Goal: Transaction & Acquisition: Purchase product/service

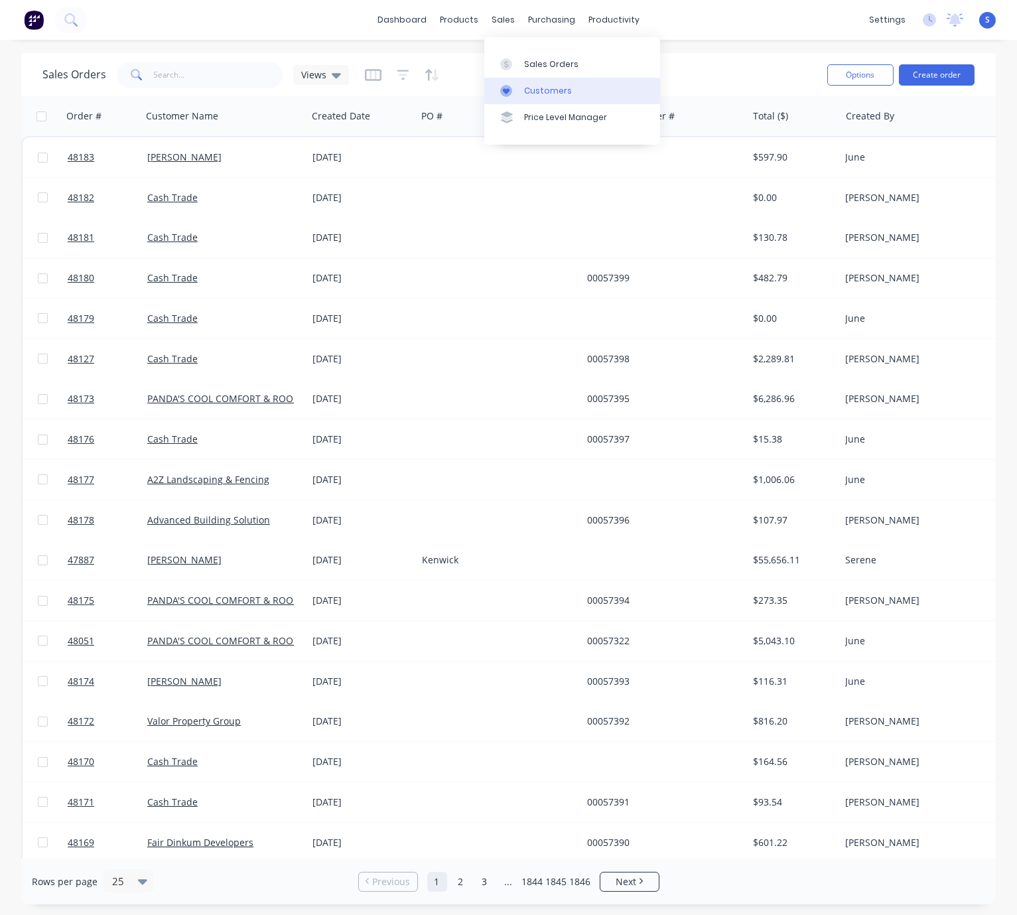
click at [541, 92] on div "Customers" at bounding box center [548, 91] width 48 height 12
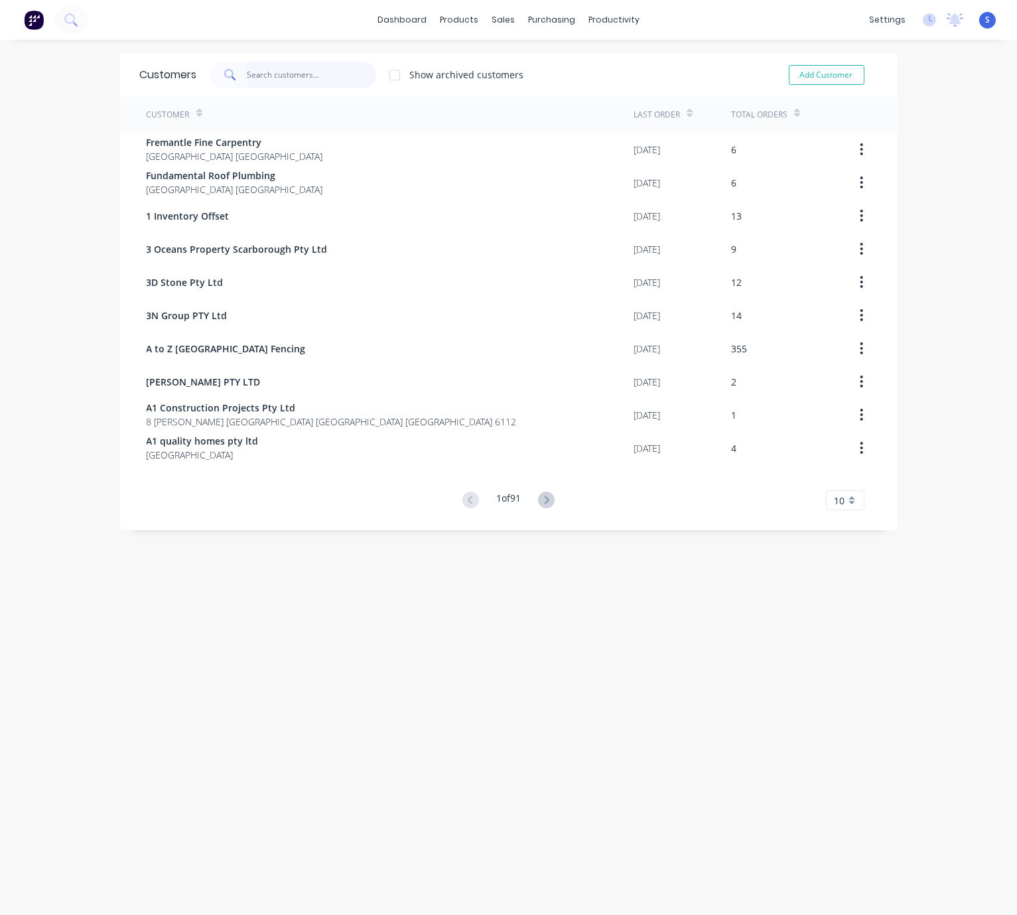
drag, startPoint x: 254, startPoint y: 79, endPoint x: 246, endPoint y: 77, distance: 8.2
click at [254, 79] on input "text" at bounding box center [311, 75] width 129 height 27
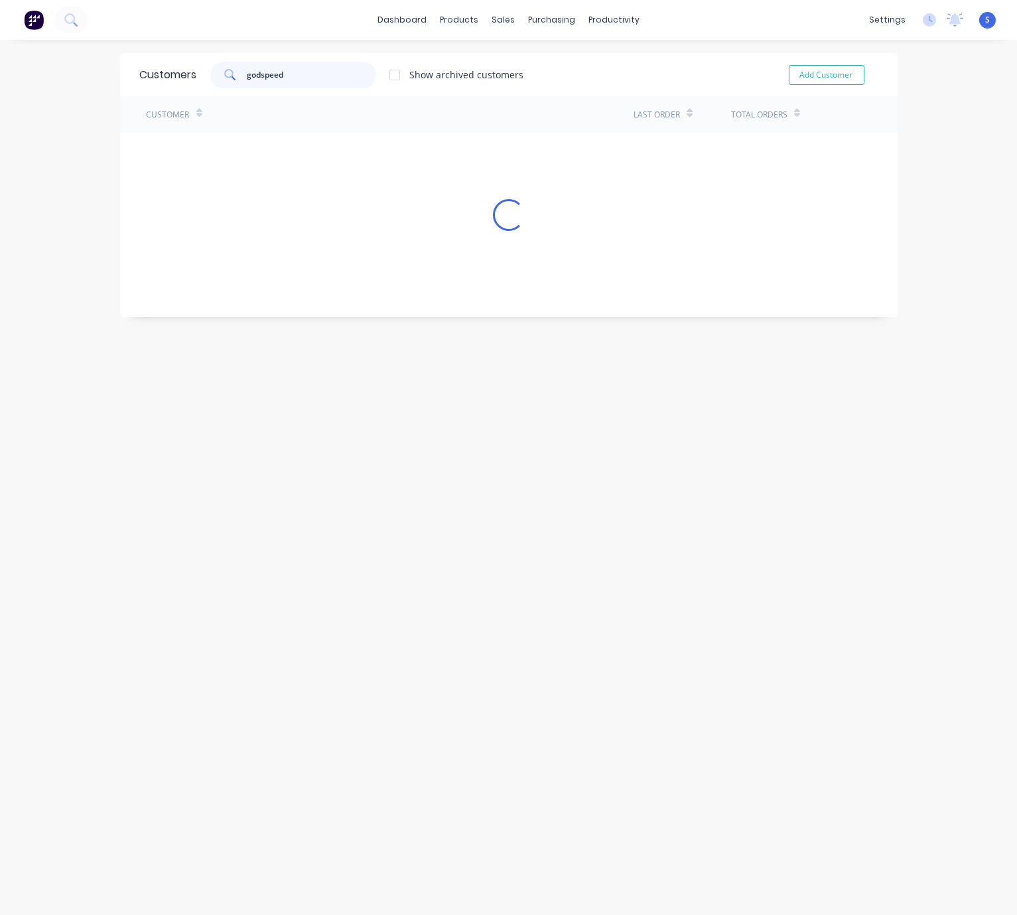
type input "godspeed"
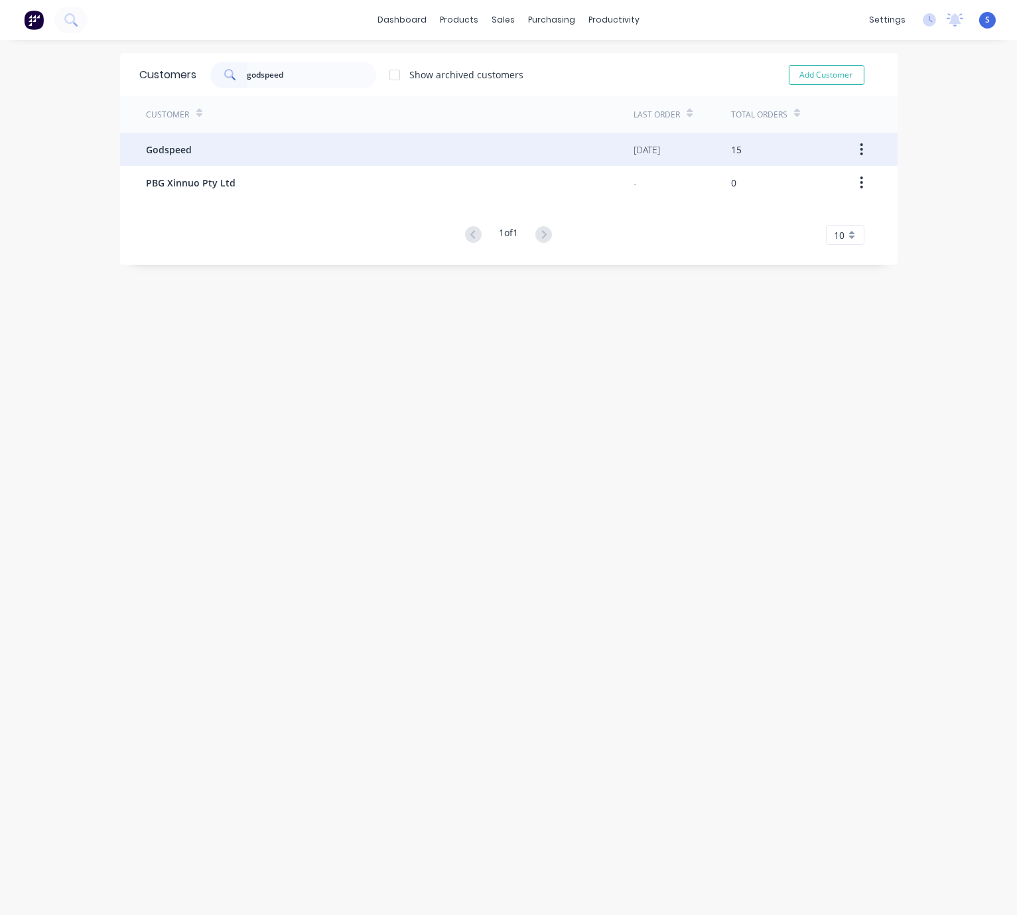
click at [167, 150] on span "Godspeed" at bounding box center [170, 150] width 46 height 14
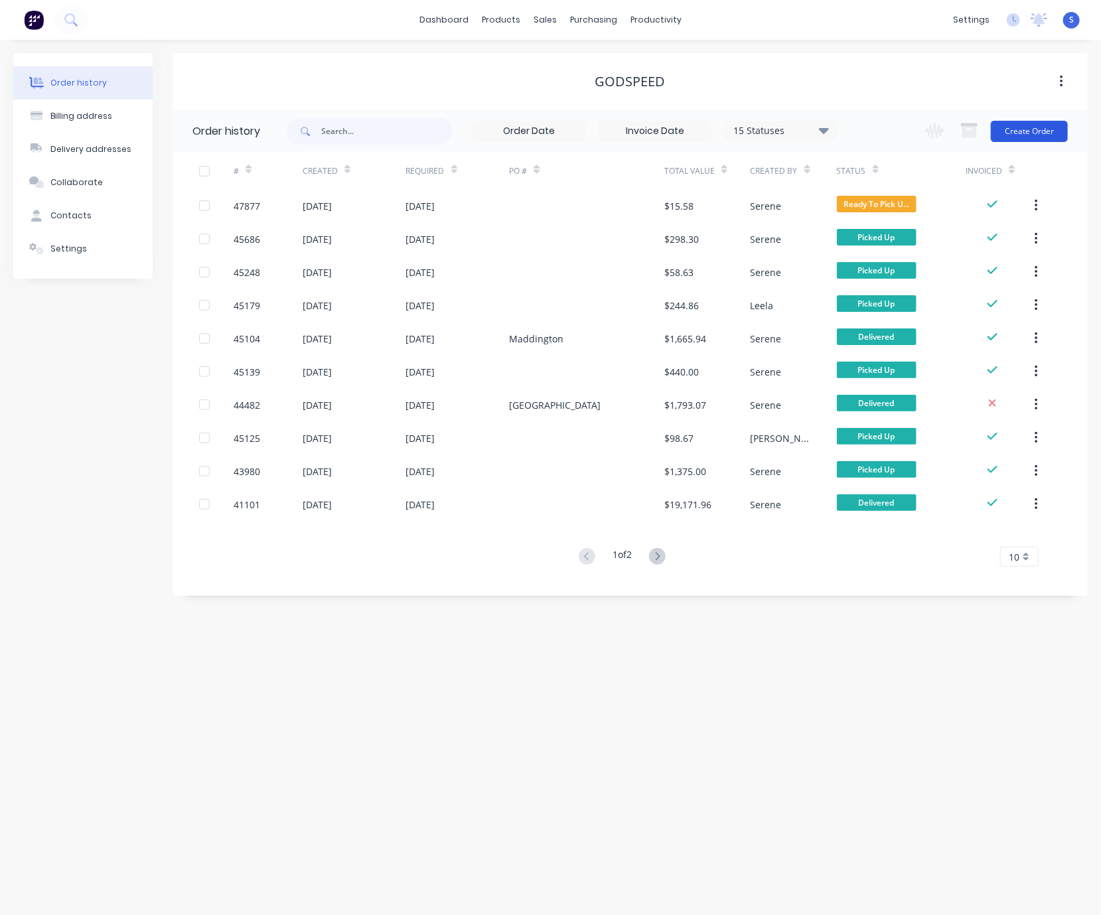
click at [818, 131] on button "Create Order" at bounding box center [1029, 131] width 77 height 21
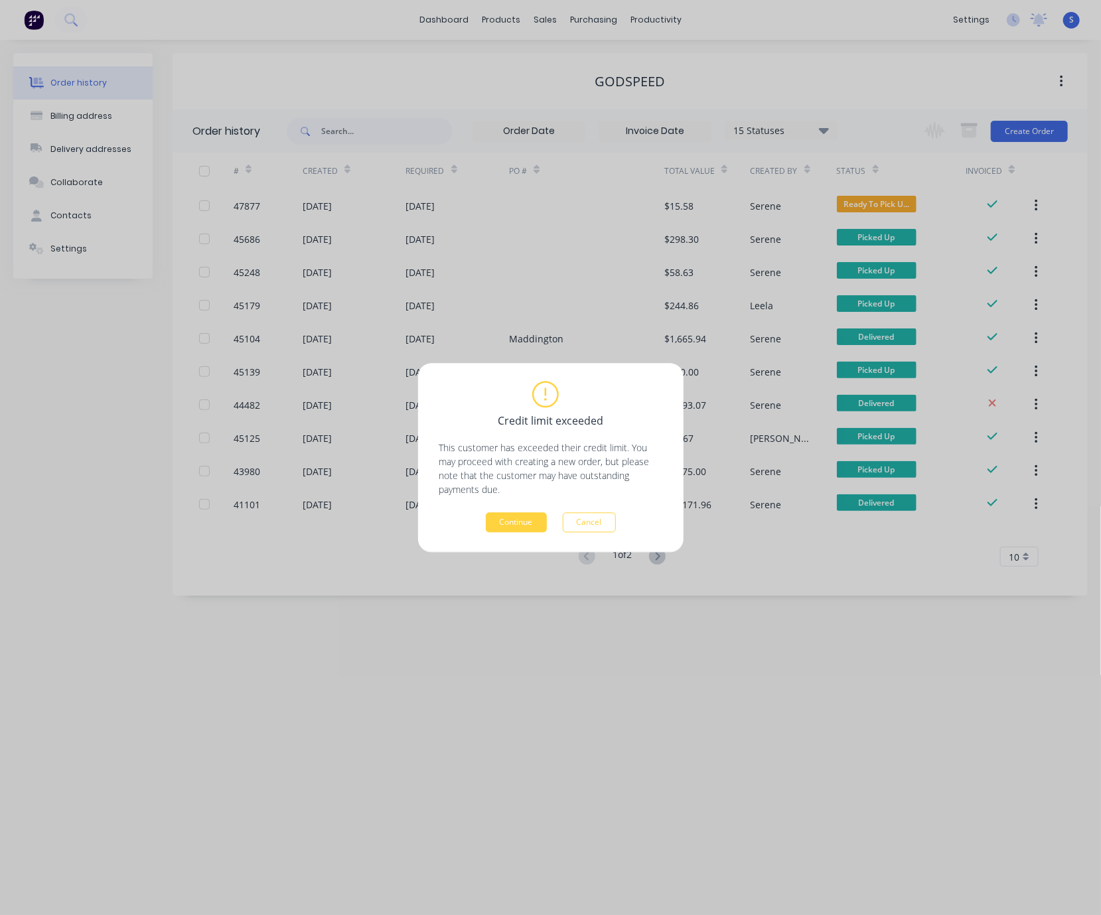
click at [494, 533] on div "Credit limit exceeded This customer has exceeded their credit limit. You may pr…" at bounding box center [550, 457] width 265 height 189
click at [506, 519] on button "Continue" at bounding box center [516, 522] width 61 height 20
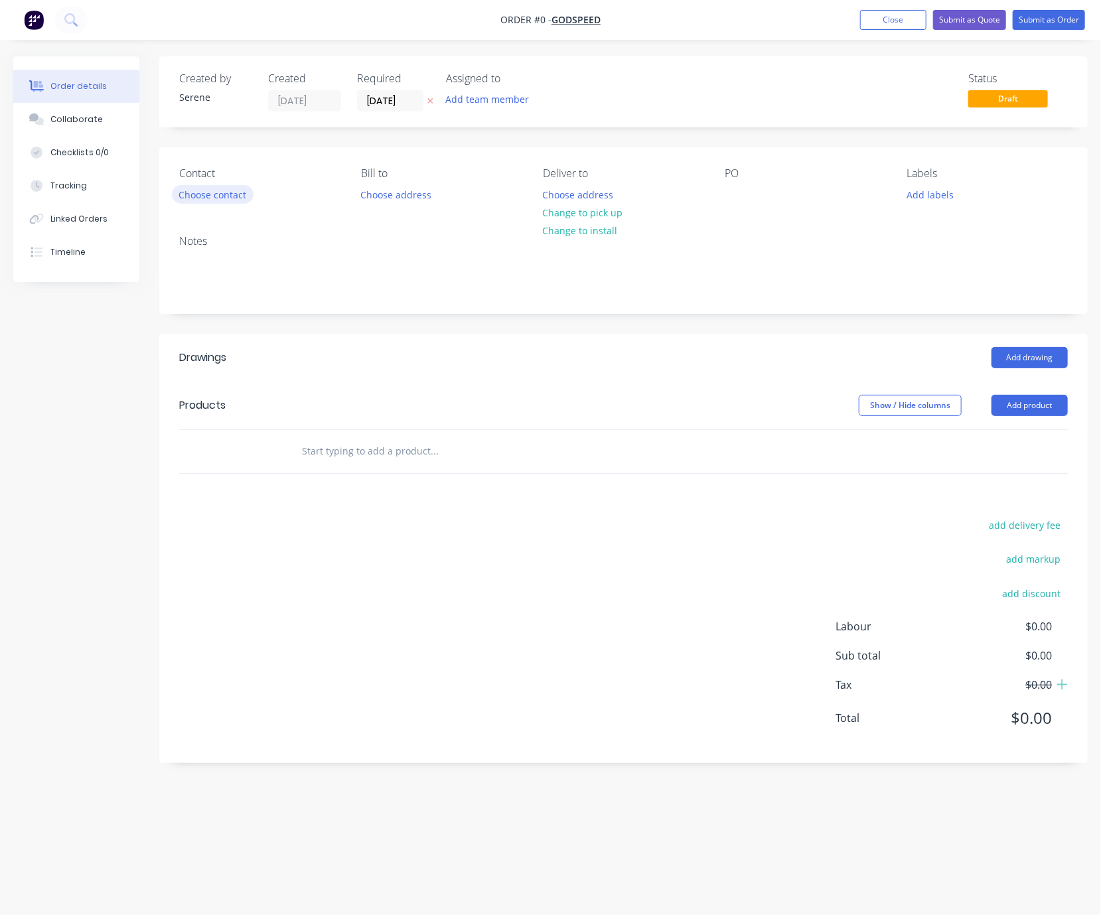
click at [239, 198] on button "Choose contact" at bounding box center [213, 194] width 82 height 18
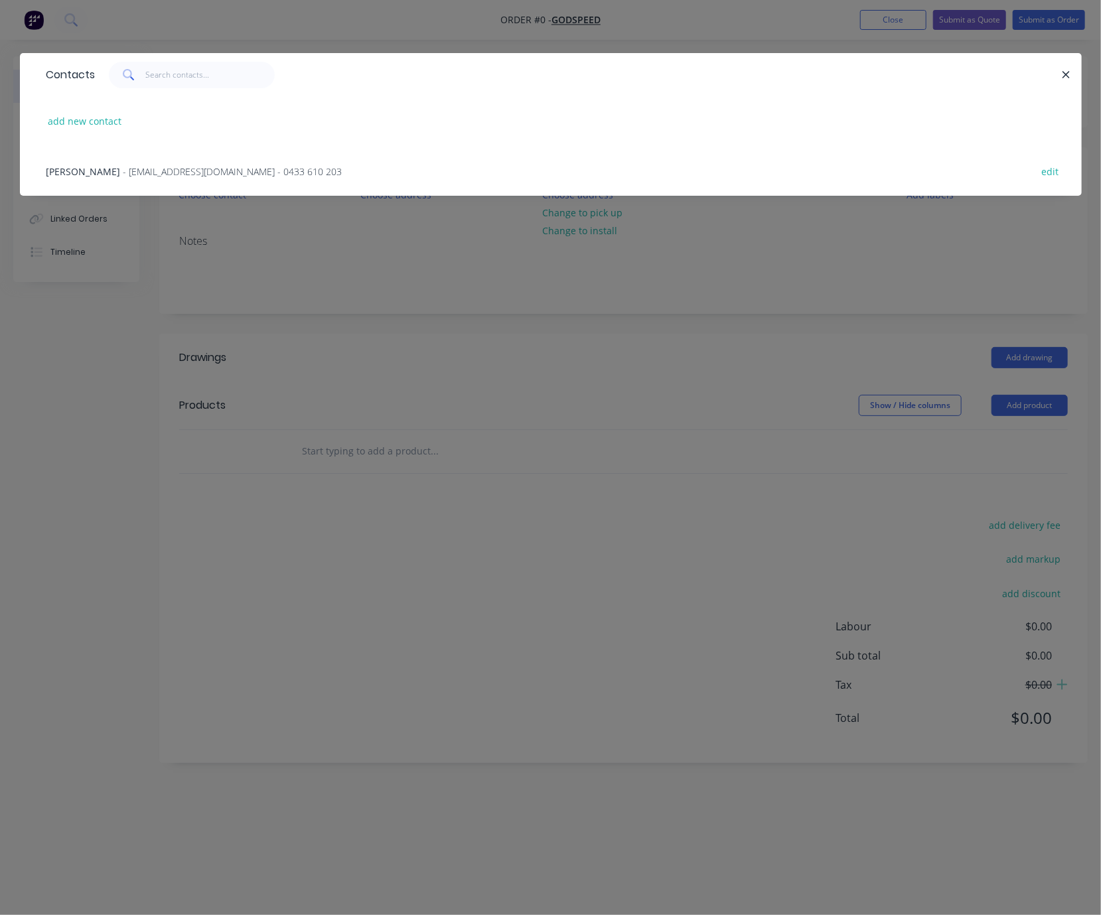
click at [145, 174] on span "- godspeed@pbgroup.net.au - 0433 610 203" at bounding box center [232, 171] width 219 height 13
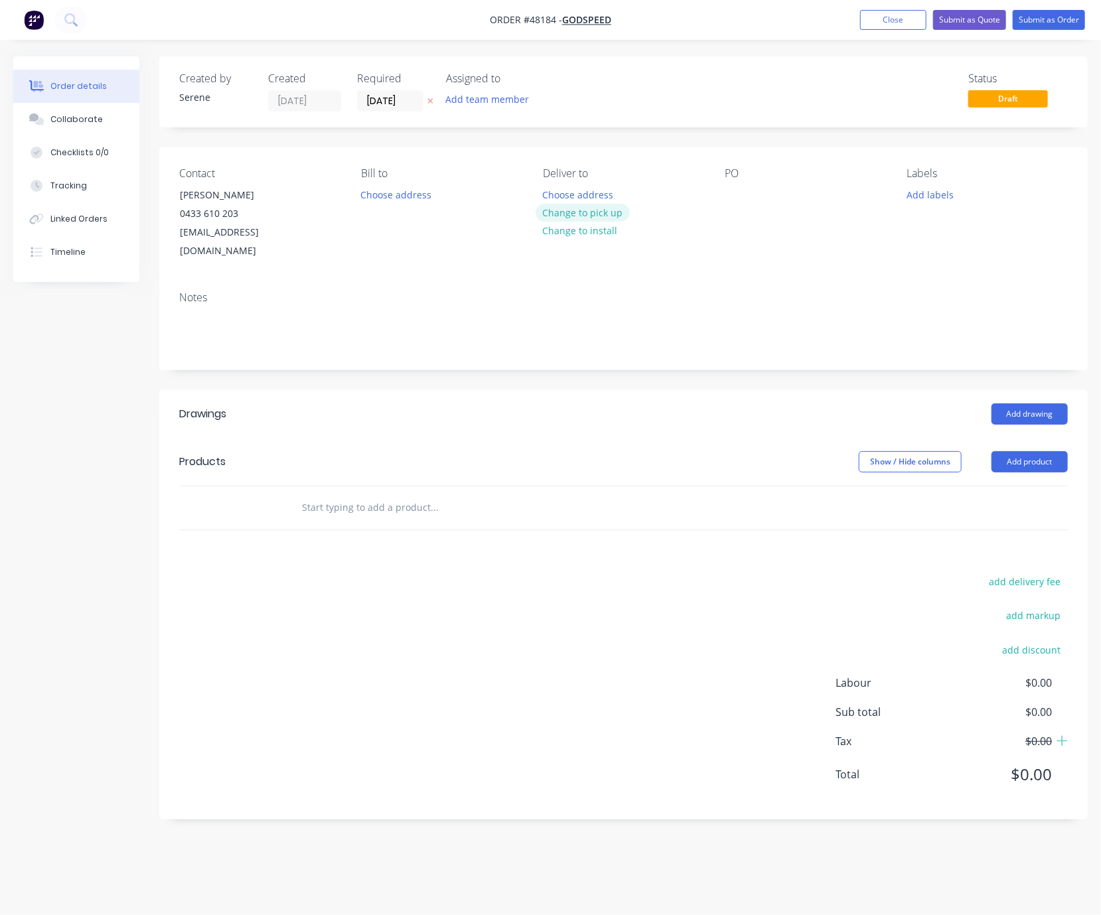
click at [591, 222] on button "Change to pick up" at bounding box center [583, 213] width 94 height 18
click at [736, 200] on div at bounding box center [735, 194] width 21 height 19
click at [557, 204] on div at bounding box center [553, 194] width 21 height 19
click at [618, 394] on header "Drawings Add drawing" at bounding box center [623, 414] width 928 height 48
click at [818, 472] on button "Add product" at bounding box center [1029, 461] width 76 height 21
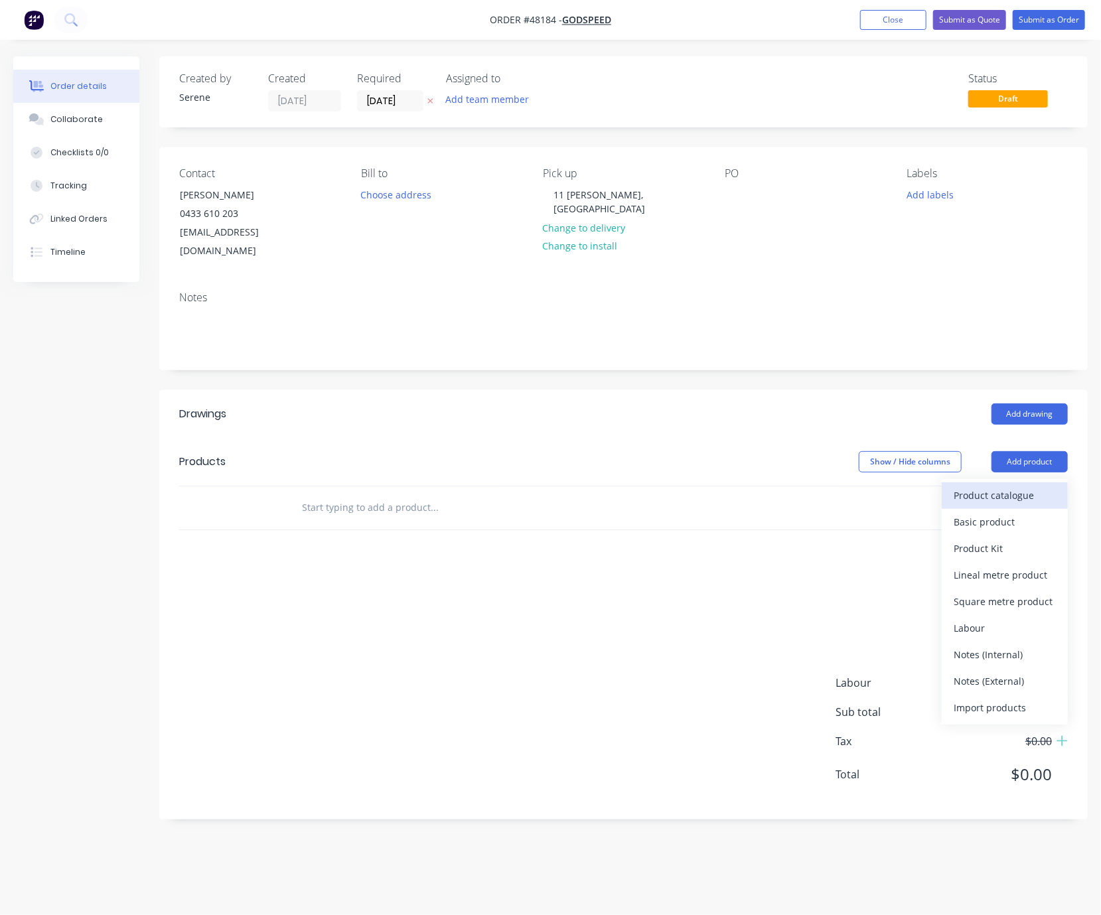
click at [818, 494] on div "Product catalogue" at bounding box center [1005, 495] width 102 height 19
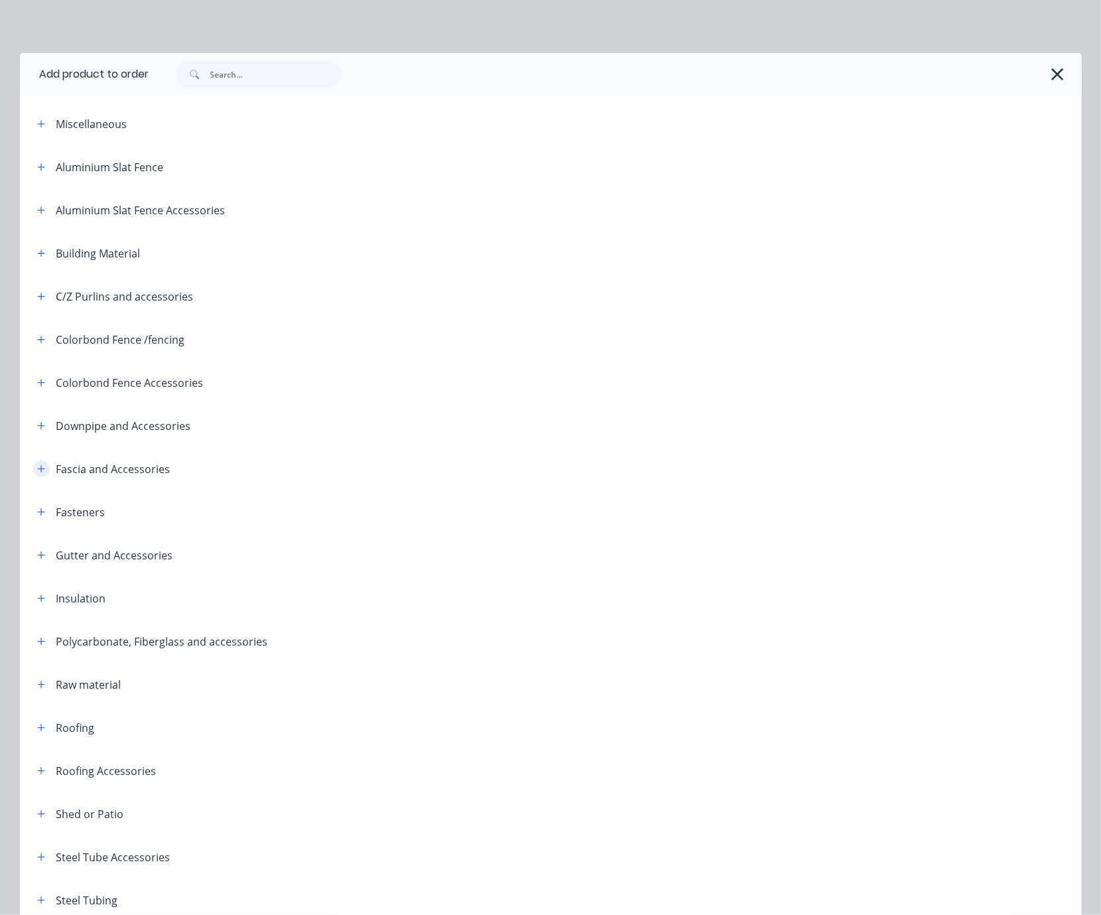
click at [33, 477] on button "button" at bounding box center [41, 469] width 17 height 17
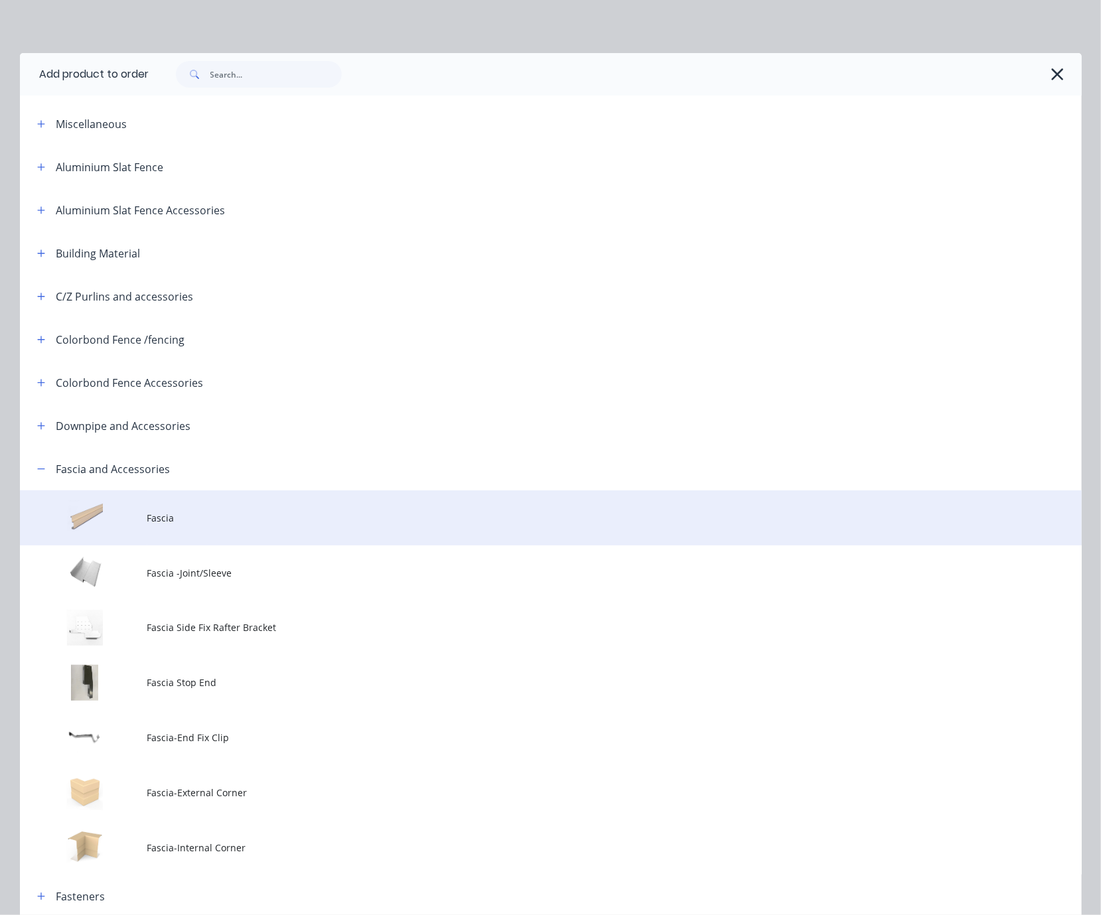
click at [147, 540] on td "Fascia" at bounding box center [614, 517] width 934 height 55
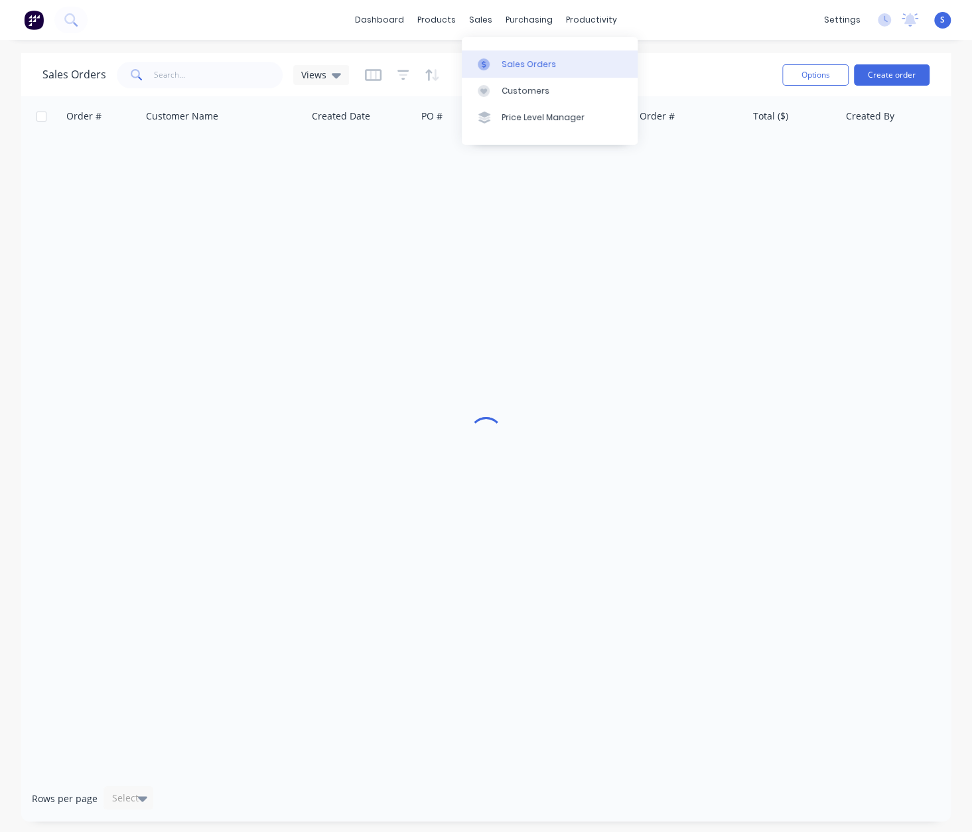
click at [520, 58] on link "Sales Orders" at bounding box center [550, 63] width 176 height 27
click at [218, 69] on input "text" at bounding box center [218, 75] width 129 height 27
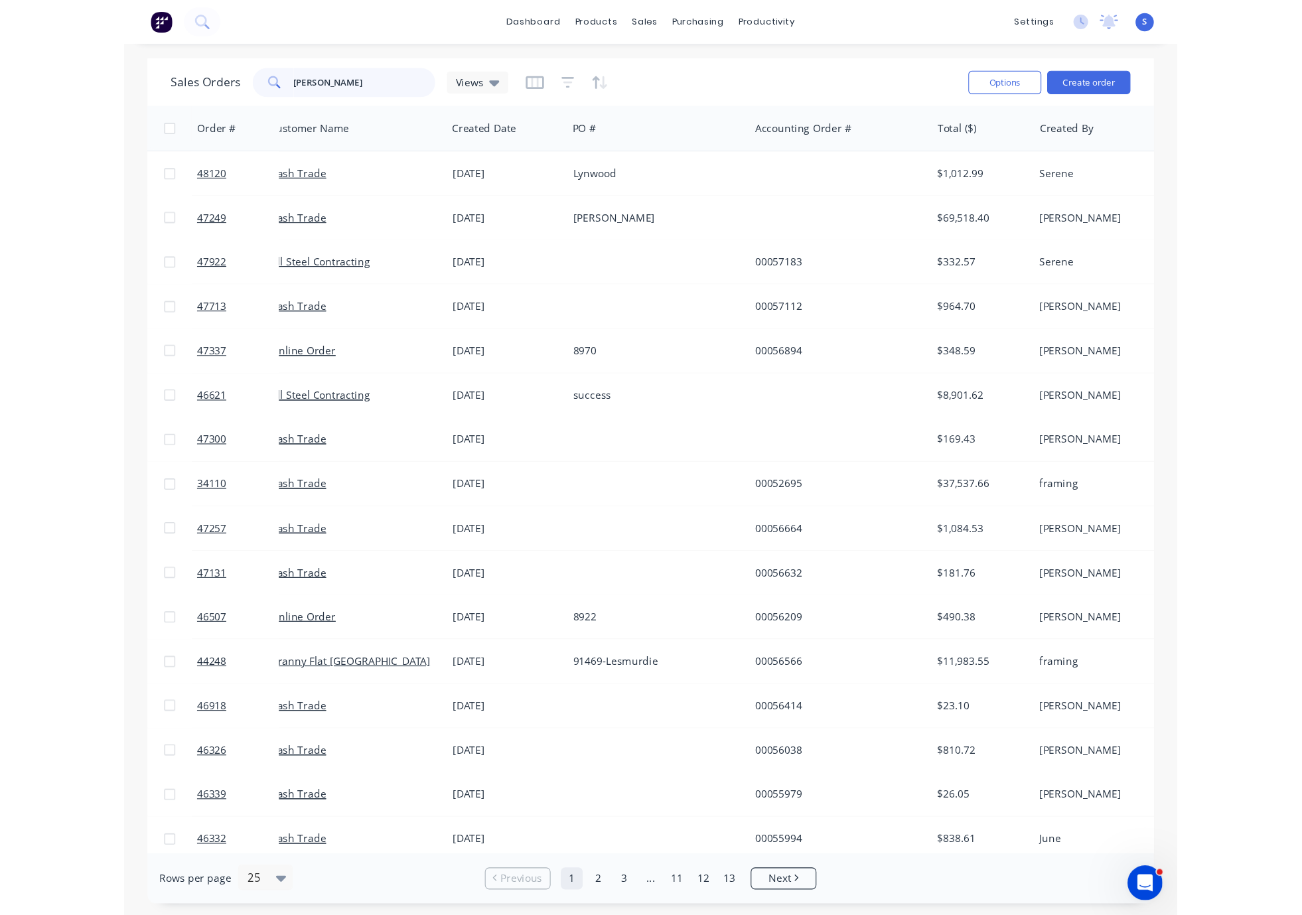
scroll to position [0, 21]
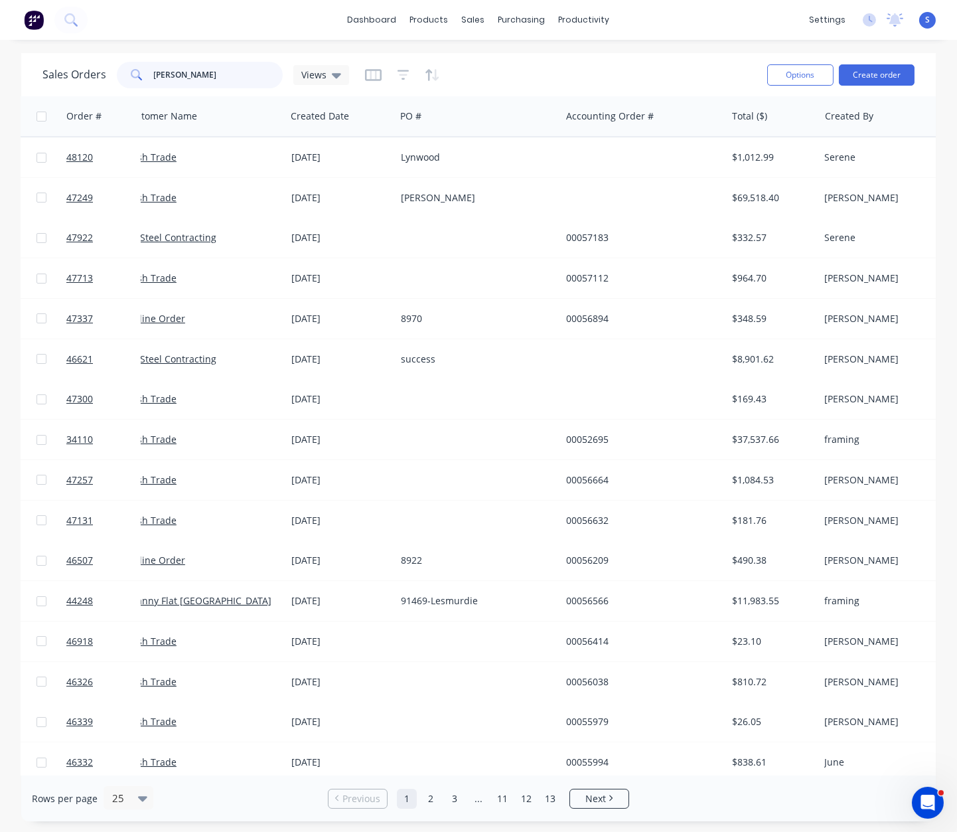
drag, startPoint x: 134, startPoint y: 68, endPoint x: 88, endPoint y: 72, distance: 46.0
click at [100, 71] on div "Sales Orders daniel Views" at bounding box center [195, 75] width 307 height 27
type input "34110"
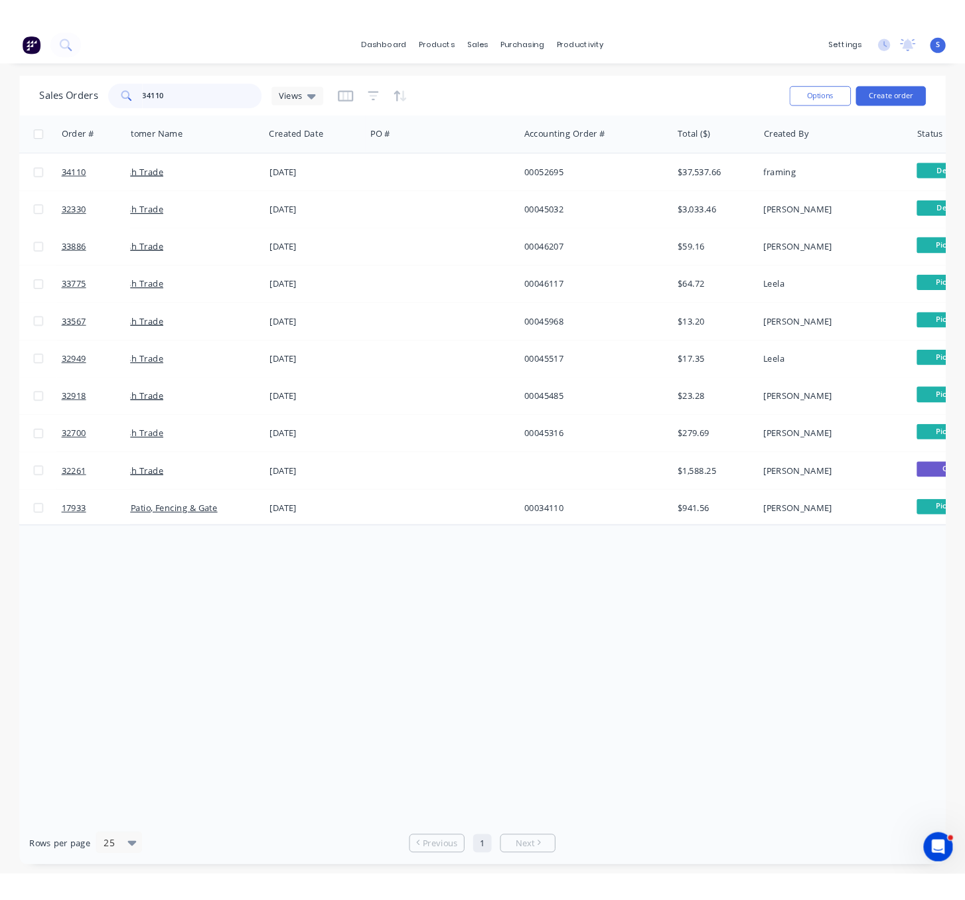
scroll to position [0, 0]
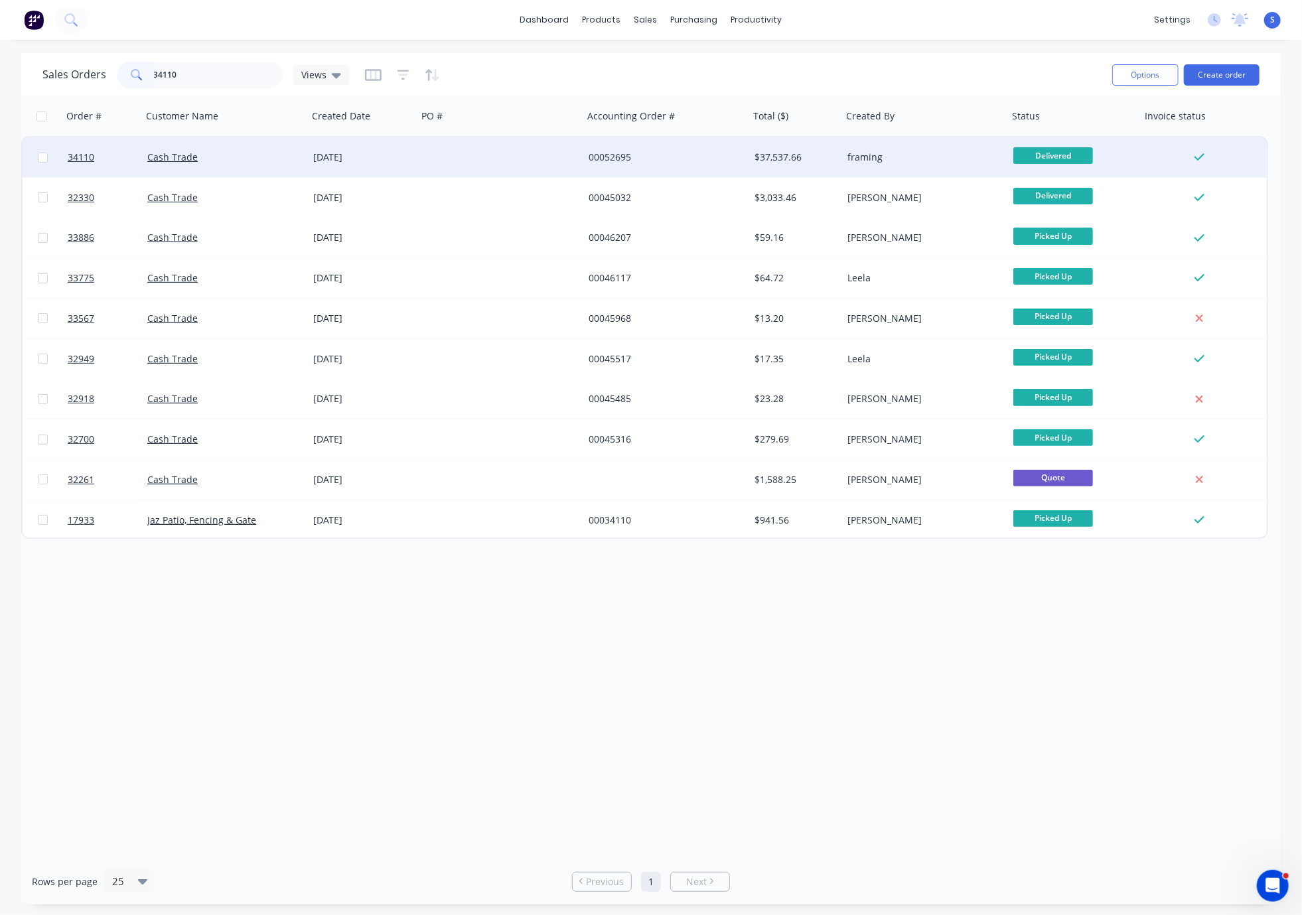
click at [467, 147] on div at bounding box center [500, 157] width 166 height 40
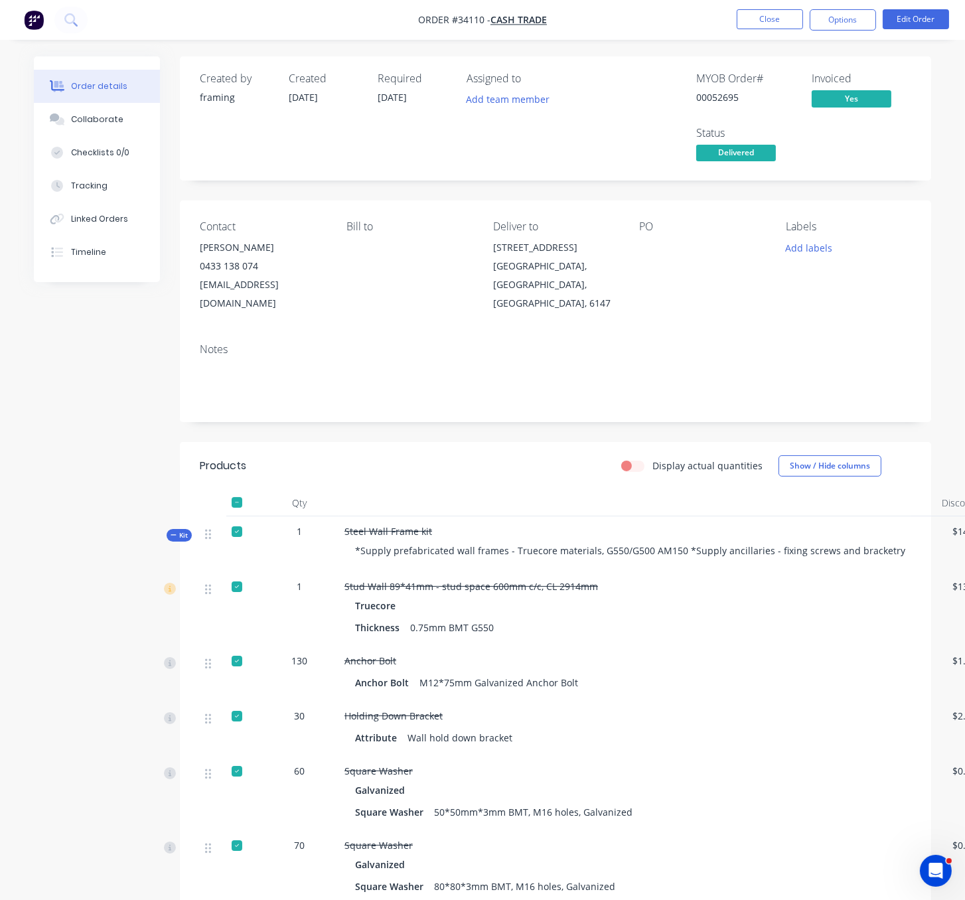
click at [480, 466] on div "Display actual quantities Show / Hide columns" at bounding box center [631, 465] width 560 height 21
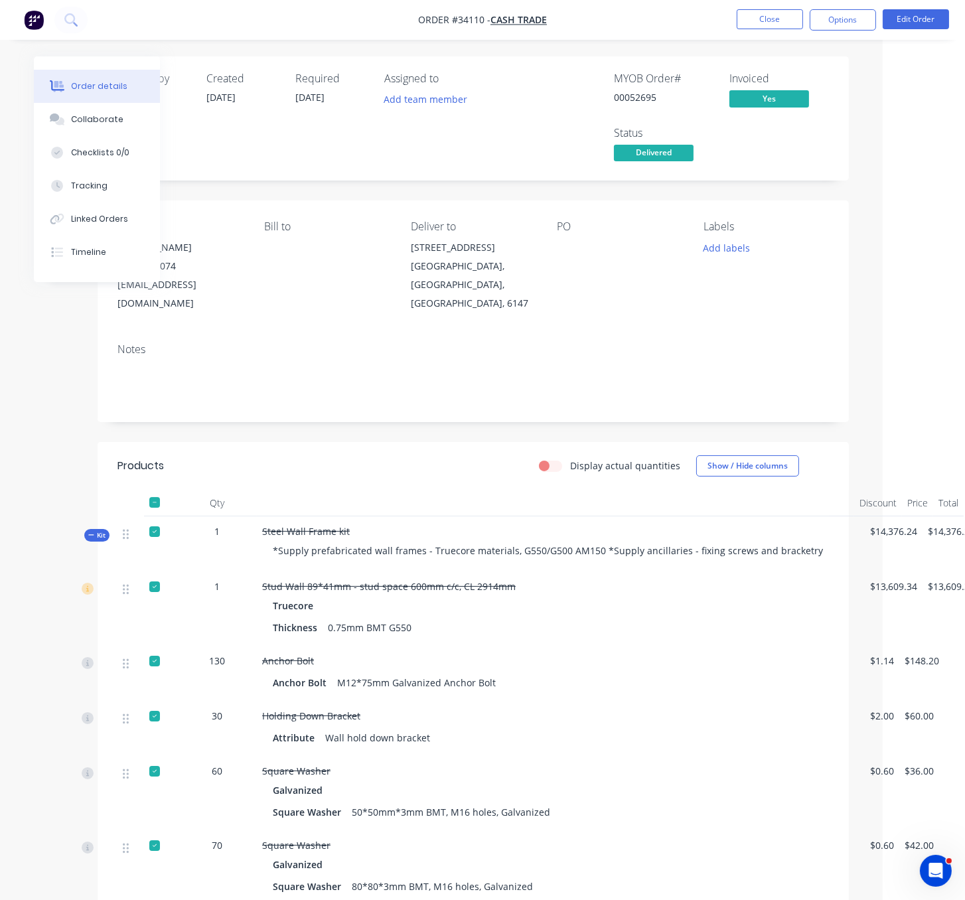
drag, startPoint x: 443, startPoint y: 470, endPoint x: 506, endPoint y: 485, distance: 64.7
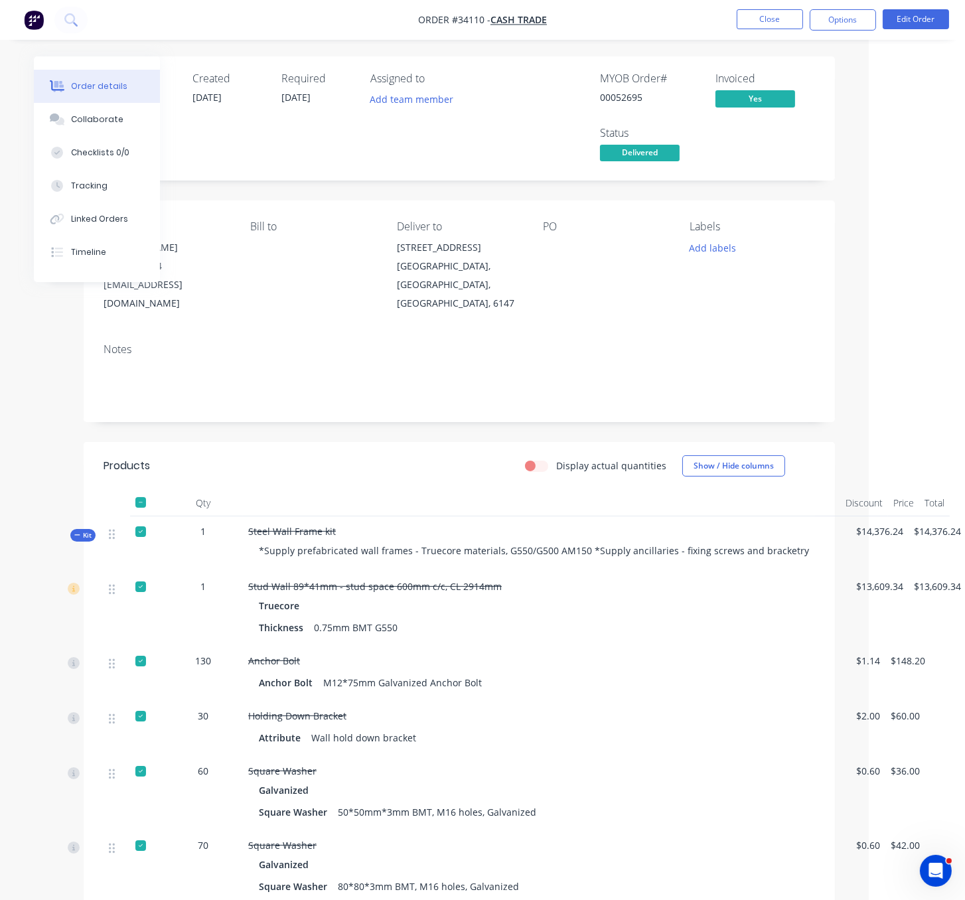
scroll to position [0, 108]
drag, startPoint x: 327, startPoint y: 446, endPoint x: 413, endPoint y: 447, distance: 85.6
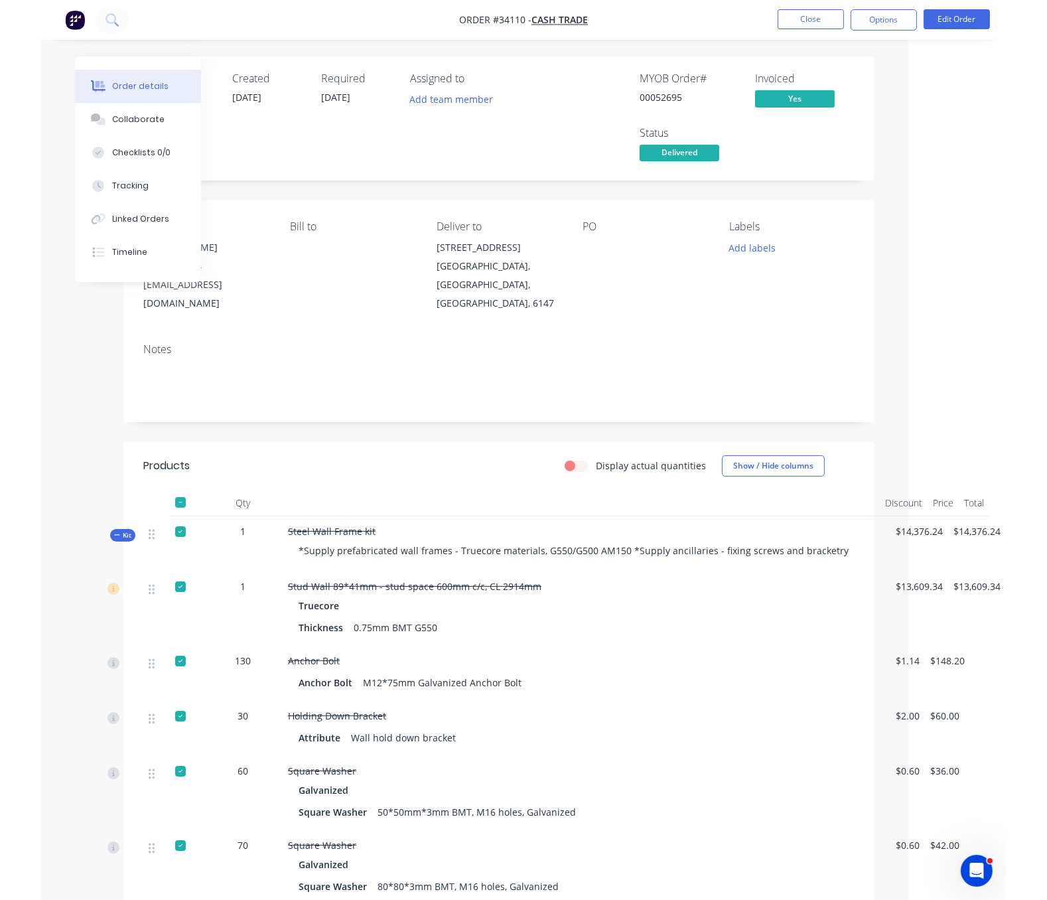
scroll to position [0, 4]
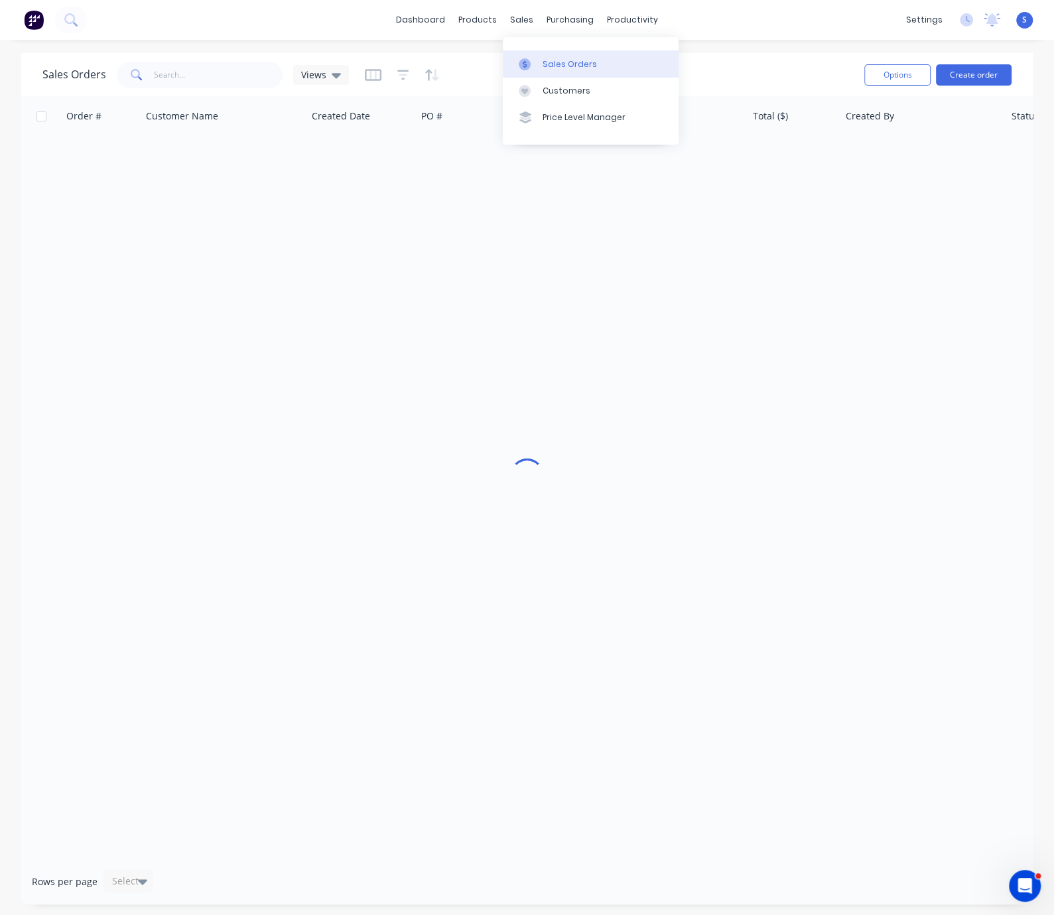
click at [553, 58] on link "Sales Orders" at bounding box center [591, 63] width 176 height 27
click at [211, 72] on input "text" at bounding box center [218, 75] width 129 height 27
type input "daniel"
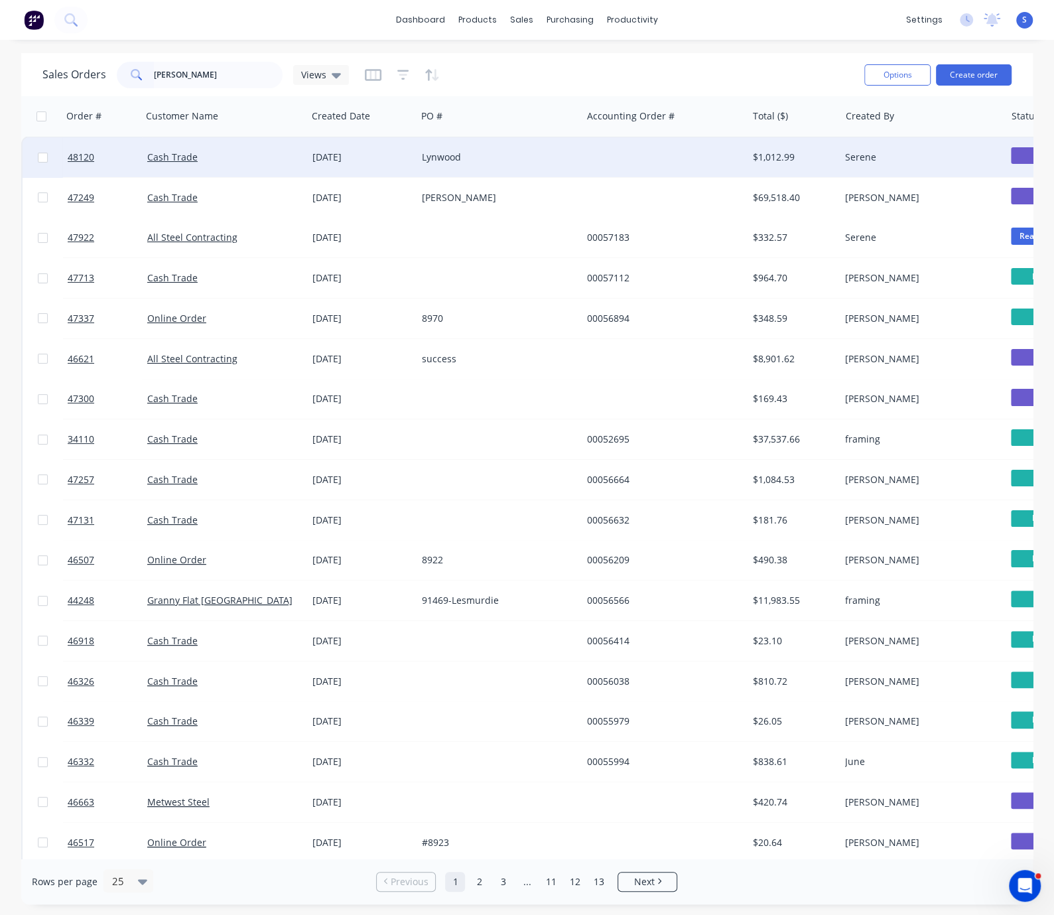
click at [503, 160] on div "Lynwood" at bounding box center [495, 157] width 147 height 13
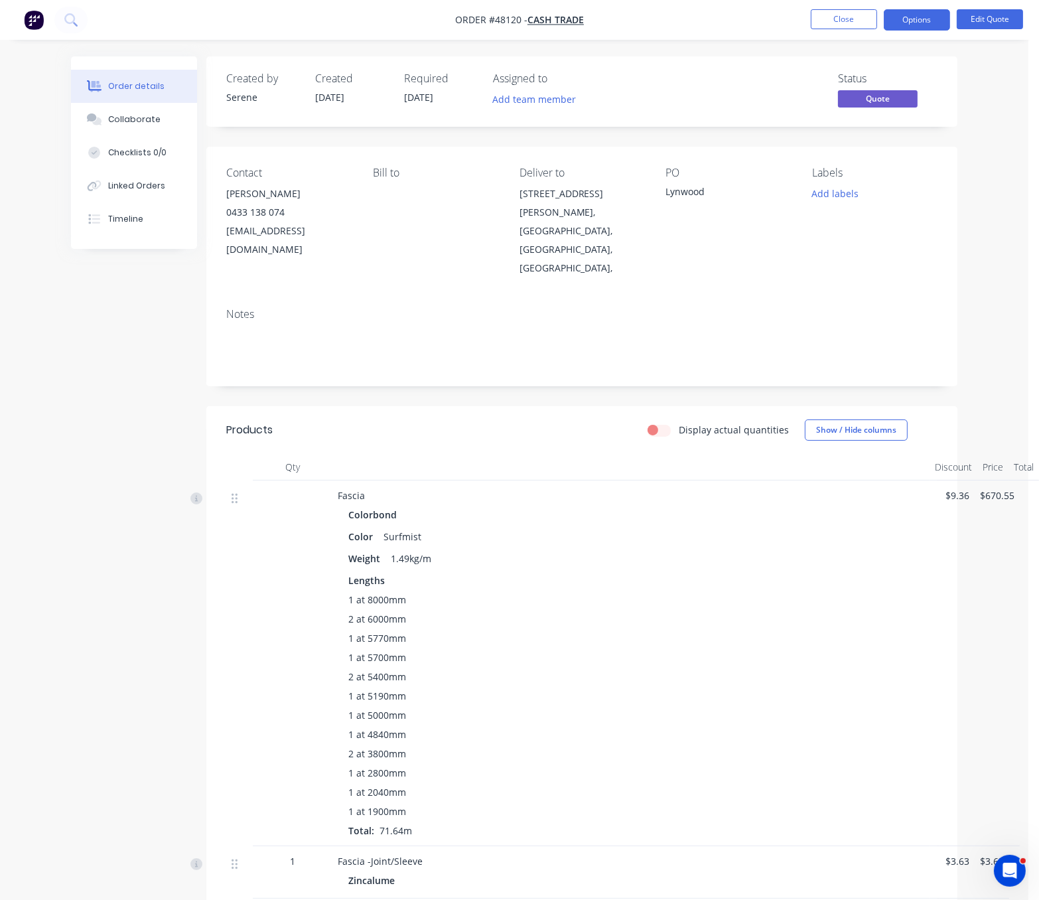
scroll to position [0, 14]
drag, startPoint x: 481, startPoint y: 412, endPoint x: 563, endPoint y: 426, distance: 82.8
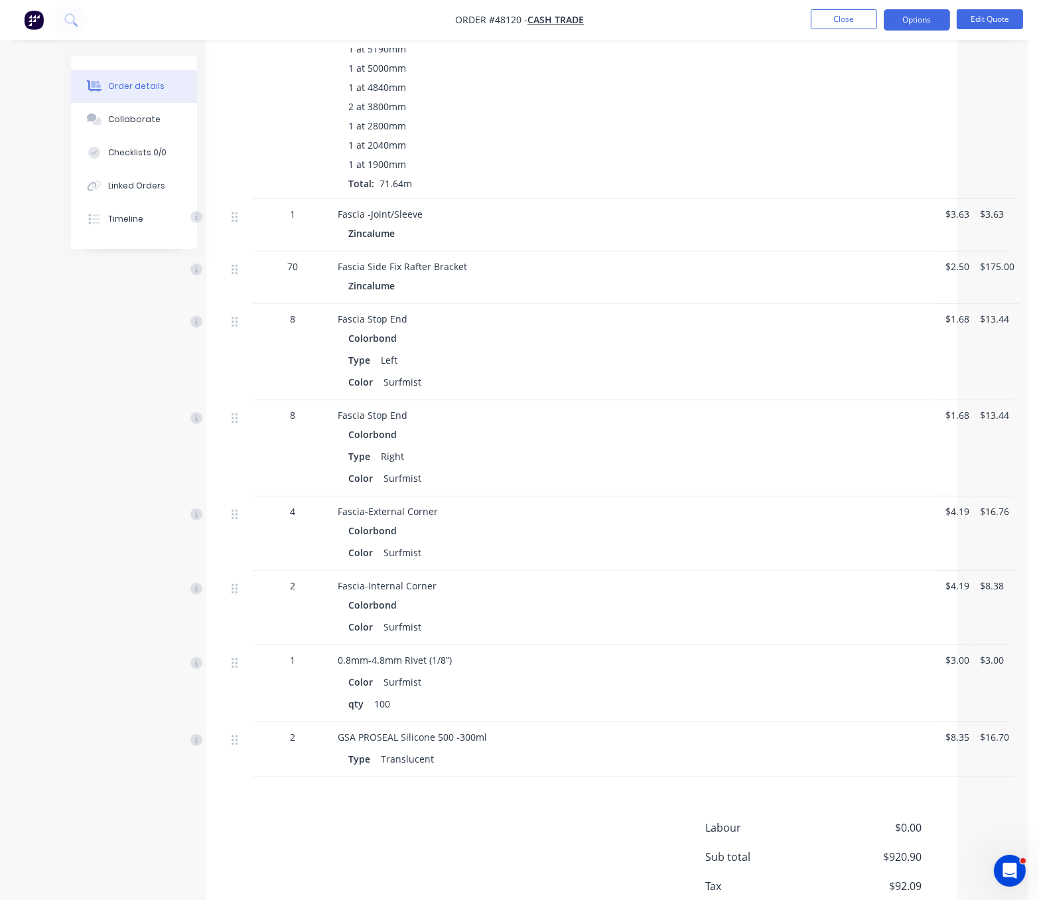
scroll to position [780, 14]
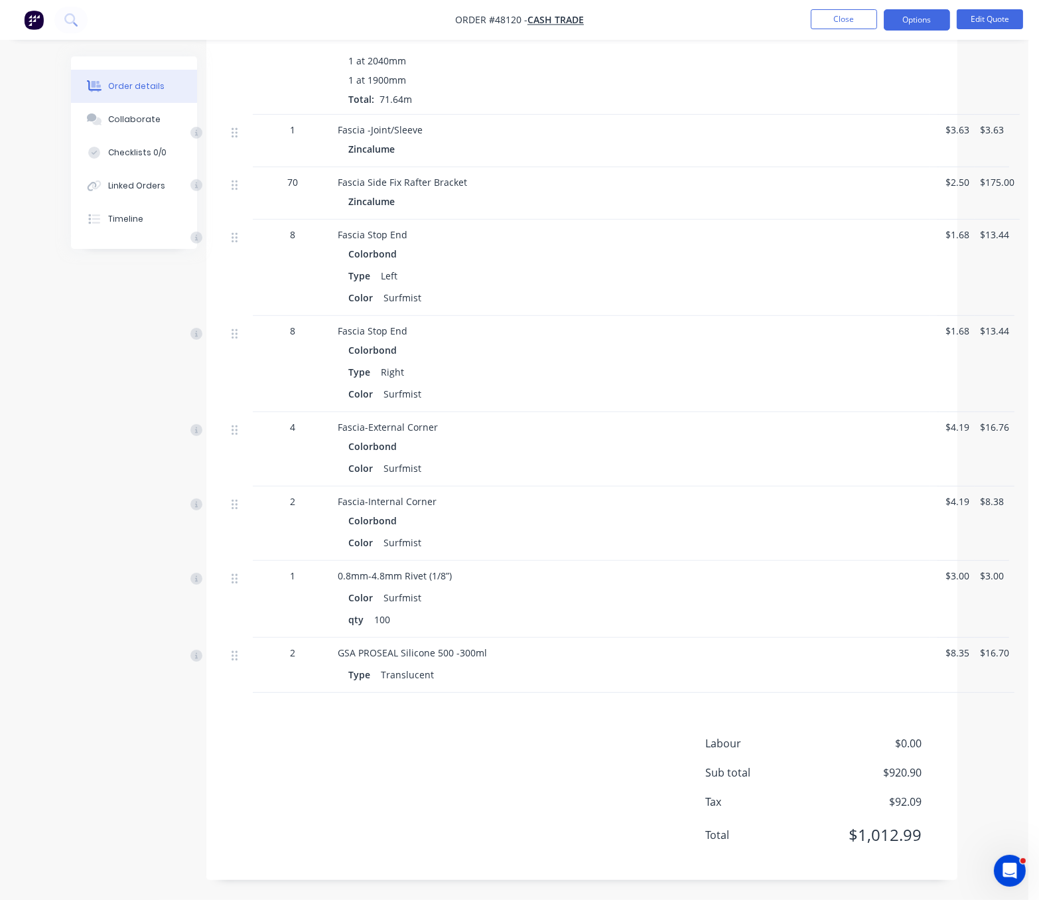
drag, startPoint x: 571, startPoint y: 551, endPoint x: 754, endPoint y: 546, distance: 183.2
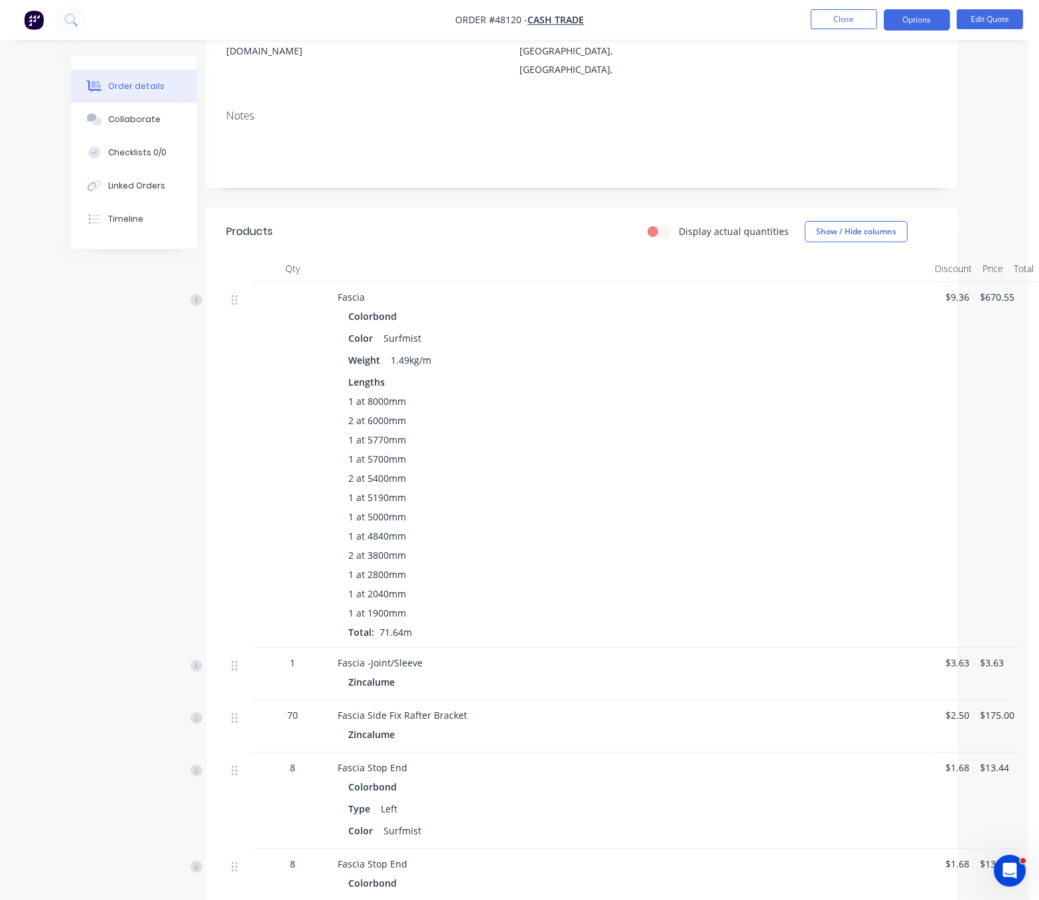
scroll to position [0, 14]
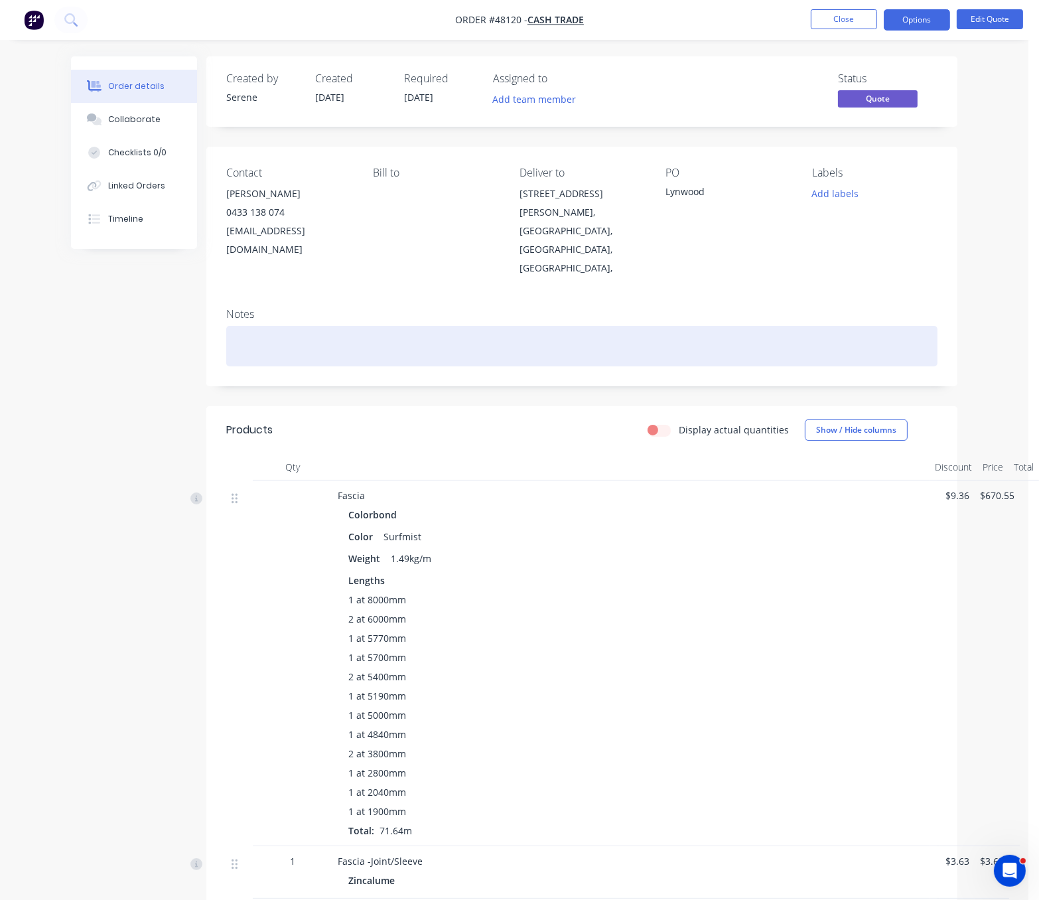
drag, startPoint x: 475, startPoint y: 423, endPoint x: 645, endPoint y: 336, distance: 190.8
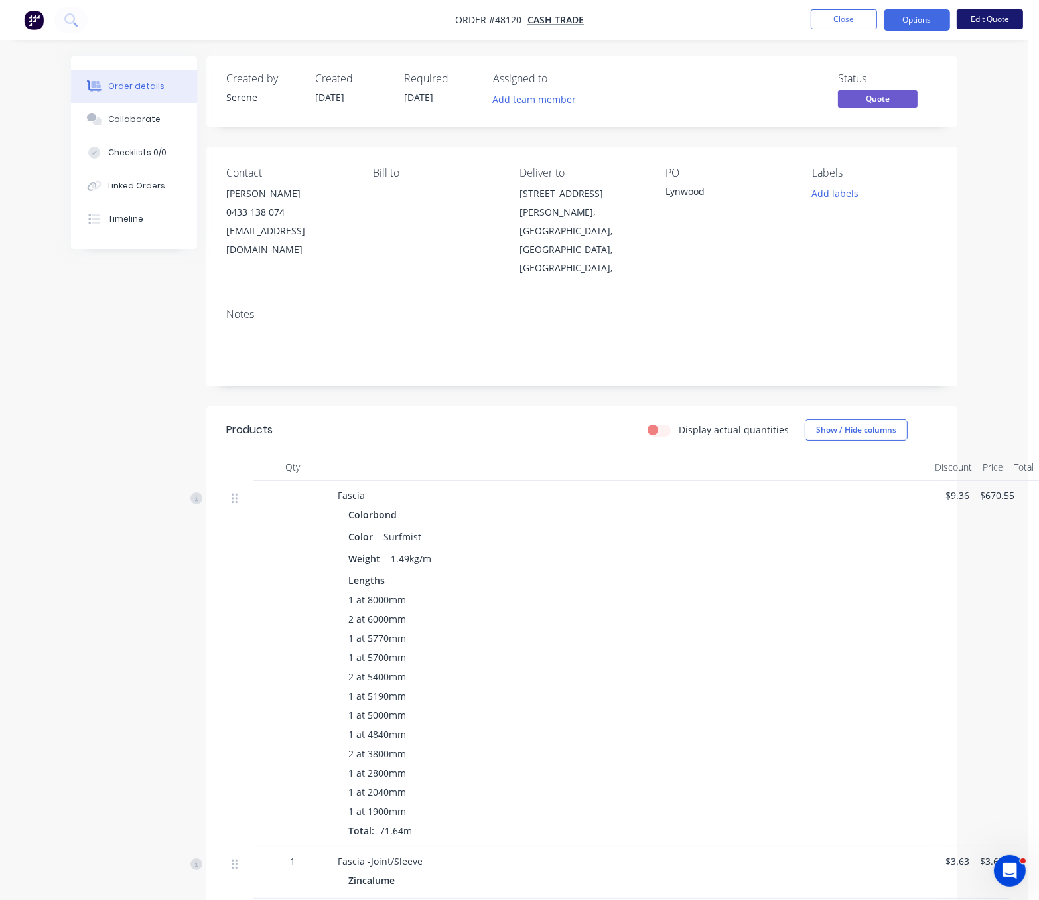
click at [979, 15] on button "Edit Quote" at bounding box center [990, 19] width 66 height 20
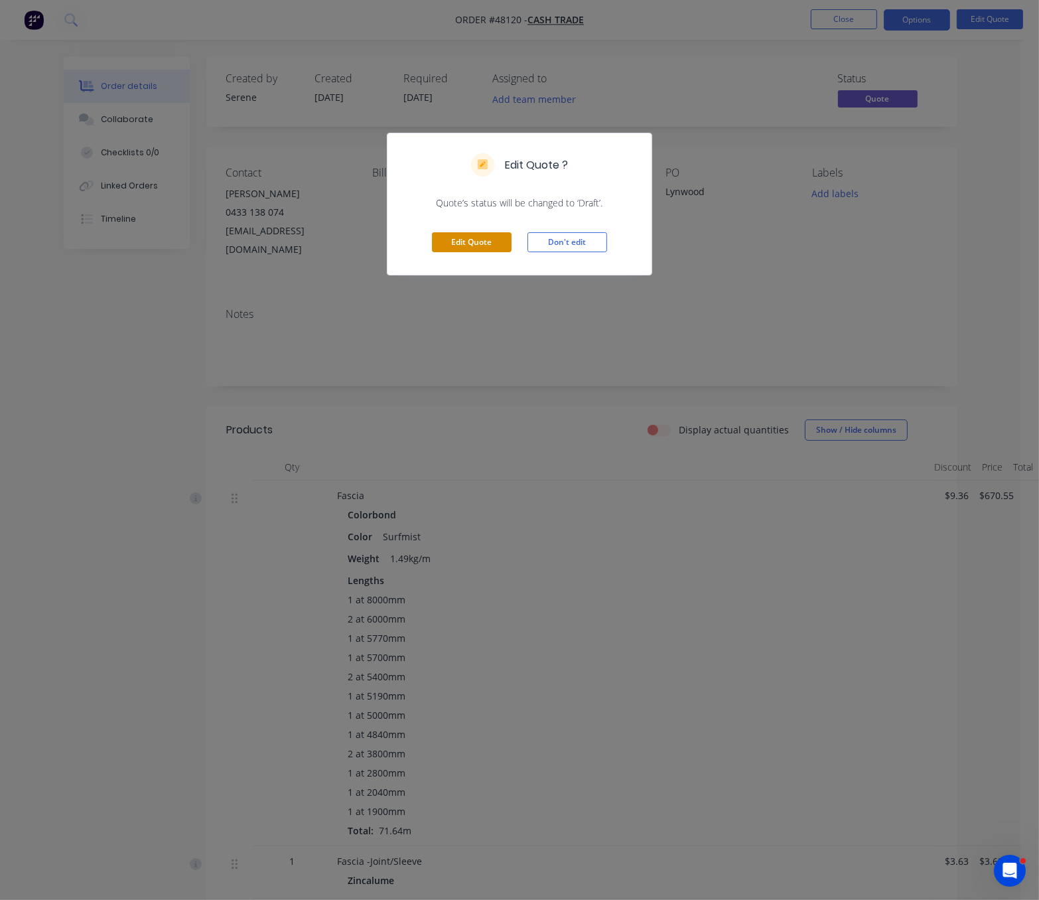
click at [469, 252] on button "Edit Quote" at bounding box center [472, 242] width 80 height 20
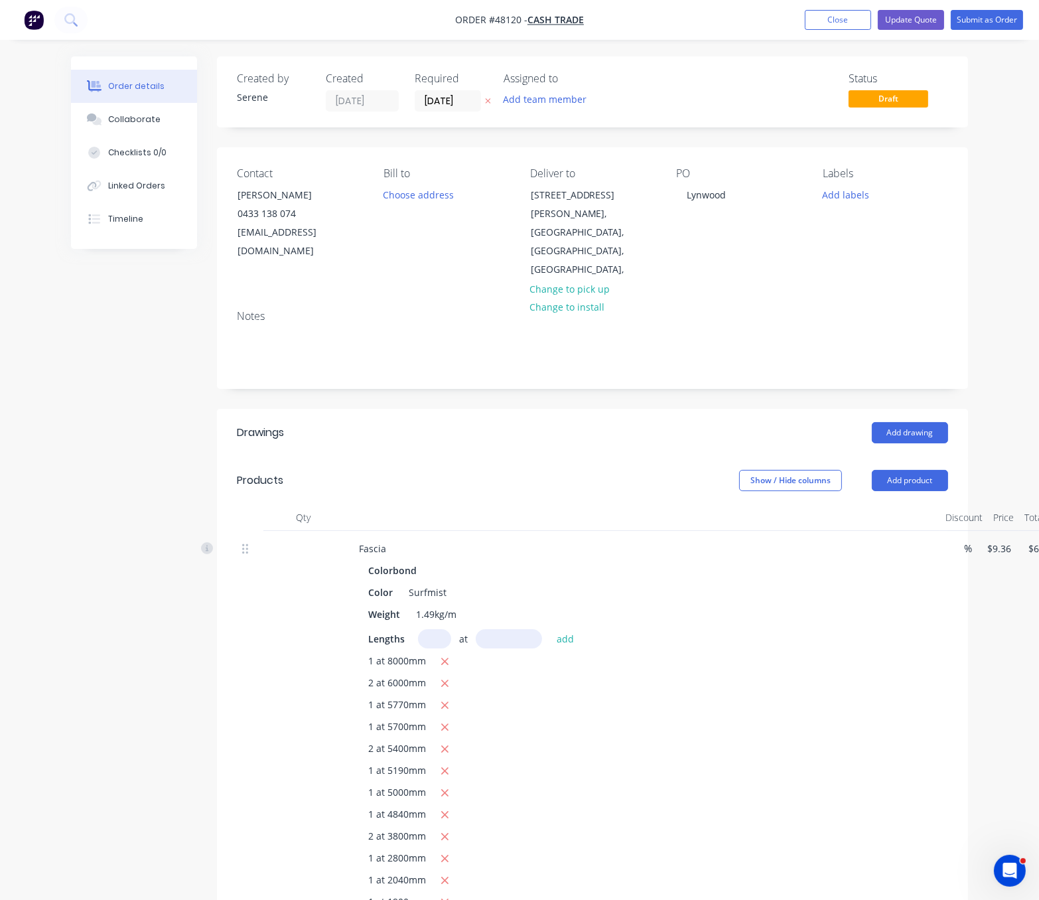
scroll to position [0, 68]
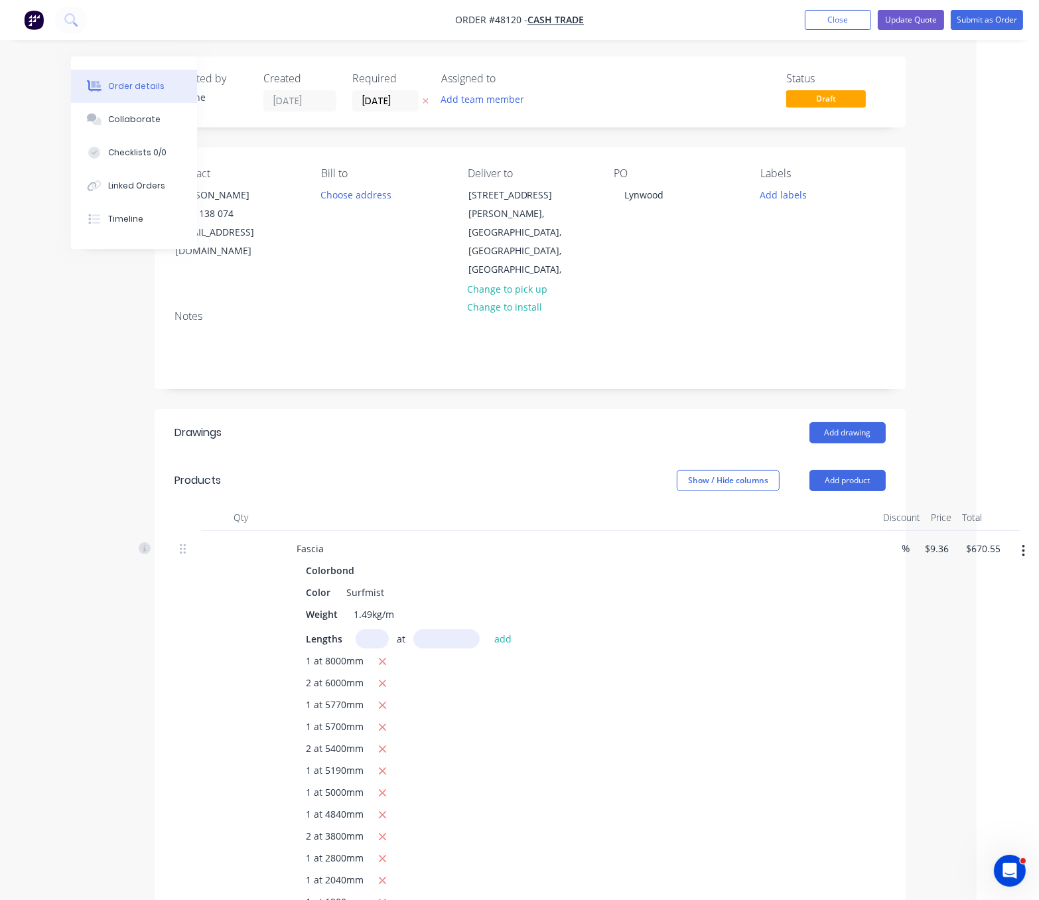
drag, startPoint x: 593, startPoint y: 463, endPoint x: 640, endPoint y: 465, distance: 47.1
drag, startPoint x: 465, startPoint y: 204, endPoint x: 504, endPoint y: 220, distance: 42.9
click at [504, 220] on div "595 Metcalfe Rd, Lynwood, Western Australia, Australia," at bounding box center [523, 232] width 133 height 94
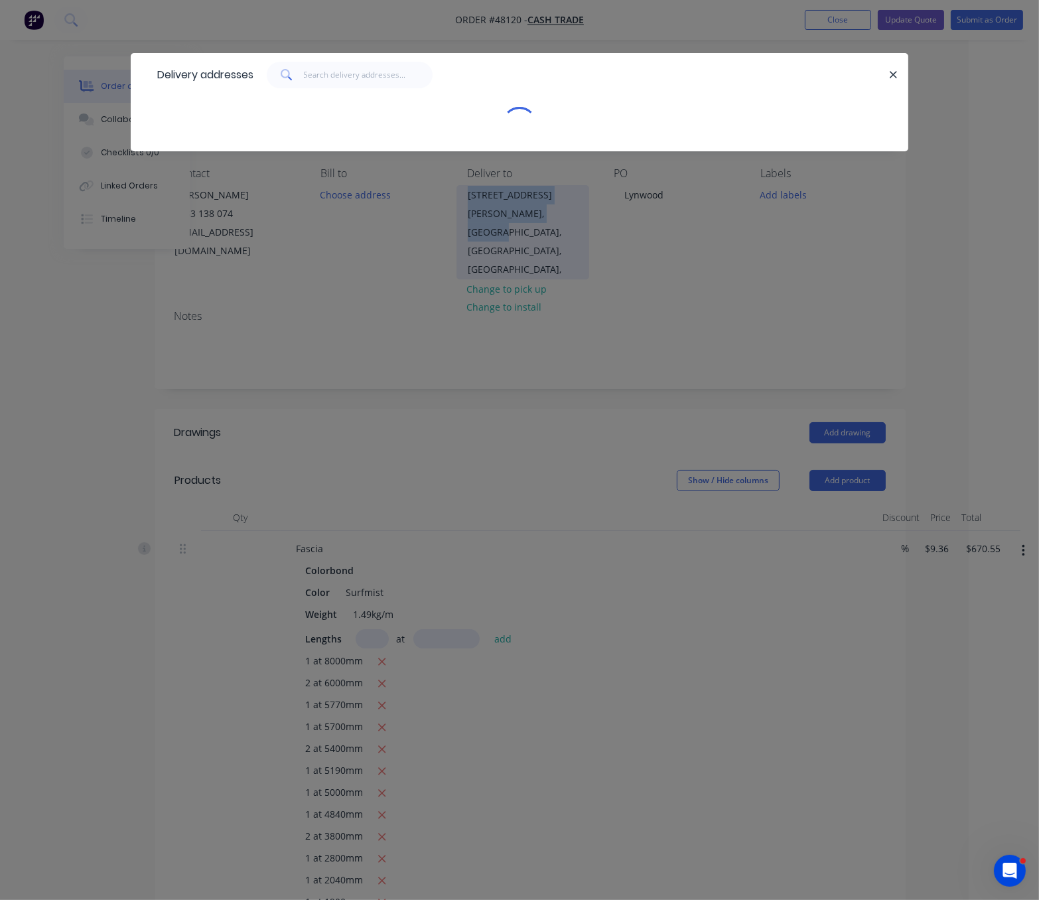
scroll to position [0, 60]
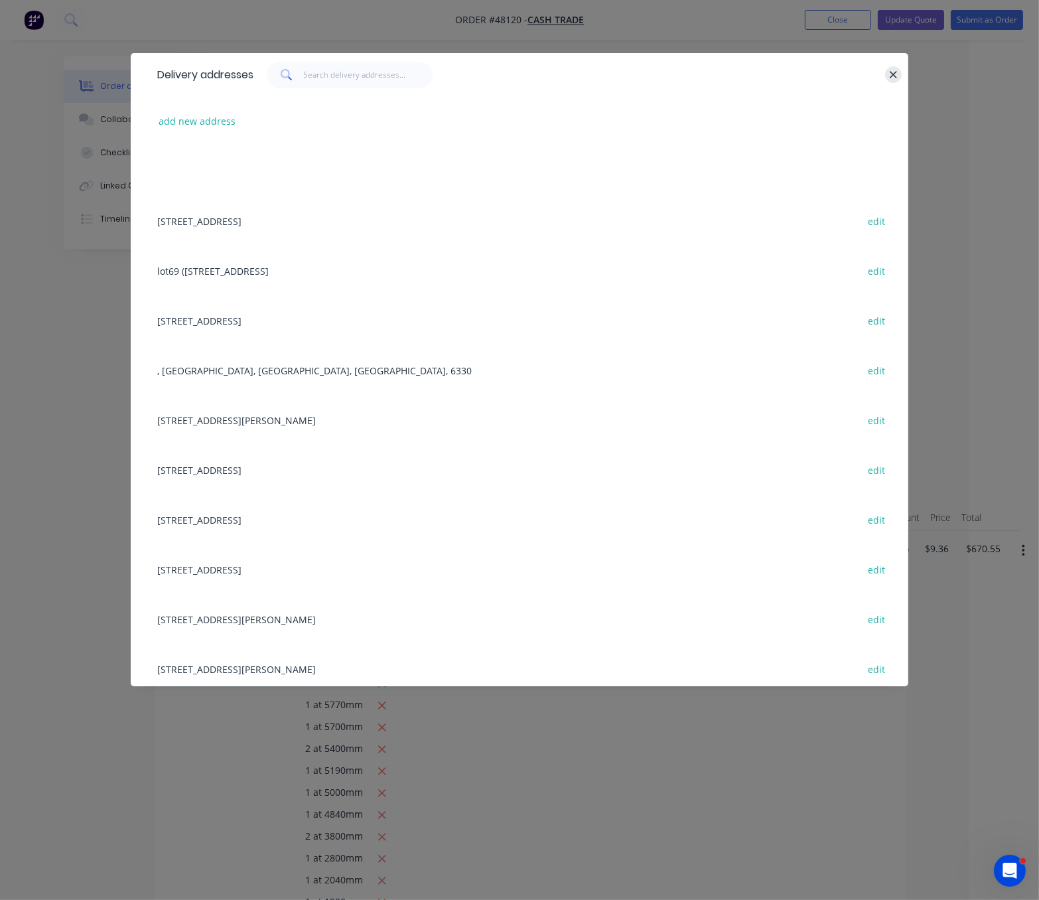
click at [893, 74] on icon "button" at bounding box center [893, 75] width 9 height 12
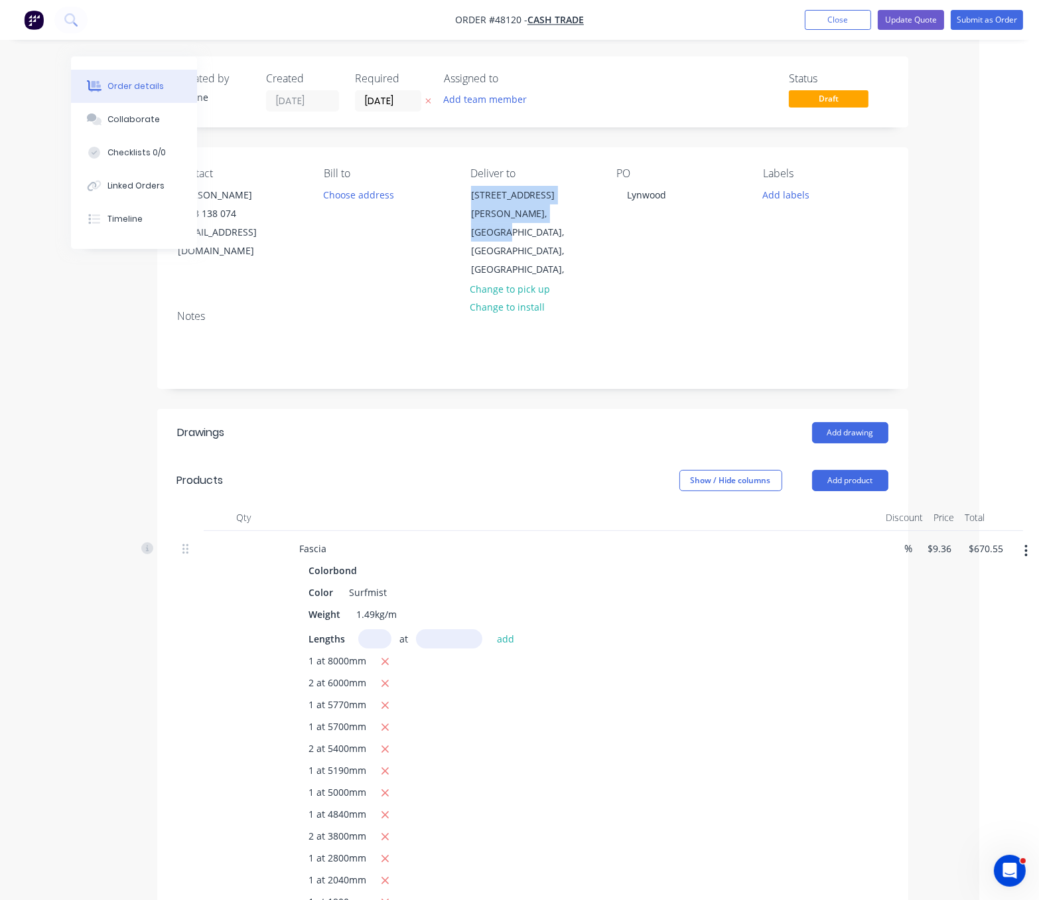
copy div "595 Metcalfe Rd, Lynwood"
click at [508, 433] on header "Drawings Add drawing" at bounding box center [532, 433] width 751 height 48
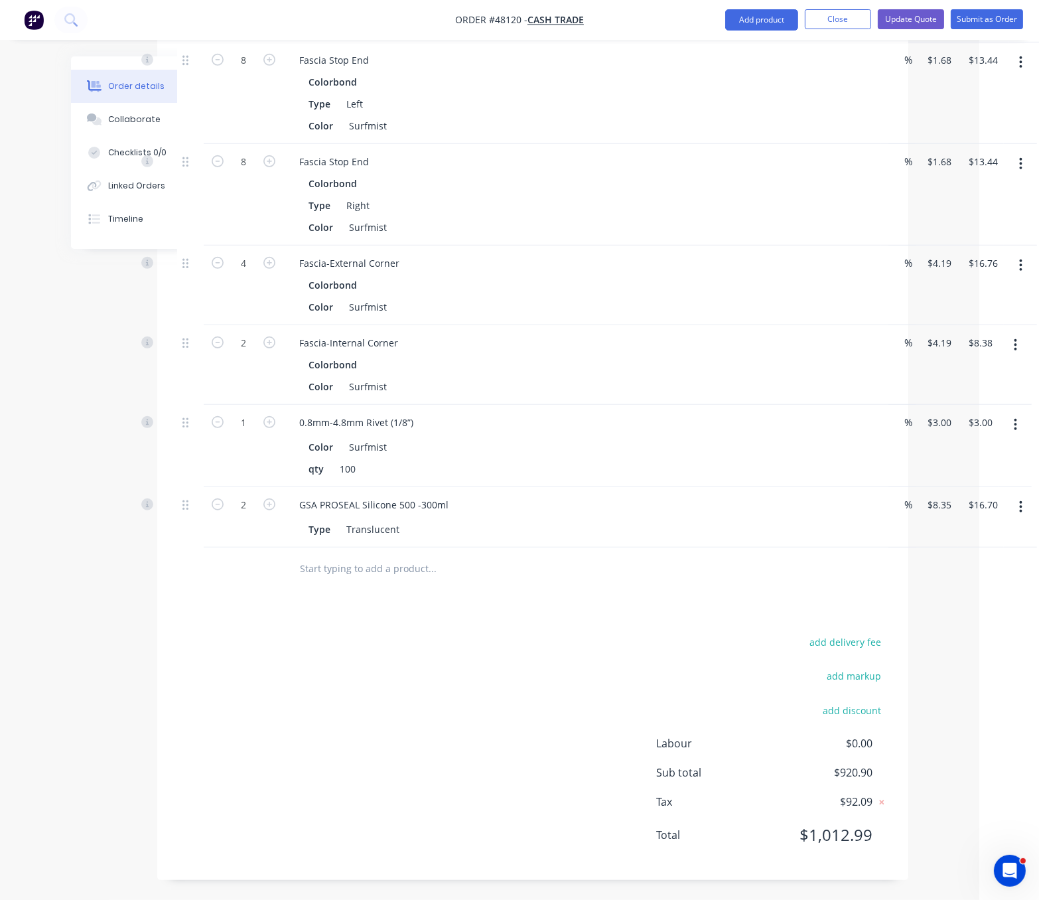
scroll to position [1071, 60]
click at [850, 634] on button "add delivery fee" at bounding box center [846, 642] width 86 height 18
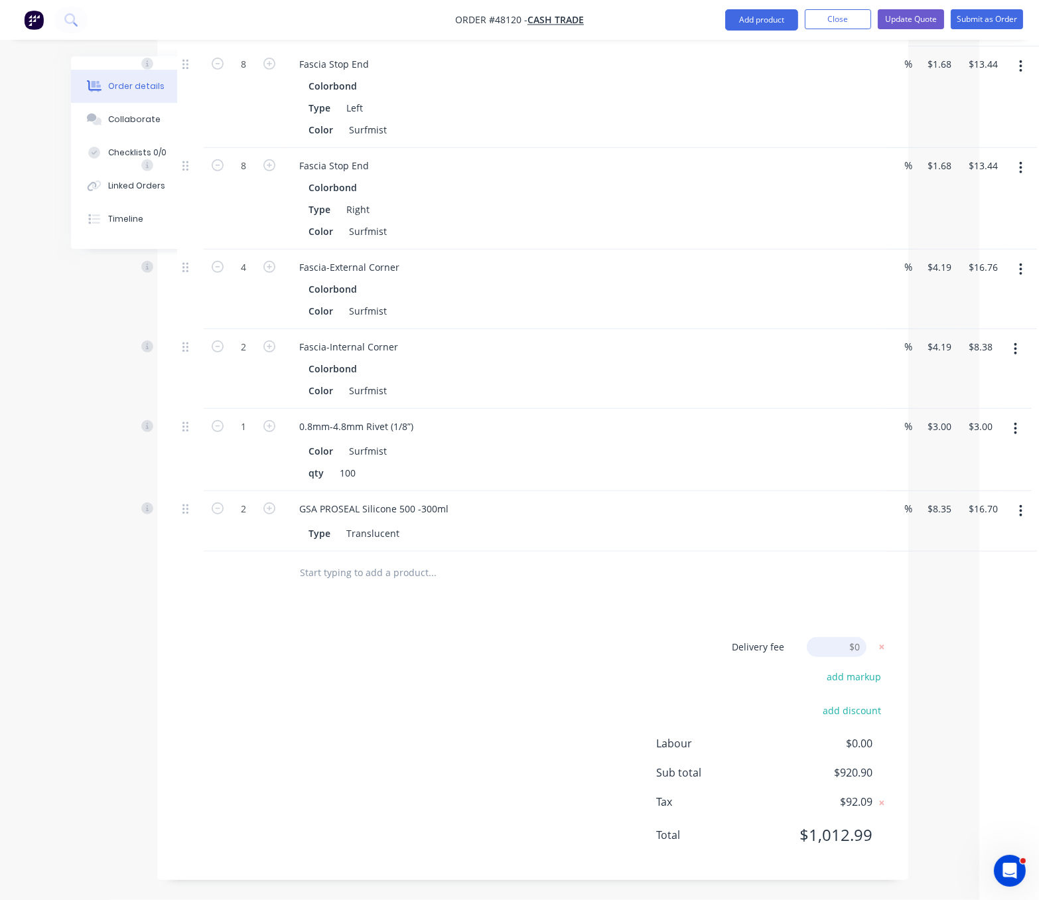
scroll to position [1067, 60]
type input "65"
click input "submit" at bounding box center [0, 0] width 0 height 0
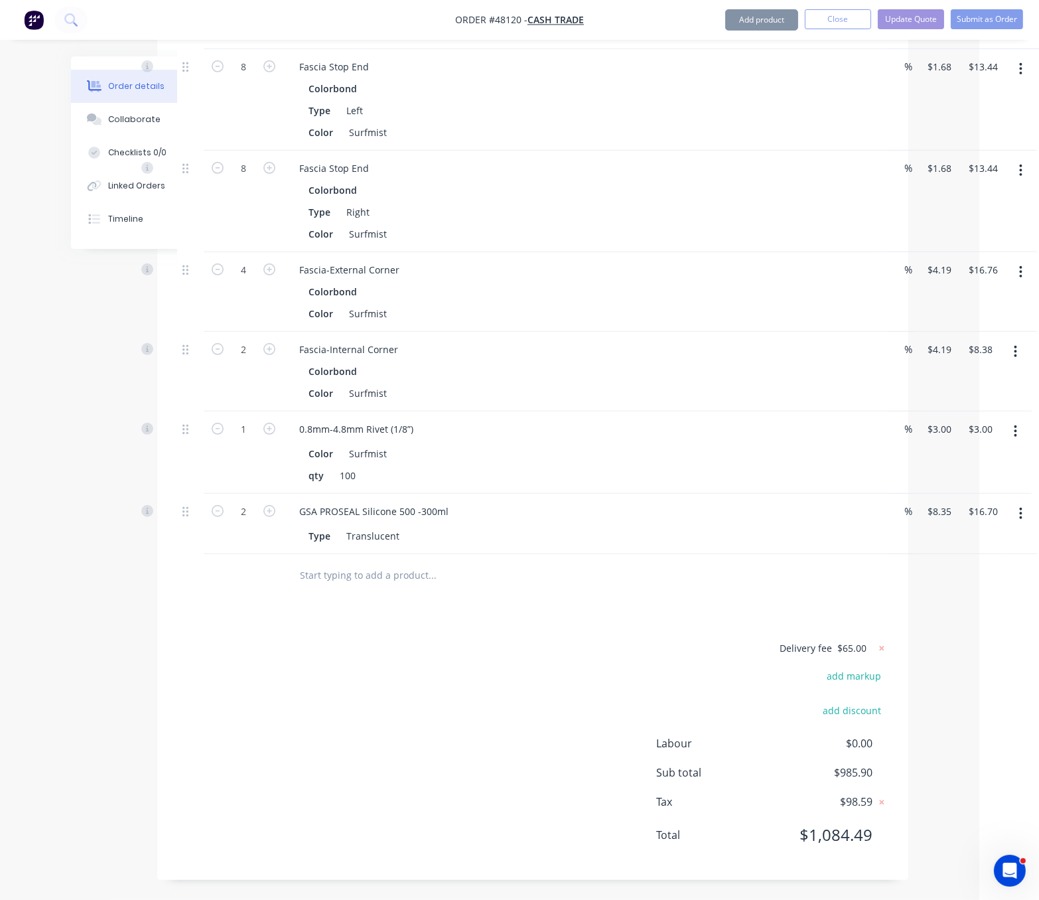
scroll to position [1064, 60]
click at [446, 607] on div "Drawings Add drawing Products Show / Hide columns Add product Qty Discount Pric…" at bounding box center [532, 141] width 751 height 1477
click at [440, 697] on div "Delivery fee $65.00 add markup add discount Labour $0.00 Sub total $985.90 Tax …" at bounding box center [532, 750] width 711 height 220
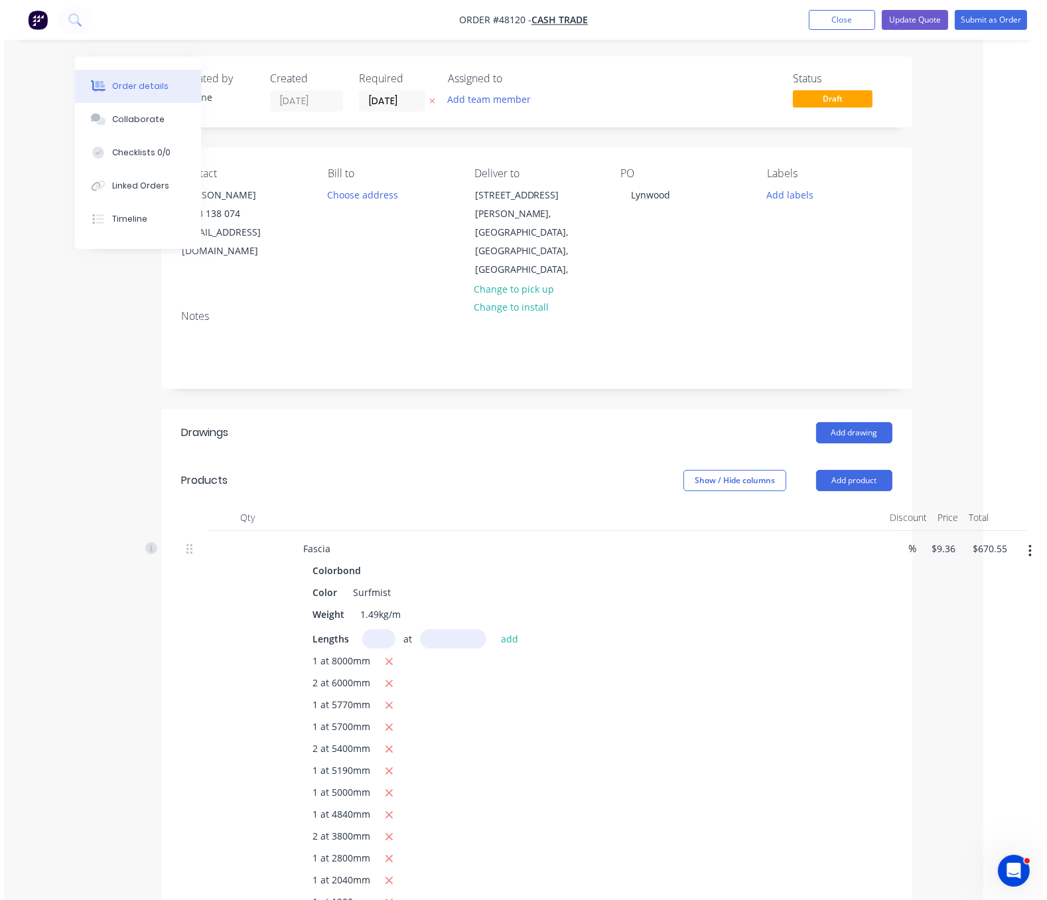
scroll to position [0, 2]
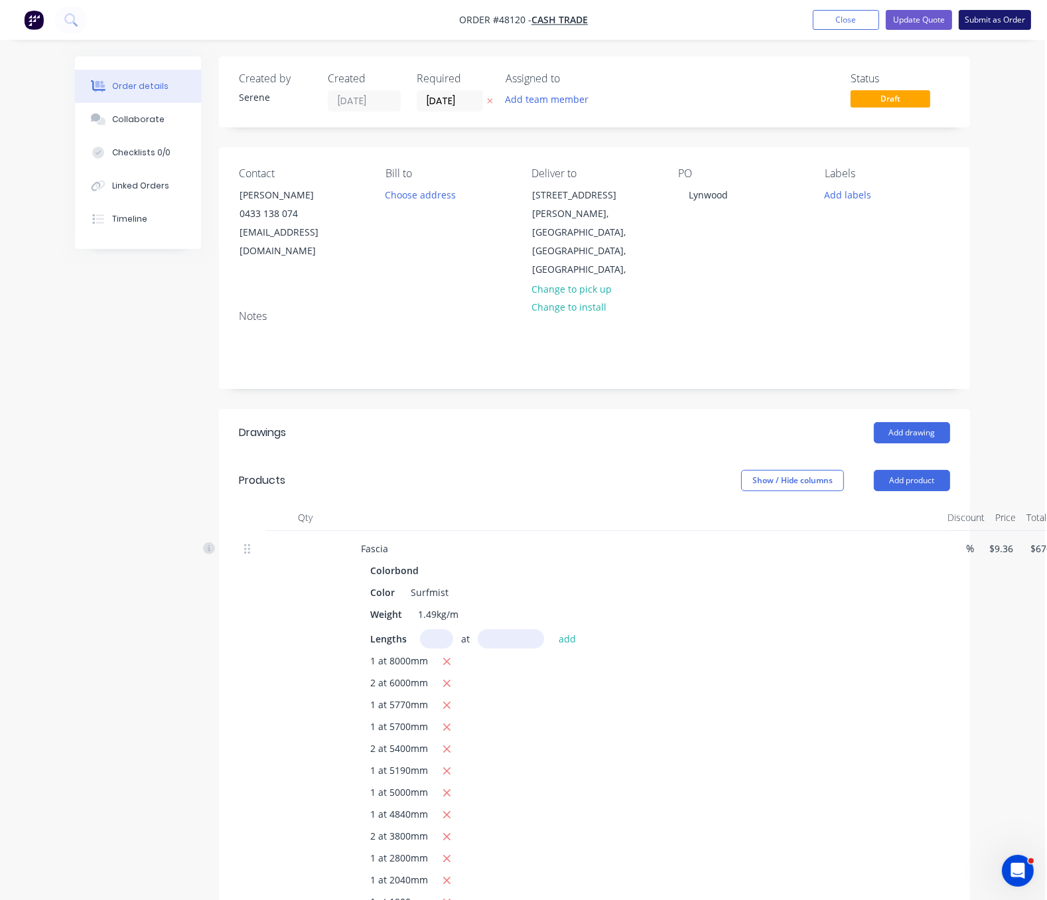
click at [979, 15] on button "Submit as Order" at bounding box center [995, 20] width 72 height 20
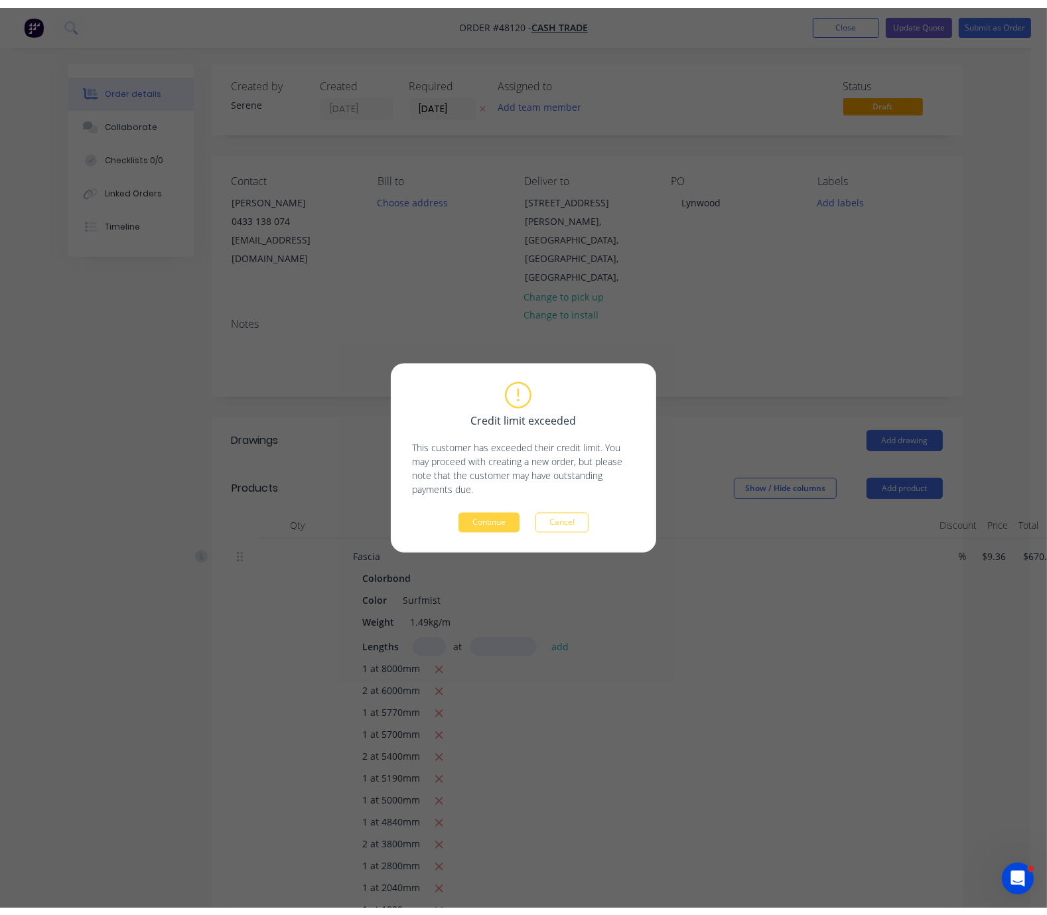
scroll to position [0, 0]
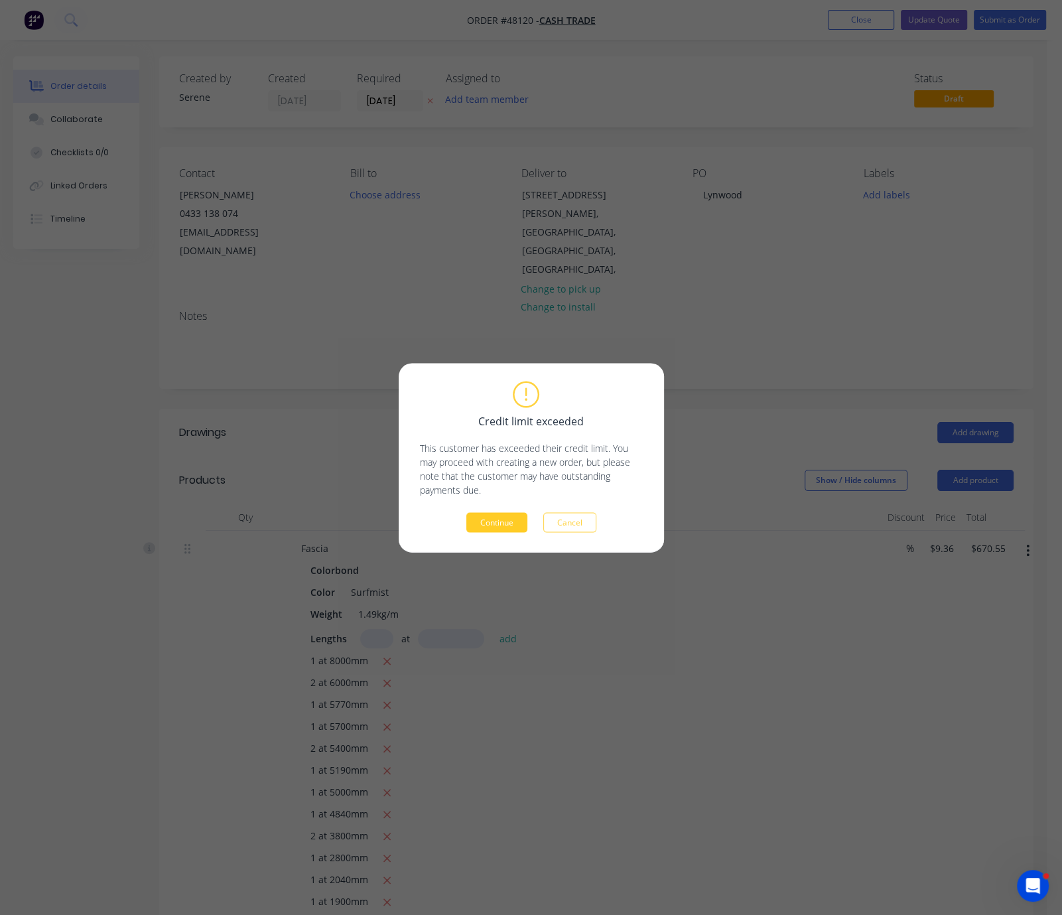
click at [488, 526] on button "Continue" at bounding box center [497, 522] width 61 height 20
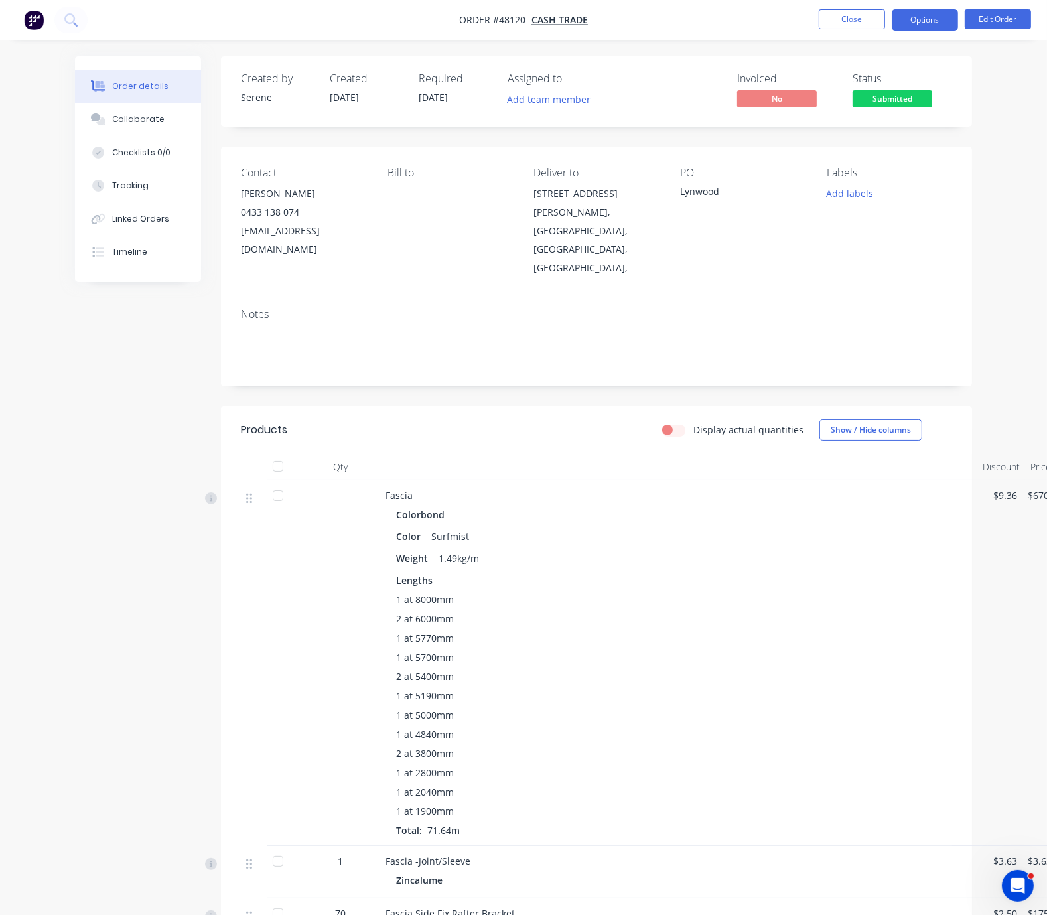
click at [913, 23] on button "Options" at bounding box center [925, 19] width 66 height 21
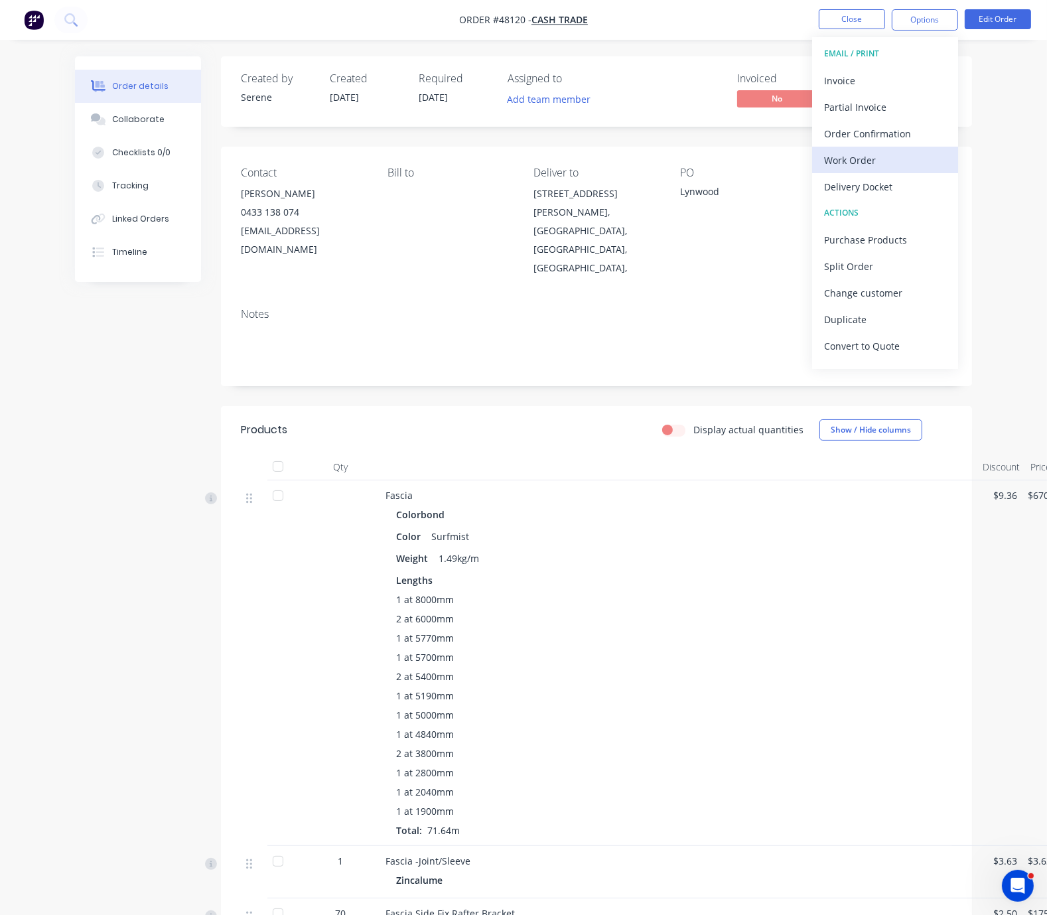
click at [873, 158] on div "Work Order" at bounding box center [885, 160] width 122 height 19
click at [863, 158] on div "Custom" at bounding box center [885, 160] width 122 height 19
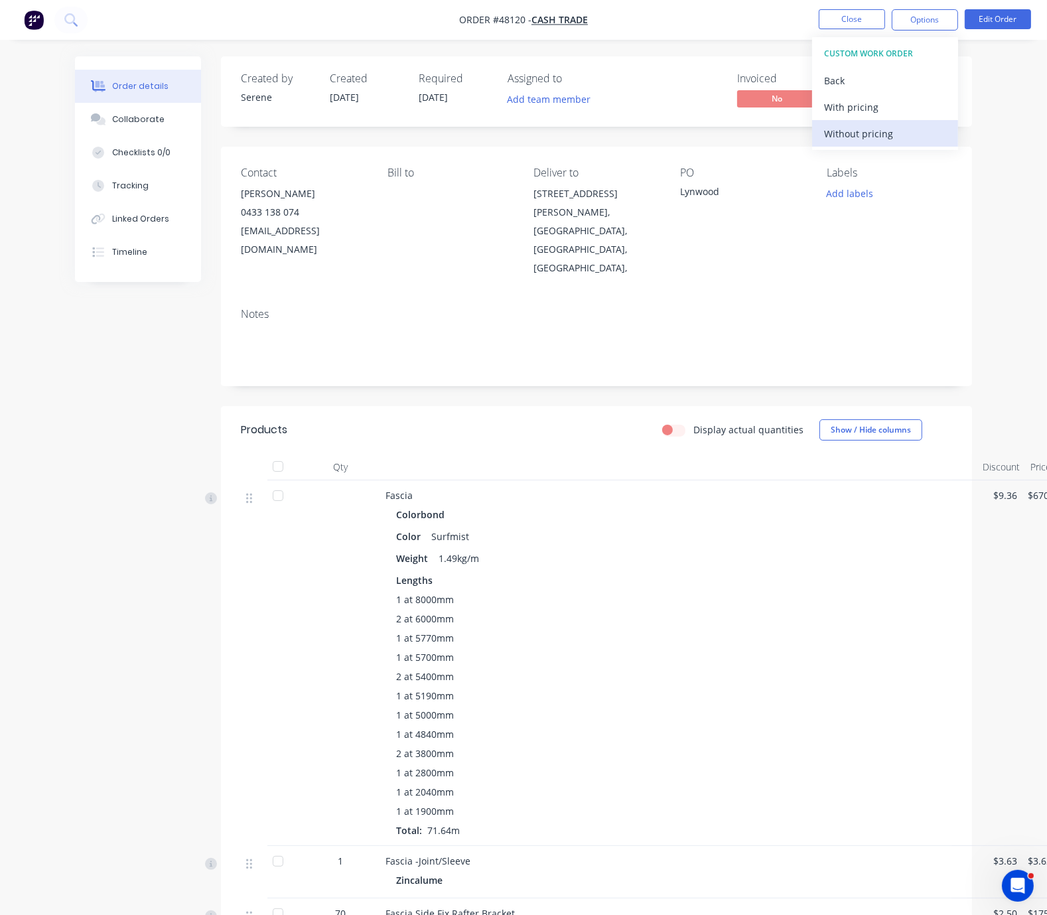
click at [859, 131] on div "Without pricing" at bounding box center [885, 133] width 122 height 19
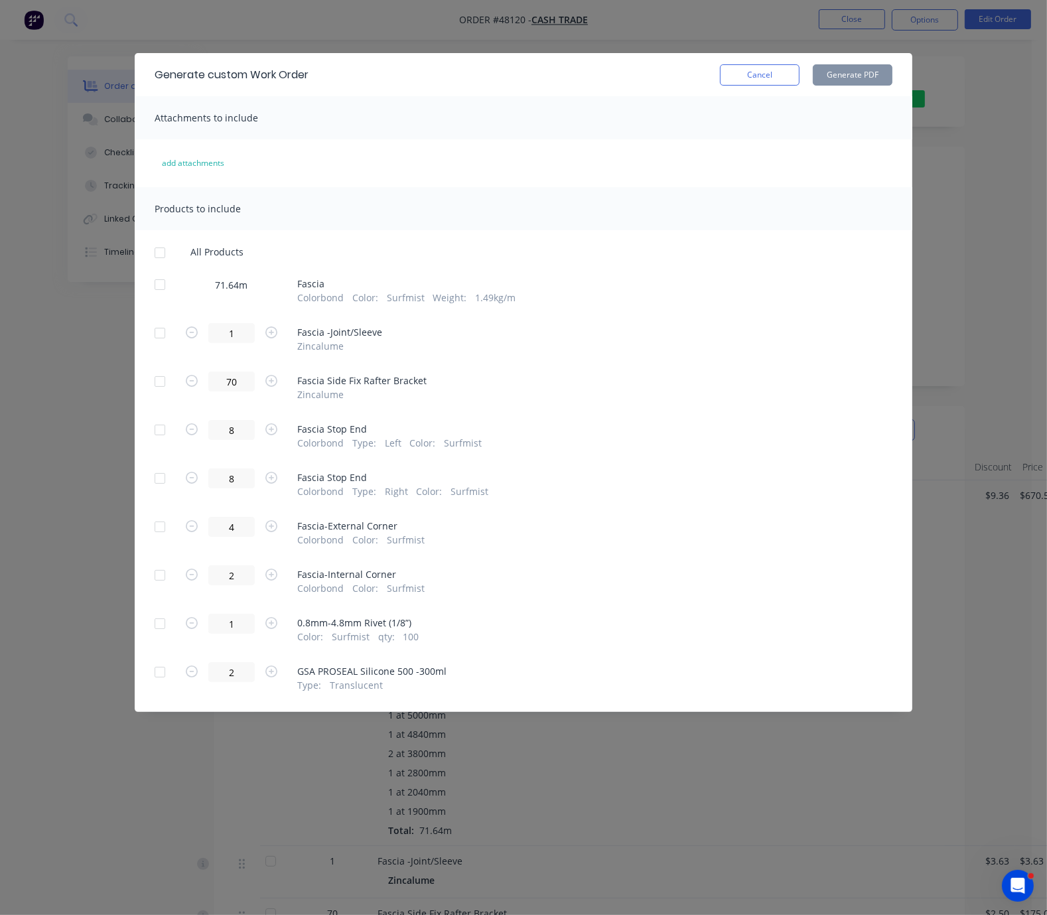
click at [147, 294] on div at bounding box center [160, 284] width 27 height 27
click at [893, 82] on button "Generate PDF" at bounding box center [853, 74] width 80 height 21
click at [800, 86] on button "Cancel" at bounding box center [760, 74] width 80 height 21
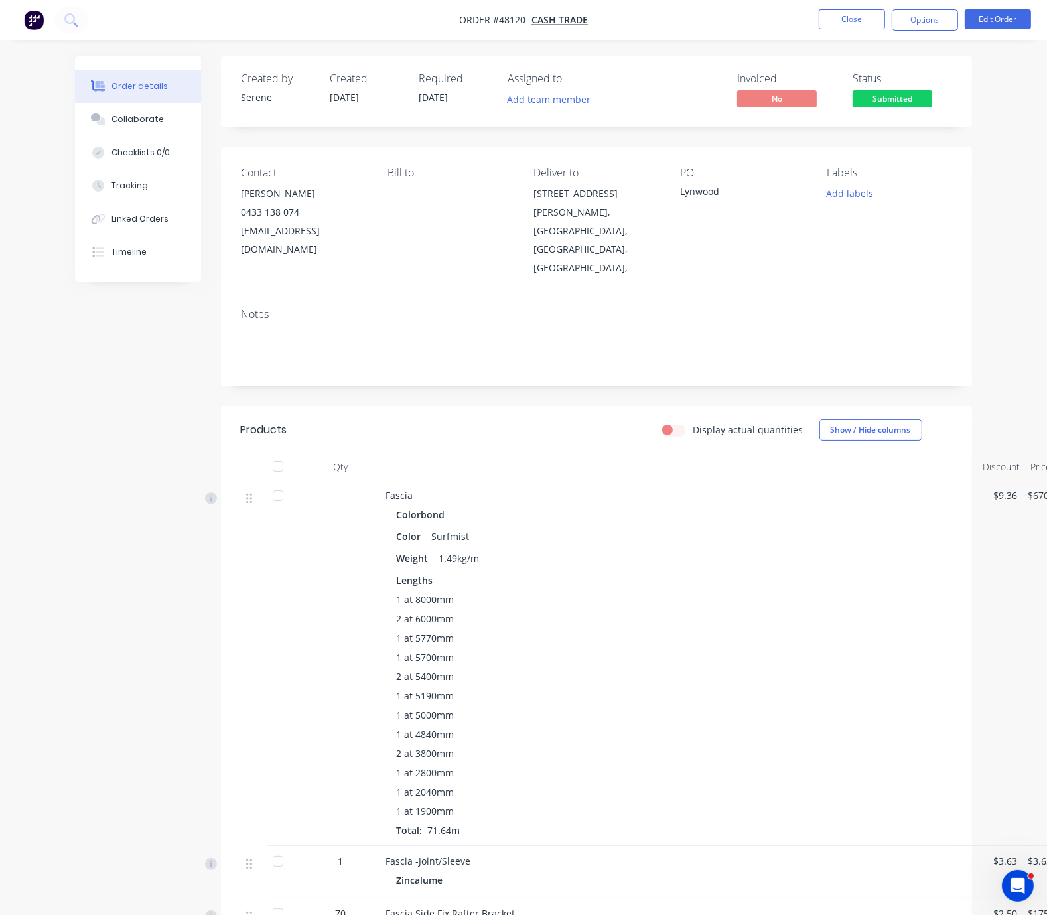
drag, startPoint x: 577, startPoint y: 416, endPoint x: 670, endPoint y: 399, distance: 94.5
click at [921, 19] on button "Options" at bounding box center [925, 19] width 66 height 21
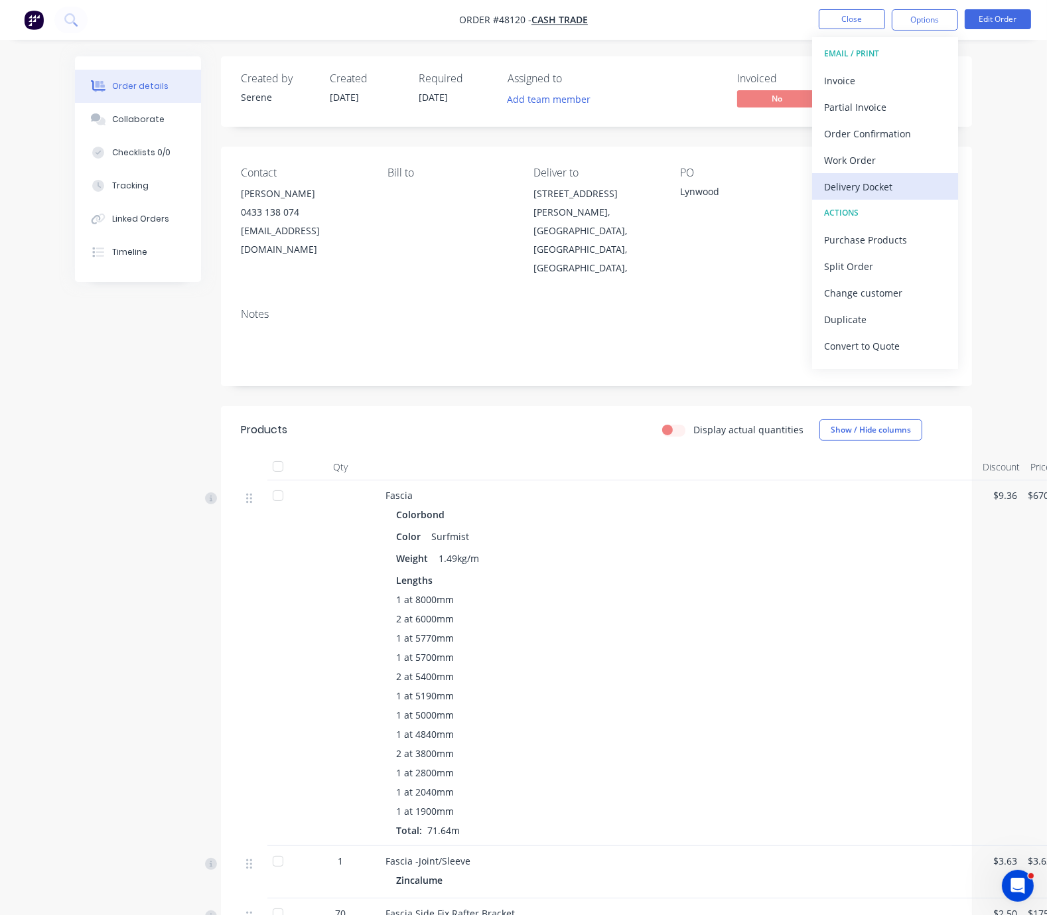
click at [877, 188] on div "Delivery Docket" at bounding box center [885, 186] width 122 height 19
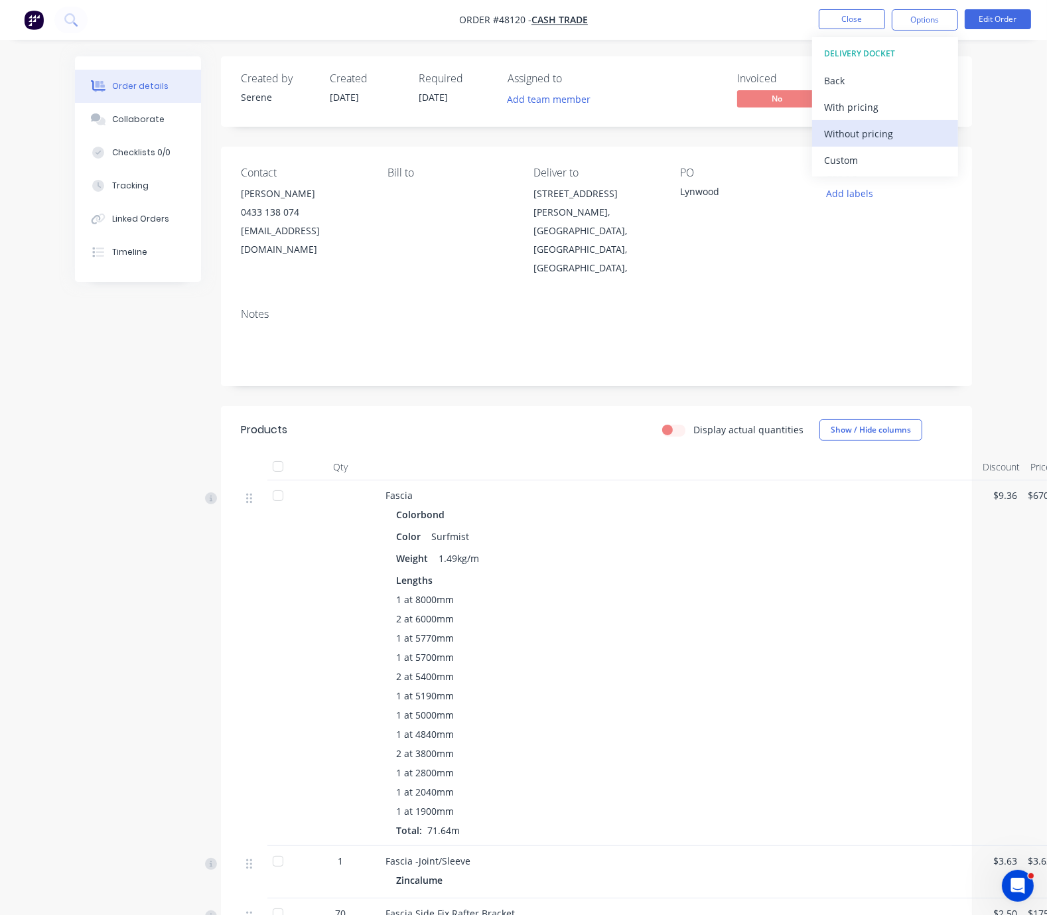
click at [857, 129] on div "Without pricing" at bounding box center [885, 133] width 122 height 19
click at [601, 420] on div "Display actual quantities Show / Hide columns" at bounding box center [672, 429] width 560 height 21
drag, startPoint x: 549, startPoint y: 433, endPoint x: 672, endPoint y: 431, distance: 123.4
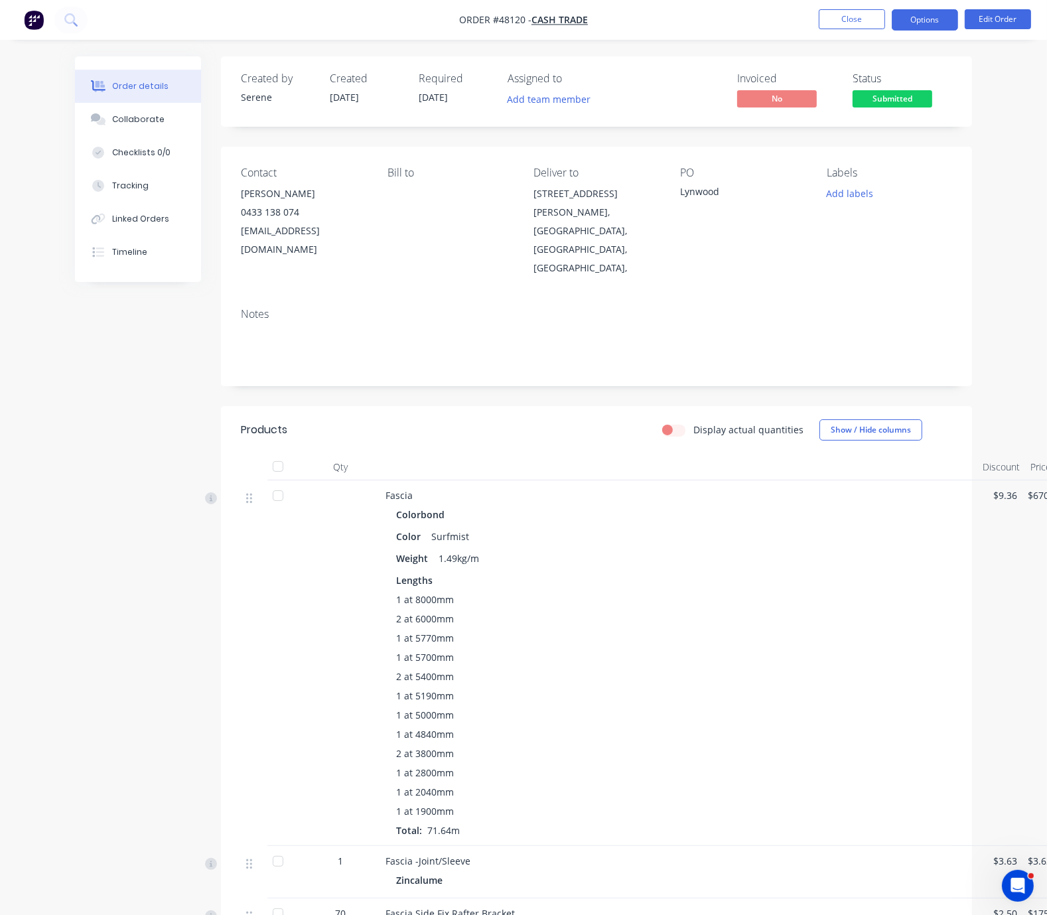
click at [906, 19] on button "Options" at bounding box center [925, 19] width 66 height 21
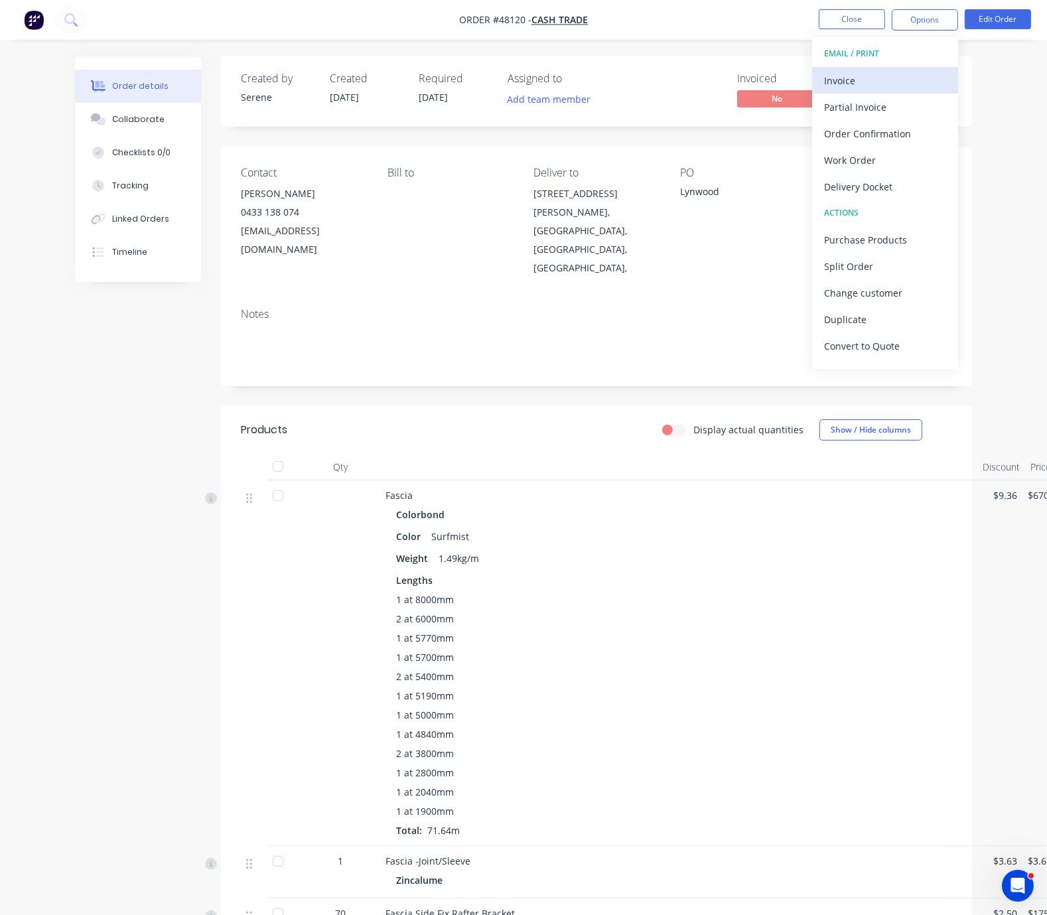
click at [861, 74] on div "Invoice" at bounding box center [885, 80] width 122 height 19
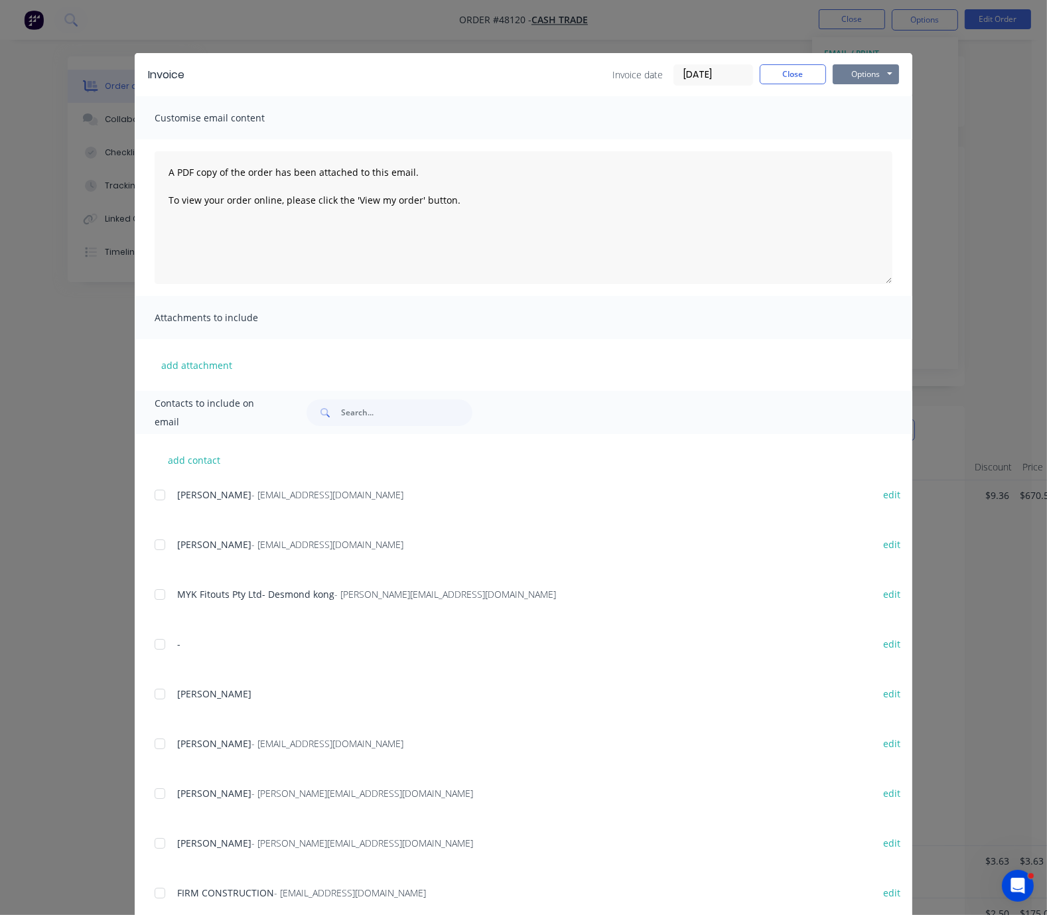
click at [899, 69] on button "Options" at bounding box center [866, 74] width 66 height 20
click at [918, 123] on button "Print" at bounding box center [875, 119] width 85 height 22
click at [899, 86] on div "Invoice date 18/08/25 Close Options Preview Print Email" at bounding box center [756, 74] width 287 height 21
click at [826, 74] on button "Close" at bounding box center [793, 74] width 66 height 20
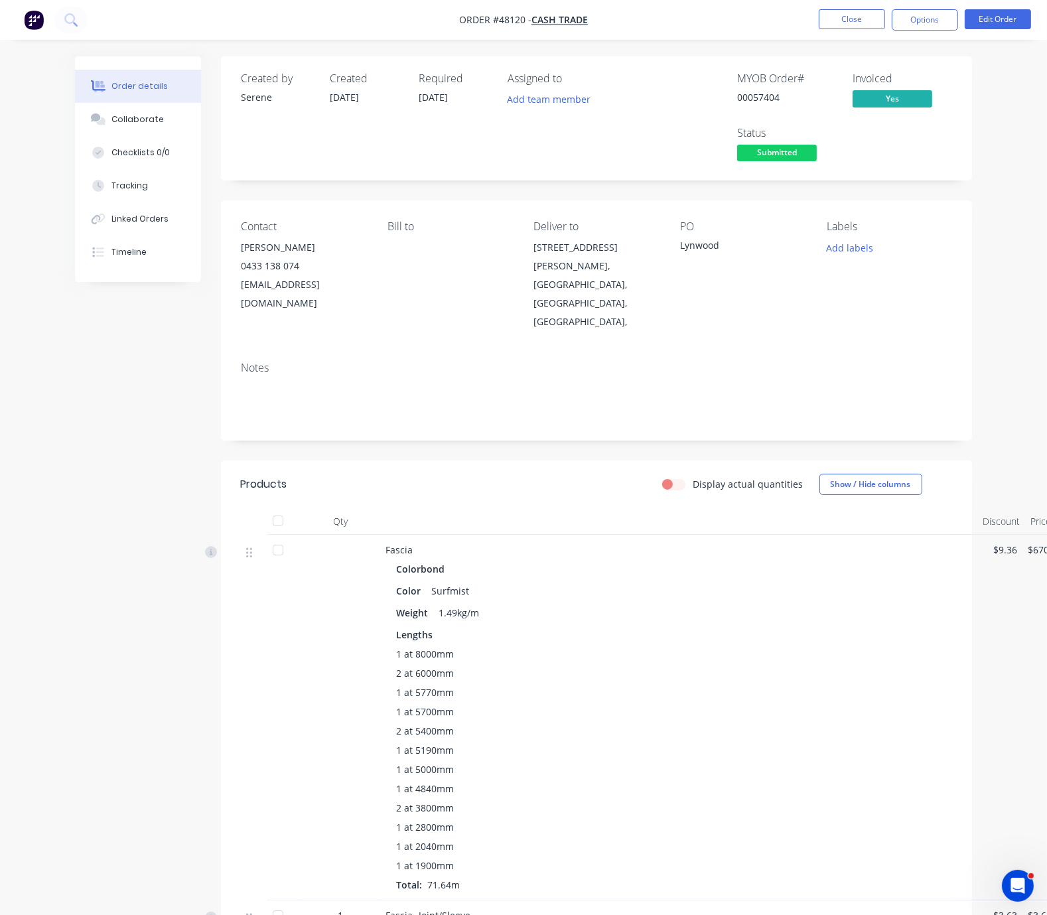
click at [599, 474] on div "Display actual quantities Show / Hide columns" at bounding box center [672, 484] width 560 height 21
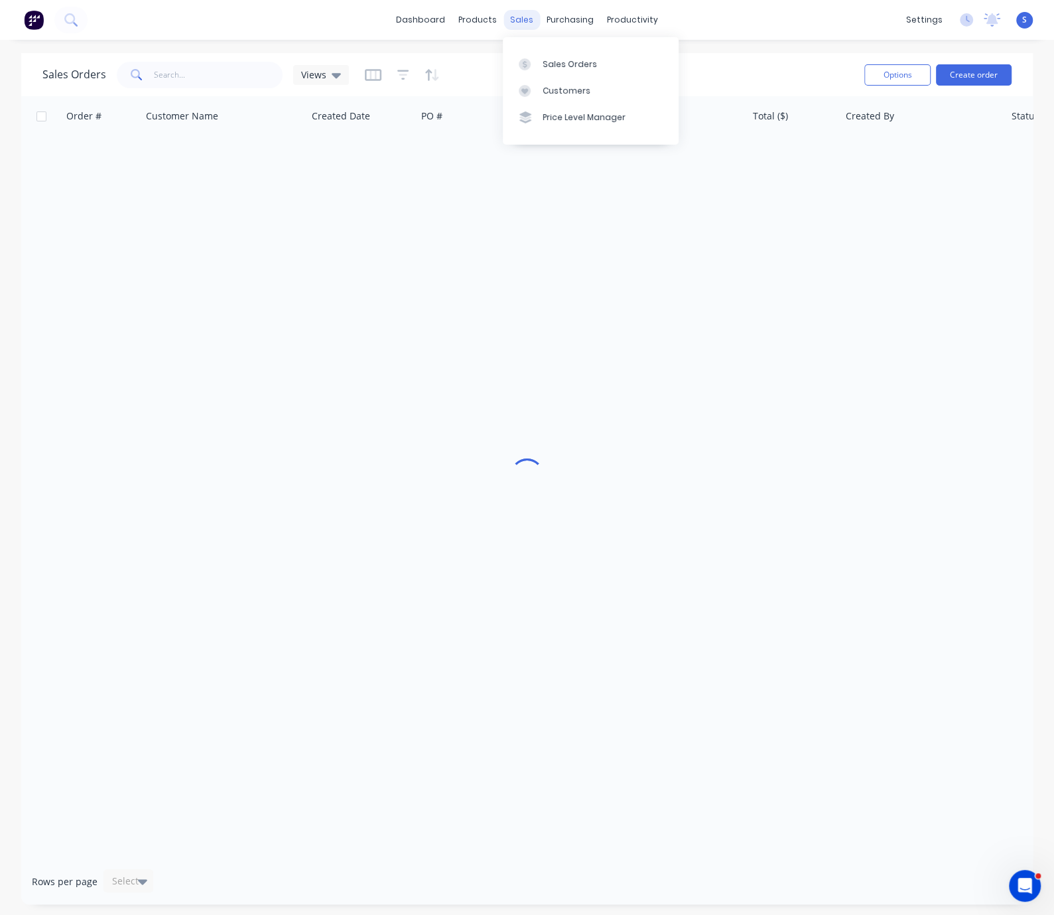
click at [516, 22] on div "sales" at bounding box center [522, 20] width 36 height 20
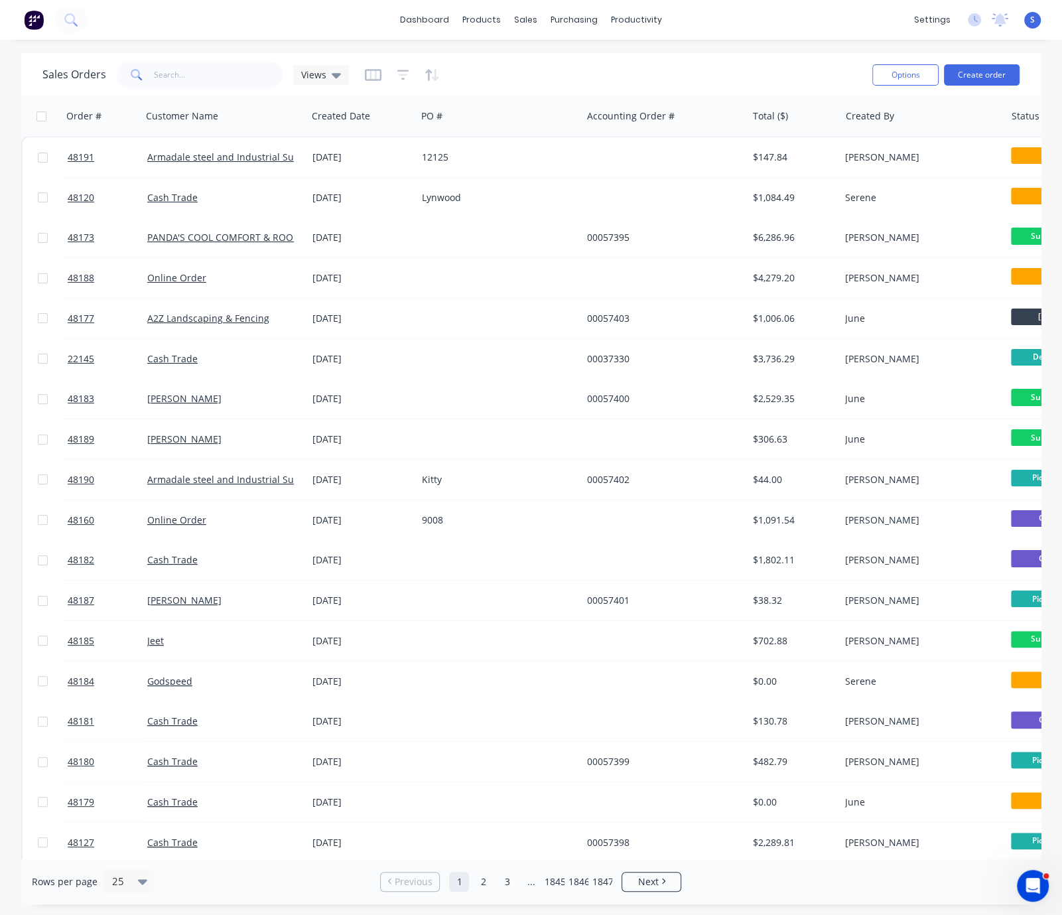
click at [806, 66] on div "Sales Orders Views" at bounding box center [452, 74] width 820 height 33
click at [803, 66] on div "Sales Orders Views" at bounding box center [452, 74] width 820 height 33
click at [188, 69] on input "text" at bounding box center [218, 75] width 129 height 27
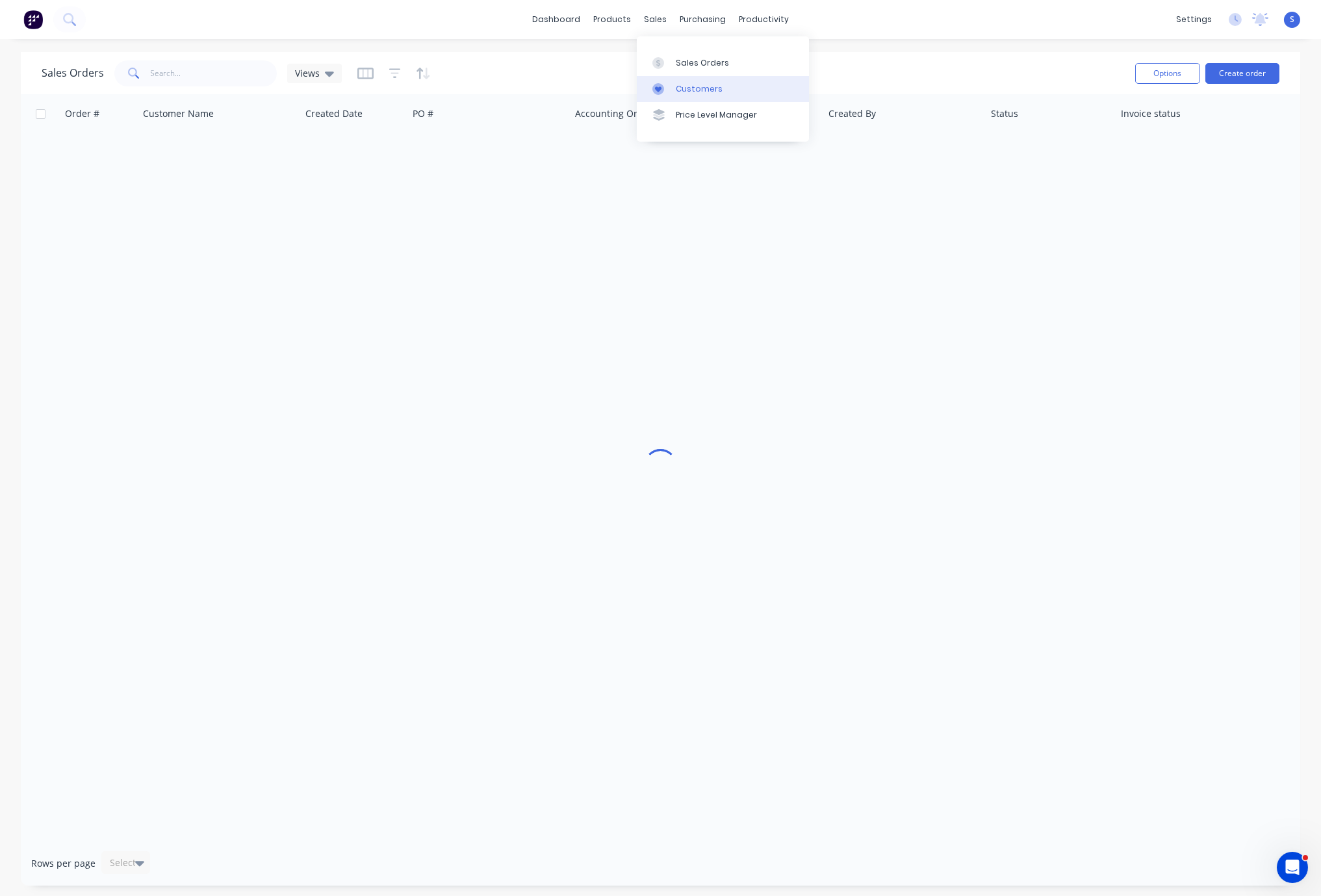
click at [698, 95] on div "Customers" at bounding box center [699, 89] width 47 height 12
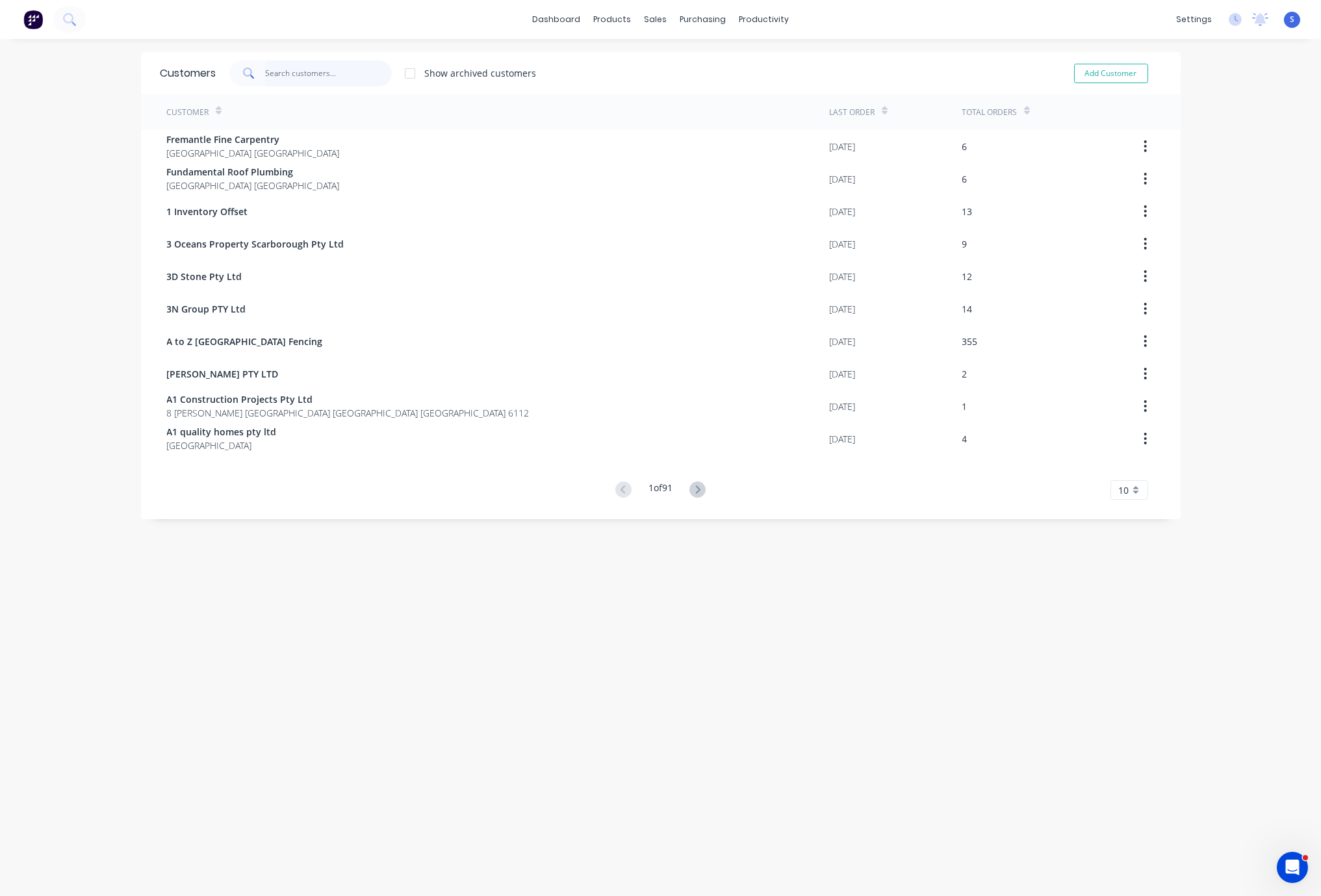
click at [287, 79] on input "text" at bounding box center [328, 73] width 126 height 26
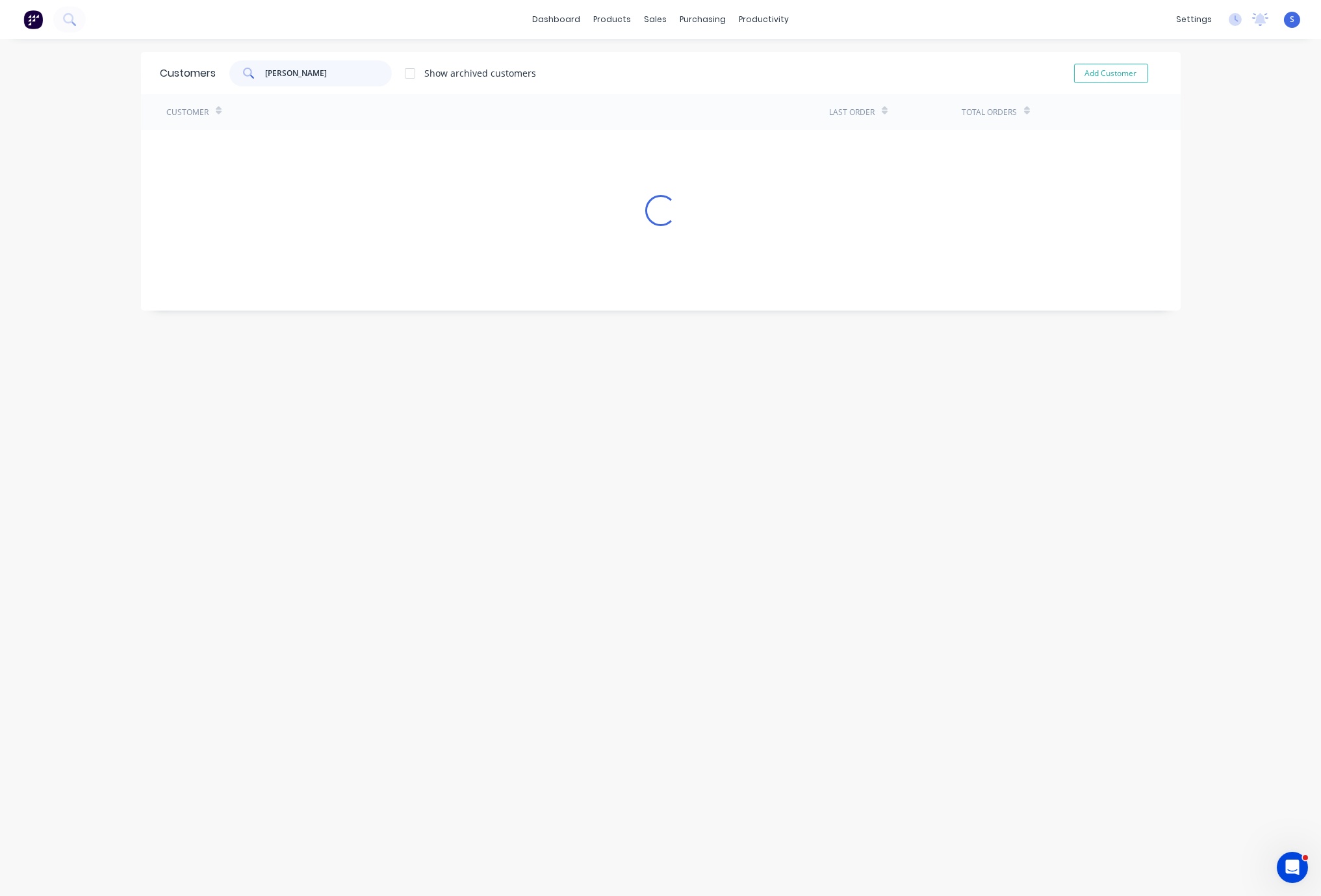
type input "[PERSON_NAME]"
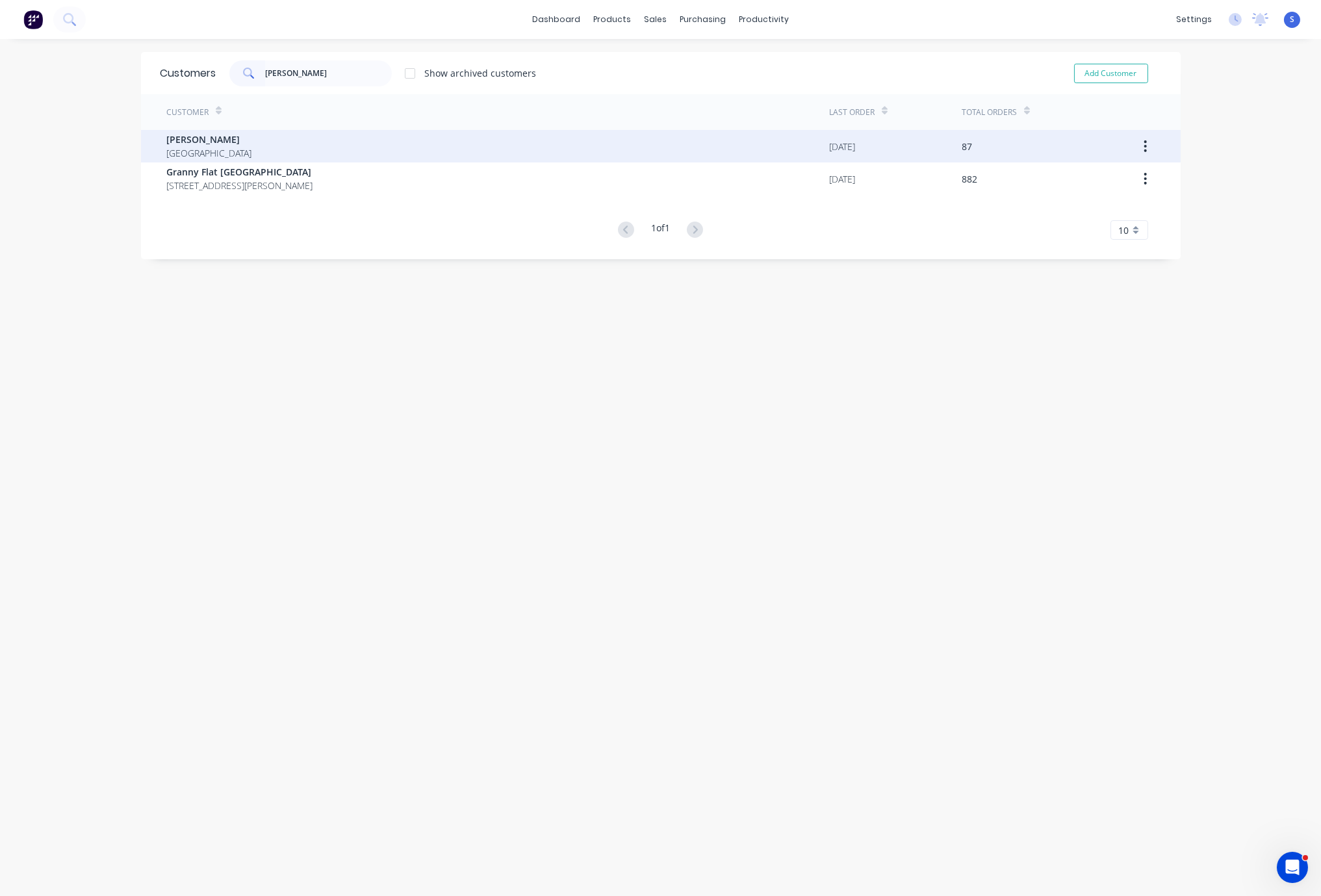
click at [295, 142] on div "[PERSON_NAME] [GEOGRAPHIC_DATA]" at bounding box center [498, 146] width 663 height 32
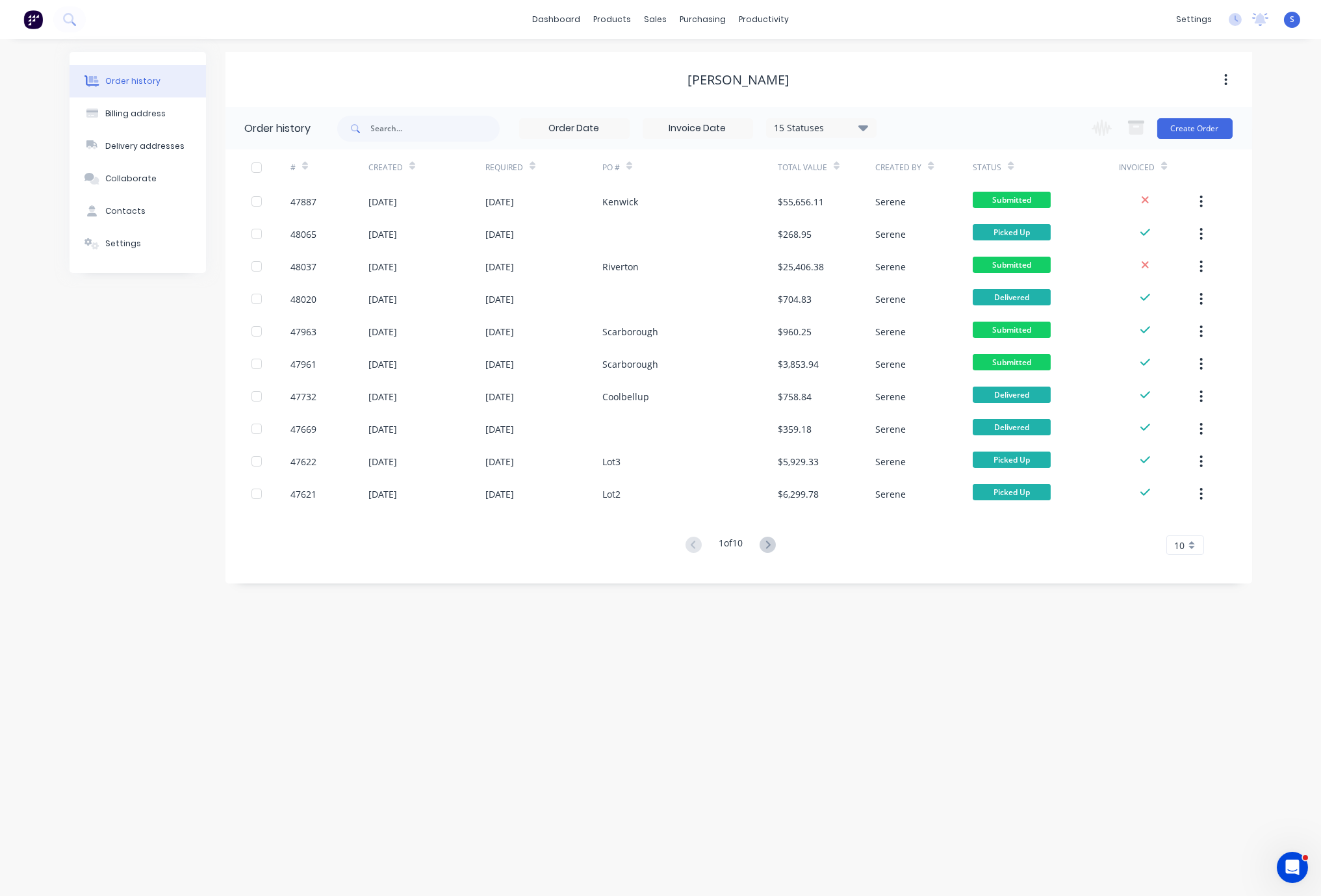
drag, startPoint x: 530, startPoint y: 66, endPoint x: 681, endPoint y: 107, distance: 156.5
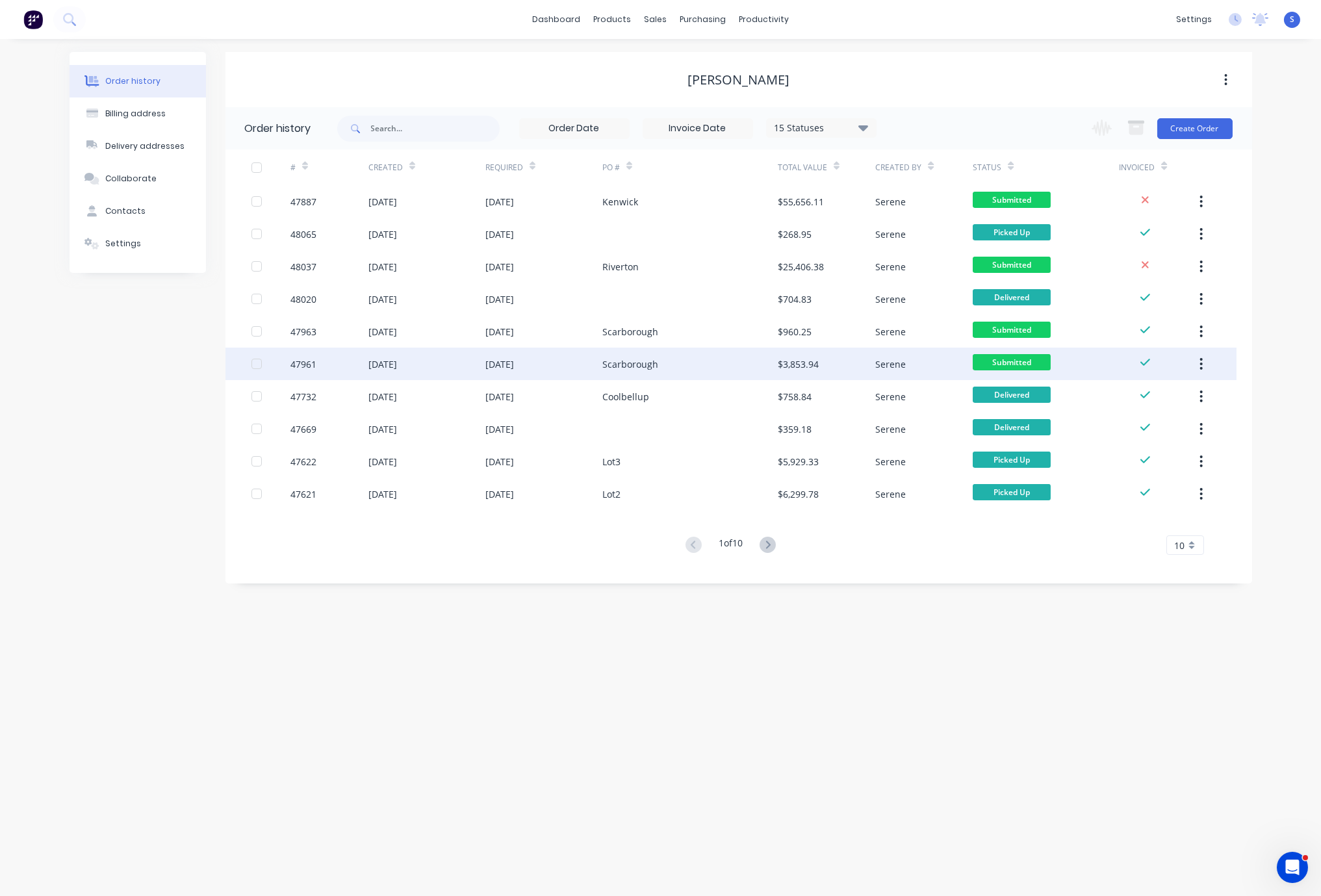
click at [637, 364] on div "Scarborough" at bounding box center [630, 364] width 56 height 14
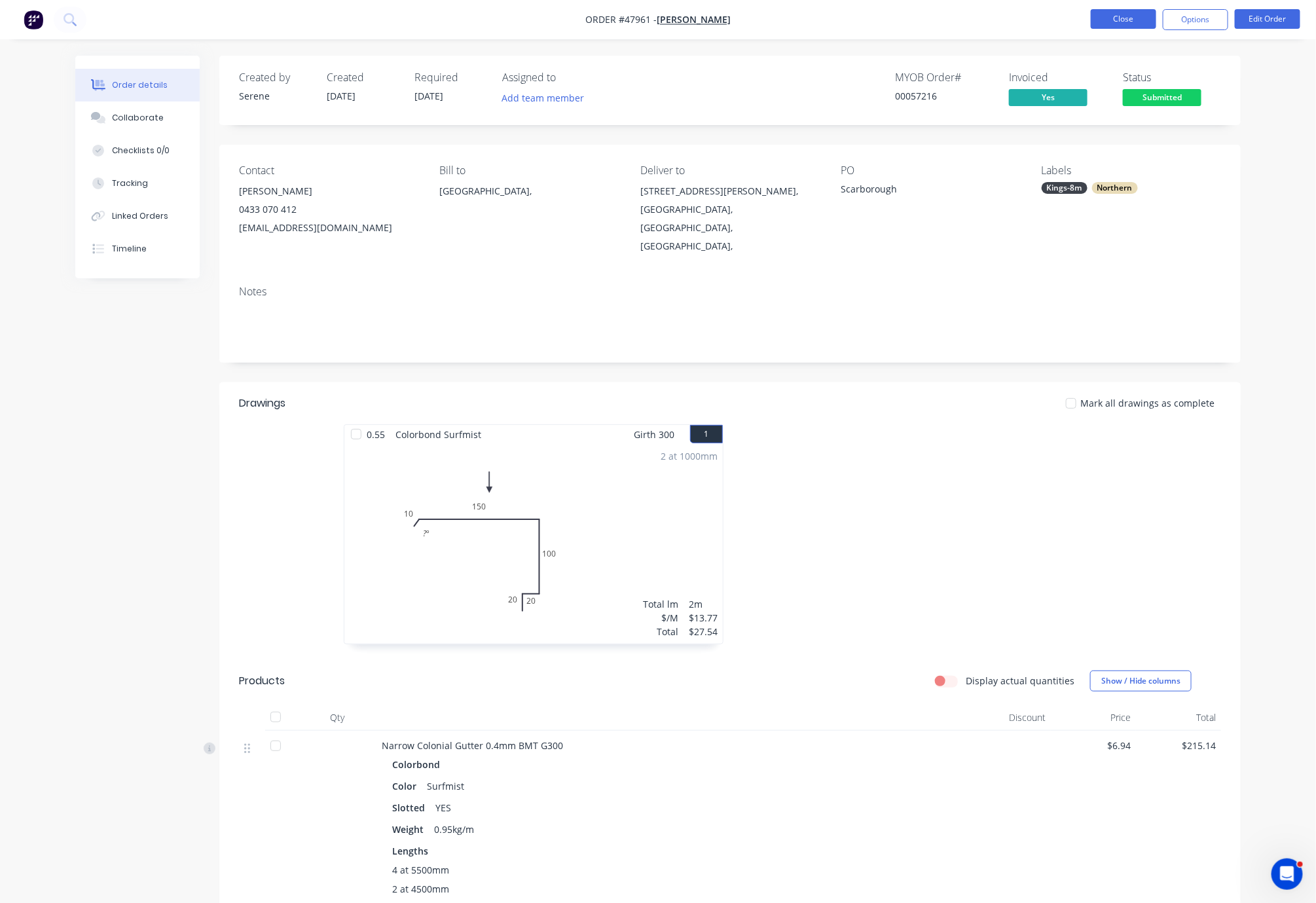
click at [1133, 23] on button "Close" at bounding box center [1124, 19] width 65 height 20
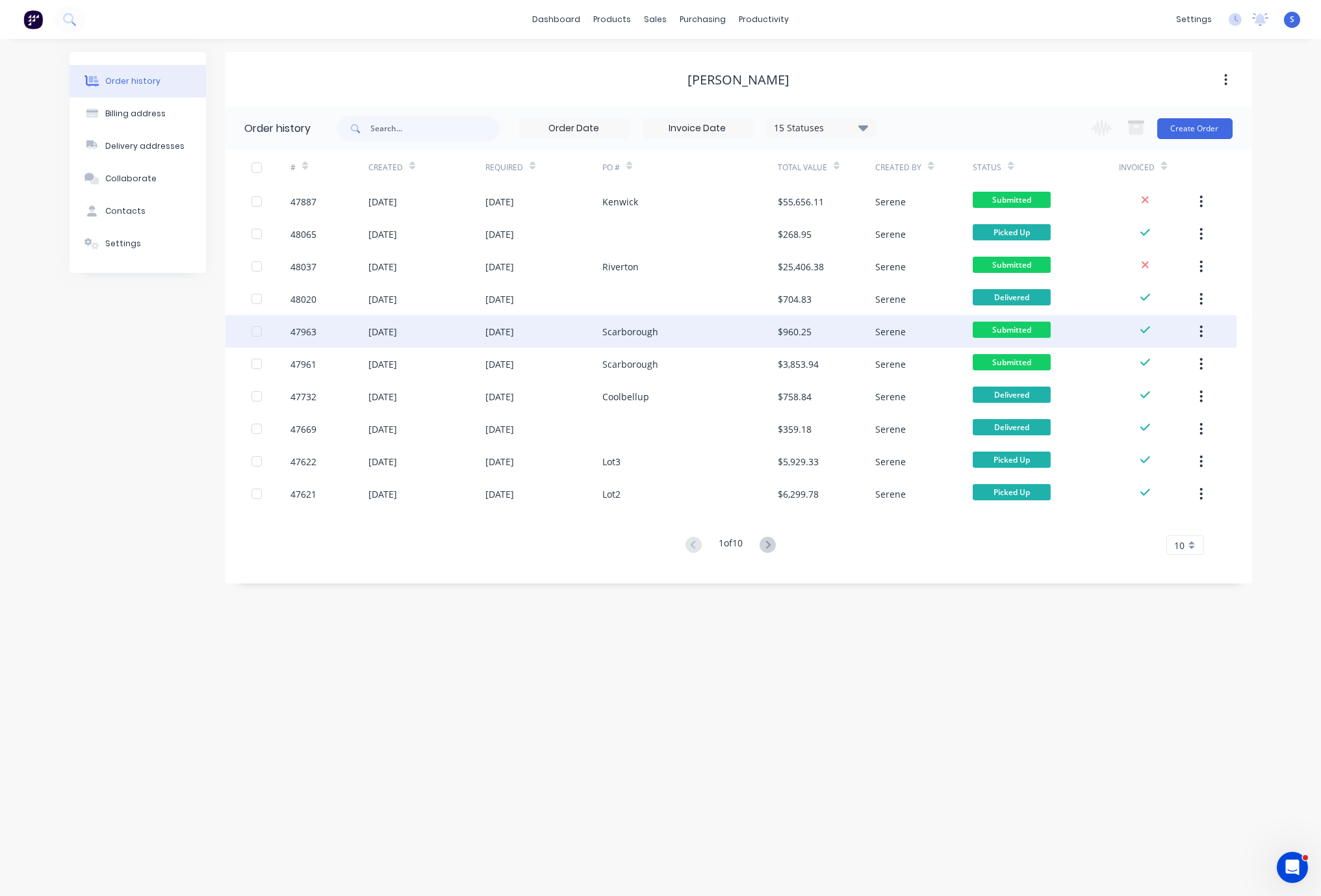
click at [668, 332] on div "Scarborough" at bounding box center [689, 331] width 175 height 32
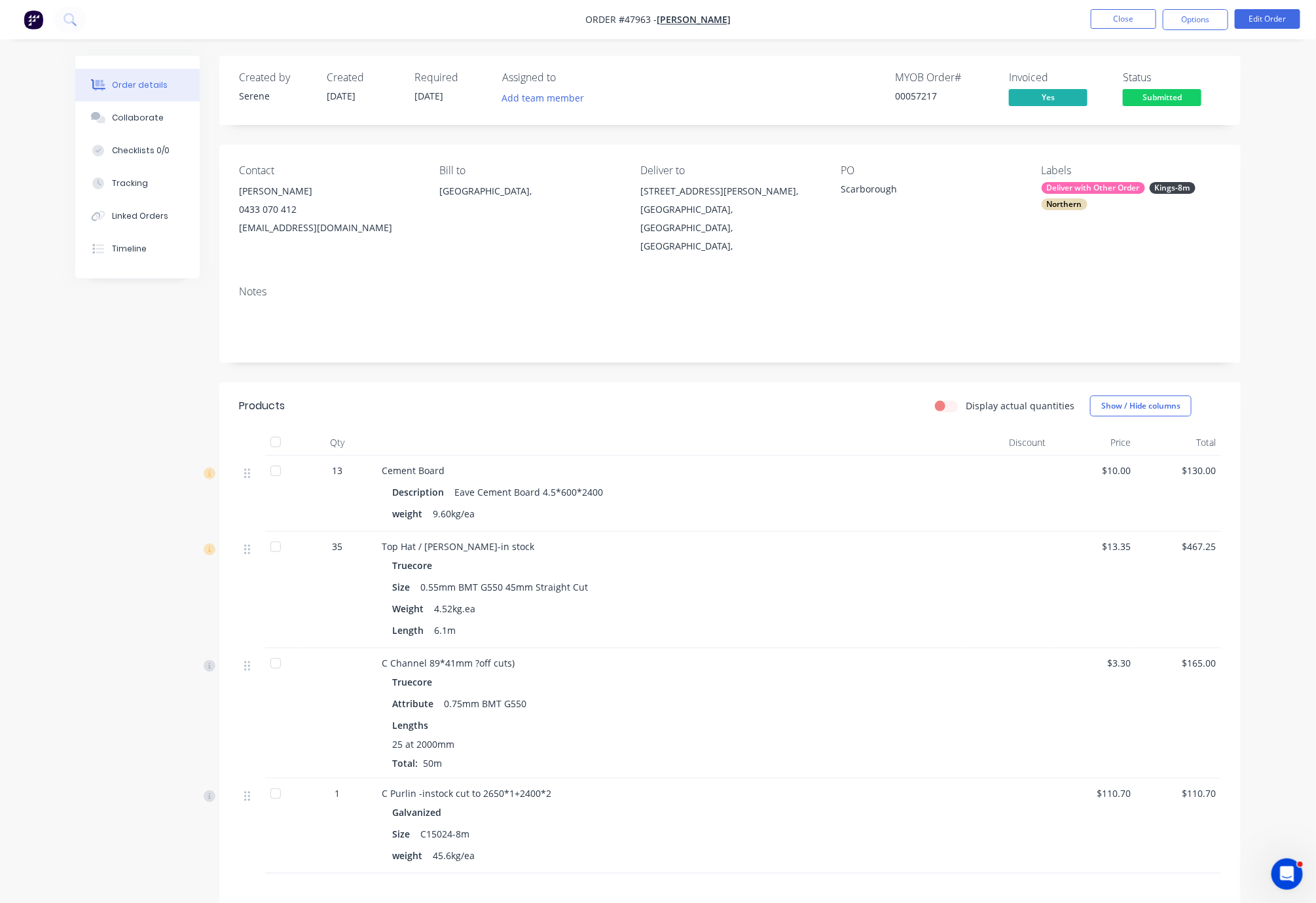
click at [620, 408] on div "Display actual quantities Show / Hide columns" at bounding box center [835, 406] width 773 height 21
click at [688, 402] on div "Display actual quantities Show / Hide columns" at bounding box center [835, 406] width 773 height 21
click at [627, 445] on div at bounding box center [671, 442] width 589 height 27
click at [688, 423] on header "Products Display actual quantities Show / Hide columns" at bounding box center [729, 407] width 1021 height 47
click at [1131, 27] on button "Close" at bounding box center [1124, 19] width 65 height 20
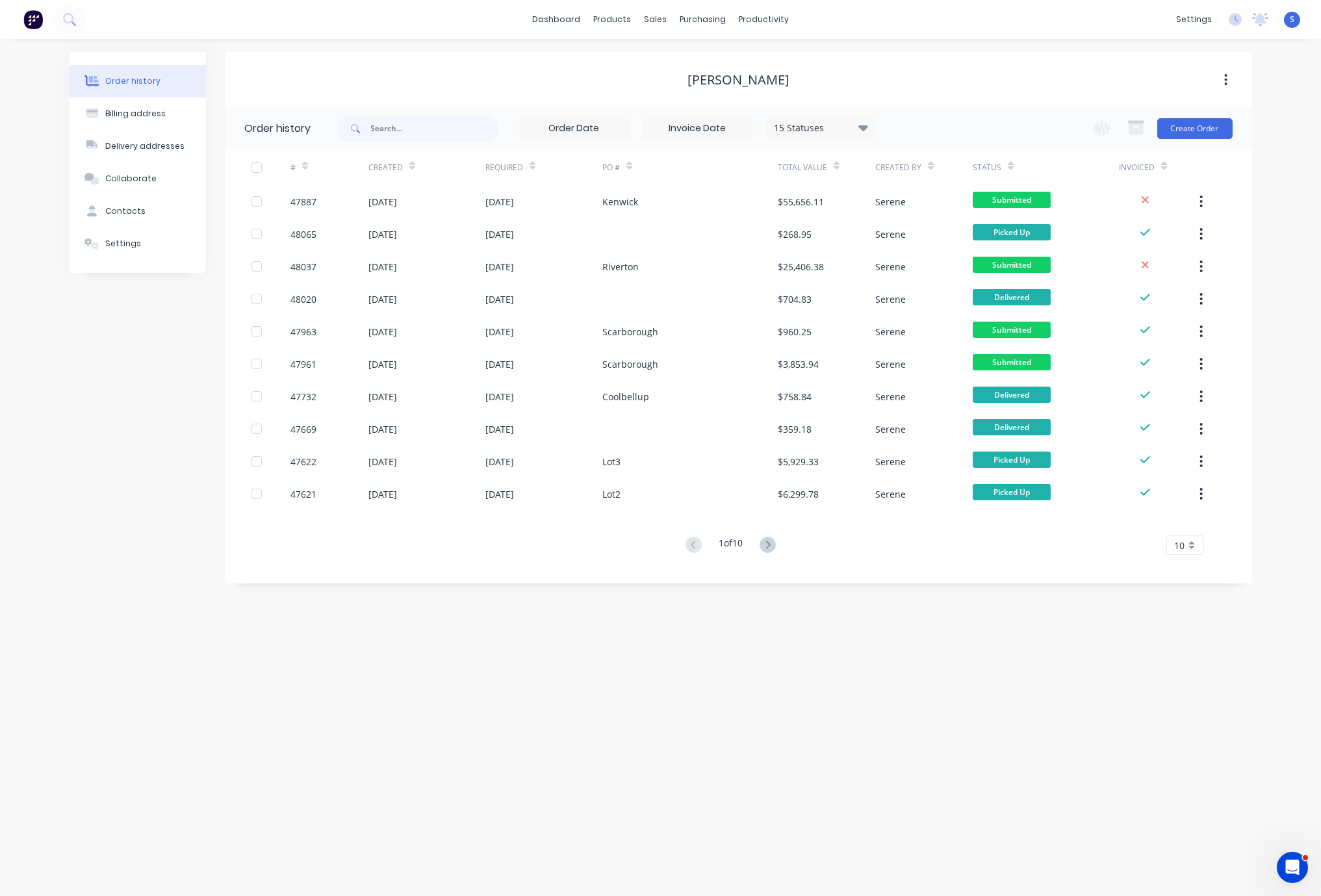
click at [703, 724] on div "Order history Billing address Delivery addresses Collaborate Contacts Settings …" at bounding box center [660, 467] width 1321 height 857
click at [59, 478] on div "Order history Billing address Delivery addresses Collaborate Contacts Settings …" at bounding box center [660, 467] width 1321 height 857
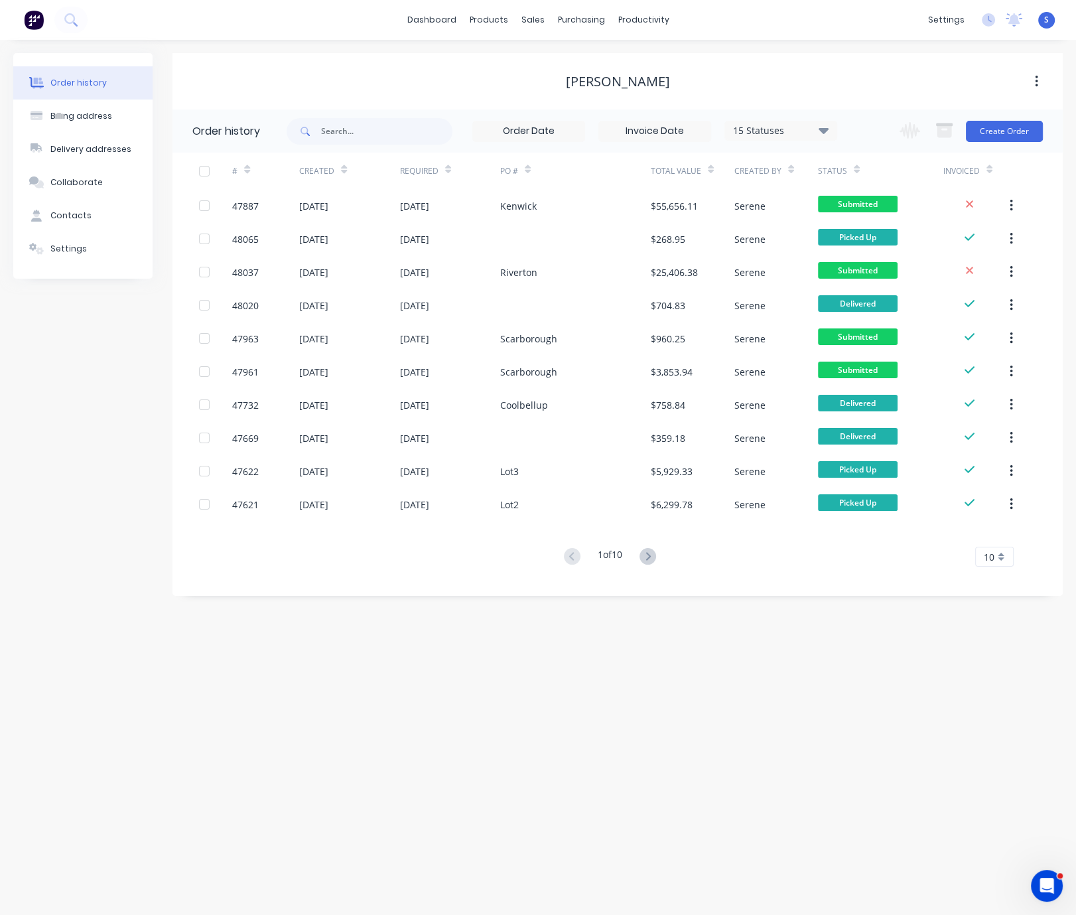
click at [92, 666] on div "Order history Billing address Delivery addresses Collaborate Contacts Settings …" at bounding box center [538, 477] width 1076 height 875
click at [214, 689] on div "Order history Billing address Delivery addresses Collaborate Contacts Settings …" at bounding box center [538, 477] width 1076 height 875
drag, startPoint x: 248, startPoint y: 715, endPoint x: 235, endPoint y: 714, distance: 13.3
click at [248, 715] on div "Order history Billing address Delivery addresses Collaborate Contacts Settings …" at bounding box center [538, 477] width 1076 height 875
click at [217, 795] on div "Order history Billing address Delivery addresses Collaborate Contacts Settings …" at bounding box center [538, 477] width 1076 height 875
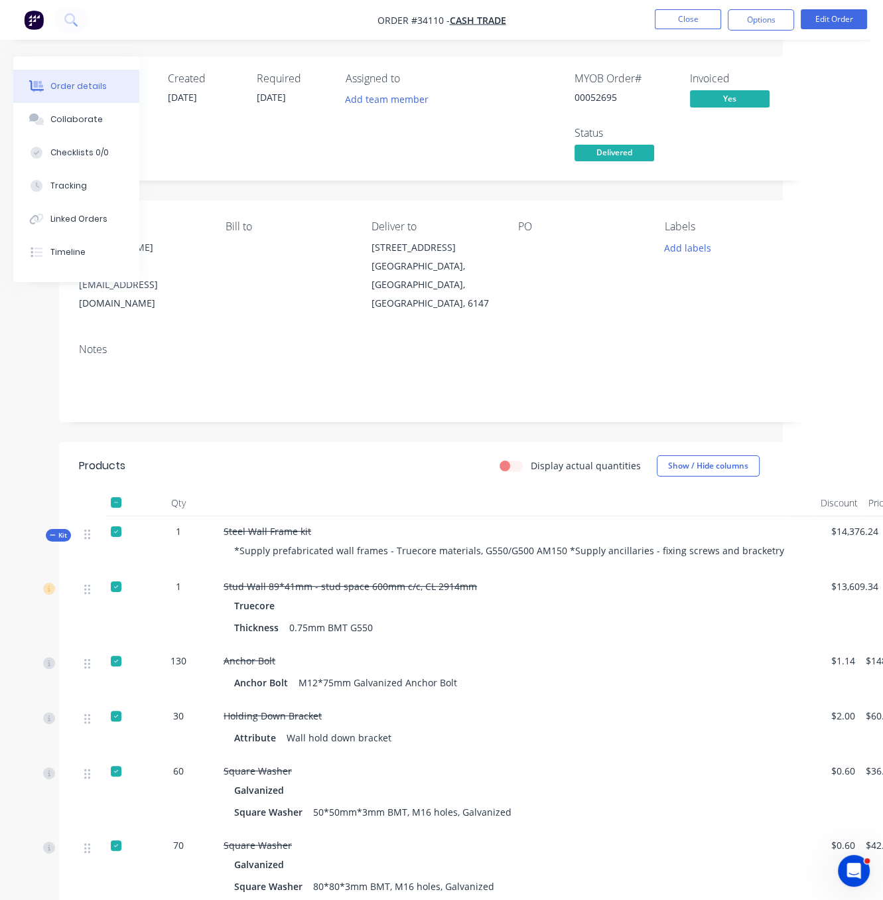
drag, startPoint x: 465, startPoint y: 451, endPoint x: 590, endPoint y: 449, distance: 124.8
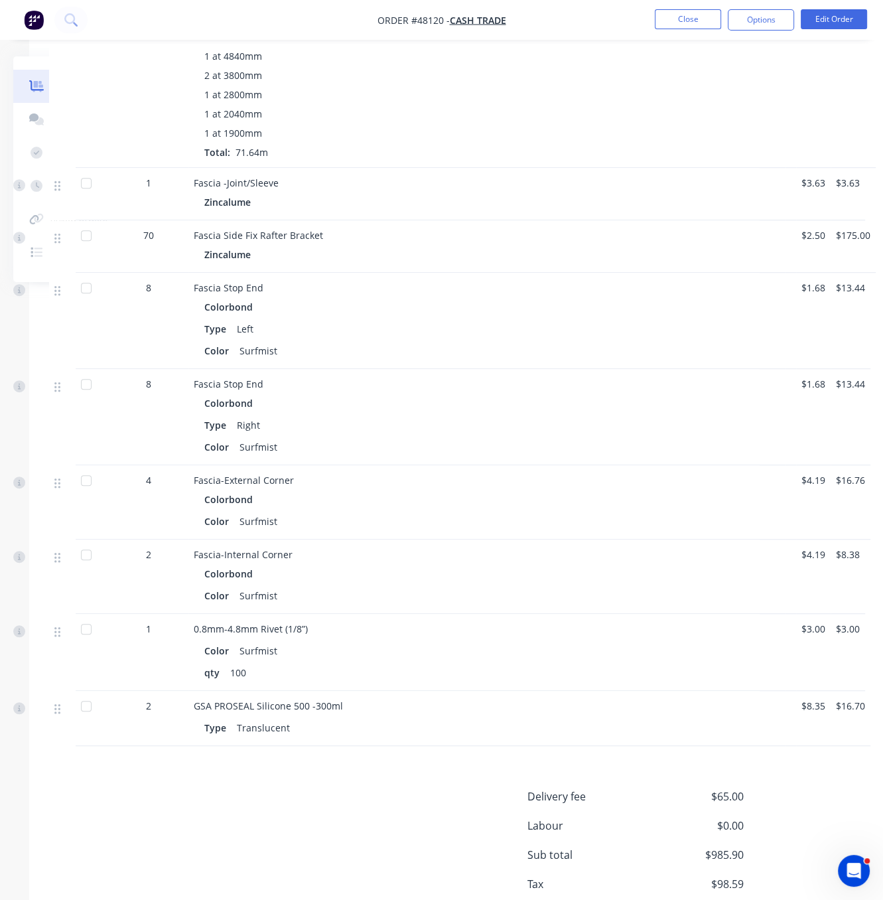
scroll to position [868, 130]
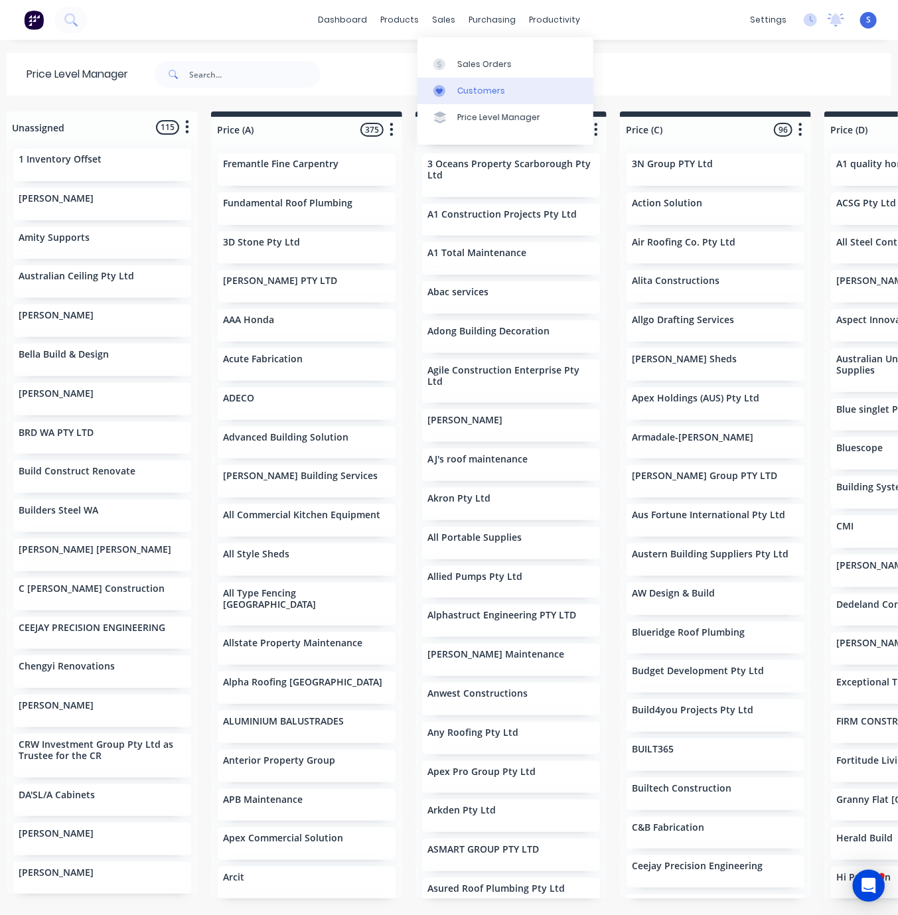
click at [485, 85] on link "Customers" at bounding box center [505, 91] width 176 height 27
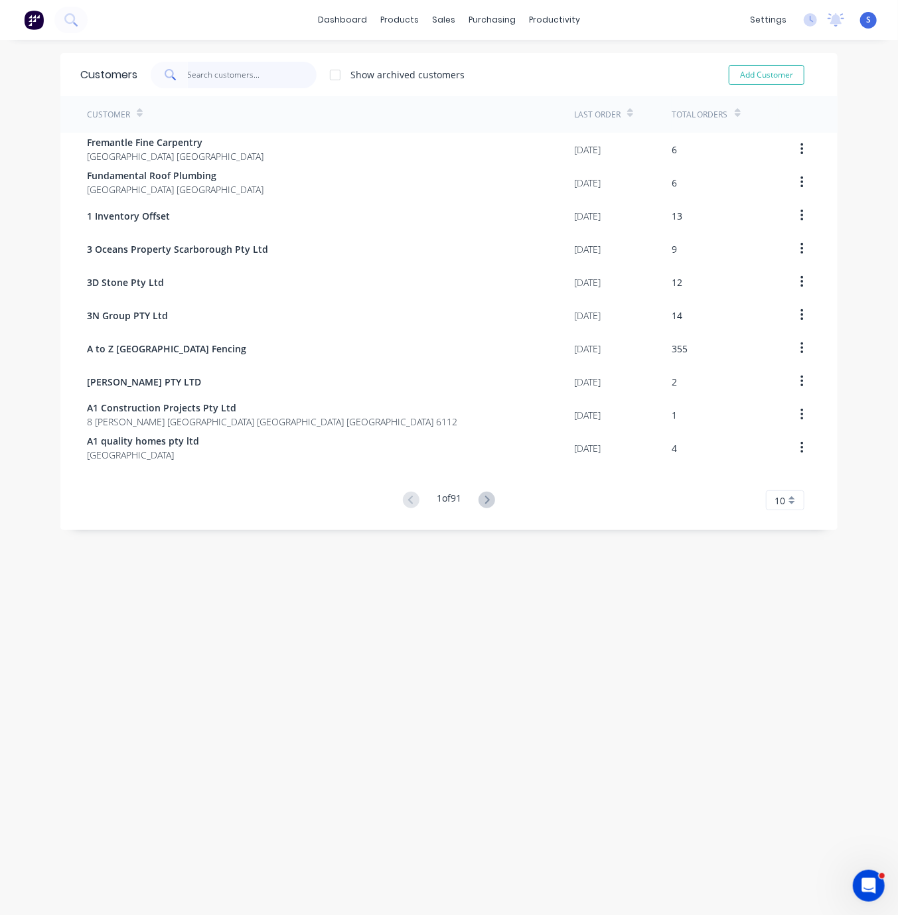
click at [271, 67] on input "text" at bounding box center [252, 75] width 129 height 27
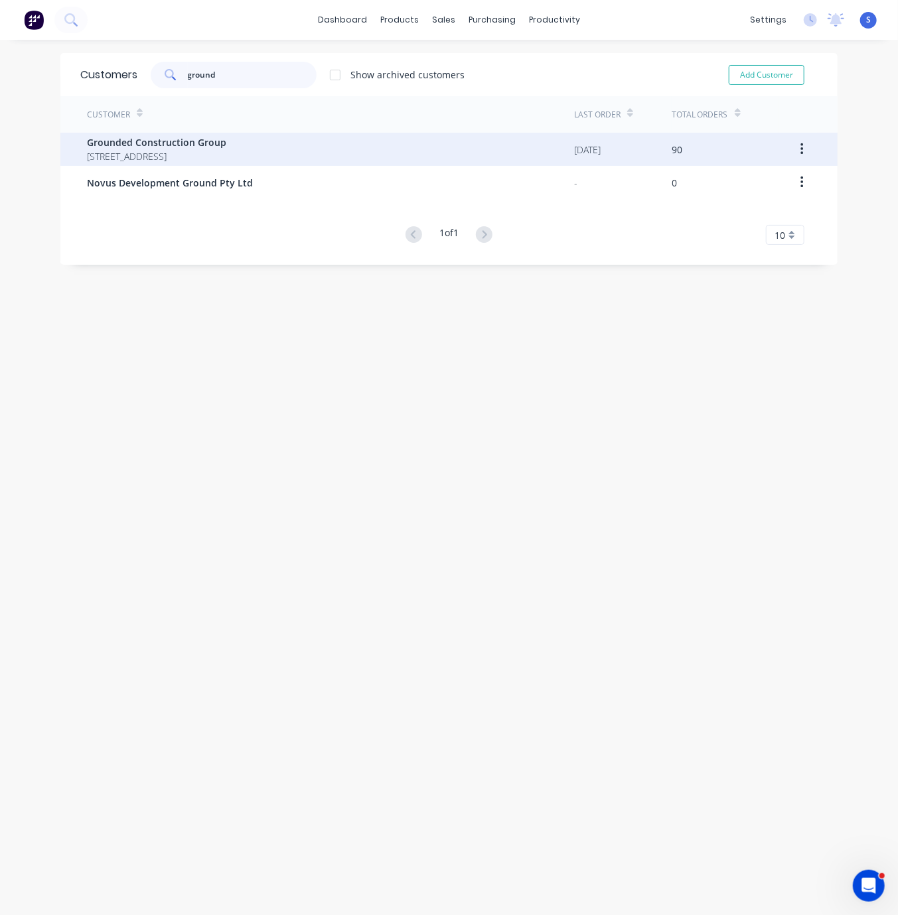
type input "ground"
click at [250, 150] on div "Customer Last Order Total Orders Grounded Construction Group [STREET_ADDRESS] […" at bounding box center [448, 170] width 777 height 149
click at [165, 136] on span "Grounded Construction Group" at bounding box center [156, 142] width 139 height 14
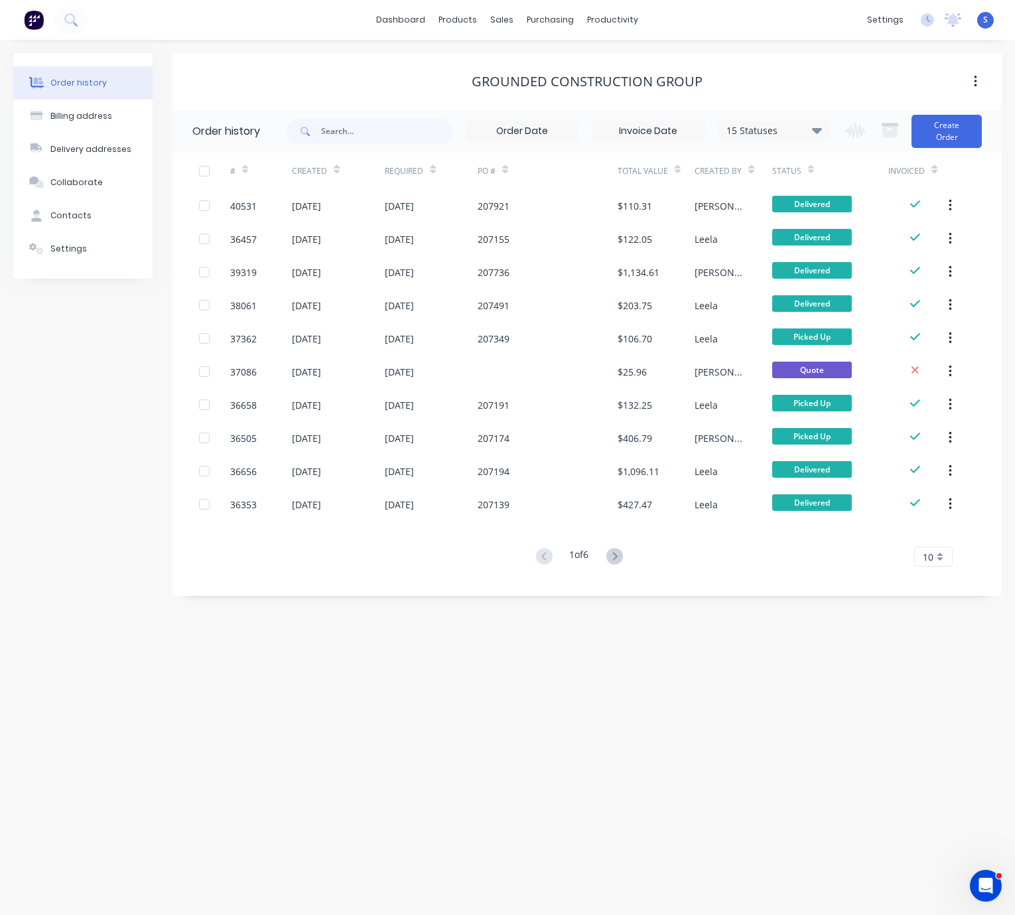
drag, startPoint x: 485, startPoint y: 88, endPoint x: 682, endPoint y: 93, distance: 196.5
click at [897, 127] on button "Create Order" at bounding box center [947, 131] width 70 height 33
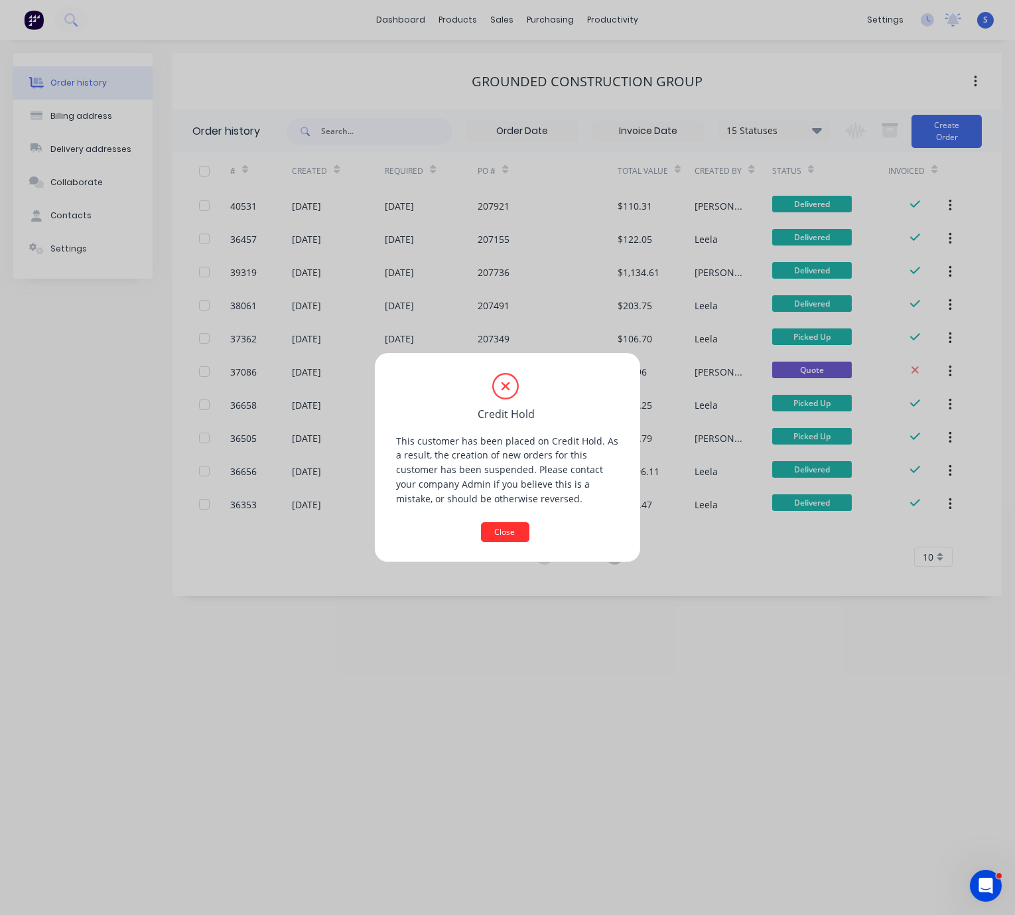
click at [504, 528] on button "Close" at bounding box center [505, 532] width 48 height 20
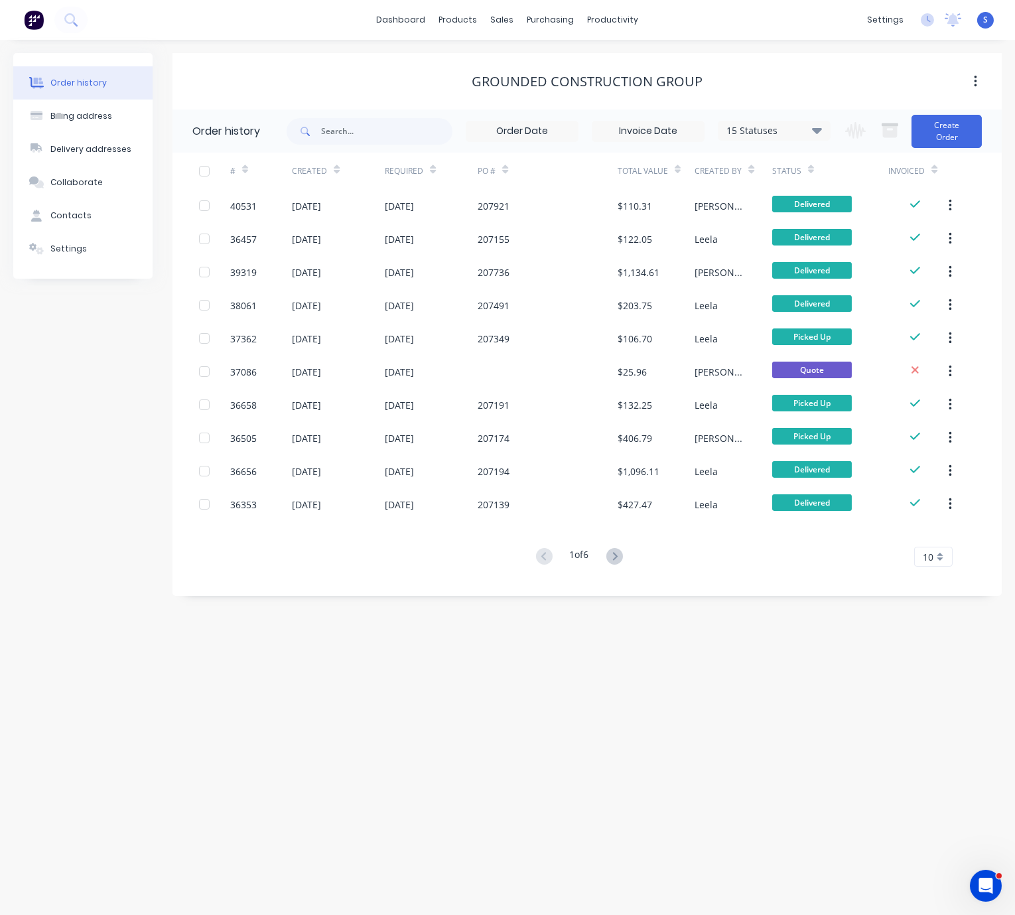
click at [532, 646] on div "Order history Billing address Delivery addresses Collaborate Contacts Settings …" at bounding box center [507, 477] width 1015 height 875
click at [87, 222] on div "Contacts" at bounding box center [70, 216] width 41 height 12
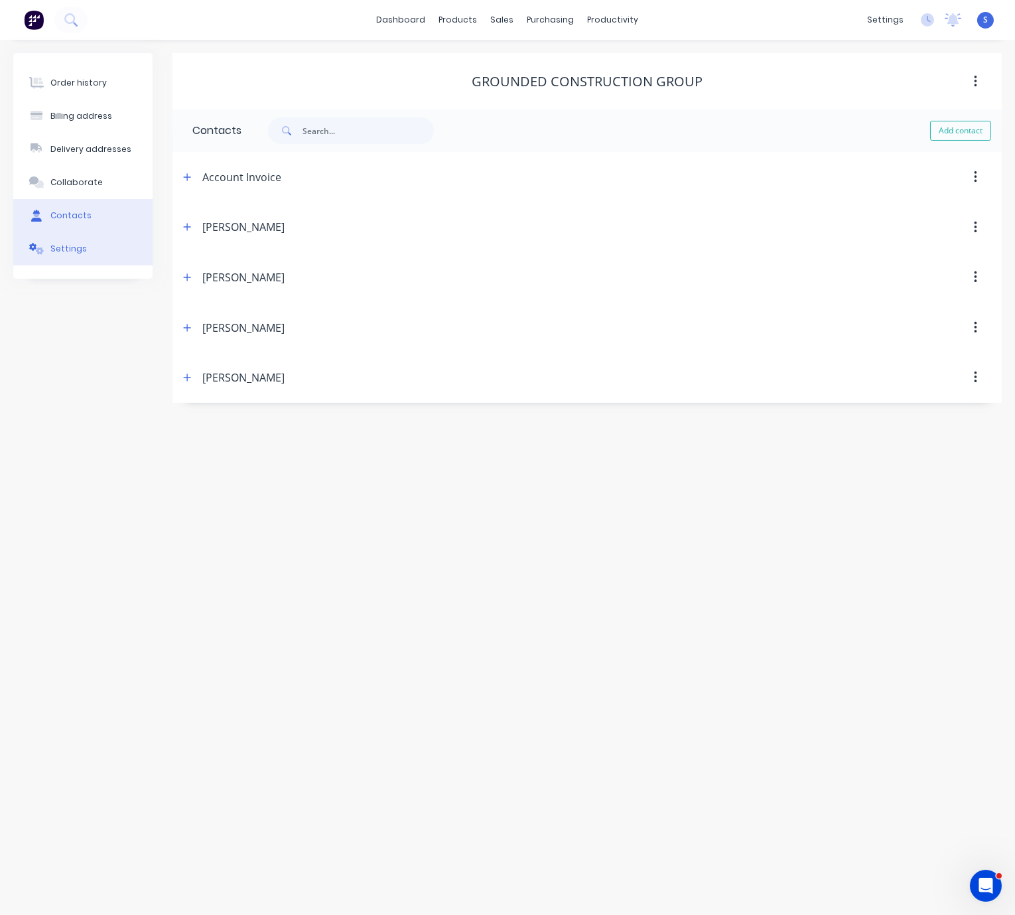
click at [93, 256] on button "Settings" at bounding box center [82, 248] width 139 height 33
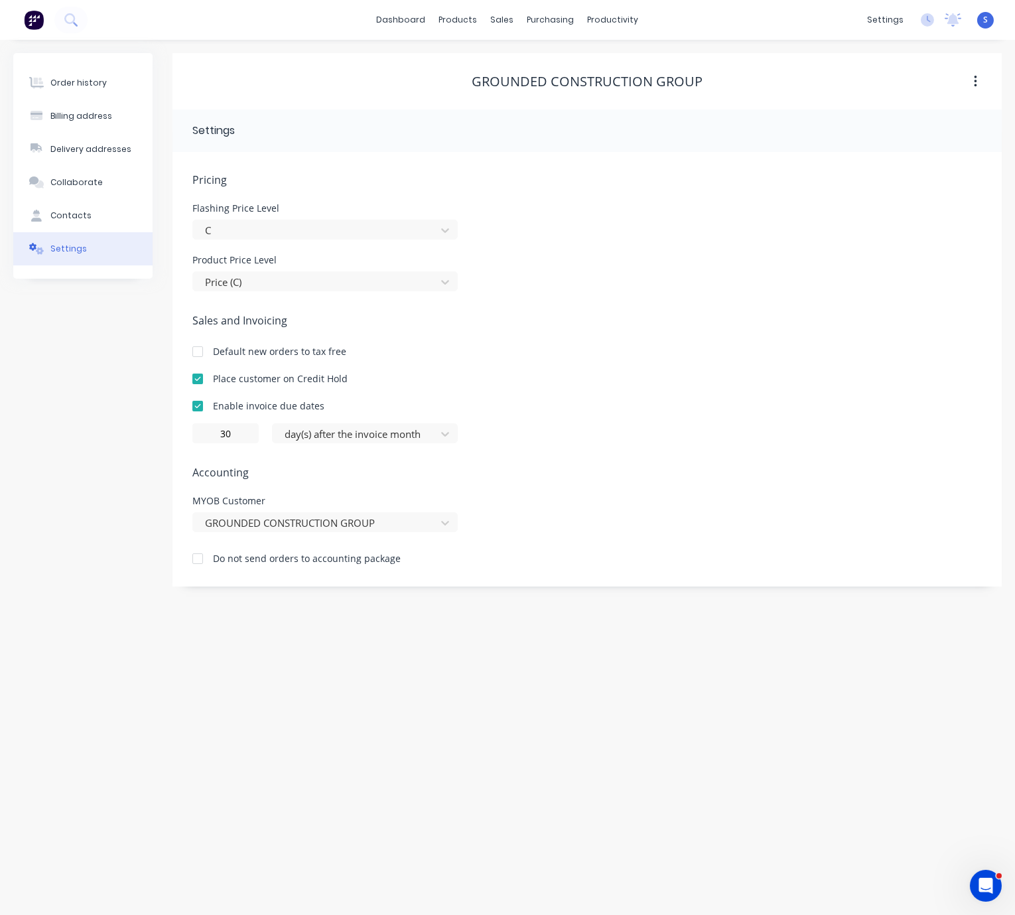
click at [194, 392] on div at bounding box center [197, 379] width 27 height 27
click at [98, 407] on div "Order history Billing address Delivery addresses Collaborate Contacts Settings" at bounding box center [82, 320] width 139 height 534
click at [82, 85] on div "Order history" at bounding box center [78, 83] width 56 height 12
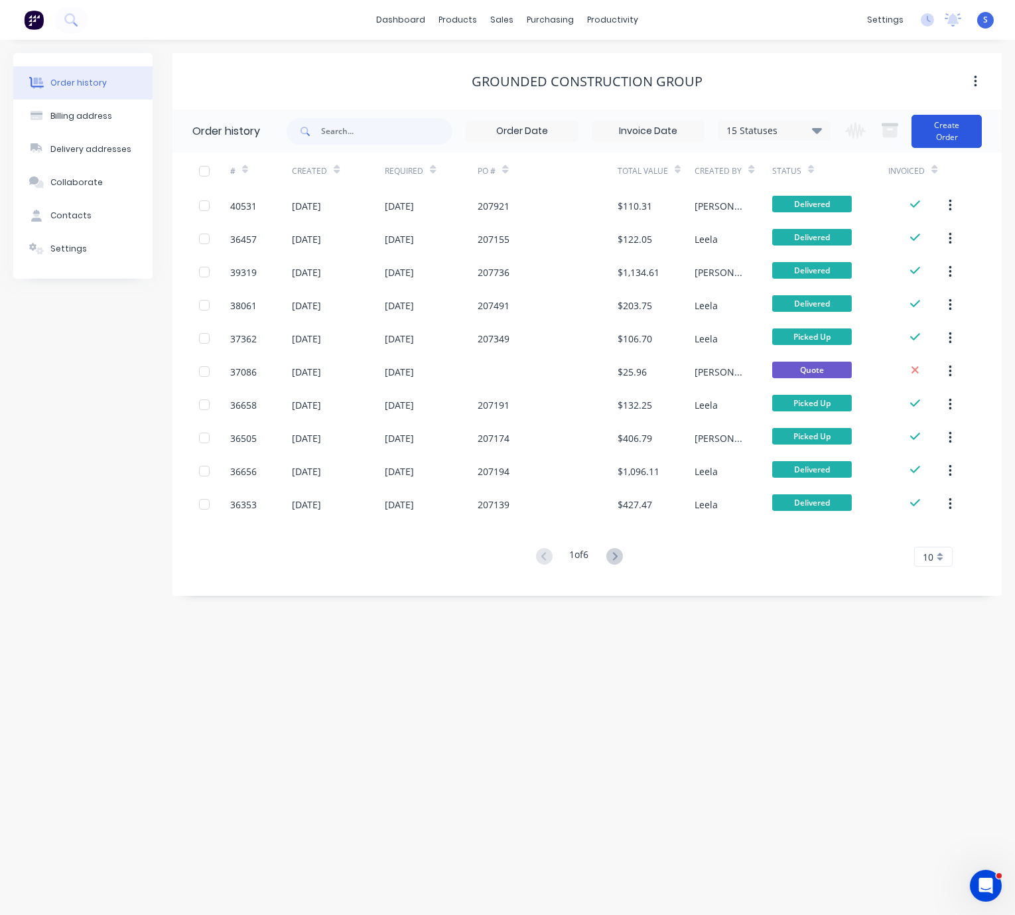
click at [897, 121] on button "Create Order" at bounding box center [947, 131] width 70 height 33
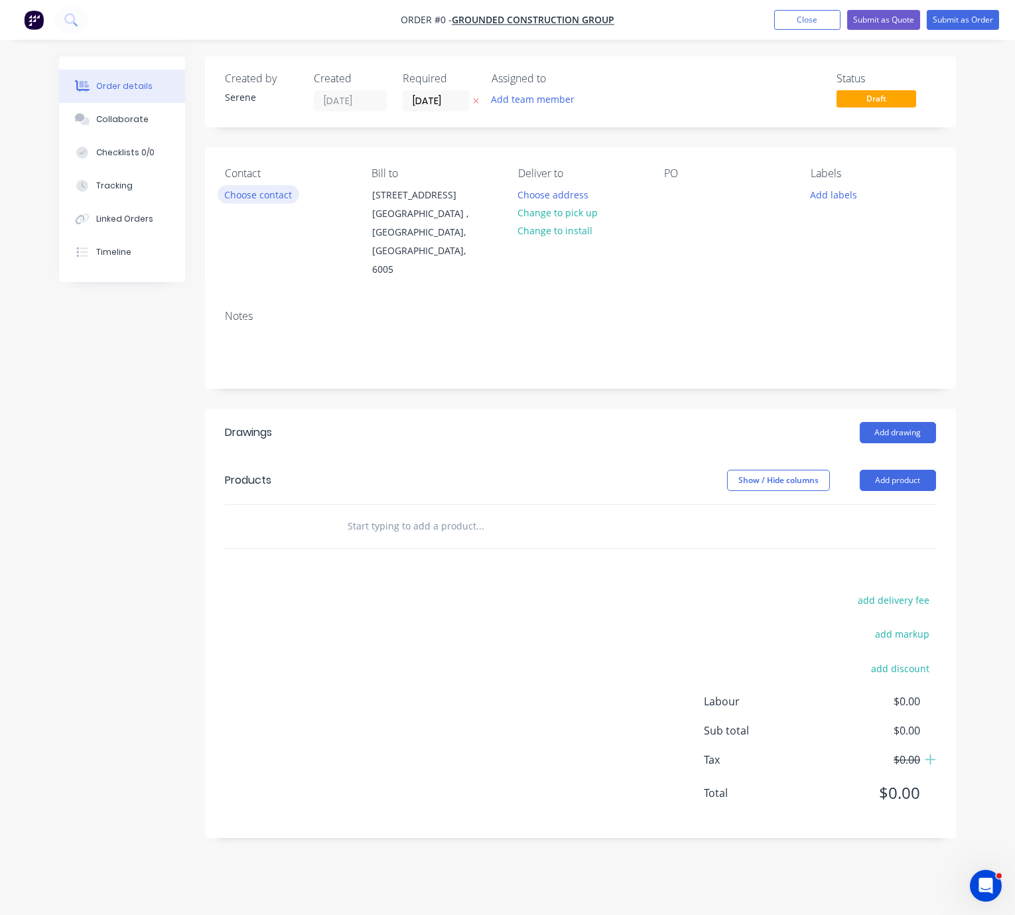
click at [243, 200] on button "Choose contact" at bounding box center [259, 194] width 82 height 18
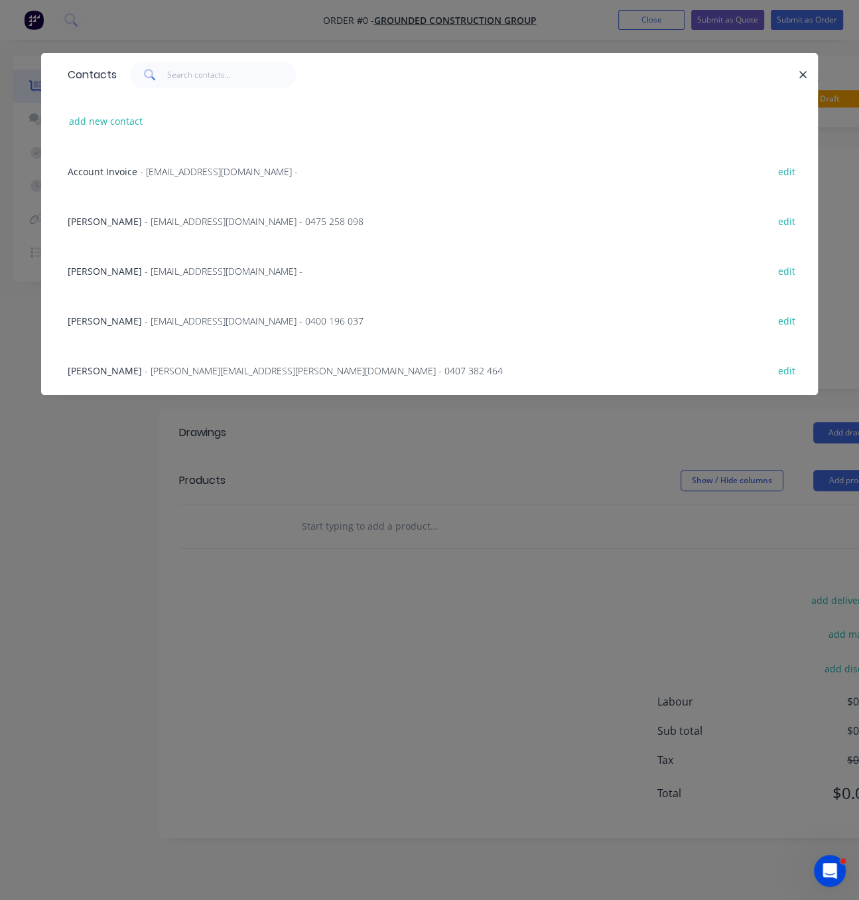
click at [214, 377] on span "- [PERSON_NAME][EMAIL_ADDRESS][PERSON_NAME][DOMAIN_NAME] - 0407 382 464" at bounding box center [324, 370] width 358 height 13
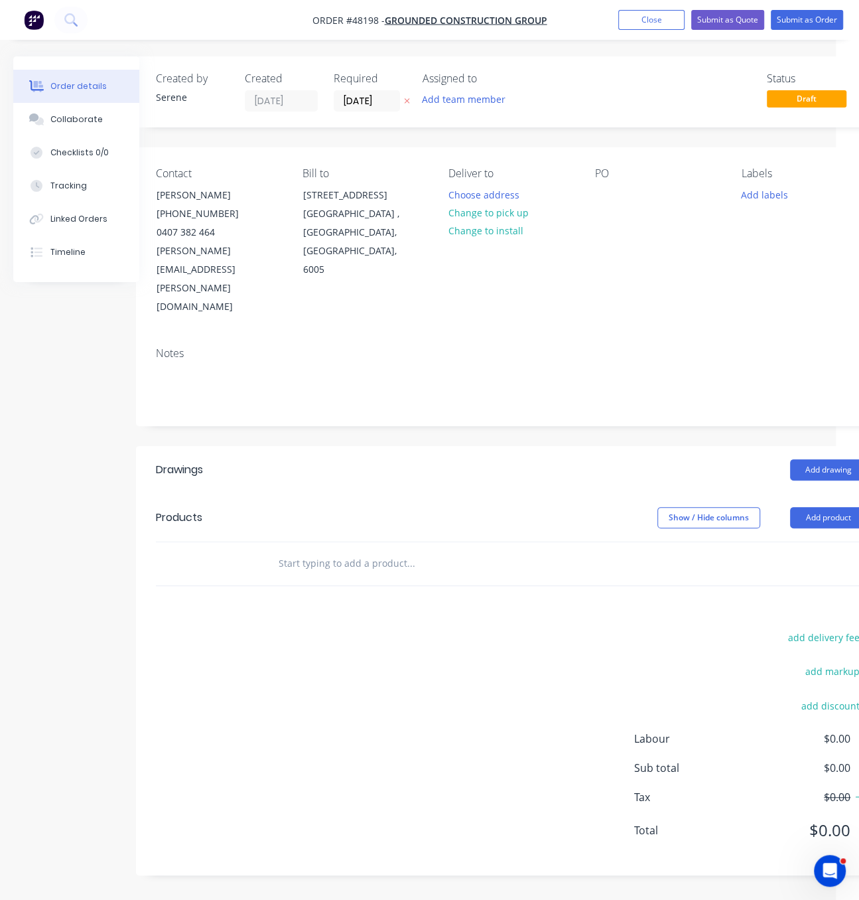
scroll to position [0, 64]
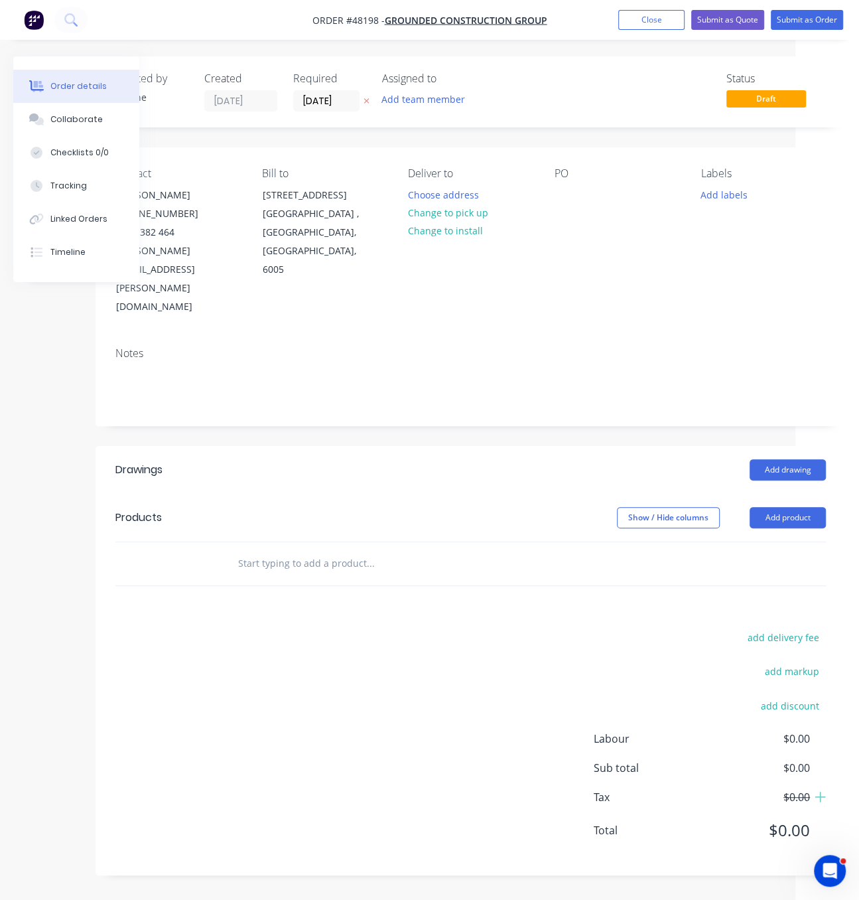
drag, startPoint x: 415, startPoint y: 449, endPoint x: 597, endPoint y: 441, distance: 182.6
click at [798, 459] on button "Add drawing" at bounding box center [788, 469] width 76 height 21
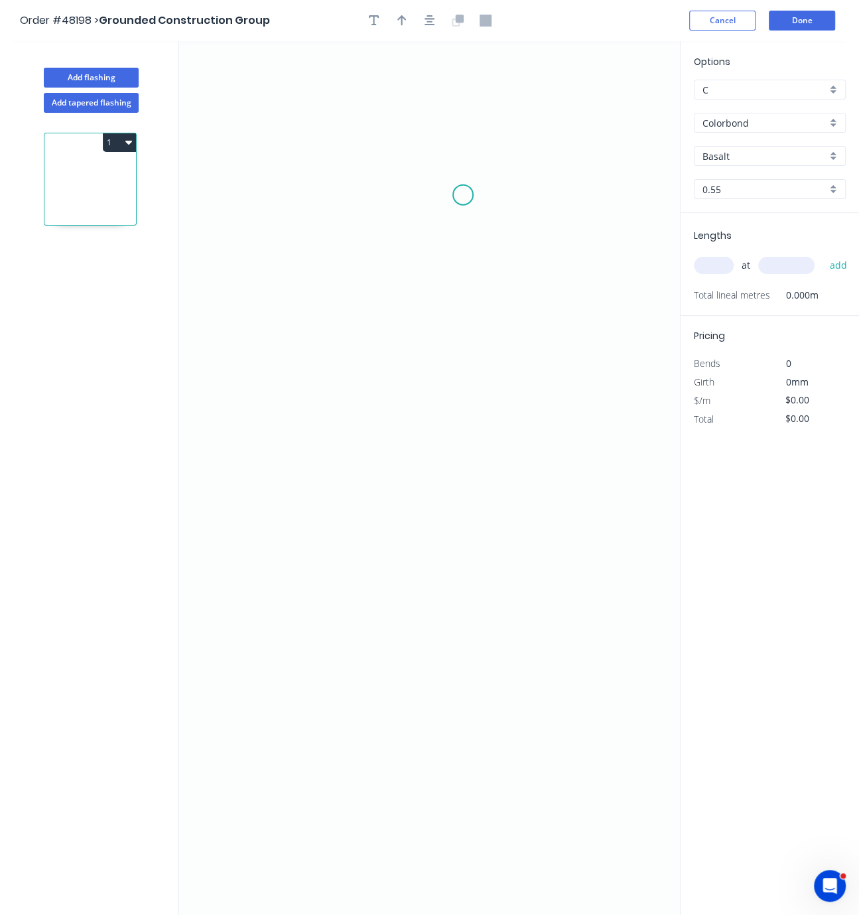
click at [463, 197] on icon "0" at bounding box center [429, 478] width 501 height 874
click at [291, 194] on icon "0" at bounding box center [429, 478] width 501 height 874
click at [269, 562] on icon "0 ?" at bounding box center [429, 478] width 501 height 874
click at [470, 554] on icon "0 ? ?" at bounding box center [429, 478] width 501 height 874
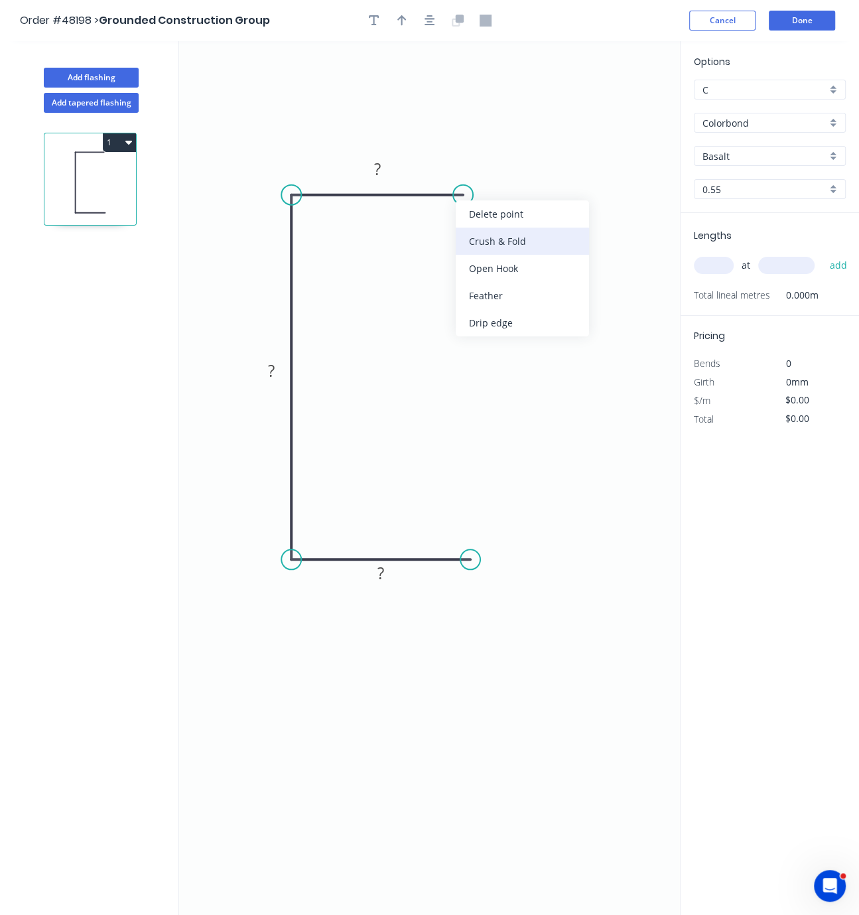
click at [490, 236] on div "Crush & Fold" at bounding box center [522, 241] width 133 height 27
click at [506, 230] on div "Flip bend" at bounding box center [535, 235] width 133 height 27
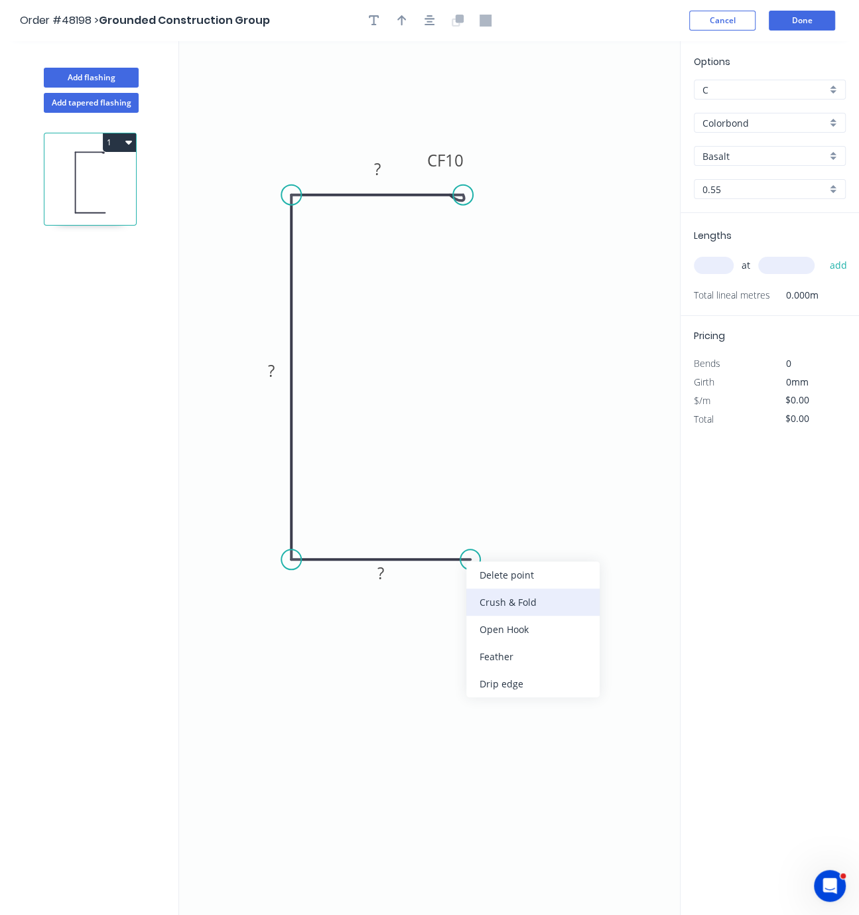
click at [496, 596] on div "Crush & Fold" at bounding box center [533, 602] width 133 height 27
click at [757, 588] on div "Options C C Colorbond Colorbond Basalt Basalt 0.55 0.55 Lengths at add Total li…" at bounding box center [769, 478] width 179 height 875
click at [378, 168] on tspan "?" at bounding box center [377, 169] width 7 height 22
click at [273, 369] on tspan "?" at bounding box center [271, 371] width 7 height 22
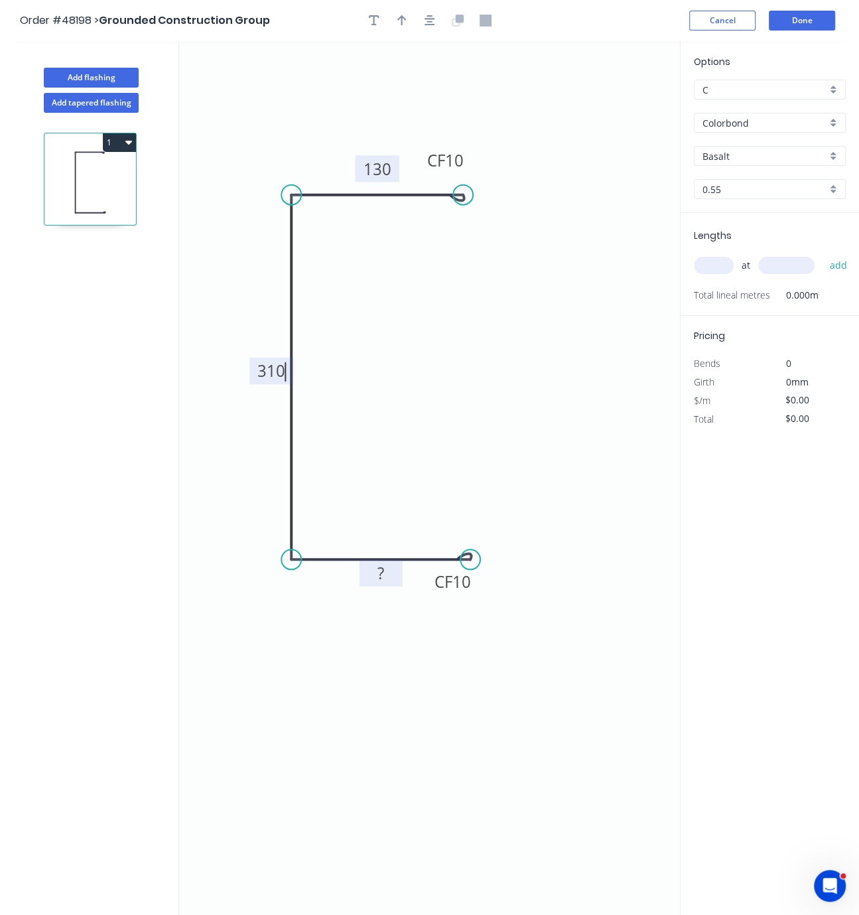
click at [376, 579] on rect at bounding box center [381, 574] width 27 height 19
click at [399, 23] on icon "button" at bounding box center [402, 21] width 9 height 12
type input "$23.59"
drag, startPoint x: 613, startPoint y: 110, endPoint x: 326, endPoint y: 148, distance: 289.8
click at [326, 148] on icon at bounding box center [326, 130] width 12 height 42
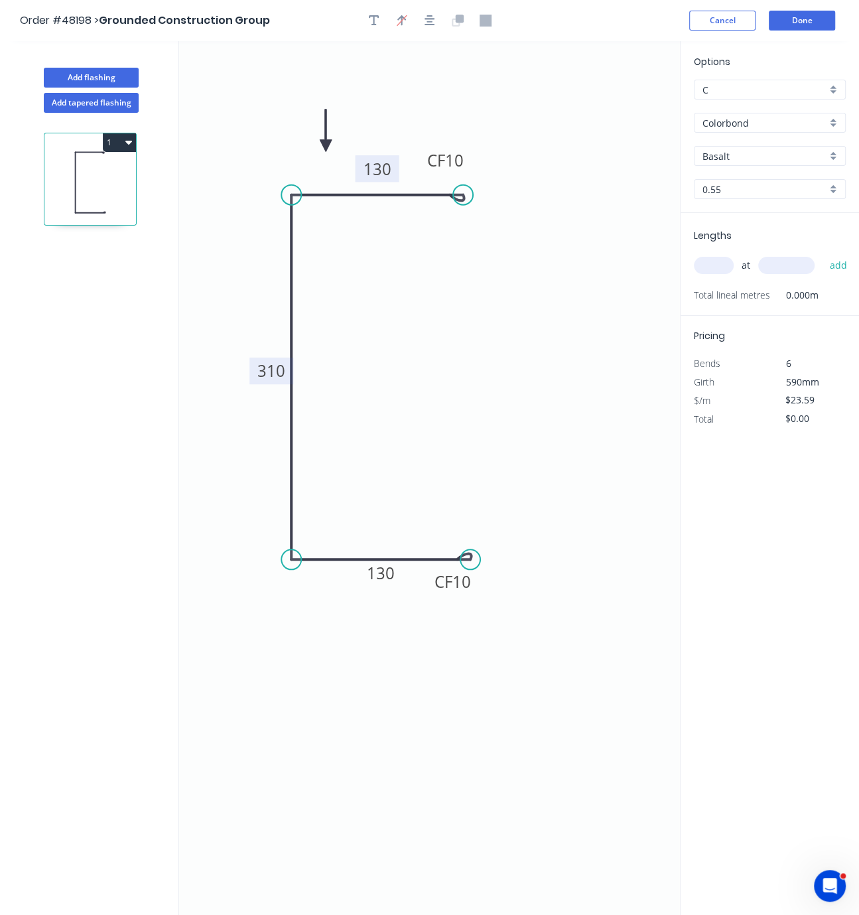
click at [754, 163] on input "Basalt" at bounding box center [765, 156] width 124 height 14
click at [735, 194] on div "Woodland Grey" at bounding box center [770, 182] width 151 height 23
type input "Woodland Grey"
click at [717, 266] on div "at add" at bounding box center [771, 266] width 155 height 36
click at [717, 274] on input "text" at bounding box center [714, 265] width 40 height 17
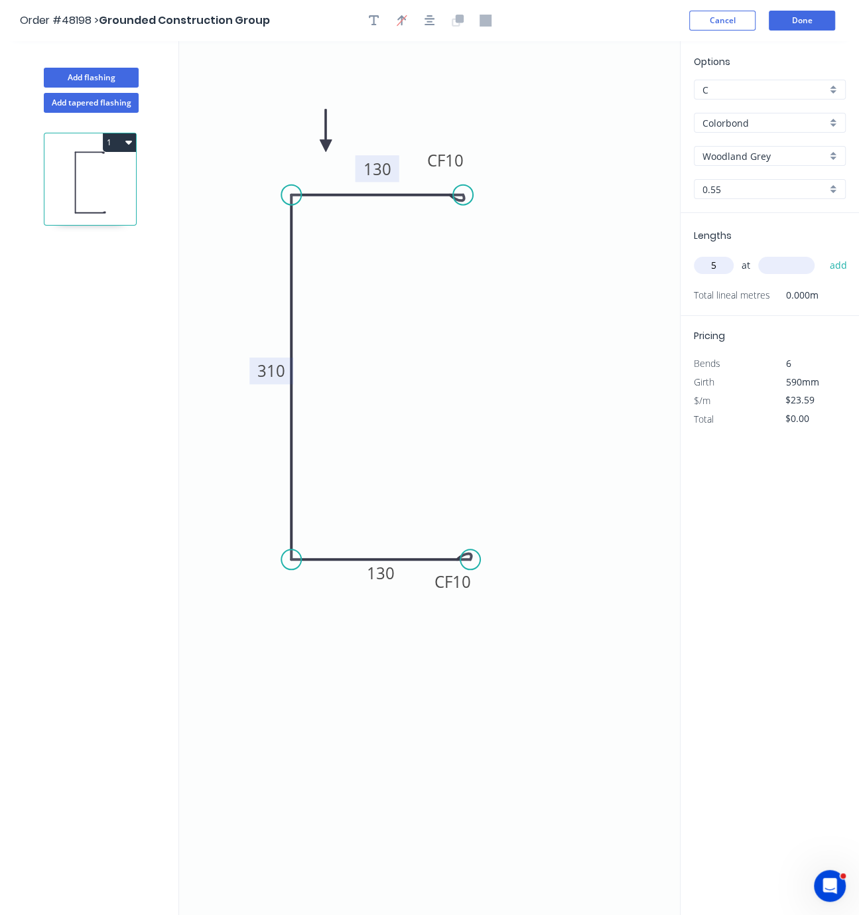
type input "5"
type input "3200"
click at [823, 254] on button "add" at bounding box center [838, 265] width 31 height 23
type input "$377.44"
click at [99, 81] on button "Add flashing" at bounding box center [91, 78] width 95 height 20
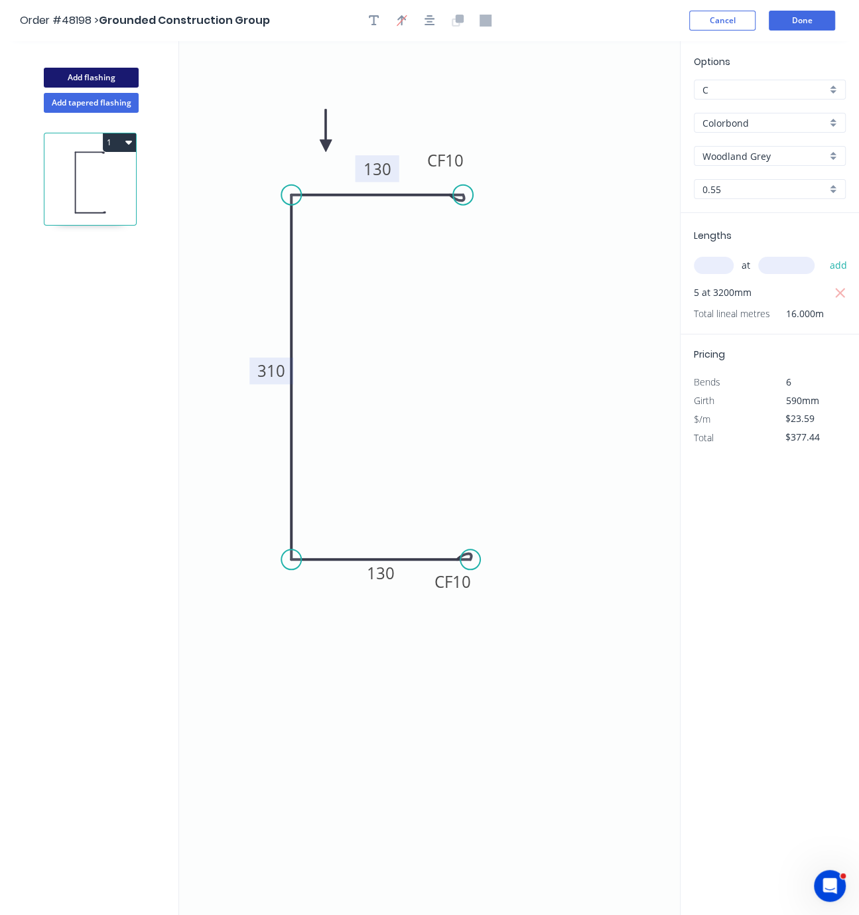
type input "$0.00"
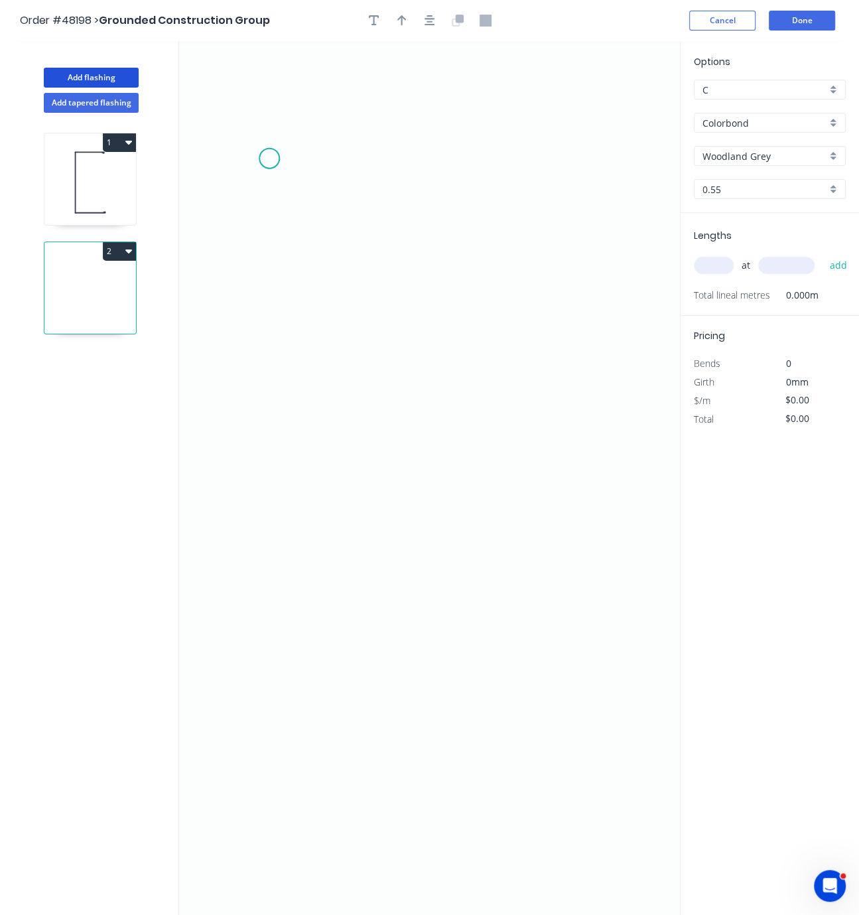
click at [269, 161] on icon "0" at bounding box center [429, 478] width 501 height 874
click at [290, 150] on icon "0" at bounding box center [429, 478] width 501 height 874
click at [496, 164] on icon "0 ?" at bounding box center [429, 478] width 501 height 874
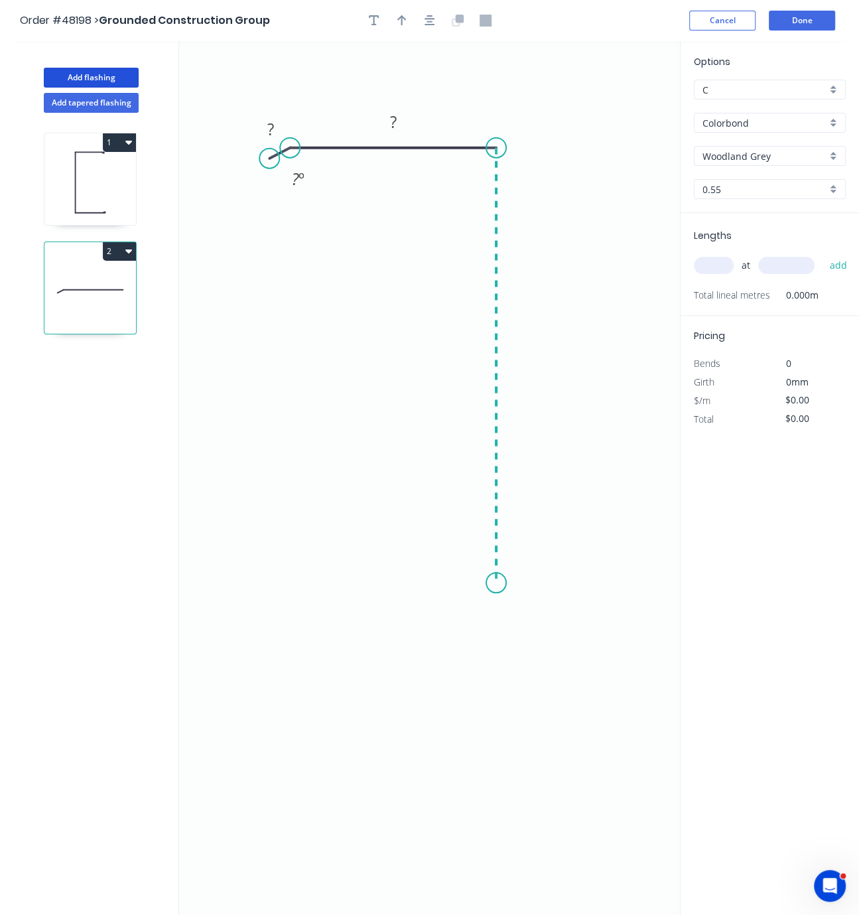
click at [505, 585] on icon "0 ? ? ? º" at bounding box center [429, 478] width 501 height 874
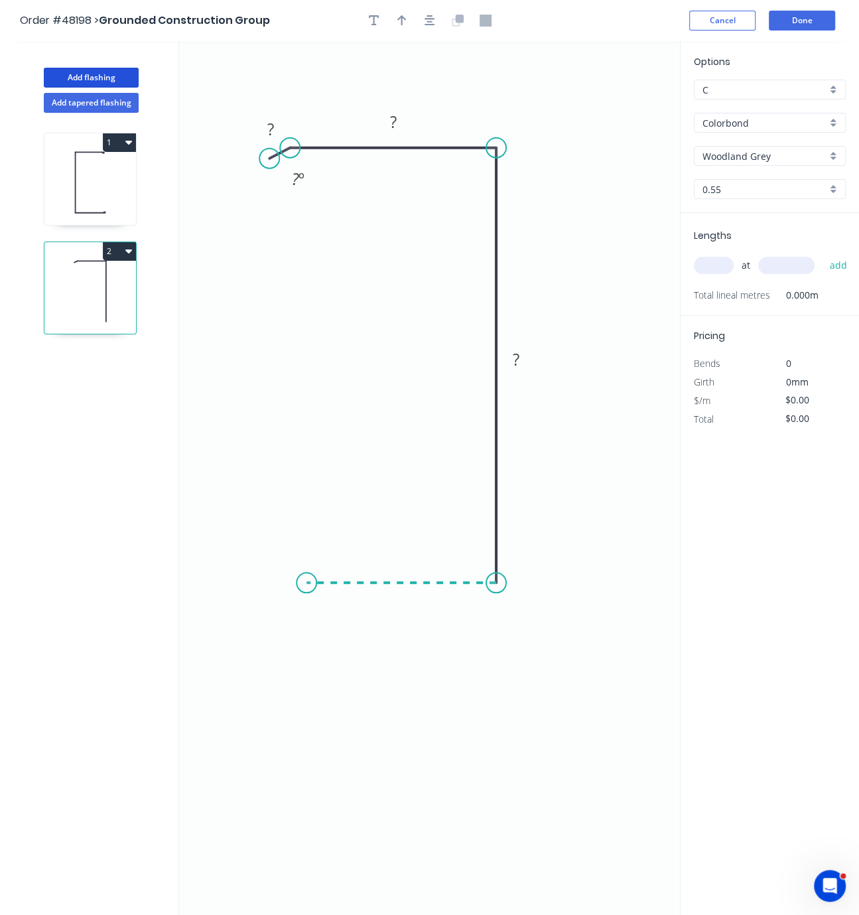
click at [307, 582] on icon "0 ? ? ? ? º" at bounding box center [429, 478] width 501 height 874
click at [283, 573] on icon "0 ? ? ? ? ? º" at bounding box center [429, 478] width 501 height 874
click at [273, 131] on tspan "?" at bounding box center [270, 129] width 7 height 22
click at [390, 119] on tspan "?" at bounding box center [393, 122] width 7 height 22
click at [552, 133] on icon "0 10 105 305 105 10 ? º ? º" at bounding box center [429, 478] width 501 height 874
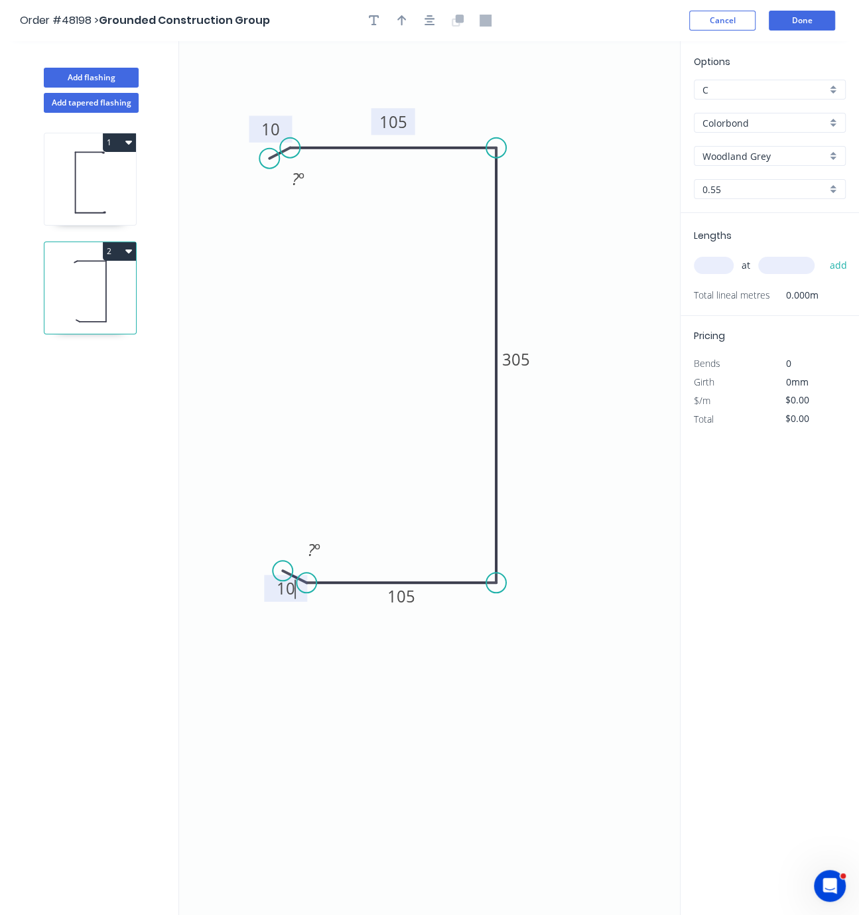
type input "$22.50"
click at [398, 19] on icon "button" at bounding box center [402, 20] width 9 height 11
drag, startPoint x: 613, startPoint y: 108, endPoint x: 464, endPoint y: 121, distance: 149.3
click at [472, 121] on icon at bounding box center [478, 104] width 12 height 42
click at [715, 274] on input "text" at bounding box center [714, 265] width 40 height 17
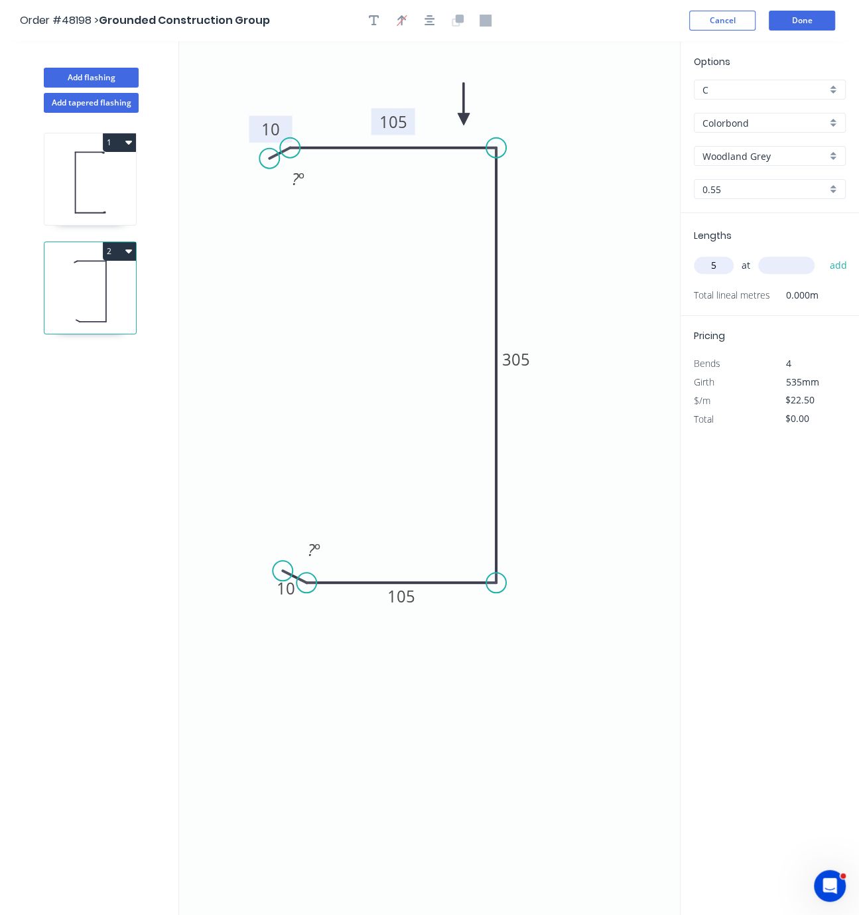
type input "5"
type input "3200"
click at [823, 254] on button "add" at bounding box center [838, 265] width 31 height 23
type input "$360.00"
click at [93, 76] on button "Add flashing" at bounding box center [91, 78] width 95 height 20
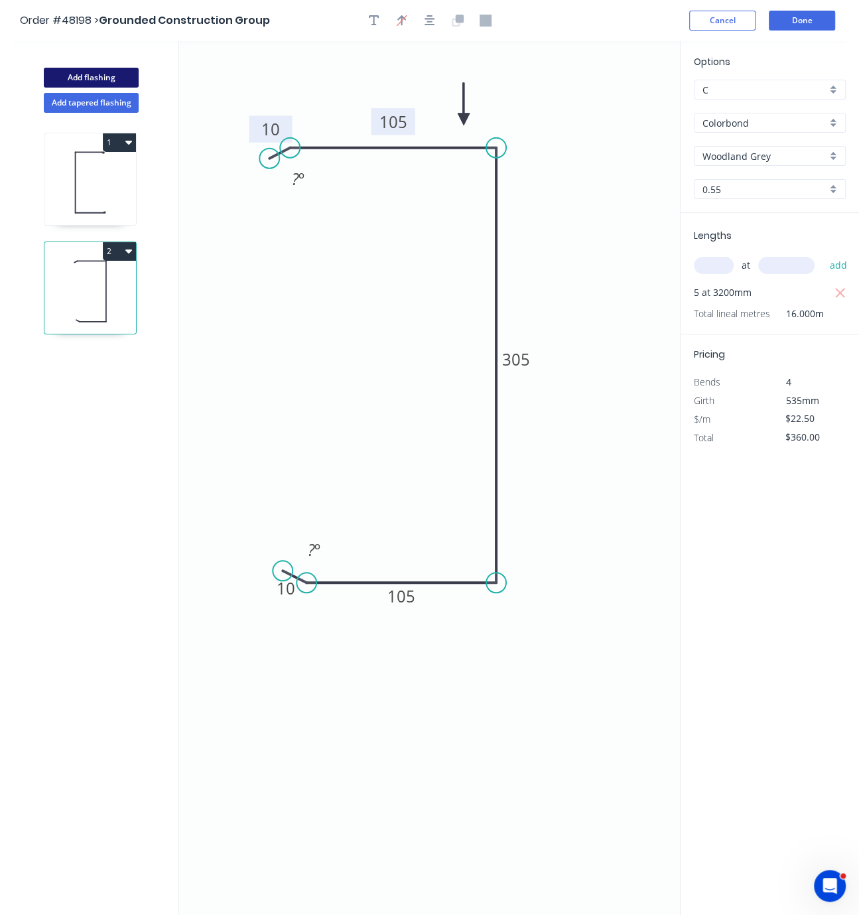
type input "$0.00"
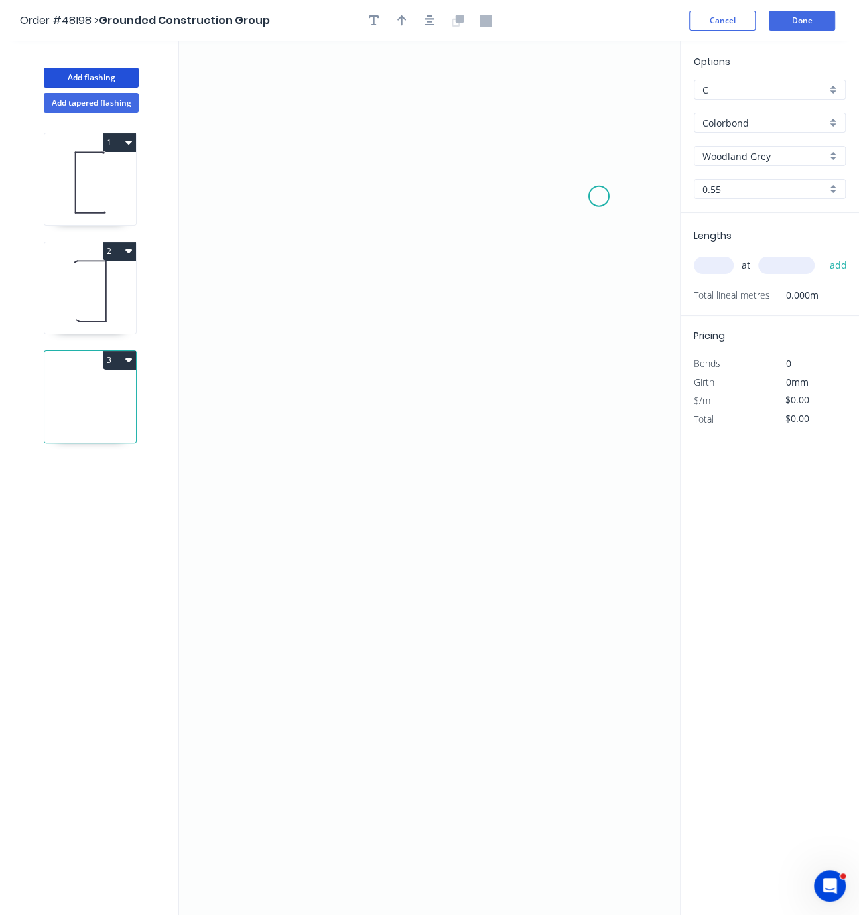
click at [599, 198] on icon "0" at bounding box center [429, 478] width 501 height 874
click at [573, 159] on icon "0" at bounding box center [429, 478] width 501 height 874
click at [303, 133] on icon at bounding box center [438, 144] width 270 height 26
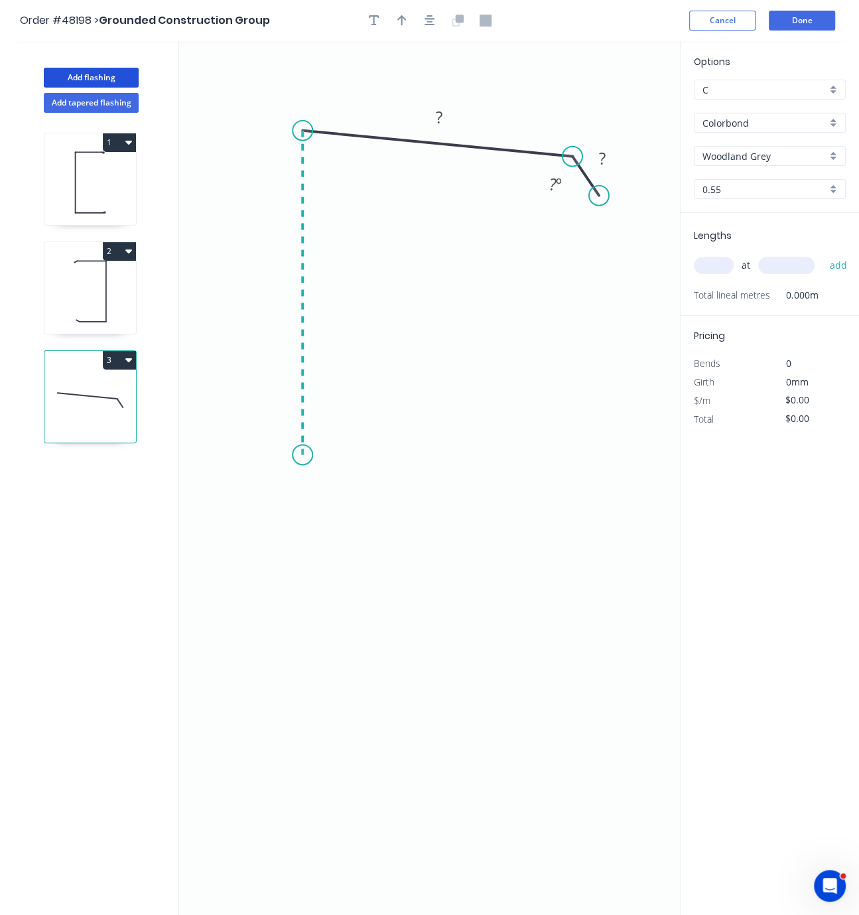
click at [318, 457] on icon "0 ? ? ? º" at bounding box center [429, 478] width 501 height 874
click at [344, 482] on icon "0 ? ? ? ? º ? º" at bounding box center [429, 478] width 501 height 874
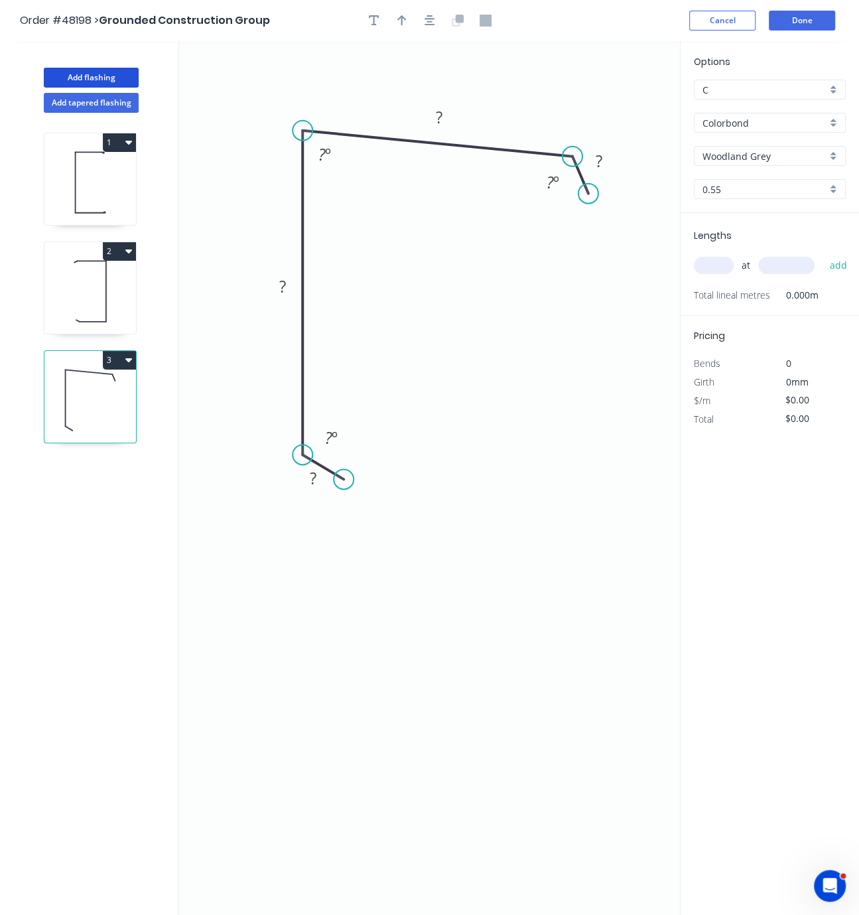
drag, startPoint x: 599, startPoint y: 198, endPoint x: 589, endPoint y: 196, distance: 10.2
click at [589, 196] on circle at bounding box center [589, 194] width 20 height 20
click at [597, 156] on tspan "?" at bounding box center [598, 161] width 7 height 22
click at [442, 119] on tspan "?" at bounding box center [439, 117] width 7 height 22
click at [324, 150] on tspan "?" at bounding box center [322, 154] width 7 height 22
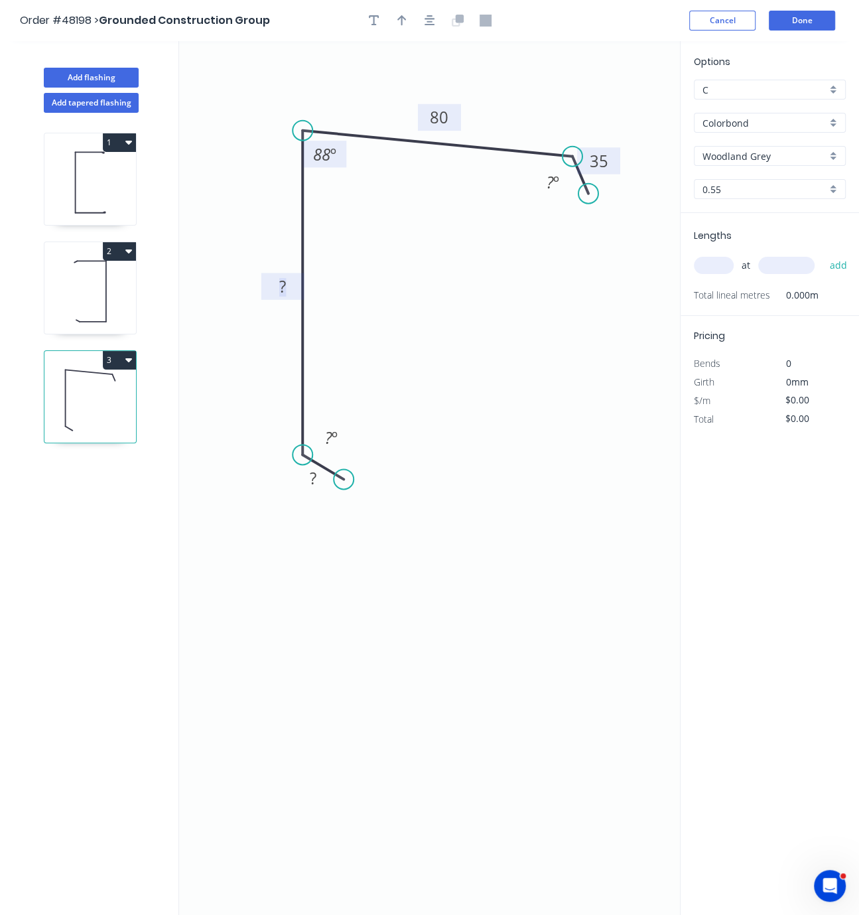
click at [284, 296] on tspan "?" at bounding box center [282, 286] width 7 height 22
click at [280, 286] on tspan "?" at bounding box center [282, 286] width 7 height 22
click at [283, 286] on tspan "?" at bounding box center [282, 286] width 7 height 22
drag, startPoint x: 285, startPoint y: 287, endPoint x: 261, endPoint y: 286, distance: 23.9
click at [261, 286] on g "?" at bounding box center [282, 286] width 43 height 27
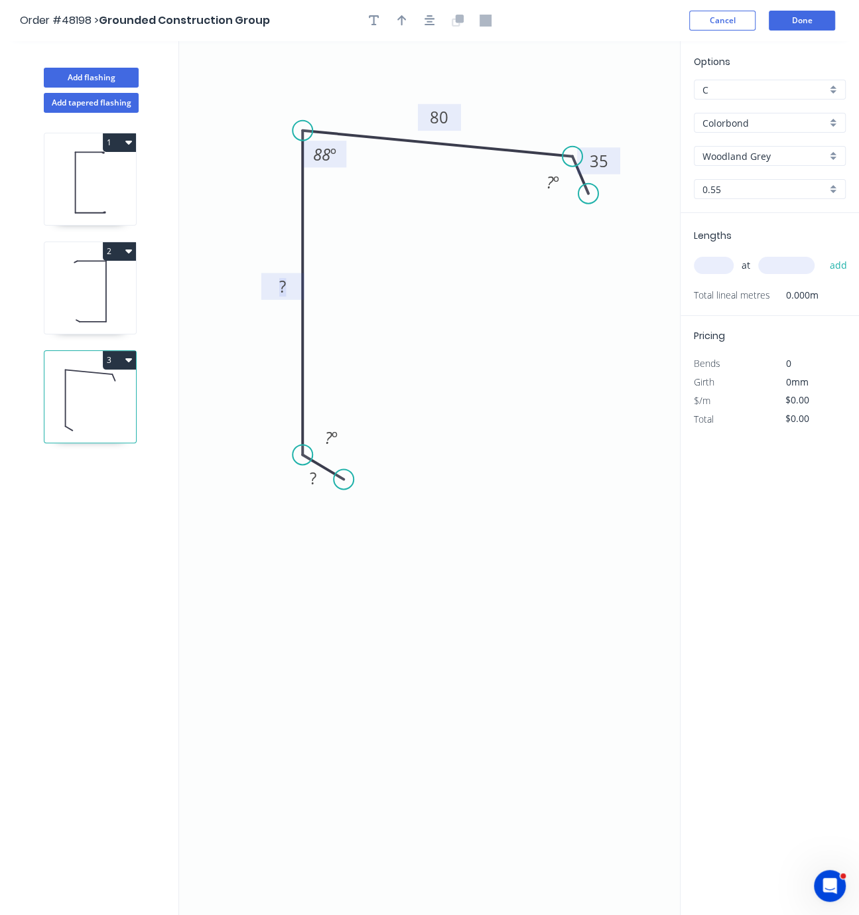
click at [76, 504] on div "1 2 3" at bounding box center [91, 526] width 175 height 827
click at [279, 285] on tspan "?" at bounding box center [282, 286] width 7 height 22
click at [317, 490] on rect at bounding box center [312, 478] width 43 height 27
click at [323, 484] on rect at bounding box center [313, 479] width 27 height 19
click at [386, 616] on icon "0 35 125 80 35 ? º 88 º ? º" at bounding box center [429, 478] width 501 height 874
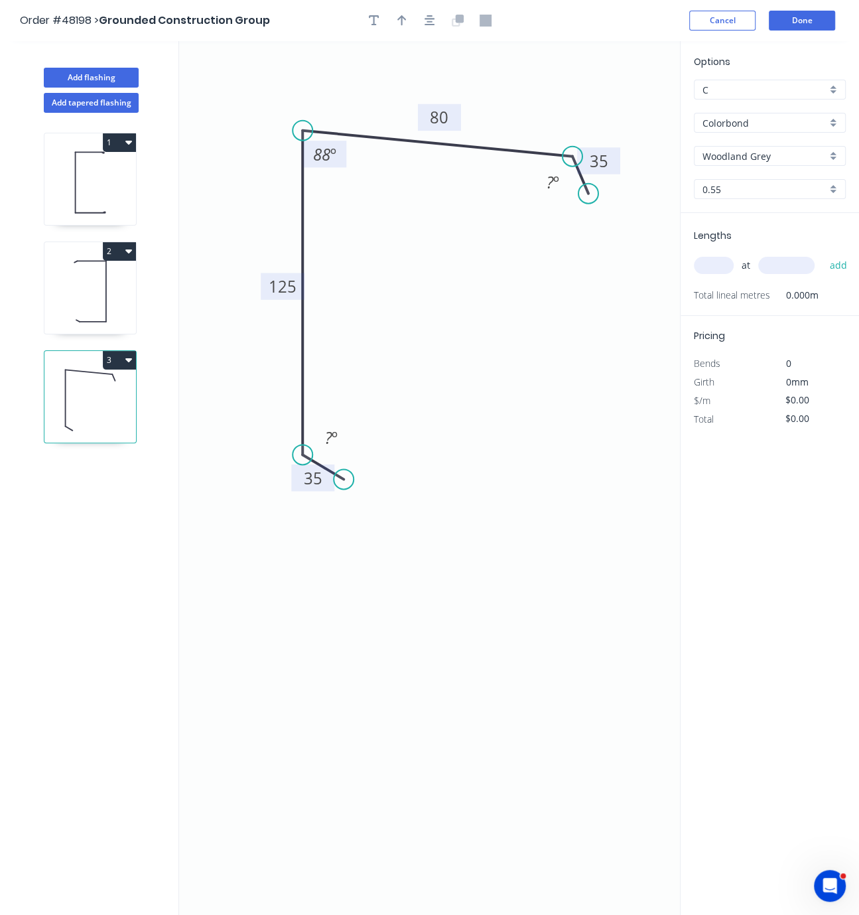
type input "$11.25"
click at [553, 190] on tspan "?" at bounding box center [550, 182] width 7 height 22
click at [331, 435] on tspan "?" at bounding box center [328, 438] width 7 height 22
click at [490, 384] on icon "0 35 125 80 35 120 º 88 º 120 º" at bounding box center [429, 478] width 501 height 874
click at [398, 23] on icon "button" at bounding box center [402, 21] width 9 height 12
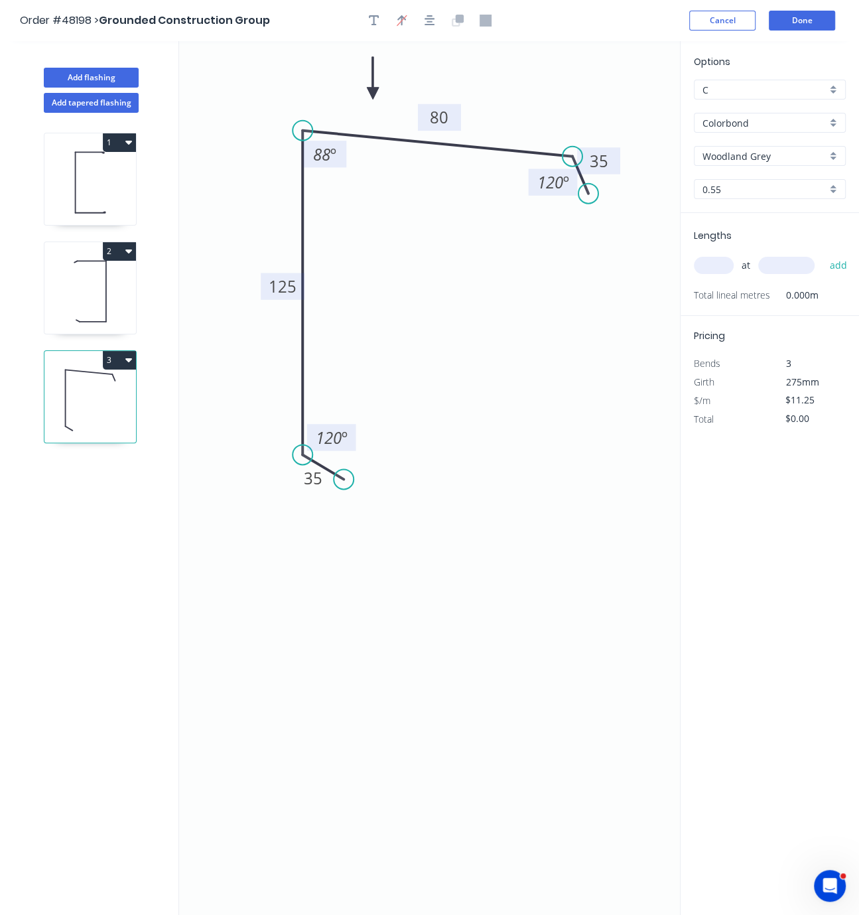
drag, startPoint x: 610, startPoint y: 108, endPoint x: 371, endPoint y: 97, distance: 239.1
click at [371, 97] on icon at bounding box center [373, 78] width 12 height 42
click at [719, 274] on input "text" at bounding box center [714, 265] width 40 height 17
type input "1"
click at [114, 370] on button "3" at bounding box center [119, 360] width 33 height 19
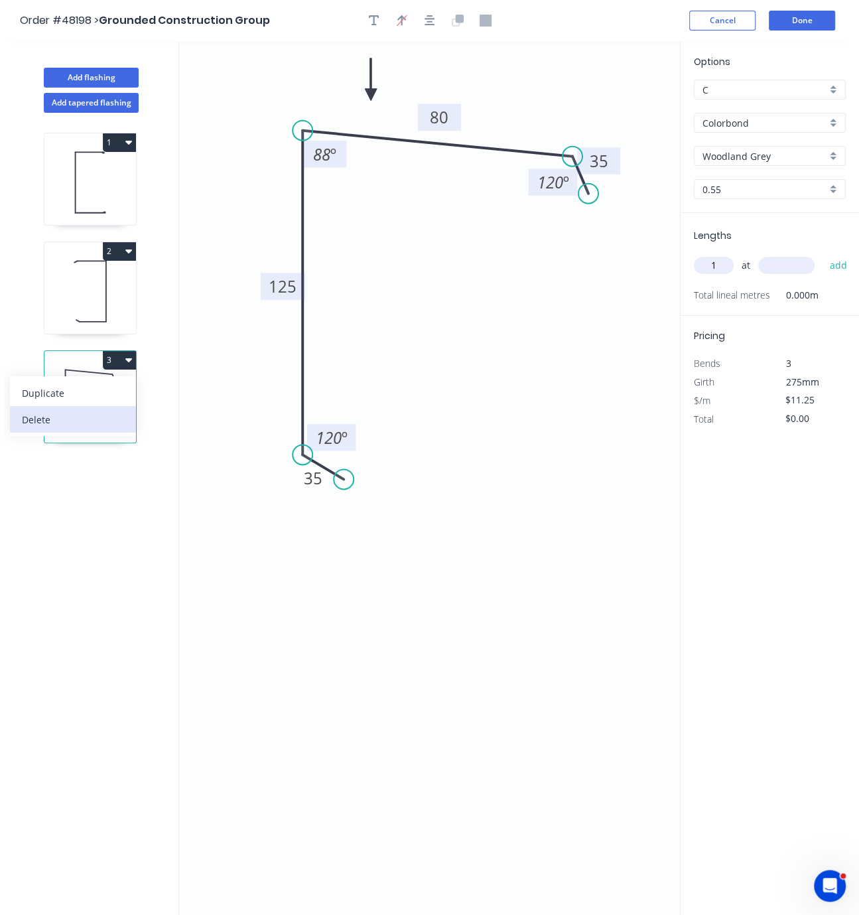
click at [85, 429] on div "Delete" at bounding box center [73, 419] width 102 height 19
type input "$22.50"
type input "$360.00"
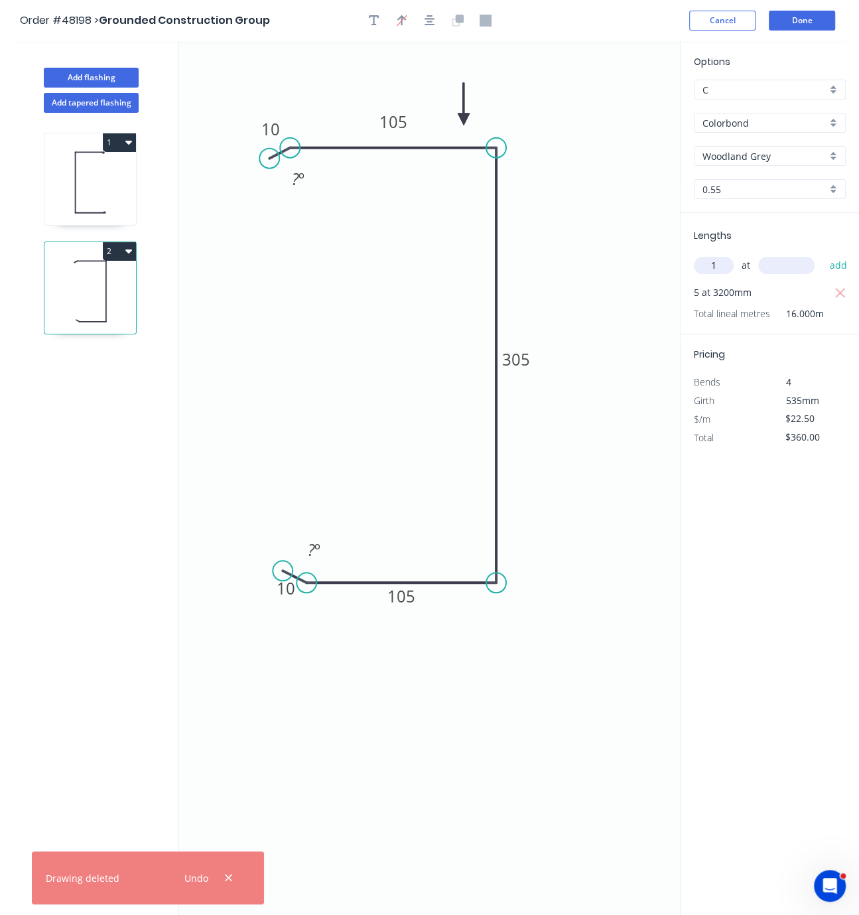
click at [104, 458] on div "1 2" at bounding box center [91, 526] width 175 height 827
click at [74, 82] on button "Add flashing" at bounding box center [91, 78] width 95 height 20
type input "$0.00"
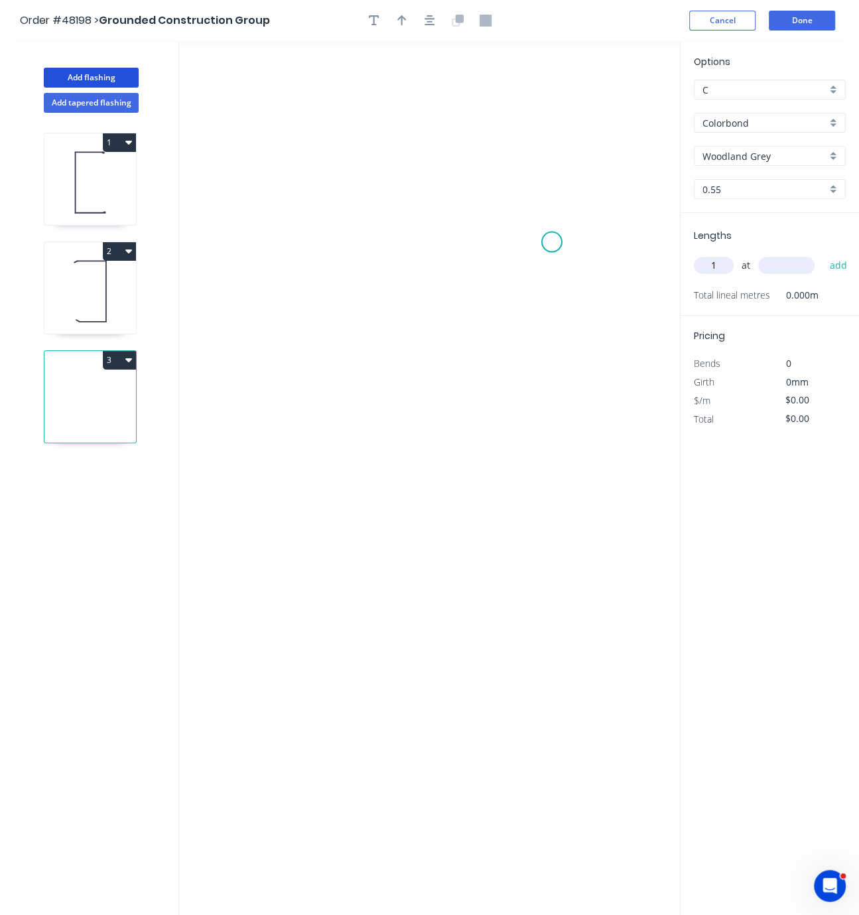
click at [557, 245] on icon "0" at bounding box center [429, 478] width 501 height 874
click at [531, 208] on icon at bounding box center [544, 224] width 26 height 37
click at [301, 184] on icon at bounding box center [416, 193] width 230 height 23
click at [301, 464] on icon "0 ? ? ? º" at bounding box center [429, 478] width 501 height 874
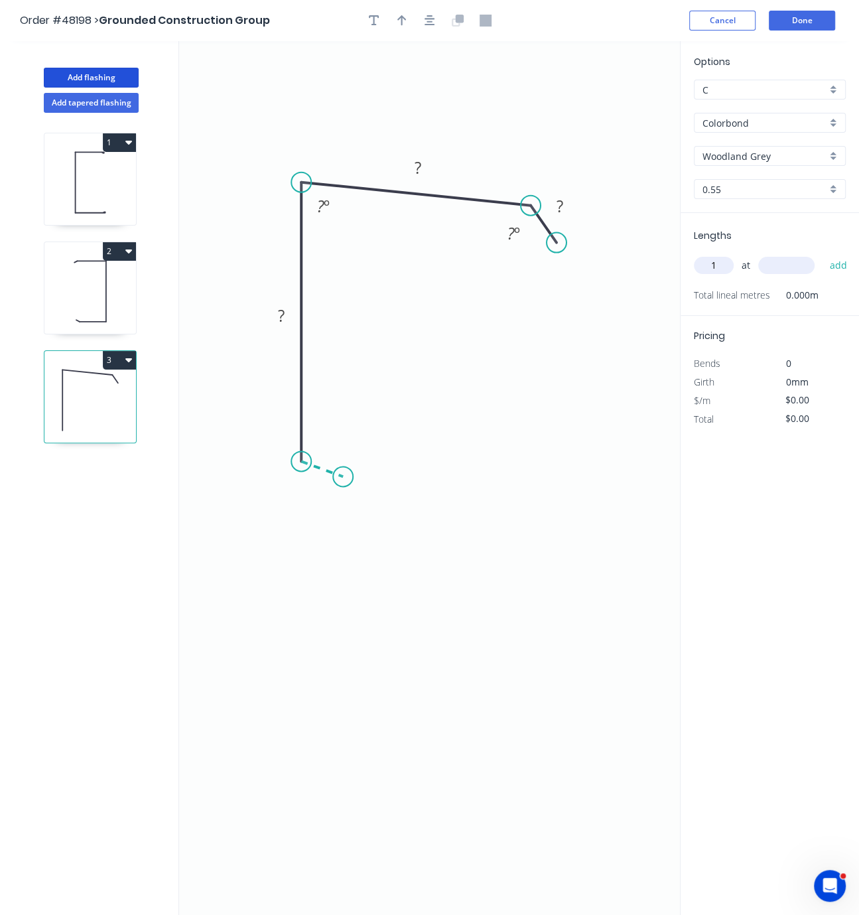
click at [343, 479] on icon "0 ? ? ? ? º ? º" at bounding box center [429, 478] width 501 height 874
click at [567, 213] on rect at bounding box center [560, 207] width 27 height 19
click at [433, 165] on rect at bounding box center [418, 168] width 43 height 27
click at [420, 166] on tspan "?" at bounding box center [417, 168] width 7 height 22
click at [324, 210] on tspan "º" at bounding box center [327, 206] width 6 height 22
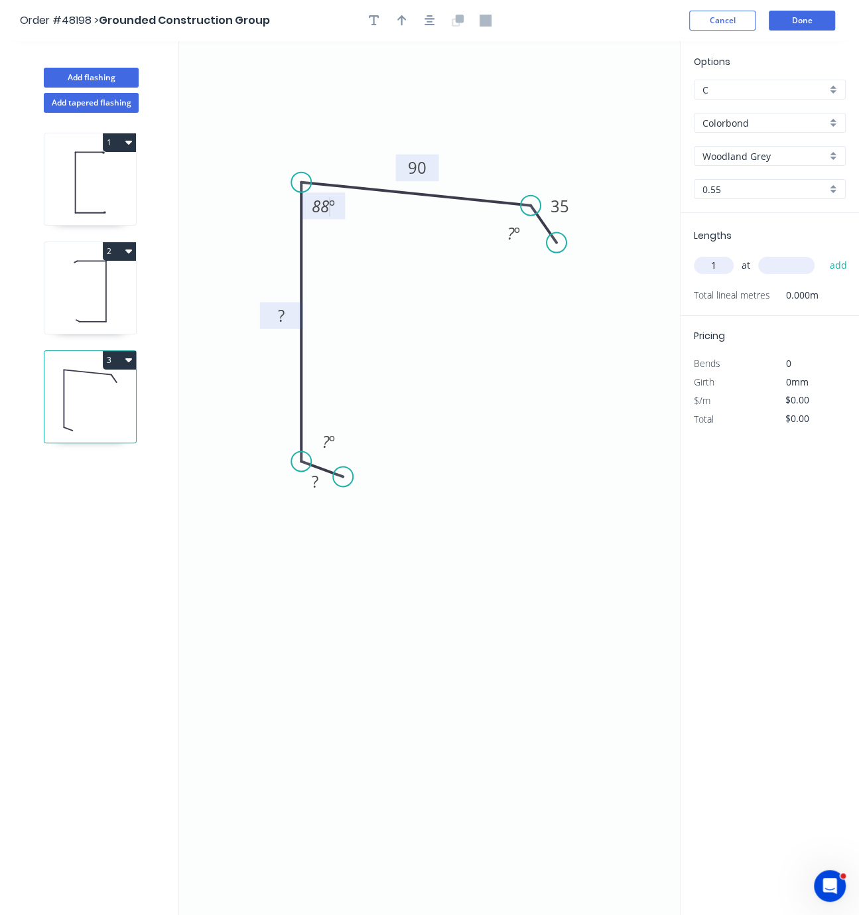
click at [281, 315] on tspan "?" at bounding box center [281, 316] width 7 height 22
click at [321, 486] on rect at bounding box center [315, 482] width 27 height 19
click at [423, 387] on icon "0 35 100 90 35 ? º 88 º ? º" at bounding box center [429, 478] width 501 height 874
type input "$11.25"
click at [400, 24] on icon "button" at bounding box center [402, 20] width 9 height 11
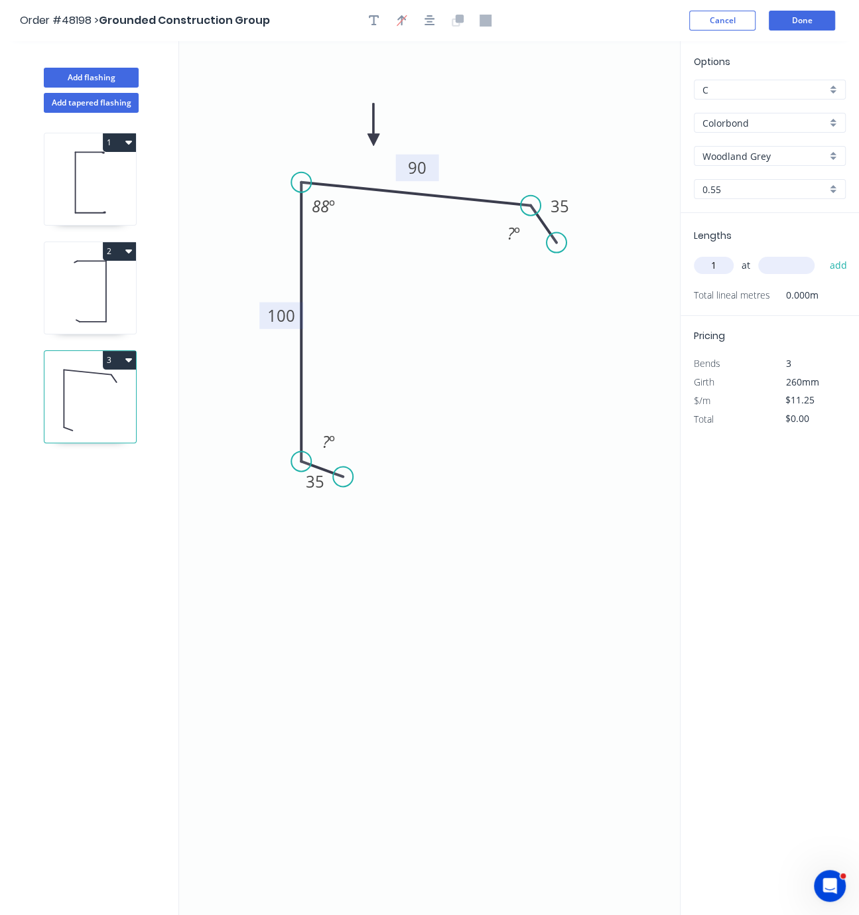
drag, startPoint x: 614, startPoint y: 108, endPoint x: 356, endPoint y: 144, distance: 260.6
click at [368, 144] on icon at bounding box center [374, 125] width 12 height 42
click at [785, 274] on input "text" at bounding box center [787, 265] width 56 height 17
type input "4600"
click at [823, 254] on button "add" at bounding box center [838, 265] width 31 height 23
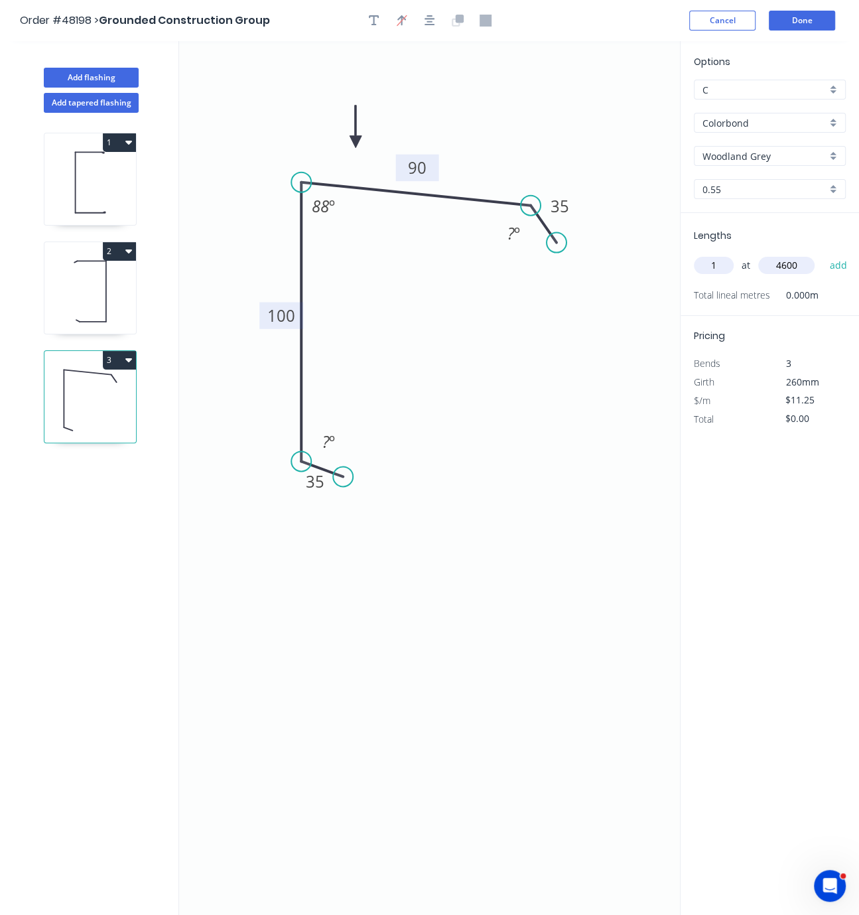
type input "$51.75"
click at [96, 530] on div "1 2 3" at bounding box center [91, 526] width 175 height 827
click at [517, 235] on tspan "º" at bounding box center [517, 233] width 6 height 22
click at [323, 445] on tspan "?" at bounding box center [326, 442] width 7 height 22
click at [432, 705] on icon "0 35 100 90 35 120 º 88 º 120 º" at bounding box center [429, 478] width 501 height 874
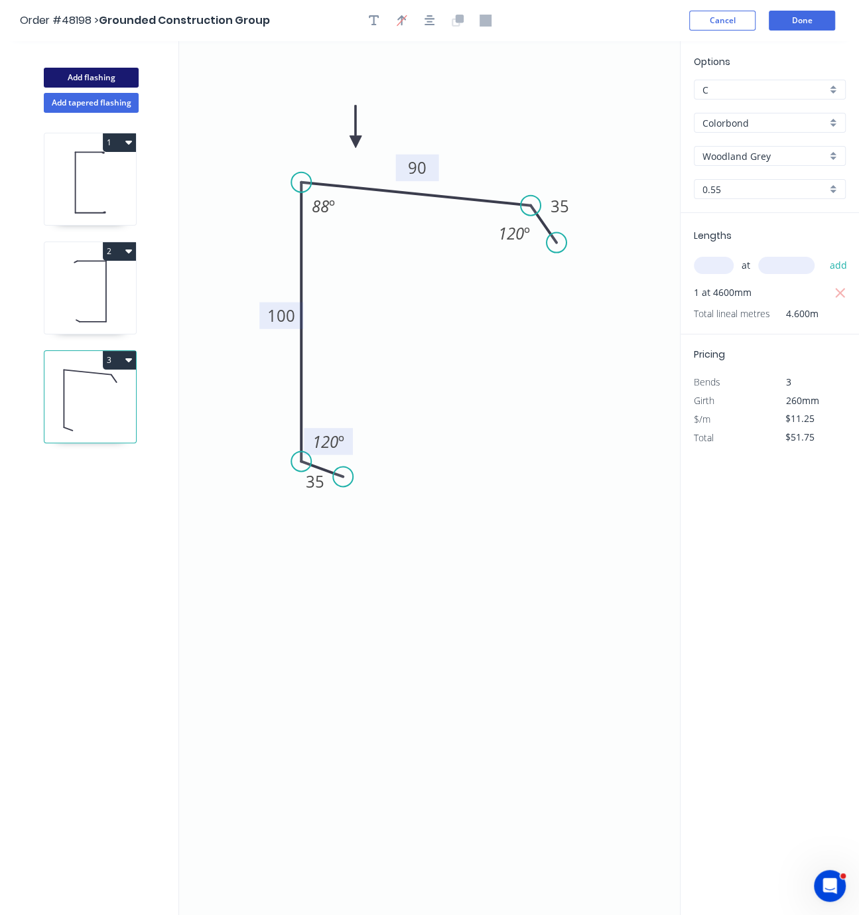
click at [78, 80] on button "Add flashing" at bounding box center [91, 78] width 95 height 20
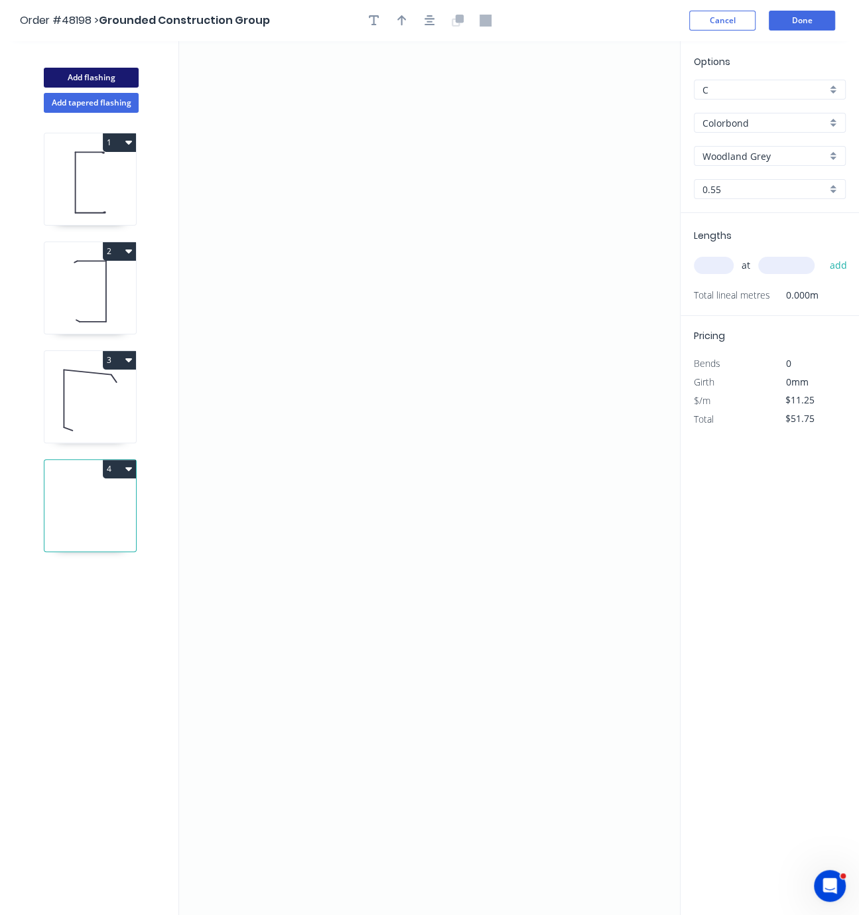
type input "$0.00"
click at [122, 370] on button "3" at bounding box center [119, 360] width 33 height 19
click at [106, 401] on button "Duplicate" at bounding box center [73, 393] width 126 height 27
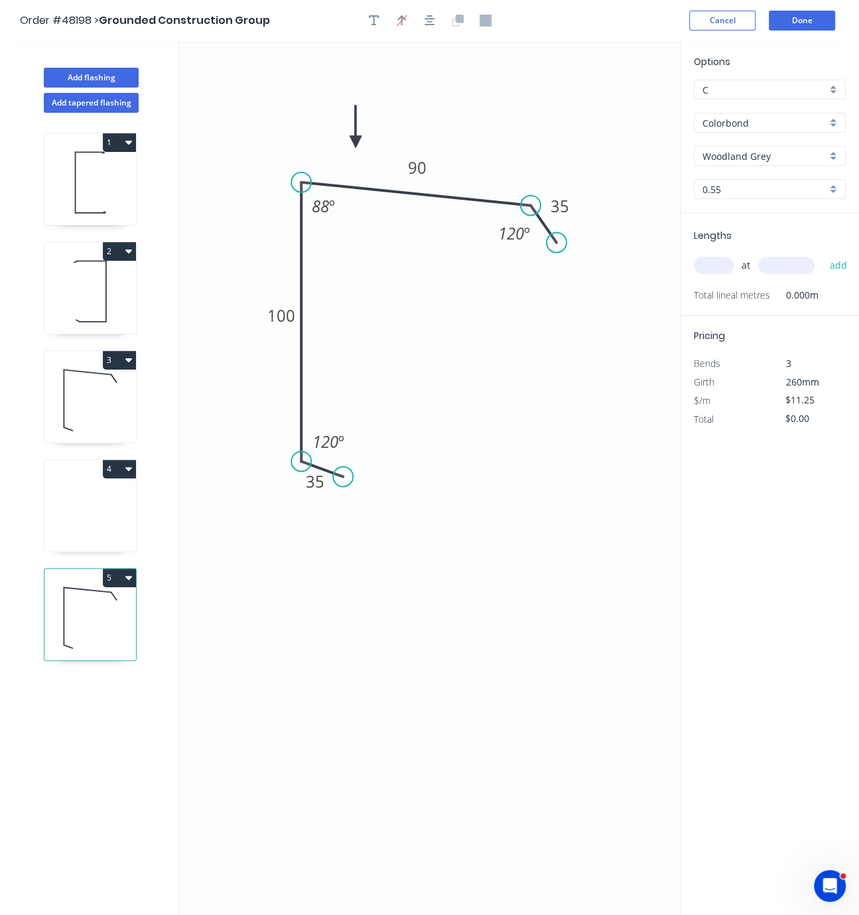
click at [102, 530] on icon at bounding box center [90, 509] width 92 height 85
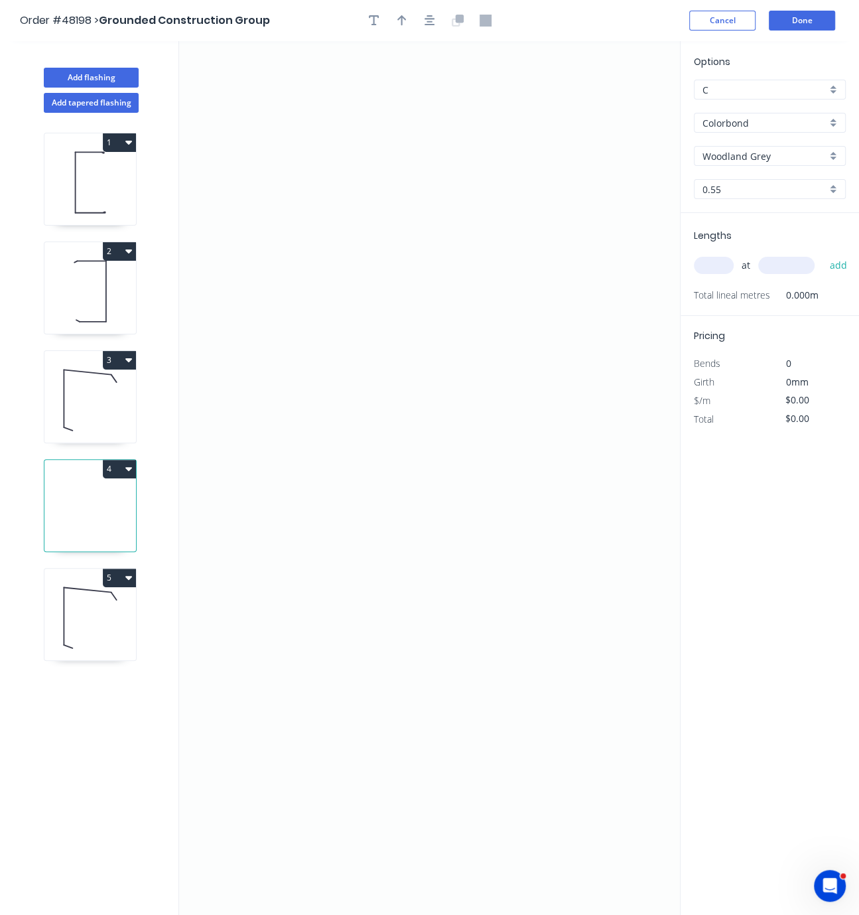
click at [122, 478] on button "4" at bounding box center [119, 469] width 33 height 19
click at [96, 538] on div "Delete" at bounding box center [73, 528] width 102 height 19
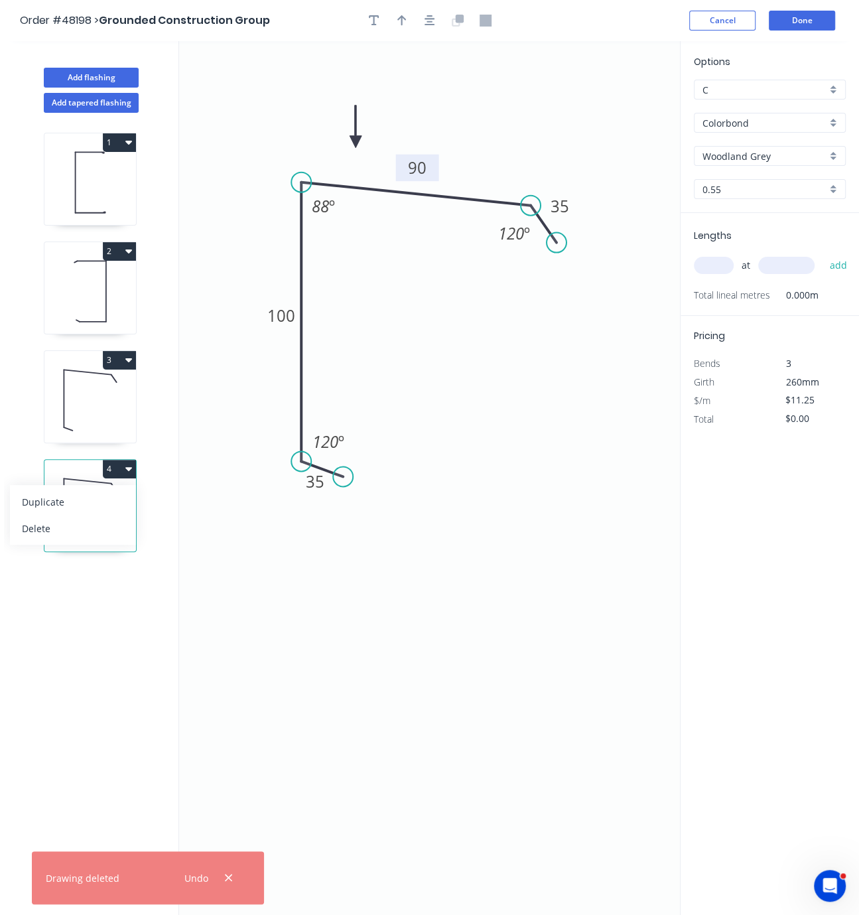
click at [420, 161] on tspan "90" at bounding box center [417, 168] width 19 height 22
click at [261, 321] on rect at bounding box center [281, 315] width 44 height 27
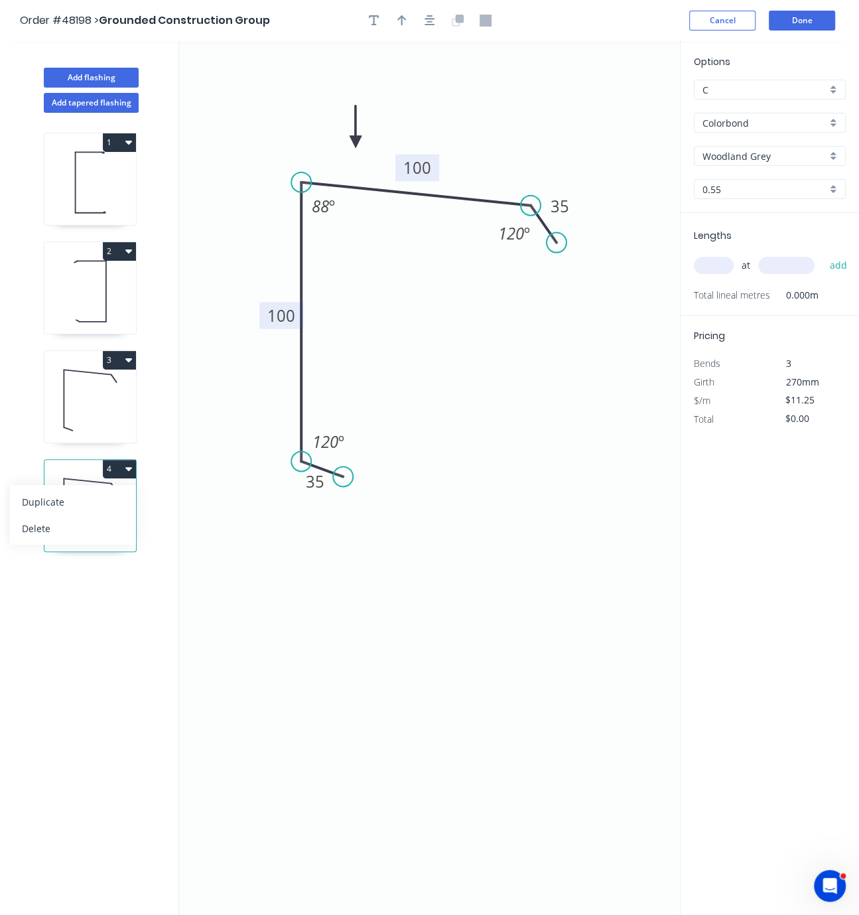
click at [279, 315] on tspan "100" at bounding box center [281, 316] width 28 height 22
click at [500, 405] on icon "0 35 190 100 35 120 º 88 º 120 º" at bounding box center [429, 478] width 501 height 874
type input "$15.30"
click at [715, 271] on div "at add" at bounding box center [771, 265] width 155 height 23
click at [715, 274] on input "text" at bounding box center [714, 265] width 40 height 17
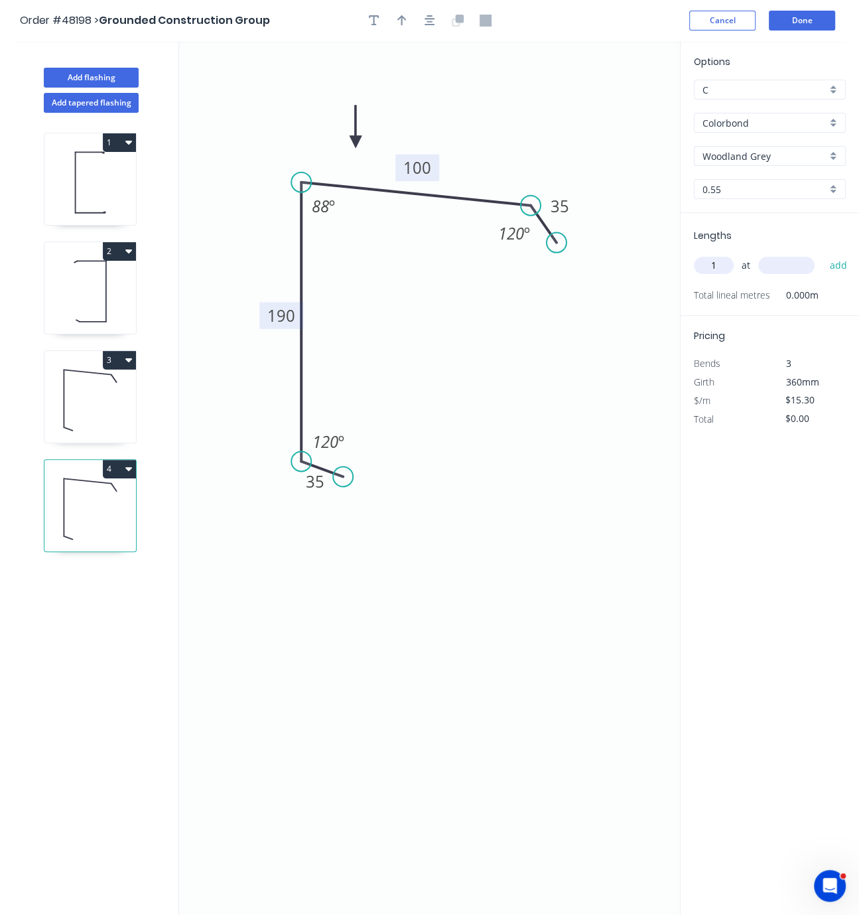
type input "1"
type input "4600"
click at [823, 254] on button "add" at bounding box center [838, 265] width 31 height 23
type input "$70.38"
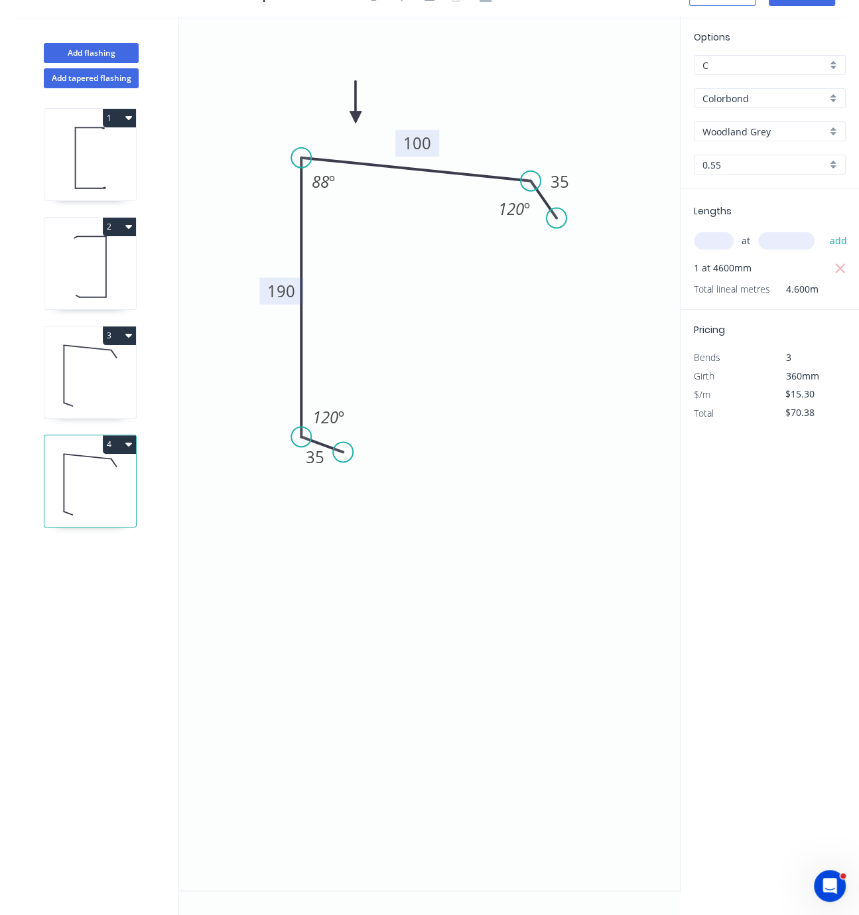
scroll to position [40, 0]
click at [97, 43] on button "Add flashing" at bounding box center [91, 53] width 95 height 20
type input "$0.00"
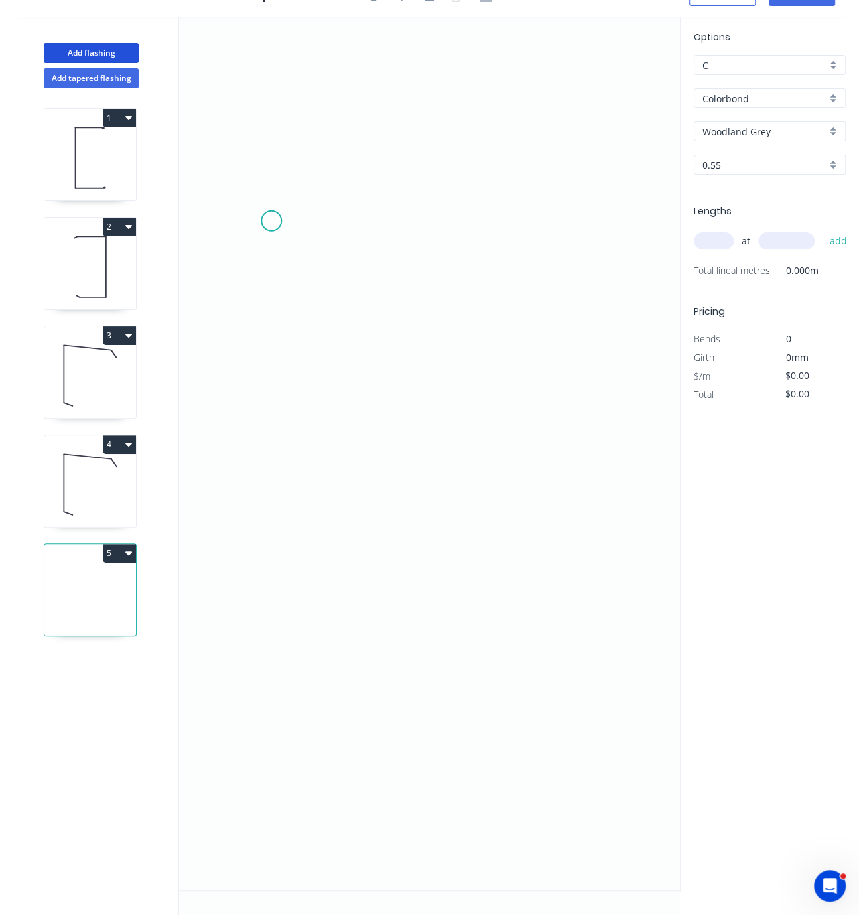
click at [271, 208] on icon "0" at bounding box center [429, 454] width 501 height 874
click at [287, 173] on icon "0" at bounding box center [429, 454] width 501 height 874
click at [577, 186] on icon "0 ?" at bounding box center [429, 454] width 501 height 874
click at [586, 504] on icon "0 ? ? ? º" at bounding box center [429, 454] width 501 height 874
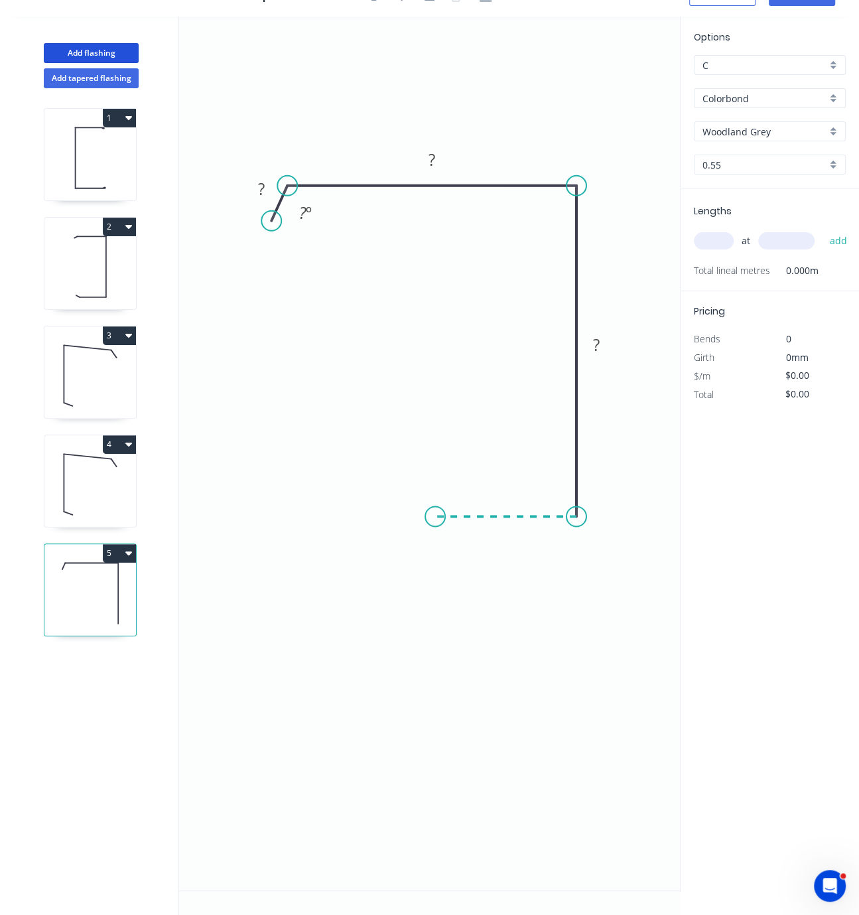
click at [435, 499] on icon "0 ? ? ? ? º" at bounding box center [429, 454] width 501 height 874
click at [410, 495] on icon "0 ? ? ? ? ? º" at bounding box center [429, 454] width 501 height 874
click at [419, 514] on tspan "?" at bounding box center [416, 525] width 7 height 22
click at [504, 523] on tspan "?" at bounding box center [505, 530] width 7 height 22
drag, startPoint x: 436, startPoint y: 506, endPoint x: 436, endPoint y: 486, distance: 19.2
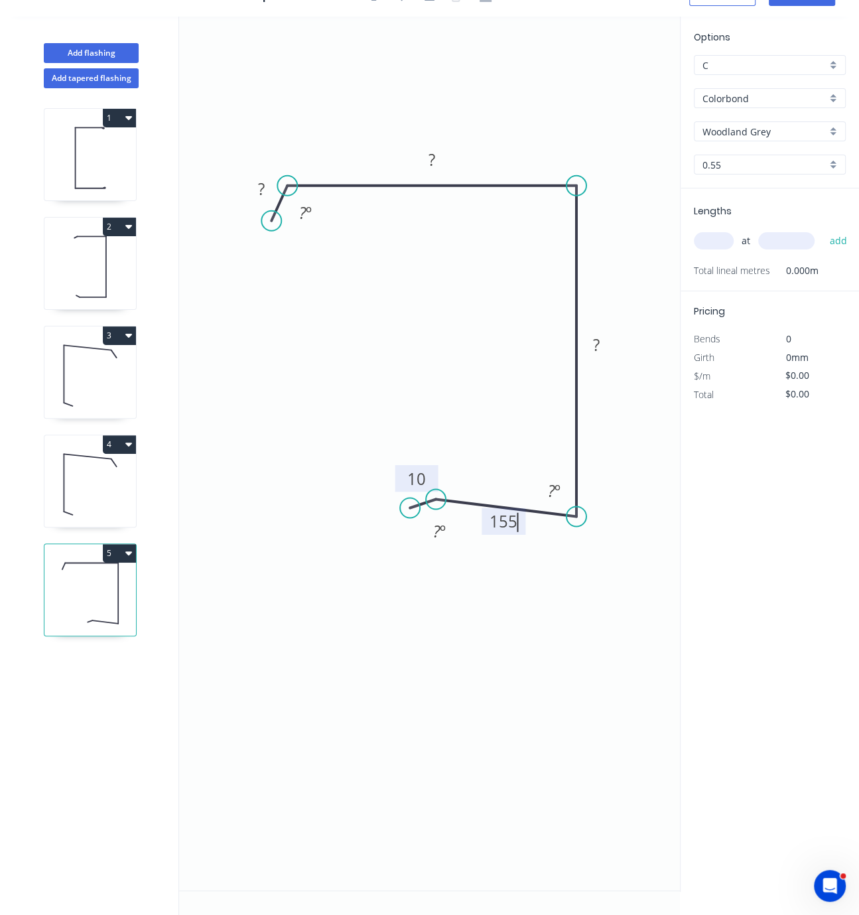
click at [436, 489] on circle at bounding box center [436, 499] width 20 height 20
drag, startPoint x: 409, startPoint y: 488, endPoint x: 412, endPoint y: 469, distance: 19.5
click at [412, 471] on circle at bounding box center [412, 481] width 20 height 20
click at [553, 480] on tspan "?" at bounding box center [551, 491] width 7 height 22
drag, startPoint x: 575, startPoint y: 169, endPoint x: 572, endPoint y: 150, distance: 18.8
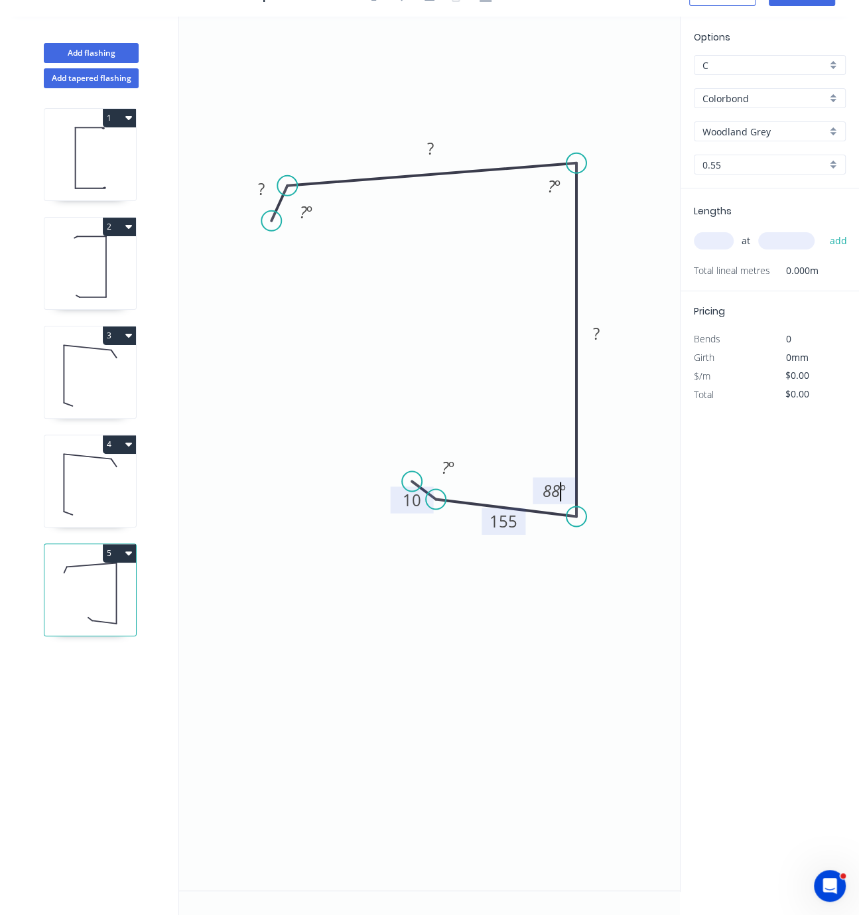
click at [572, 153] on circle at bounding box center [577, 163] width 20 height 20
click at [555, 176] on tspan "º" at bounding box center [557, 186] width 6 height 22
click at [601, 325] on rect at bounding box center [596, 334] width 27 height 19
click at [430, 137] on tspan "?" at bounding box center [430, 148] width 7 height 22
click at [255, 181] on rect at bounding box center [261, 190] width 27 height 19
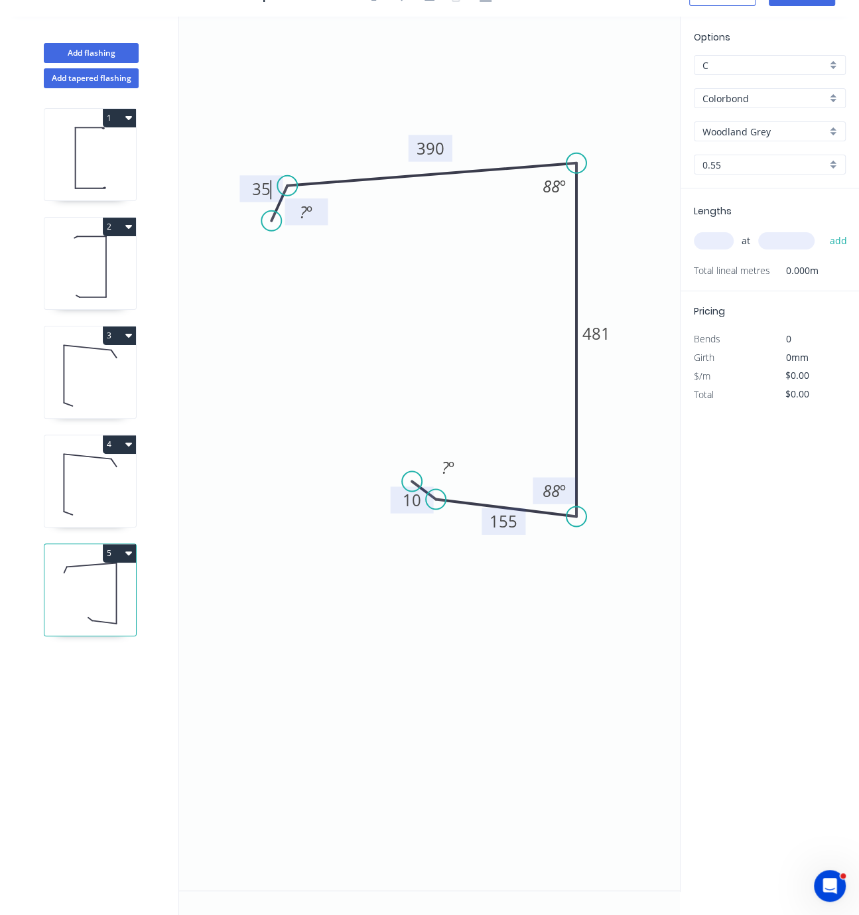
type input "$39.00"
click at [305, 201] on tspan "?" at bounding box center [303, 212] width 7 height 22
click at [394, 271] on icon "0 35 390 481 155 10 120 º 88 º 88 º ? º" at bounding box center [429, 454] width 501 height 874
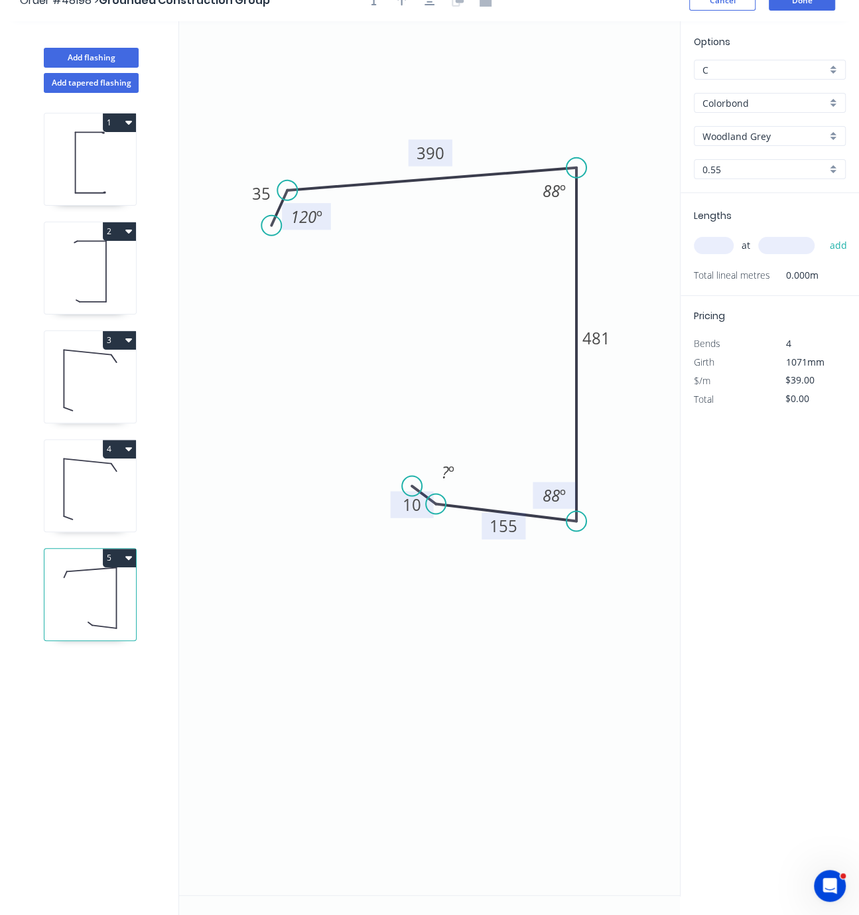
scroll to position [0, 0]
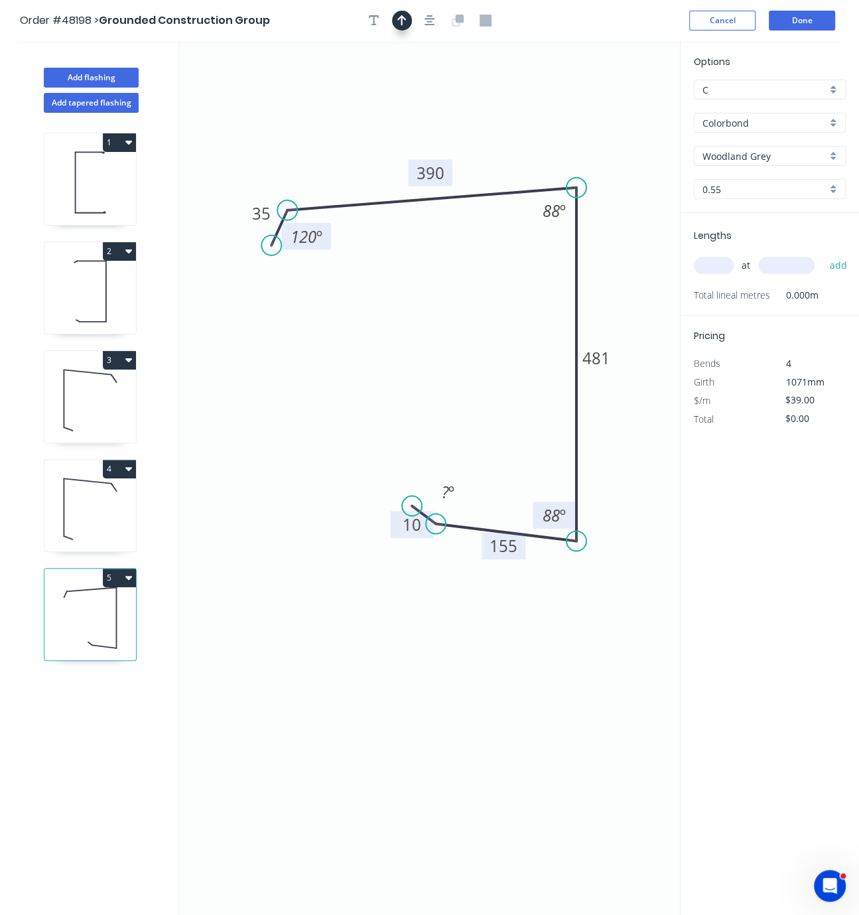
click at [403, 23] on icon "button" at bounding box center [402, 21] width 9 height 12
drag, startPoint x: 616, startPoint y: 108, endPoint x: 510, endPoint y: 143, distance: 111.9
click at [535, 121] on icon at bounding box center [541, 100] width 12 height 42
click at [715, 274] on input "text" at bounding box center [714, 265] width 40 height 17
type input "1"
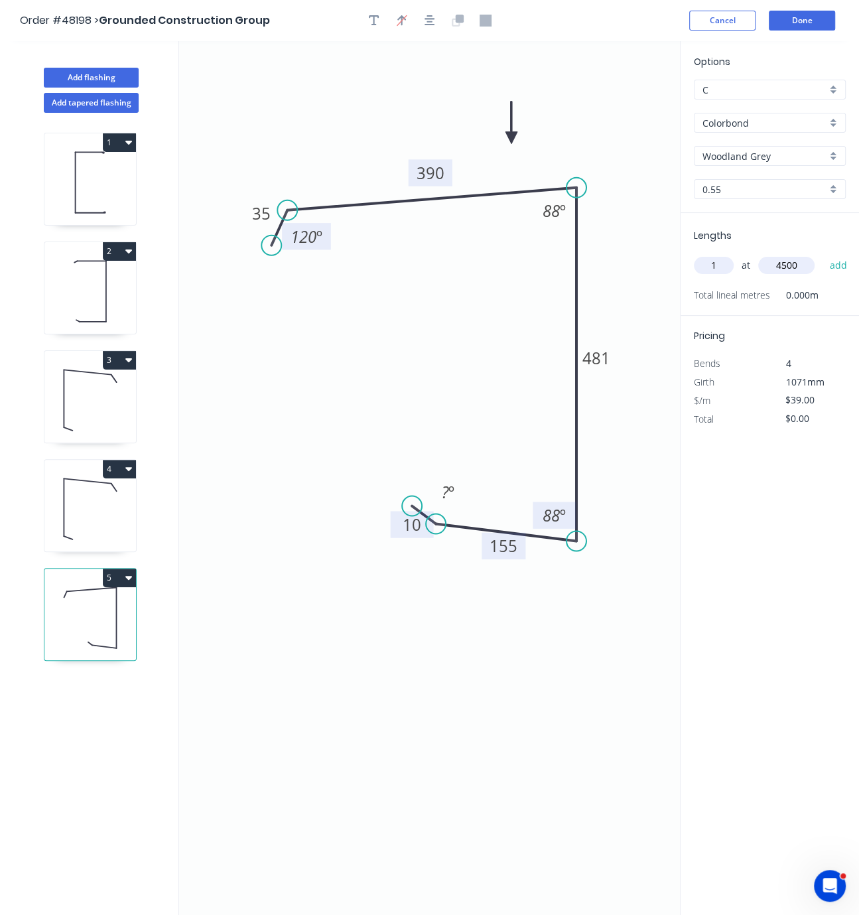
type input "4500"
click at [823, 254] on button "add" at bounding box center [838, 265] width 31 height 23
click at [123, 587] on button "5" at bounding box center [119, 578] width 33 height 19
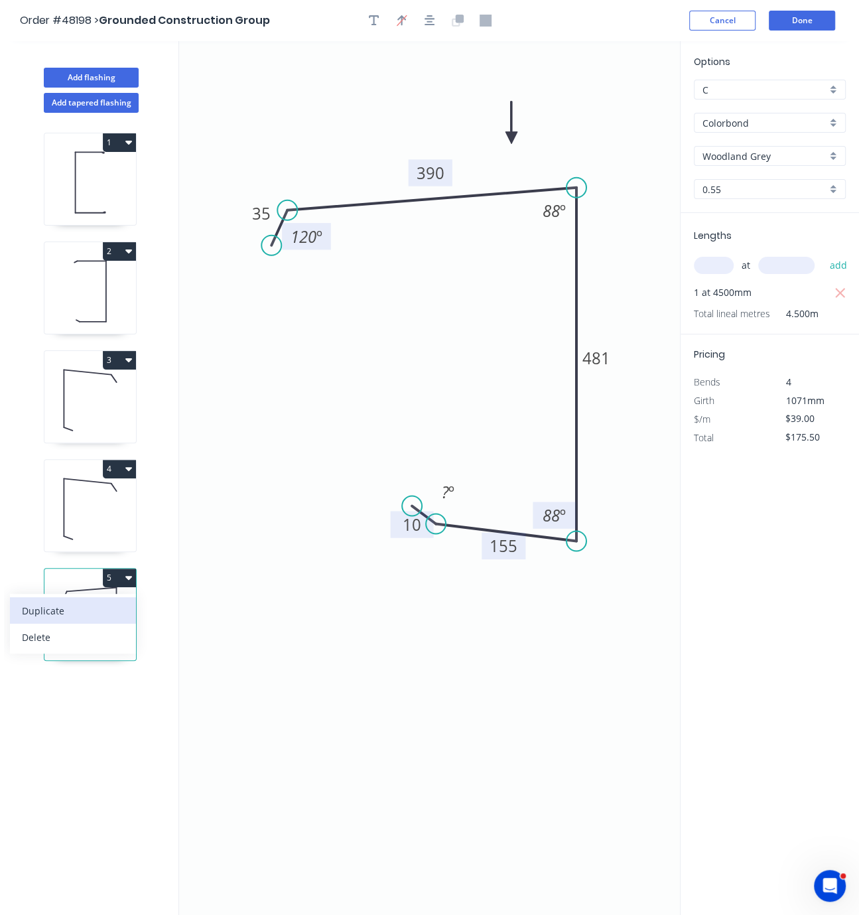
click at [74, 620] on div "Duplicate" at bounding box center [73, 610] width 102 height 19
type input "$0.00"
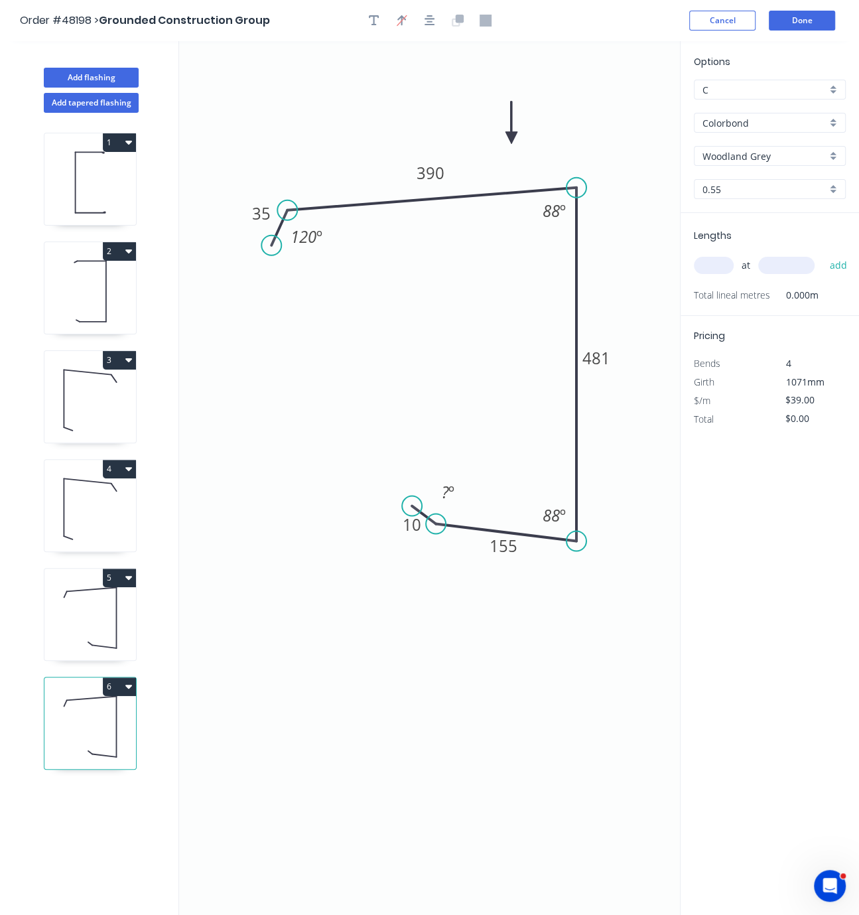
click at [94, 754] on icon at bounding box center [90, 726] width 92 height 85
drag, startPoint x: 273, startPoint y: 246, endPoint x: 271, endPoint y: 218, distance: 28.0
click at [271, 218] on circle at bounding box center [271, 217] width 20 height 20
click at [292, 240] on tspan "120" at bounding box center [292, 242] width 26 height 22
click at [372, 331] on icon "0 35 390 481 155 10 ? º 88 º 88 º ? º" at bounding box center [429, 478] width 501 height 874
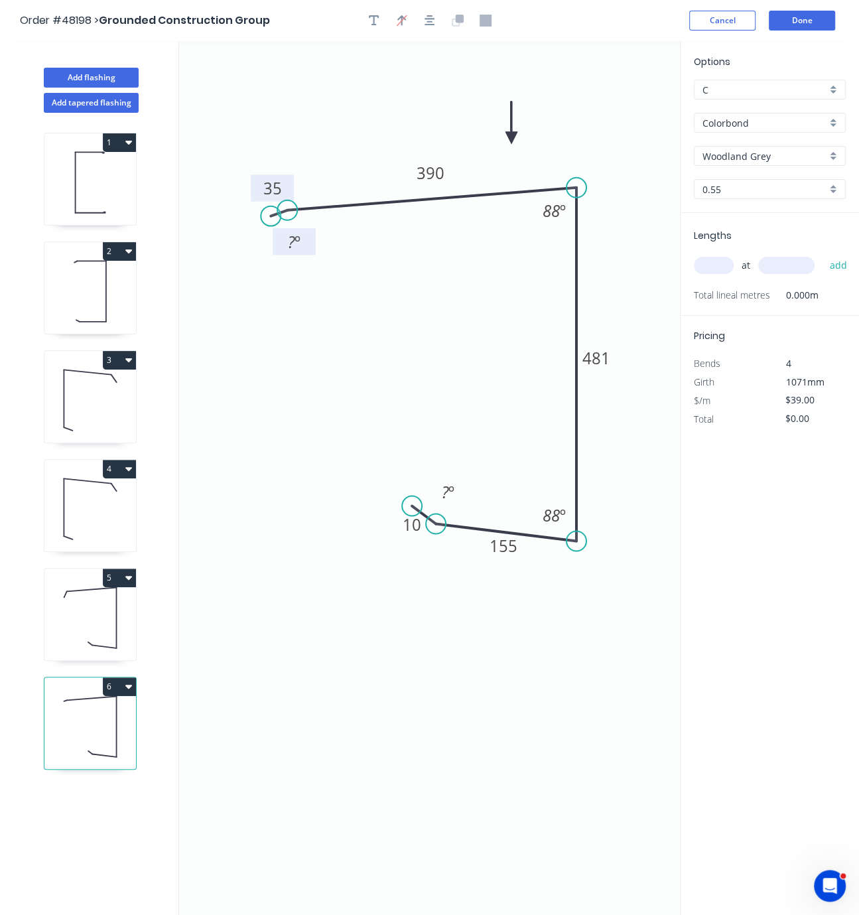
click at [265, 184] on tspan "35" at bounding box center [272, 188] width 19 height 22
click at [419, 364] on icon "0 10 390 481 155 10 ? º 88 º 88 º ? º" at bounding box center [429, 478] width 501 height 874
click at [425, 169] on tspan "390" at bounding box center [431, 173] width 28 height 22
click at [723, 273] on input "text" at bounding box center [714, 265] width 40 height 17
type input "1"
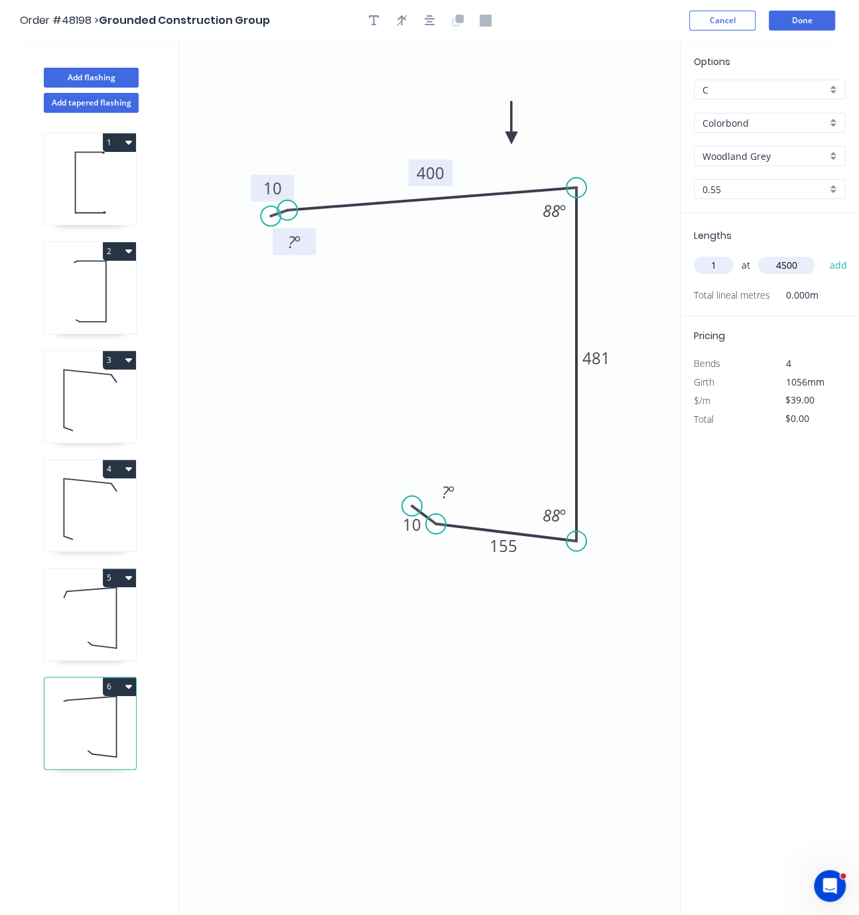
type input "4500"
click at [823, 254] on button "add" at bounding box center [838, 265] width 31 height 23
type input "$175.50"
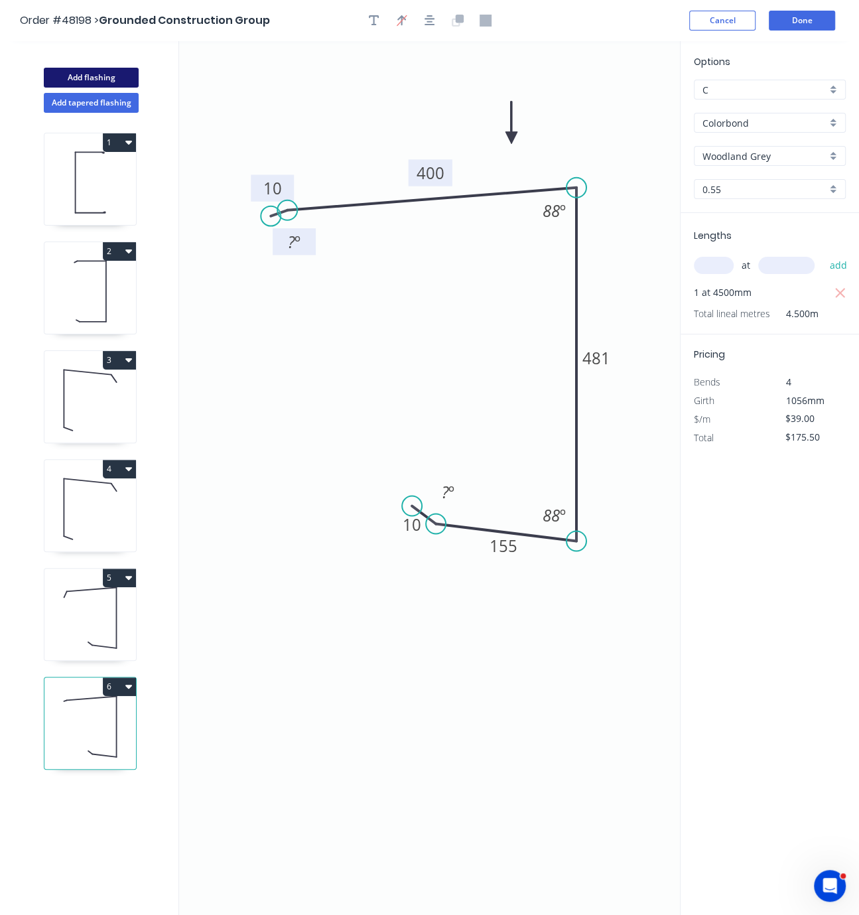
click at [86, 84] on button "Add flashing" at bounding box center [91, 78] width 95 height 20
type input "$0.00"
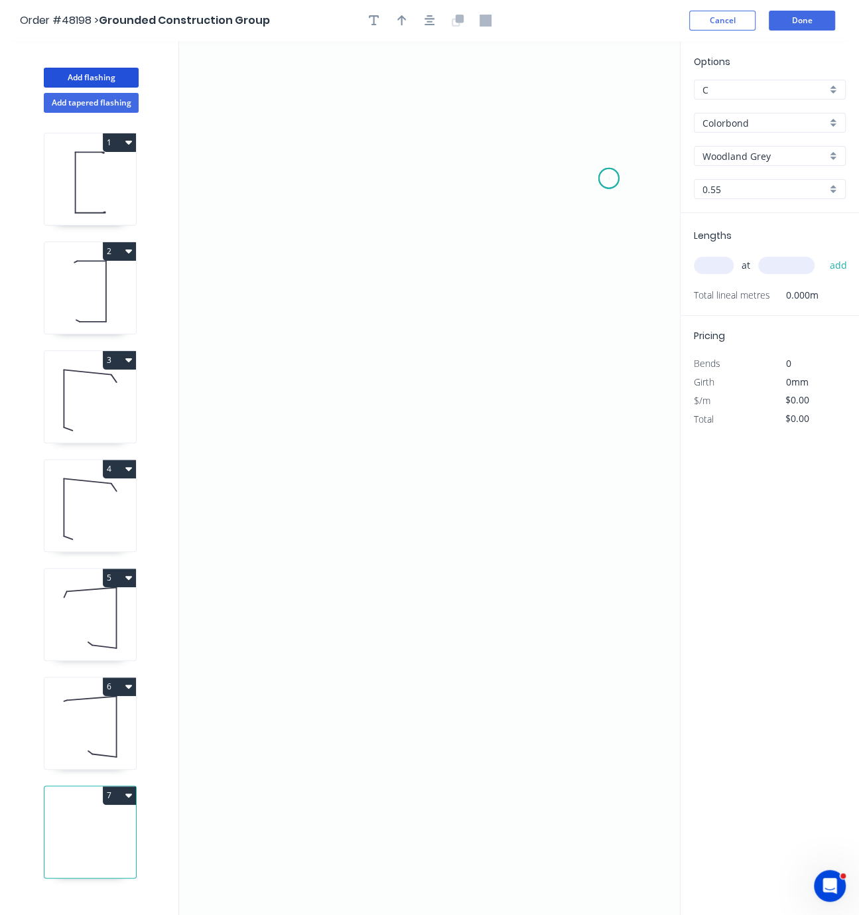
click at [609, 181] on icon "0" at bounding box center [429, 478] width 501 height 874
click at [593, 149] on icon "0" at bounding box center [429, 478] width 501 height 874
click at [283, 138] on icon "0 ?" at bounding box center [429, 478] width 501 height 874
click at [276, 355] on icon "0 ? ? ? º" at bounding box center [429, 478] width 501 height 874
click at [338, 358] on icon "0 ? ? ? ? º" at bounding box center [429, 478] width 501 height 874
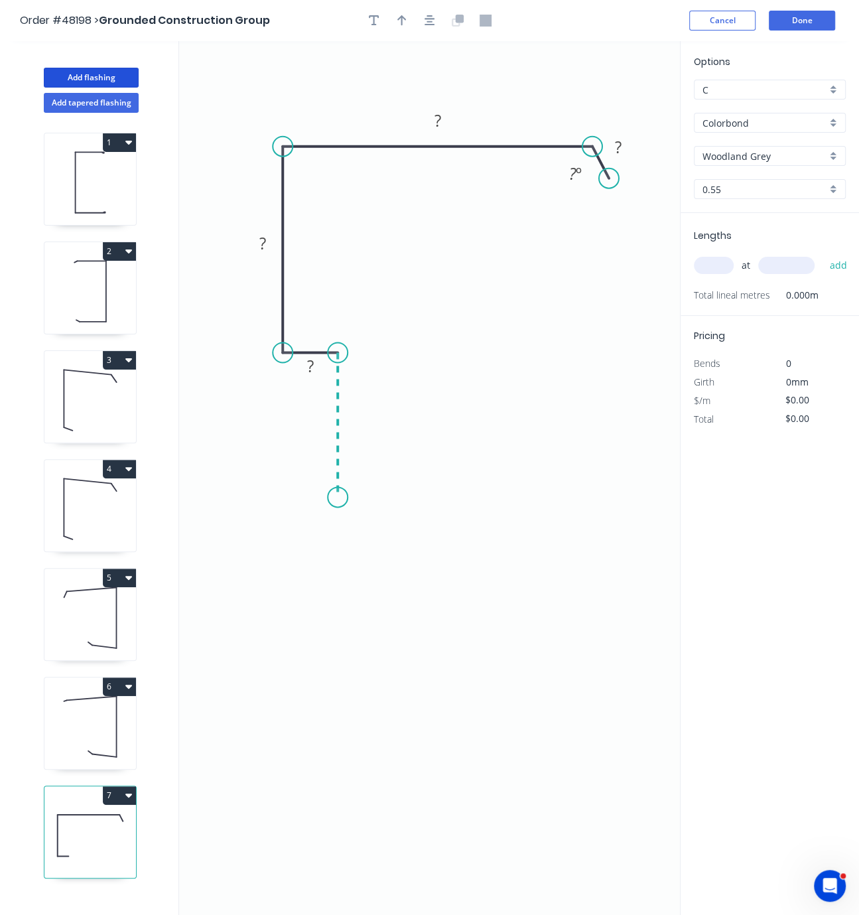
click at [340, 500] on icon "0 ? ? ? ? ? º" at bounding box center [429, 478] width 501 height 874
click at [372, 512] on icon "0 ? ? ? ? ? ? º" at bounding box center [429, 478] width 501 height 874
click at [629, 150] on rect at bounding box center [618, 148] width 27 height 19
click at [565, 183] on rect at bounding box center [575, 174] width 27 height 19
click at [448, 115] on rect at bounding box center [438, 121] width 27 height 19
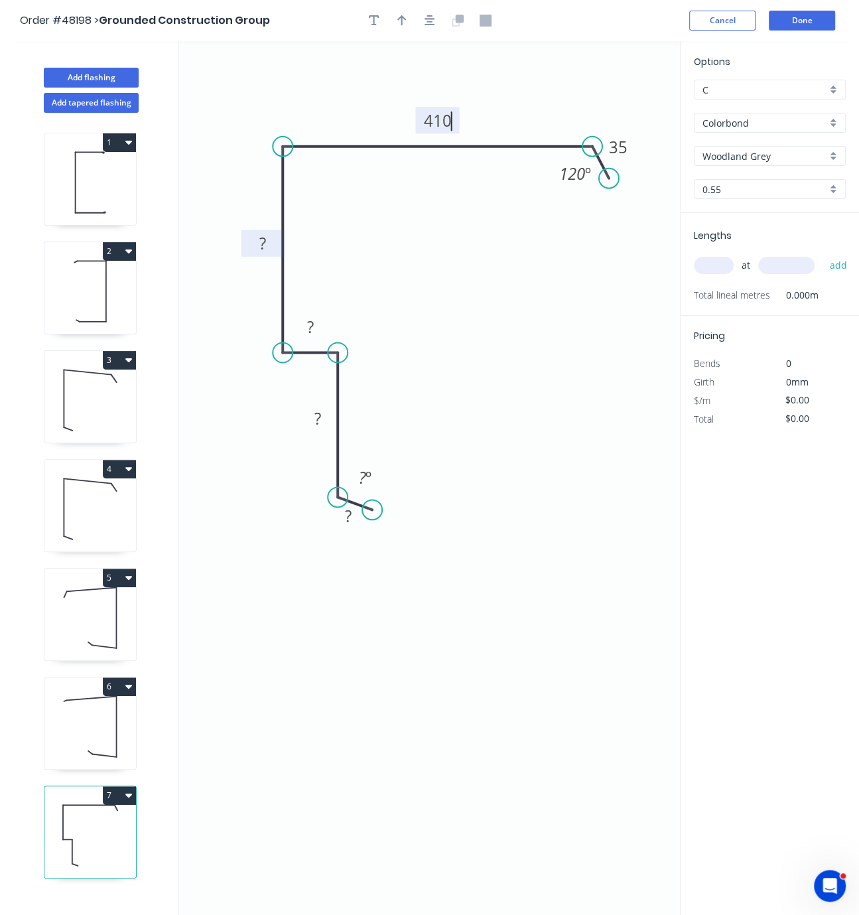
click at [267, 256] on rect at bounding box center [263, 243] width 43 height 27
click at [265, 250] on tspan "?" at bounding box center [262, 243] width 7 height 22
click at [324, 325] on rect at bounding box center [310, 326] width 43 height 27
click at [315, 327] on rect at bounding box center [310, 327] width 27 height 19
click at [317, 425] on tspan "?" at bounding box center [318, 418] width 7 height 22
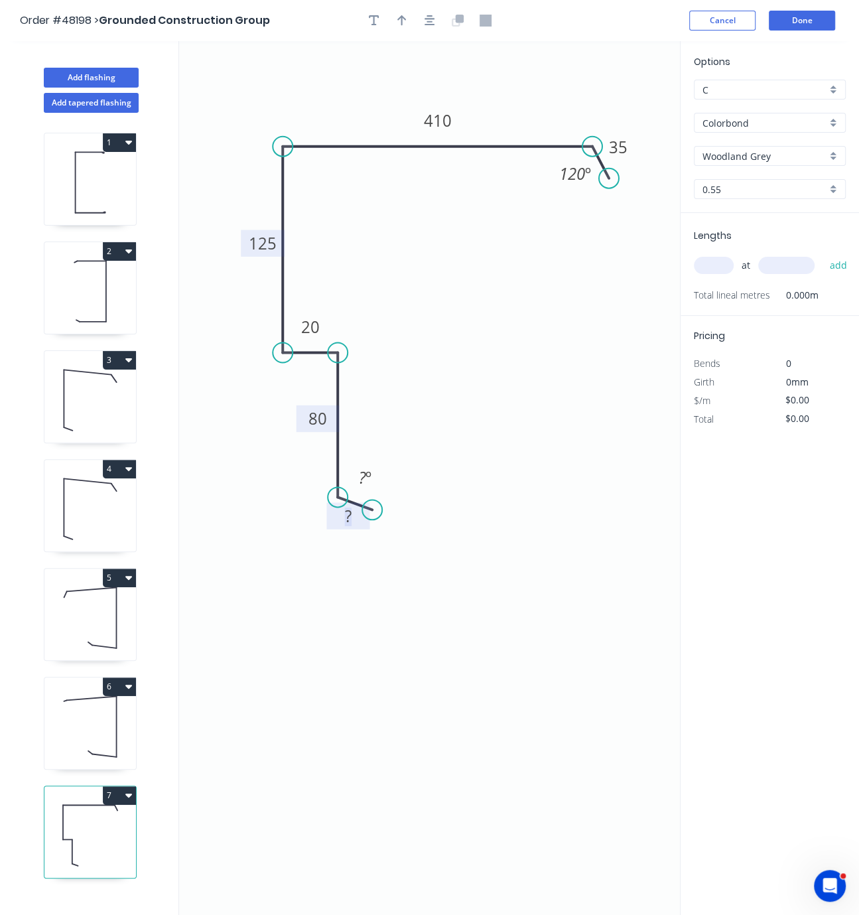
click at [359, 520] on rect at bounding box center [348, 517] width 27 height 19
type input "$26.22"
click at [359, 478] on tspan "?" at bounding box center [362, 478] width 7 height 22
click at [461, 693] on icon "0 30 80 20 125 410 35 120 º 120 º" at bounding box center [429, 478] width 501 height 874
click at [399, 25] on icon "button" at bounding box center [402, 21] width 9 height 12
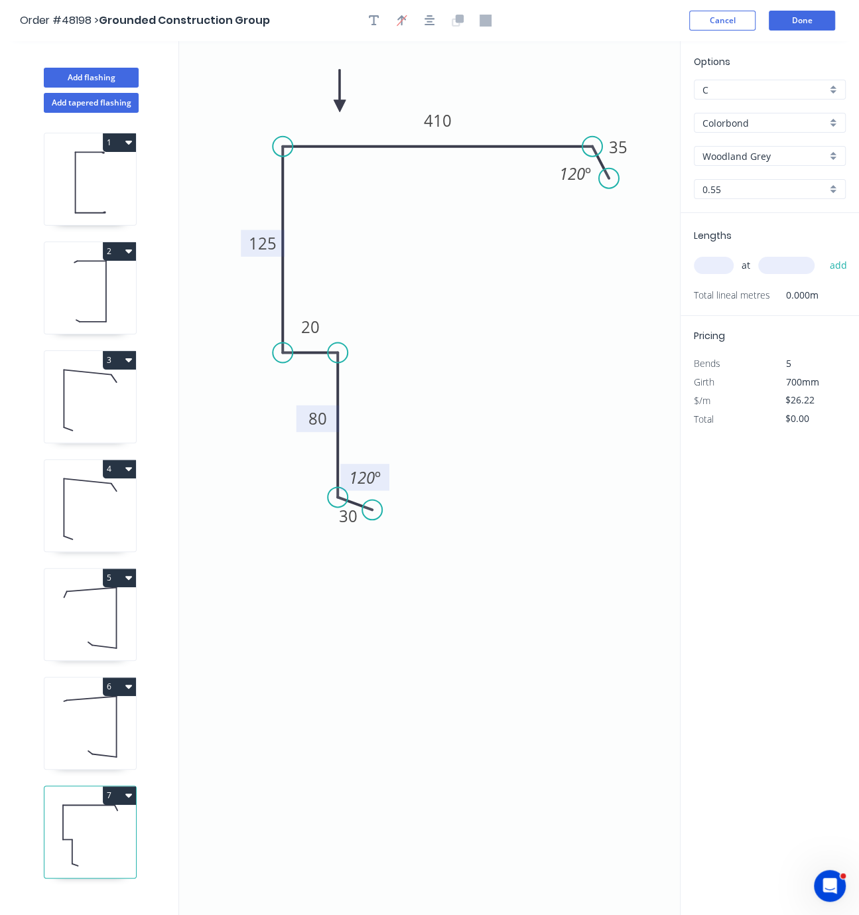
drag, startPoint x: 615, startPoint y: 106, endPoint x: 340, endPoint y: 108, distance: 274.7
click at [340, 108] on icon at bounding box center [340, 91] width 12 height 42
click at [717, 271] on div "at add" at bounding box center [771, 265] width 155 height 23
click at [719, 274] on input "text" at bounding box center [714, 265] width 40 height 17
type input "2"
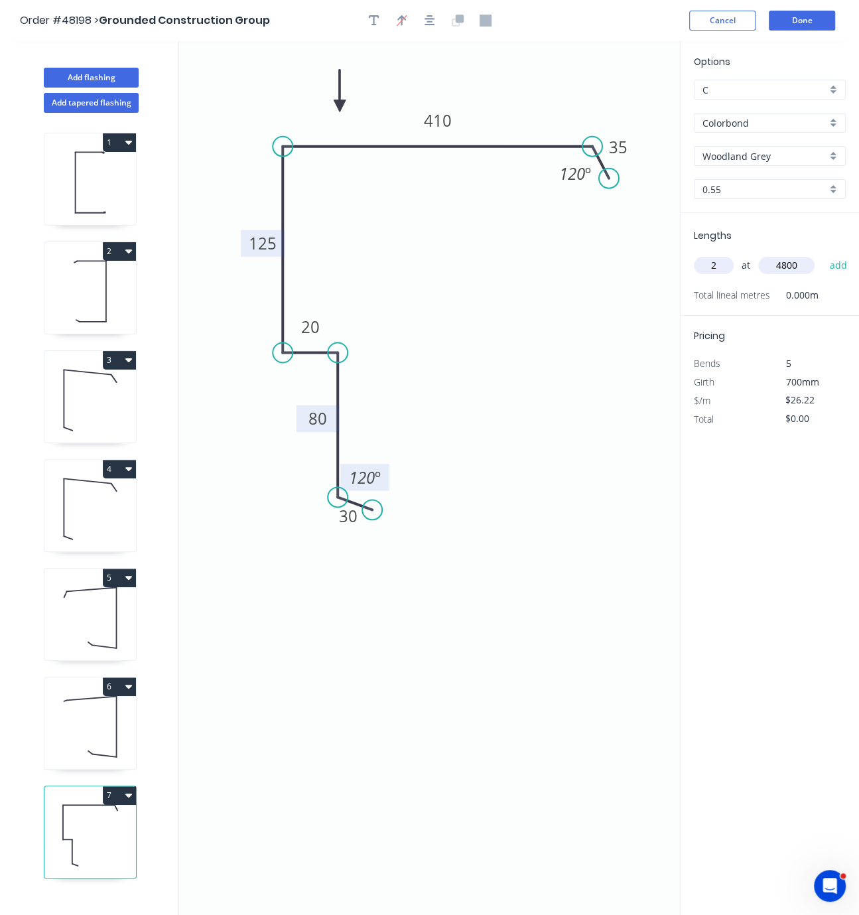
type input "4800"
click at [823, 254] on button "add" at bounding box center [838, 265] width 31 height 23
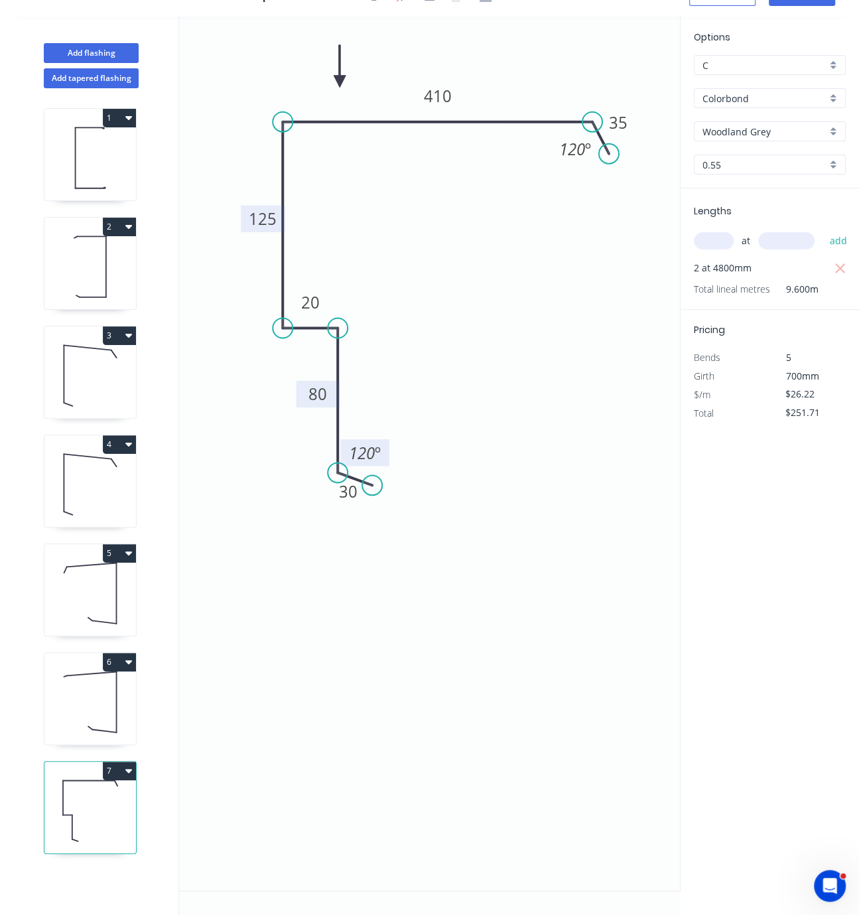
scroll to position [40, 0]
click at [121, 780] on button "7" at bounding box center [119, 771] width 33 height 19
click at [85, 814] on div "Duplicate" at bounding box center [73, 803] width 102 height 19
type input "$0.00"
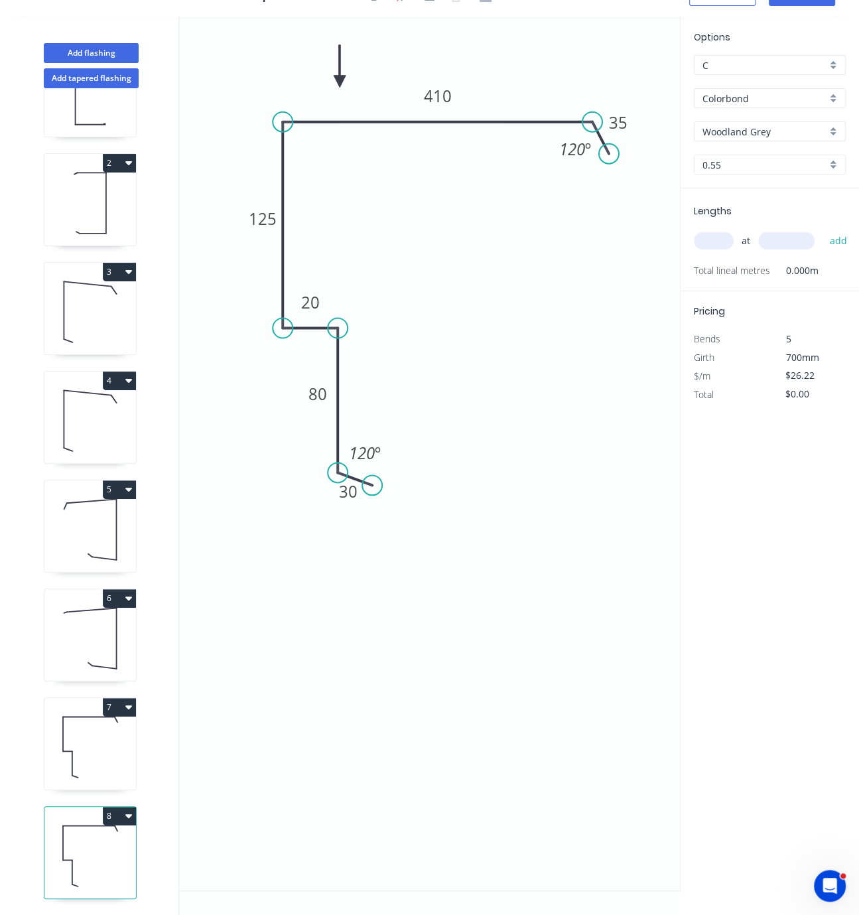
scroll to position [90, 0]
click at [90, 833] on icon at bounding box center [90, 856] width 92 height 85
click at [443, 90] on tspan "410" at bounding box center [437, 96] width 28 height 22
click at [523, 280] on icon "0 30 80 20 125 390 35 120 º 120 º" at bounding box center [429, 454] width 501 height 874
click at [717, 233] on input "text" at bounding box center [714, 240] width 40 height 17
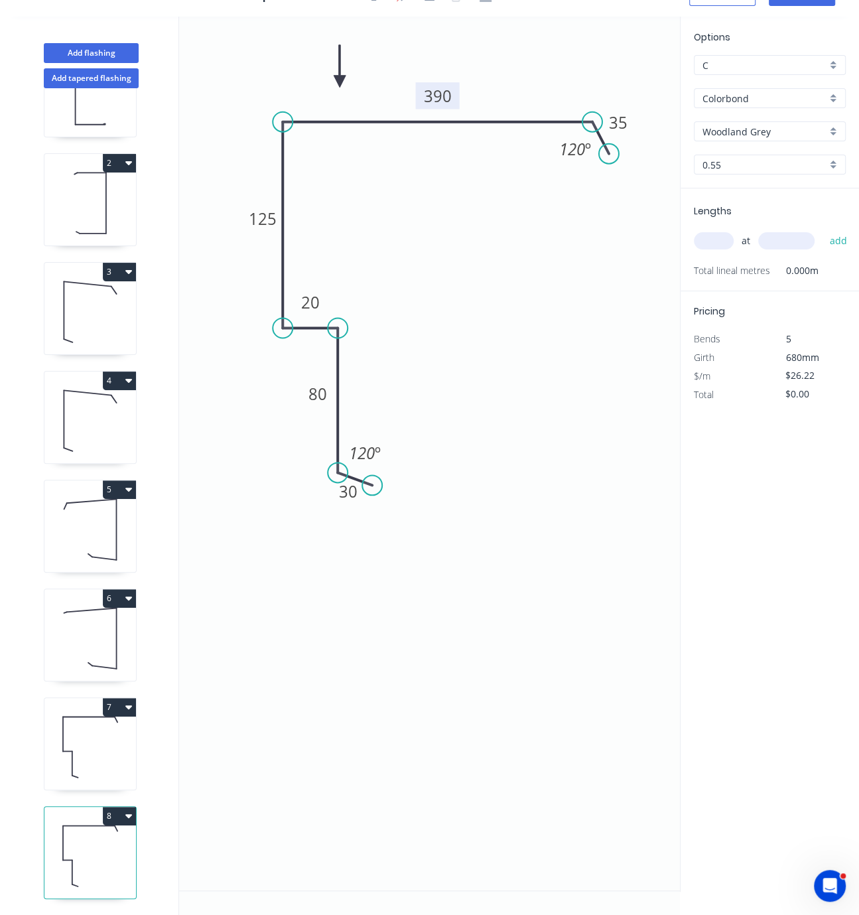
click at [716, 238] on input "text" at bounding box center [714, 240] width 40 height 17
type input "2"
type input "4800"
click at [823, 230] on button "add" at bounding box center [838, 241] width 31 height 23
type input "$251.71"
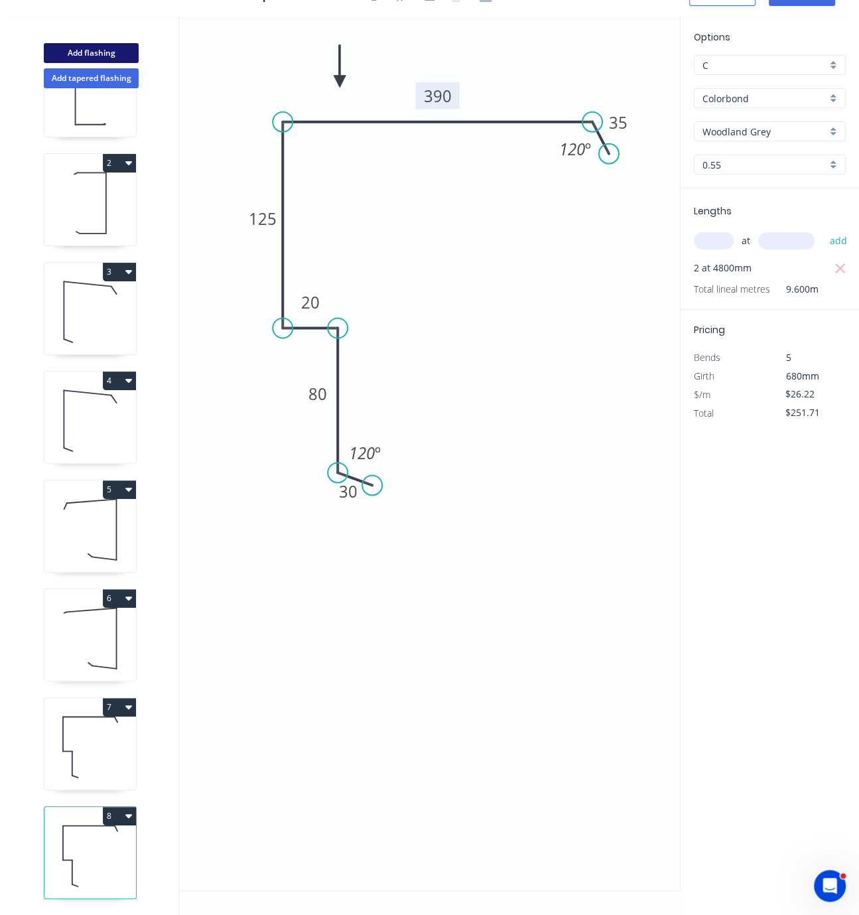
click at [108, 44] on button "Add flashing" at bounding box center [91, 53] width 95 height 20
type input "$0.00"
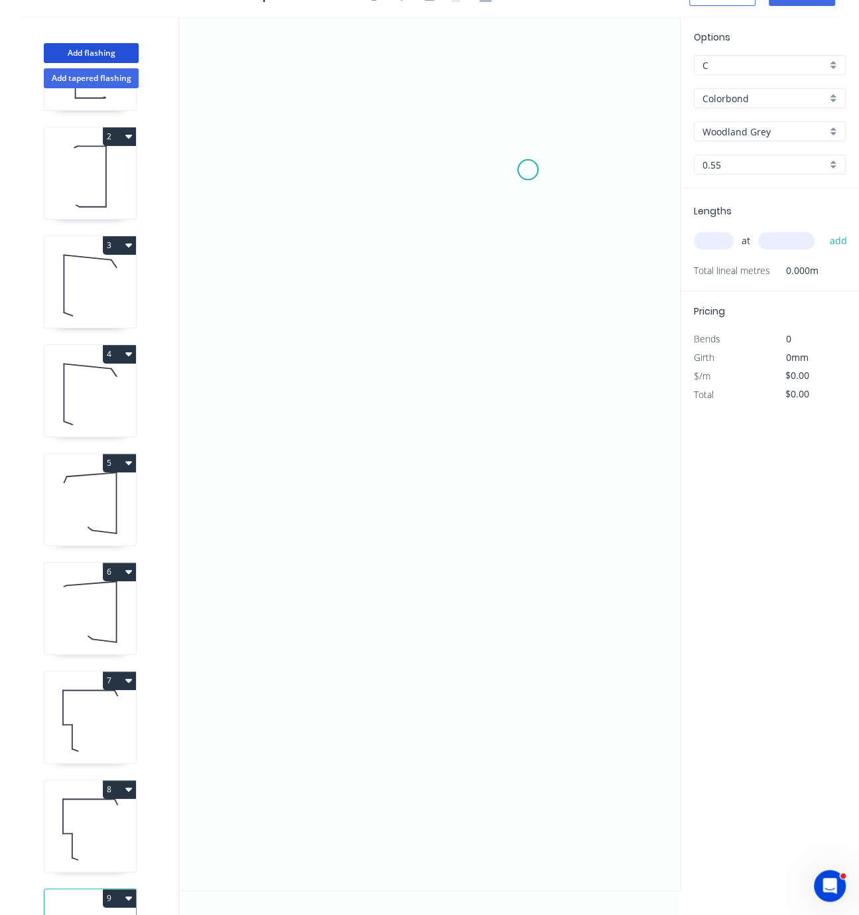
click at [528, 162] on icon "0" at bounding box center [429, 454] width 501 height 874
click at [342, 153] on icon "0" at bounding box center [429, 454] width 501 height 874
click at [360, 562] on icon "0 ?" at bounding box center [429, 454] width 501 height 874
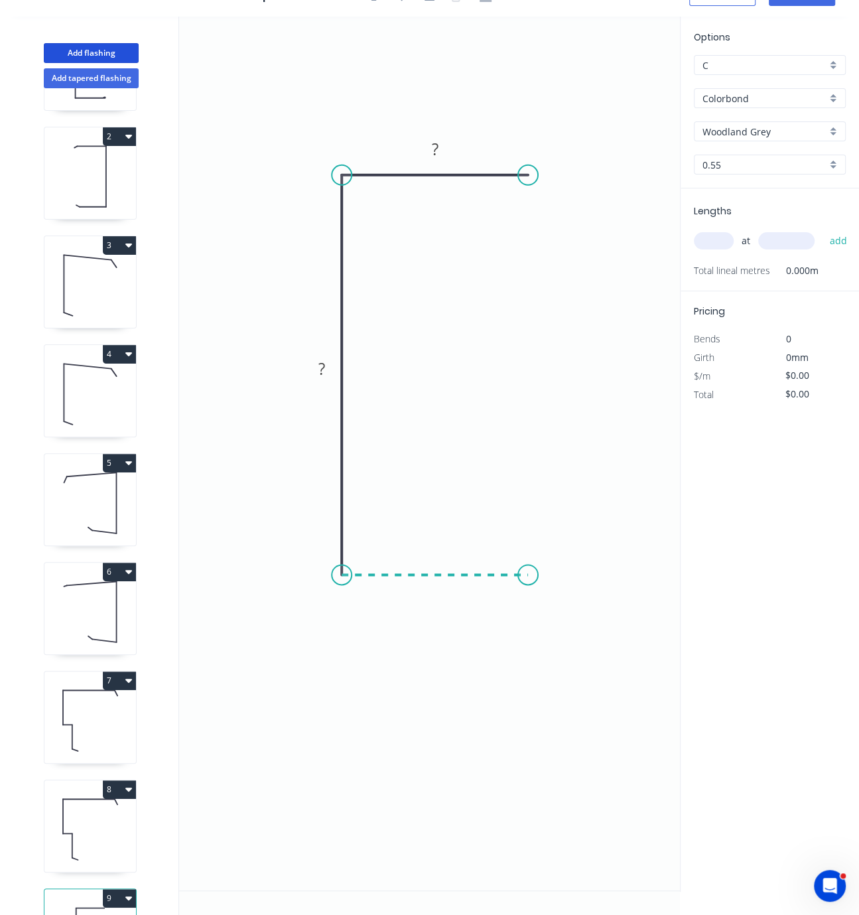
click at [528, 568] on icon "0 ? ?" at bounding box center [429, 454] width 501 height 874
click at [442, 141] on rect at bounding box center [435, 150] width 27 height 19
click at [319, 369] on icon "0 ? ? 85" at bounding box center [429, 454] width 501 height 874
click at [324, 358] on tspan "?" at bounding box center [322, 369] width 7 height 22
click at [442, 585] on rect at bounding box center [435, 589] width 27 height 19
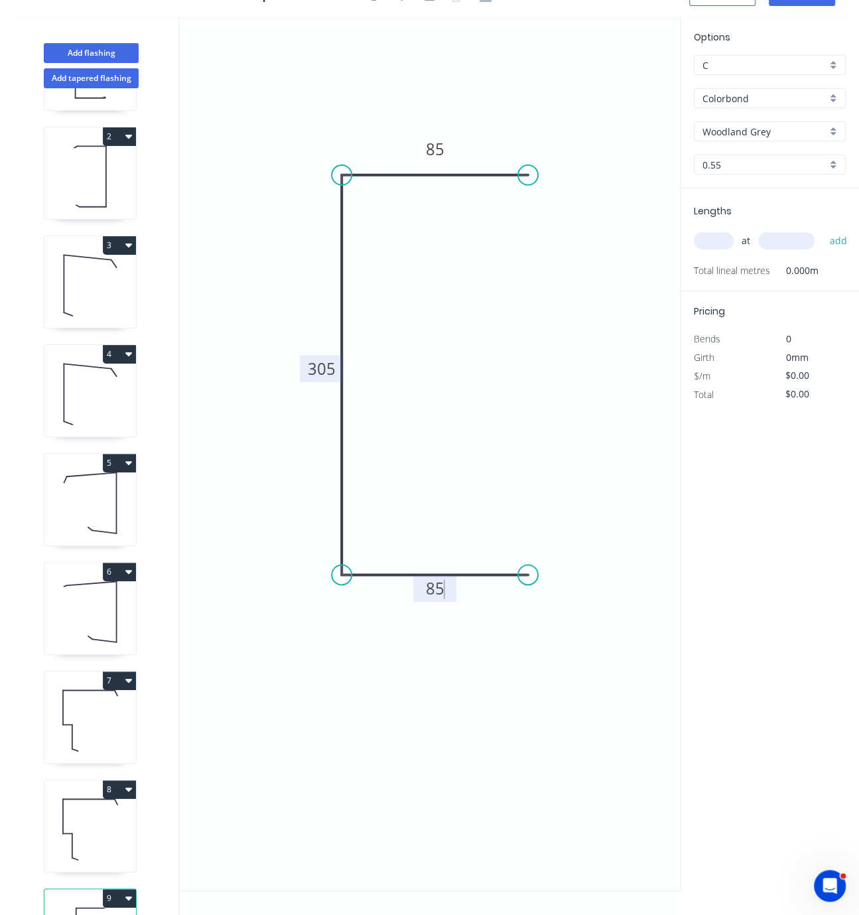
click at [418, 320] on icon "0 85 305 85" at bounding box center [429, 454] width 501 height 874
click at [529, 565] on circle at bounding box center [528, 575] width 20 height 20
click at [549, 552] on icon "0 85 305 85" at bounding box center [429, 454] width 501 height 874
click at [531, 165] on circle at bounding box center [528, 175] width 20 height 20
click at [546, 175] on icon "0 85 305 85 ? ? º" at bounding box center [429, 454] width 501 height 874
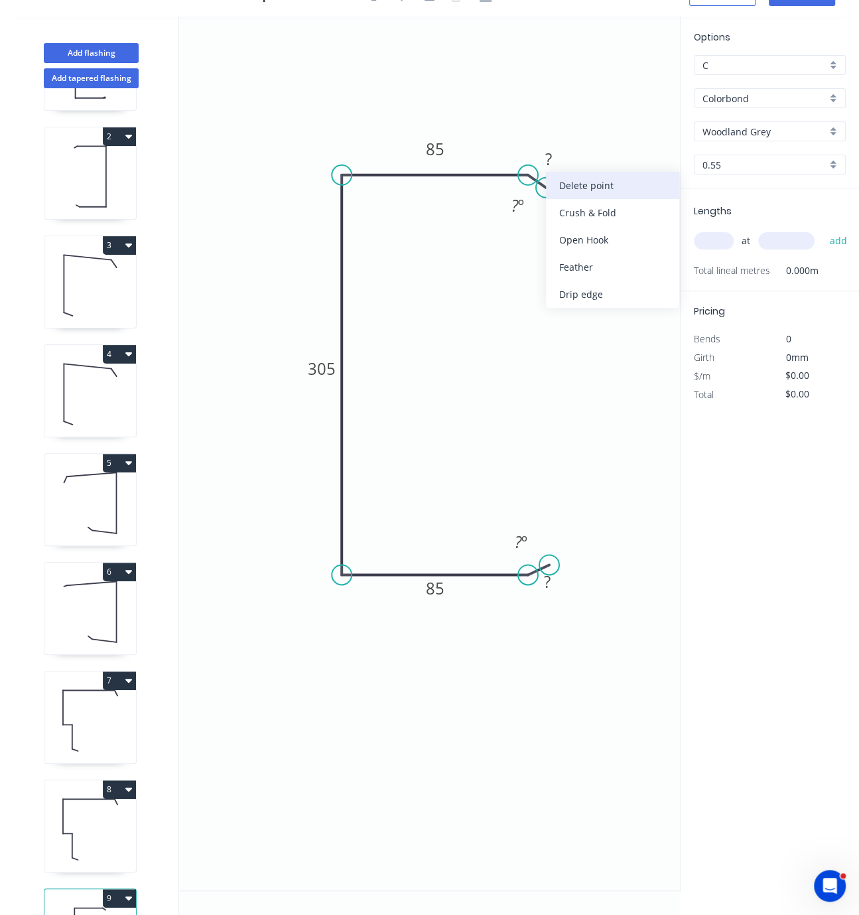
click at [571, 190] on div "Delete point" at bounding box center [612, 185] width 133 height 27
click at [555, 573] on rect at bounding box center [547, 582] width 27 height 19
click at [542, 390] on icon "0 85 305 85 10 ? º" at bounding box center [429, 454] width 501 height 874
type input "$21.09"
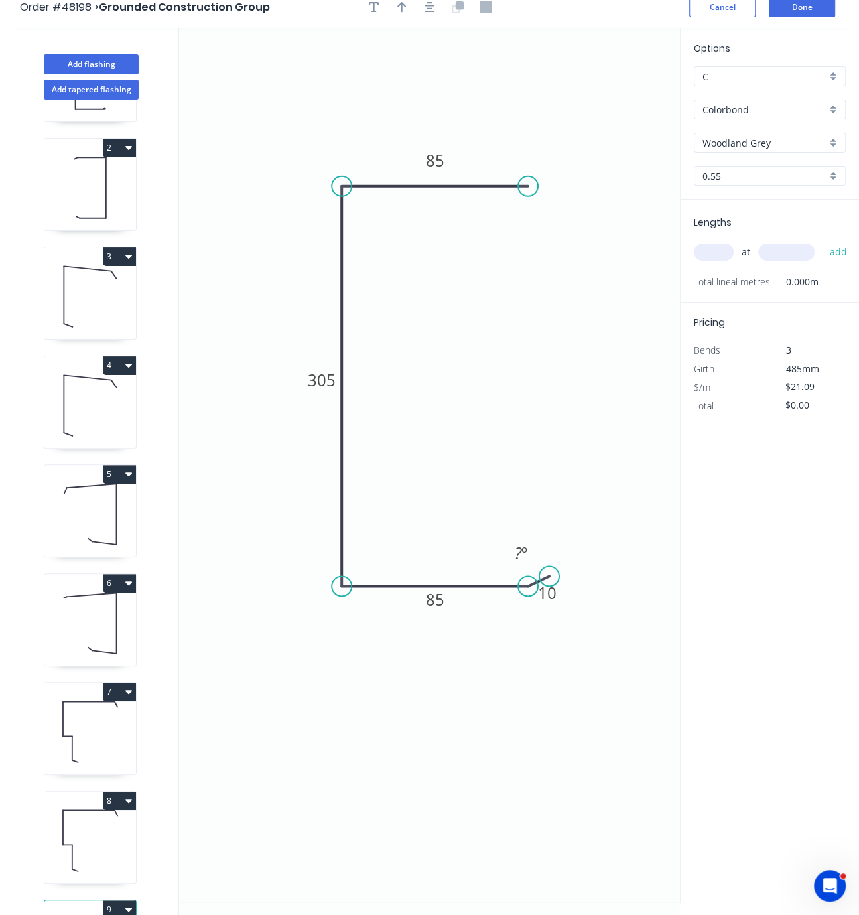
scroll to position [0, 0]
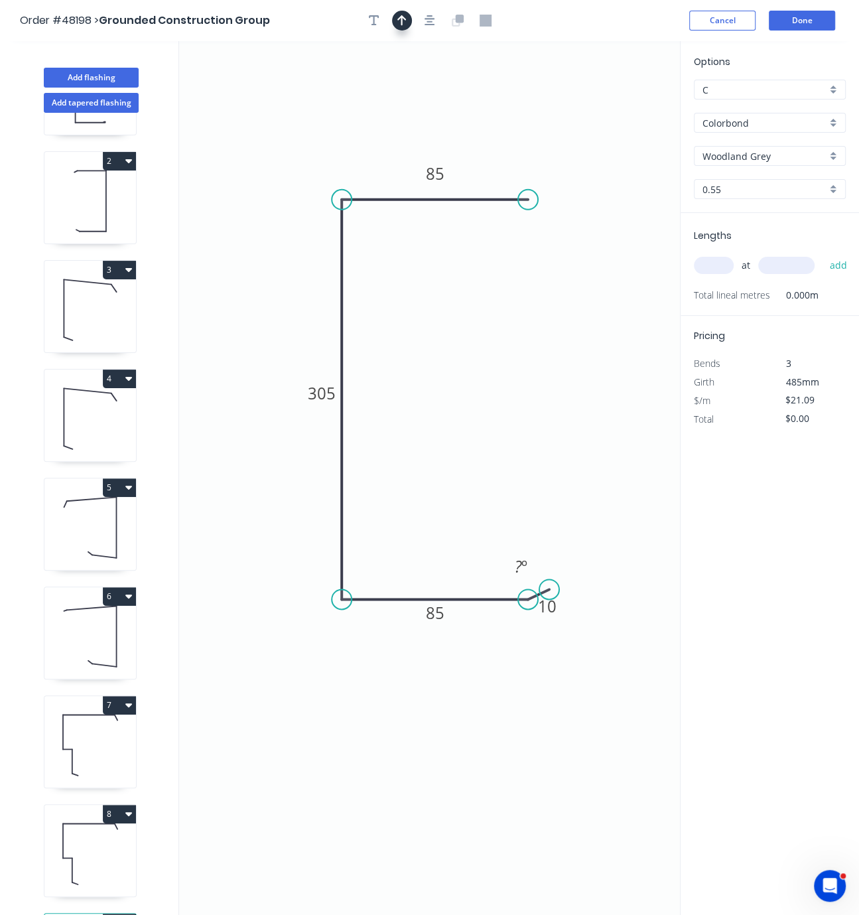
click at [399, 25] on icon "button" at bounding box center [402, 21] width 9 height 12
drag, startPoint x: 619, startPoint y: 108, endPoint x: 577, endPoint y: 94, distance: 44.1
click at [579, 94] on icon "0 85 305 85 10 ? º" at bounding box center [429, 478] width 501 height 874
drag, startPoint x: 613, startPoint y: 107, endPoint x: 379, endPoint y: 149, distance: 238.1
click at [379, 149] on icon at bounding box center [379, 132] width 12 height 42
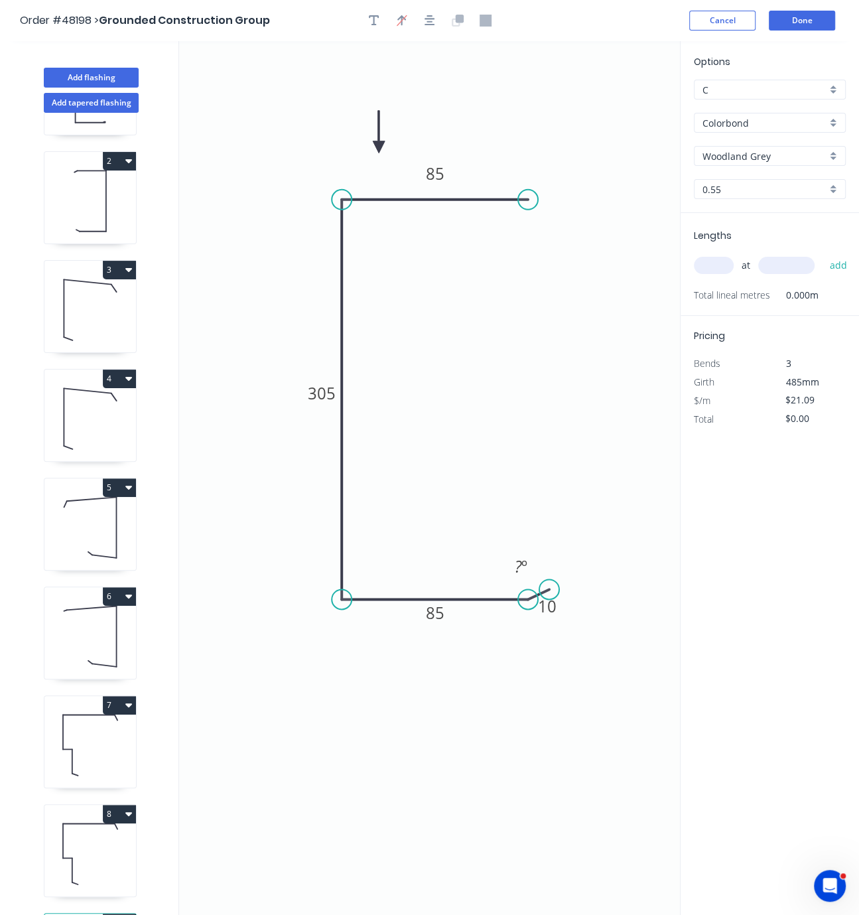
click at [712, 274] on input "text" at bounding box center [714, 265] width 40 height 17
type input "2"
type input "4200"
click at [823, 254] on button "add" at bounding box center [838, 265] width 31 height 23
type input "$177.16"
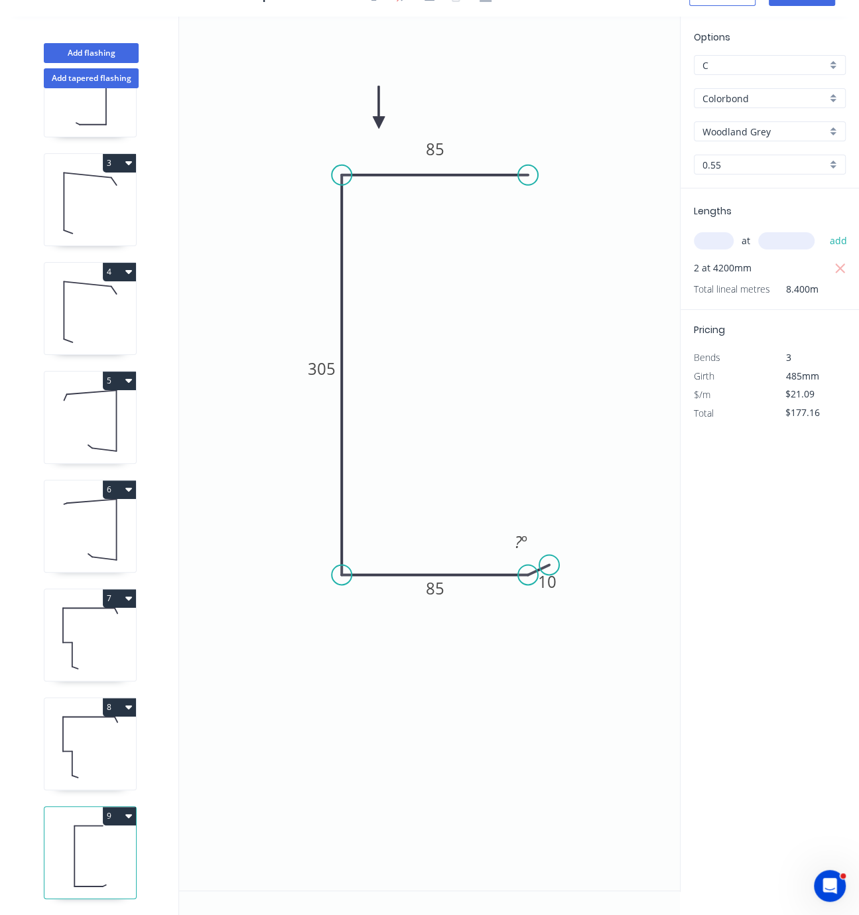
scroll to position [40, 0]
click at [105, 48] on button "Add flashing" at bounding box center [91, 53] width 95 height 20
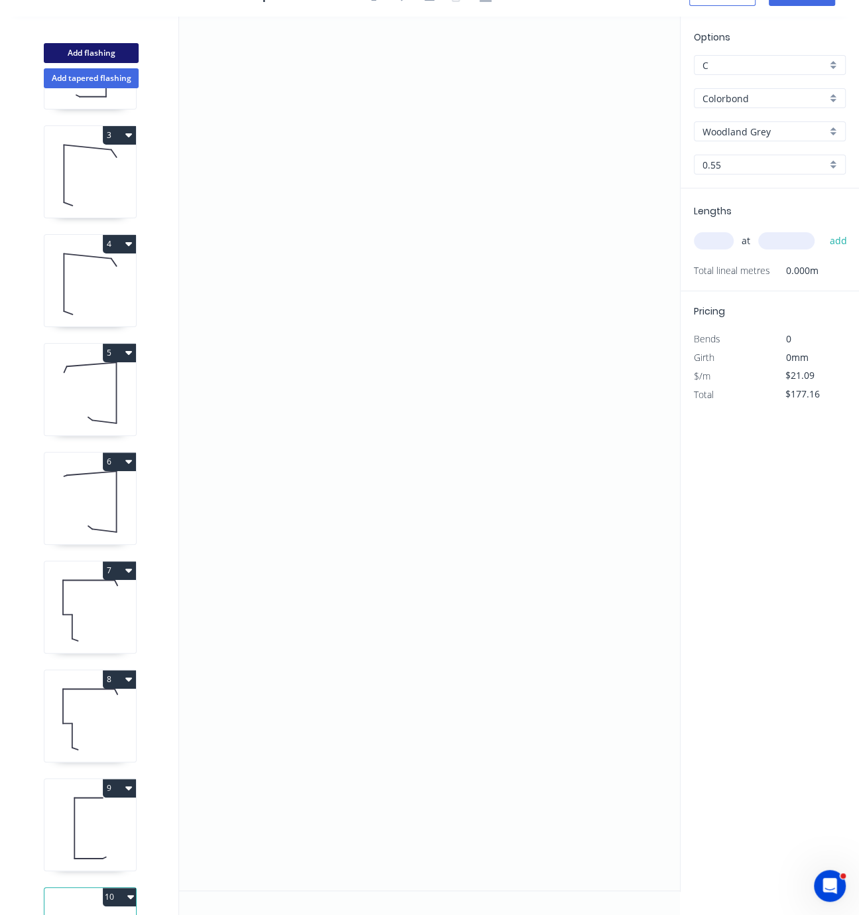
type input "$0.00"
click at [348, 192] on icon "0" at bounding box center [429, 454] width 501 height 874
click at [516, 195] on icon "0" at bounding box center [429, 454] width 501 height 874
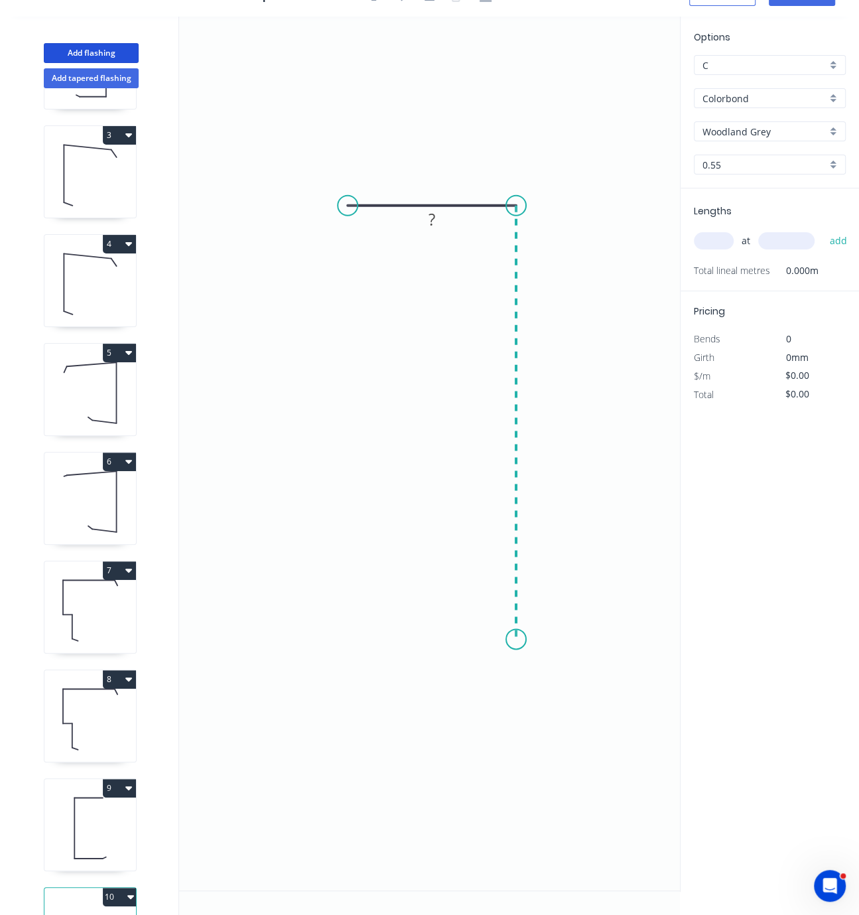
click at [531, 630] on icon "0 ?" at bounding box center [429, 454] width 501 height 874
click at [360, 617] on icon "0 ? ?" at bounding box center [429, 454] width 501 height 874
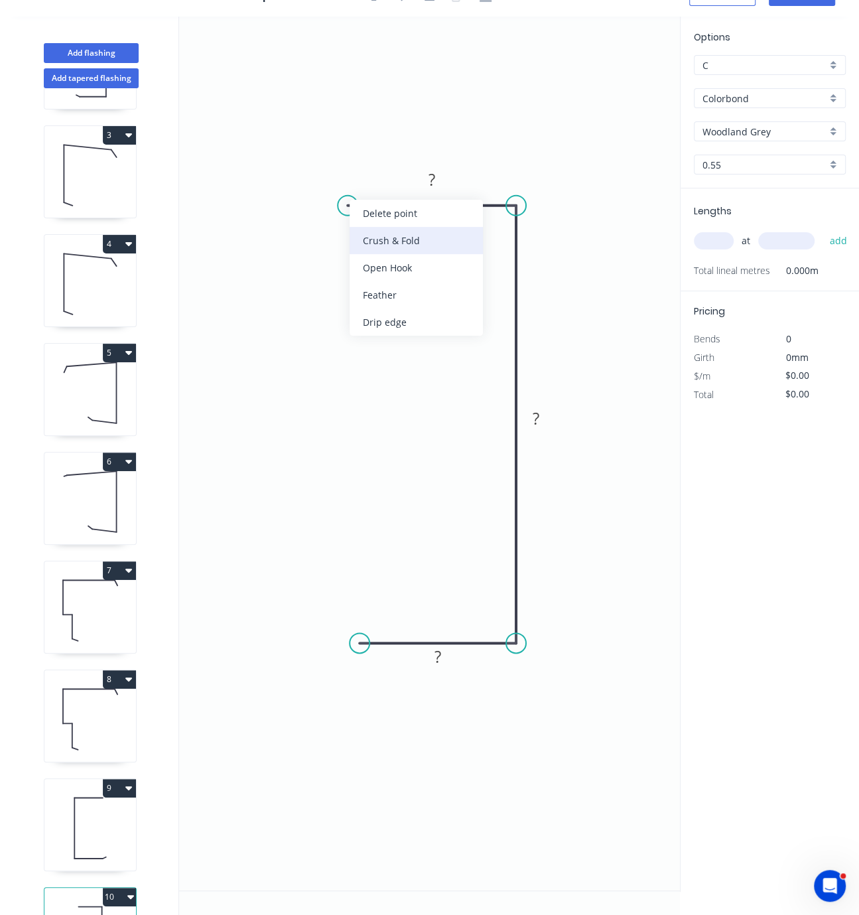
click at [396, 242] on div "Crush & Fold" at bounding box center [416, 240] width 133 height 27
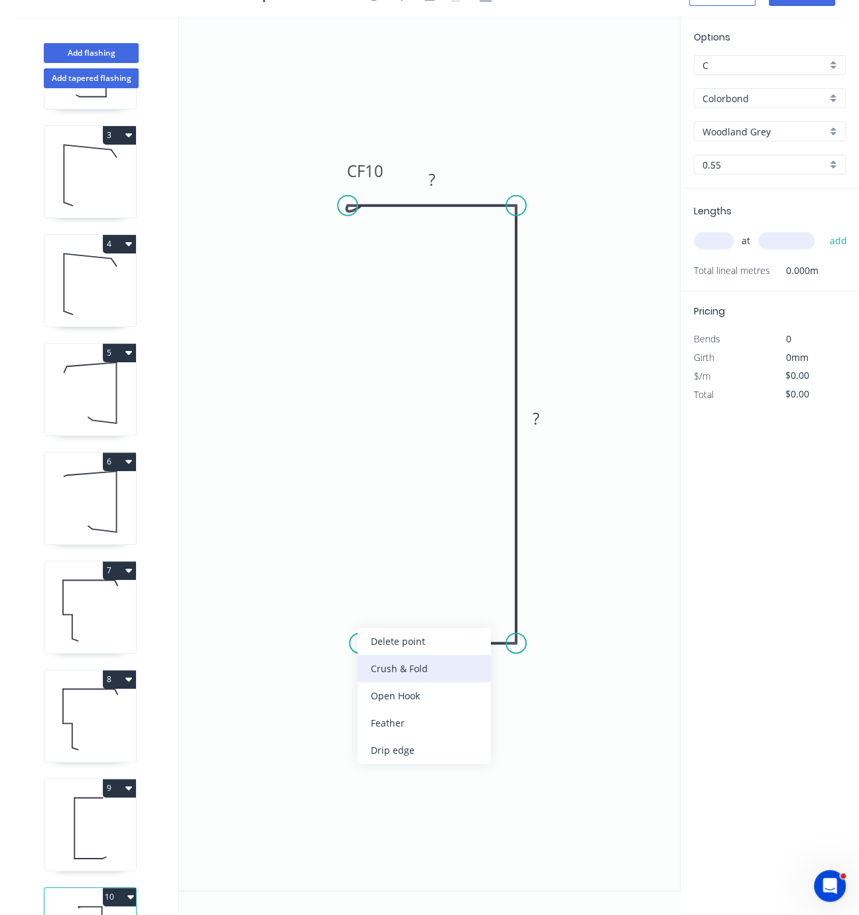
click at [414, 672] on div "Crush & Fold" at bounding box center [424, 668] width 133 height 27
click at [397, 691] on div "Flip bend" at bounding box center [422, 679] width 133 height 27
click at [441, 656] on rect at bounding box center [438, 657] width 43 height 27
click at [449, 648] on rect at bounding box center [438, 657] width 27 height 19
click at [441, 171] on rect at bounding box center [432, 180] width 27 height 19
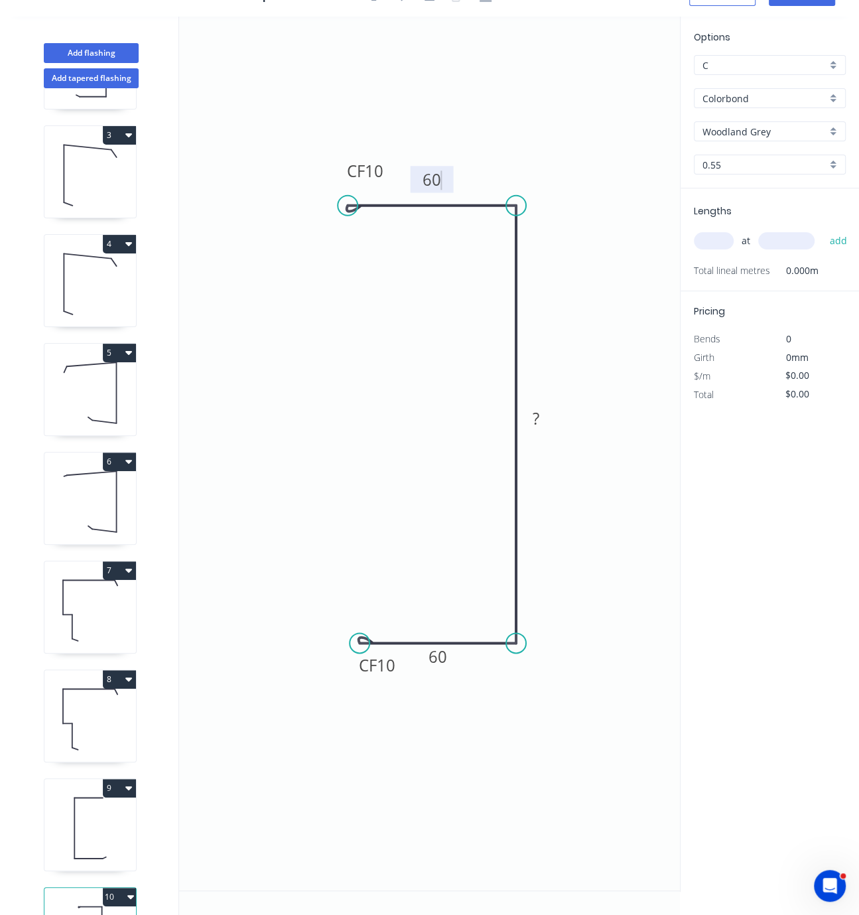
click at [540, 418] on icon "0 CF 10 60 ? CF 10 60" at bounding box center [429, 454] width 501 height 874
click at [542, 409] on rect at bounding box center [536, 418] width 27 height 19
click at [607, 221] on icon "0 CF 10 60 610 CF 10 60" at bounding box center [429, 454] width 501 height 874
type input "$29.83"
click at [376, 162] on tspan "10" at bounding box center [374, 171] width 19 height 22
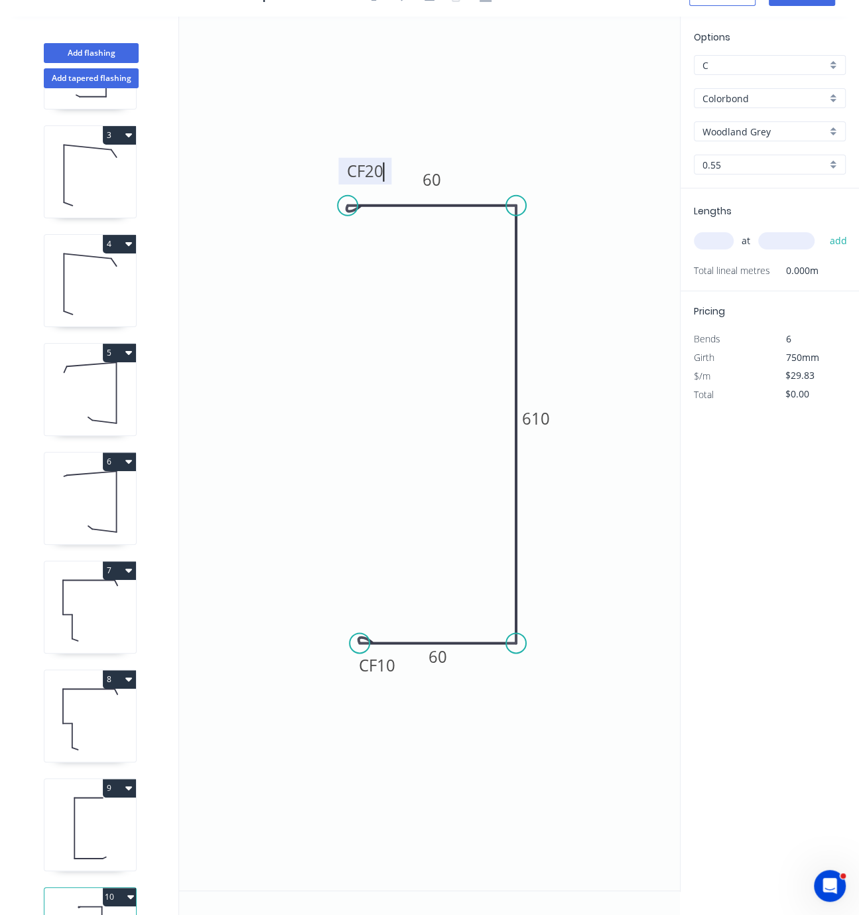
click at [384, 352] on icon "0 CF 20 60 610 CF 10 60" at bounding box center [429, 454] width 501 height 874
click at [390, 658] on tspan "10" at bounding box center [386, 665] width 19 height 22
click at [327, 425] on icon "0 CF 20 60 610 CF 20 60" at bounding box center [429, 454] width 501 height 874
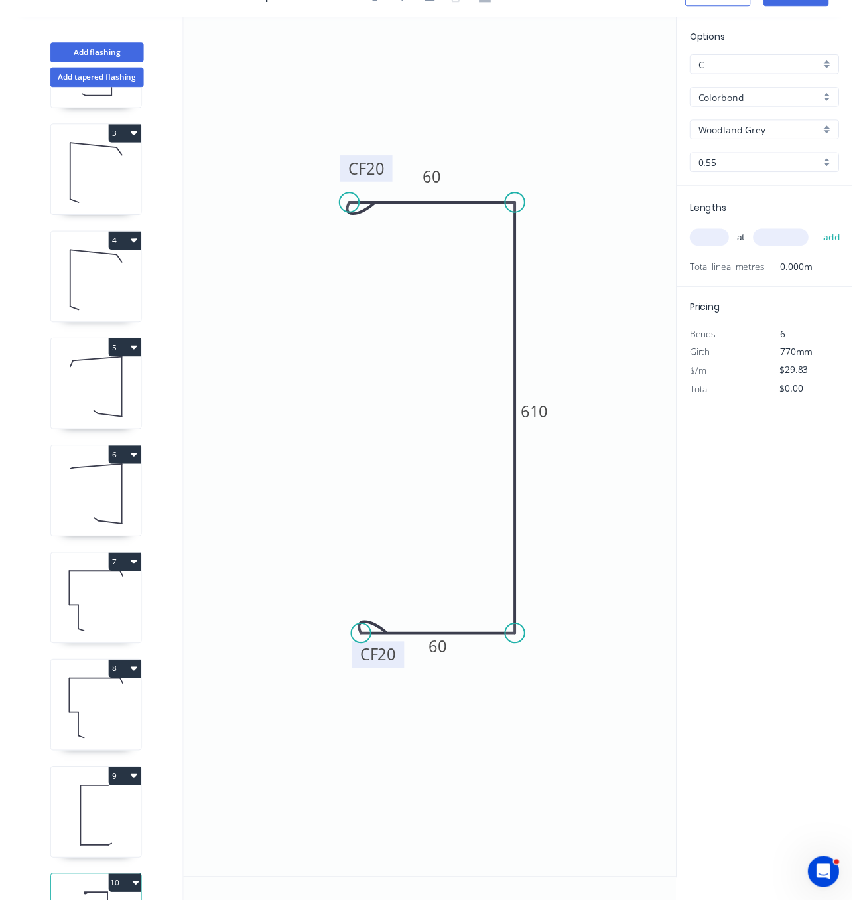
scroll to position [0, 0]
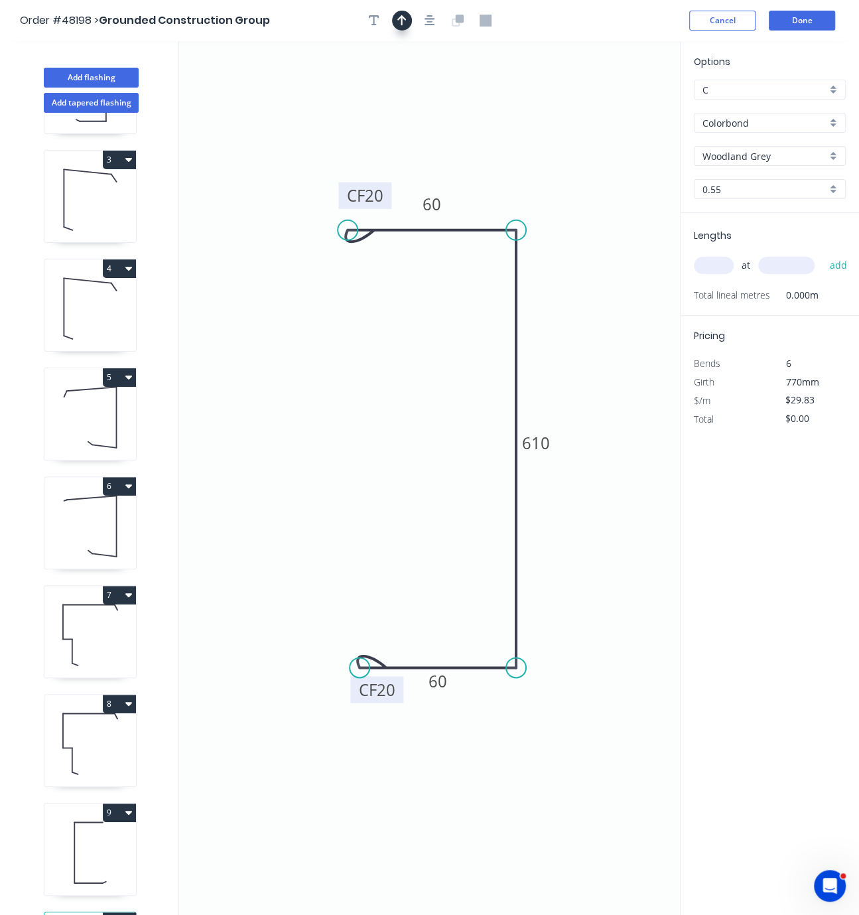
click at [404, 23] on icon "button" at bounding box center [402, 21] width 9 height 12
drag, startPoint x: 615, startPoint y: 111, endPoint x: 469, endPoint y: 194, distance: 168.2
click at [469, 194] on icon at bounding box center [469, 177] width 12 height 42
click at [711, 274] on input "text" at bounding box center [714, 265] width 40 height 17
type input "2"
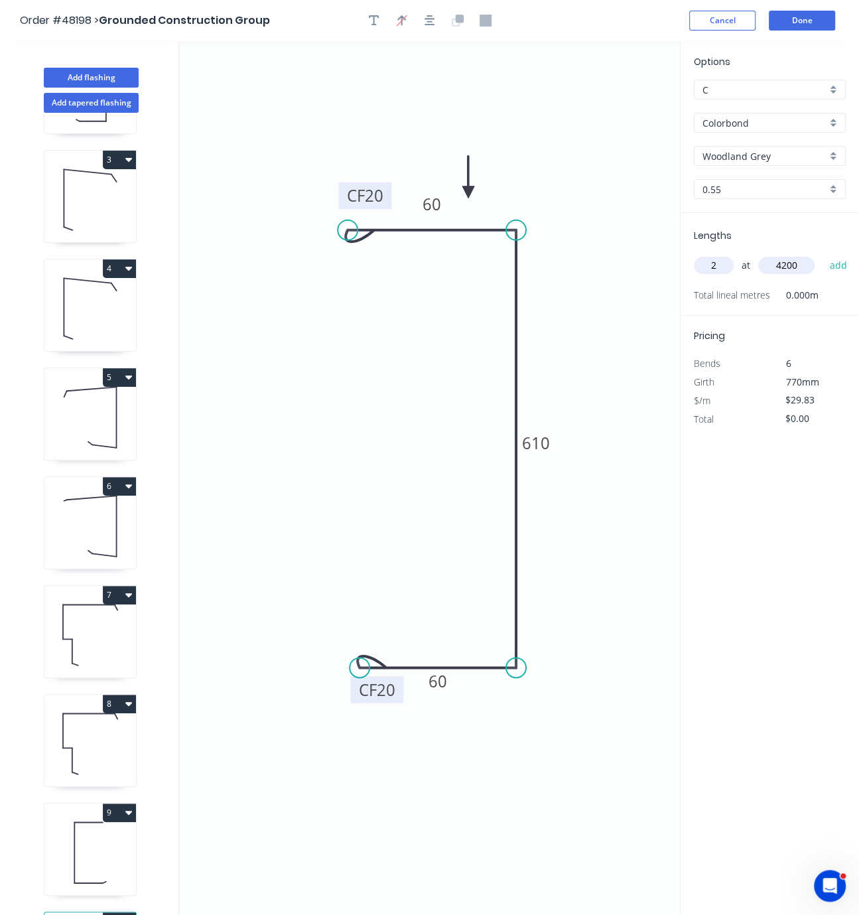
type input "4200"
click at [823, 254] on button "add" at bounding box center [838, 265] width 31 height 23
type input "$250.57"
click at [804, 23] on button "Done" at bounding box center [802, 21] width 66 height 20
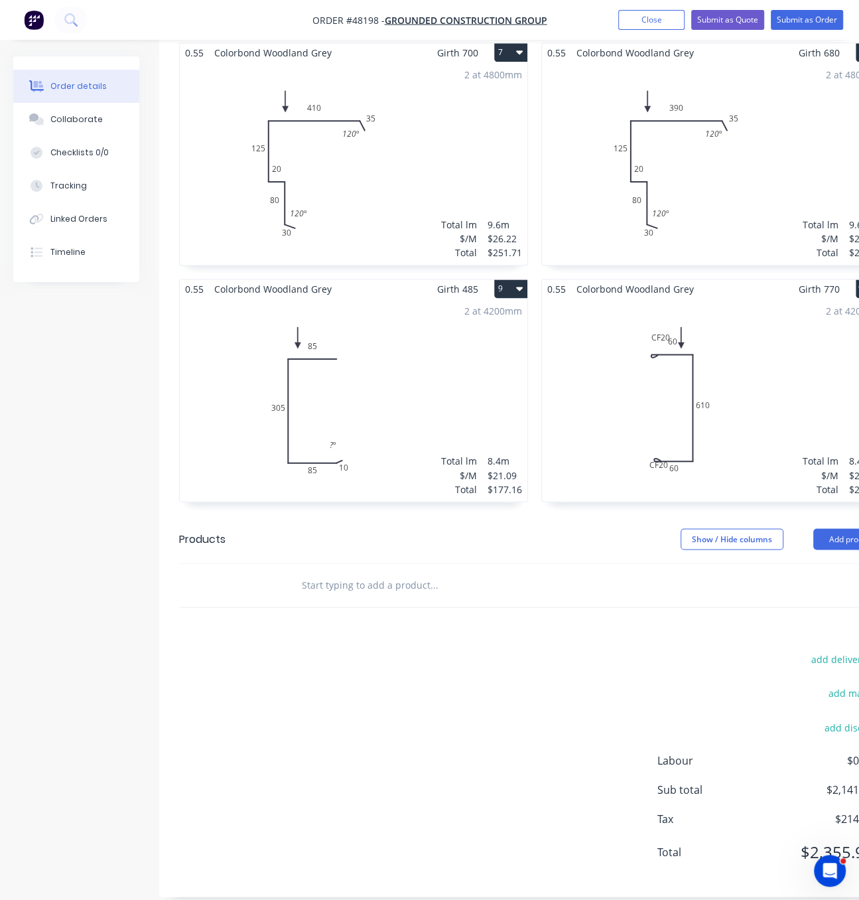
scroll to position [1163, 0]
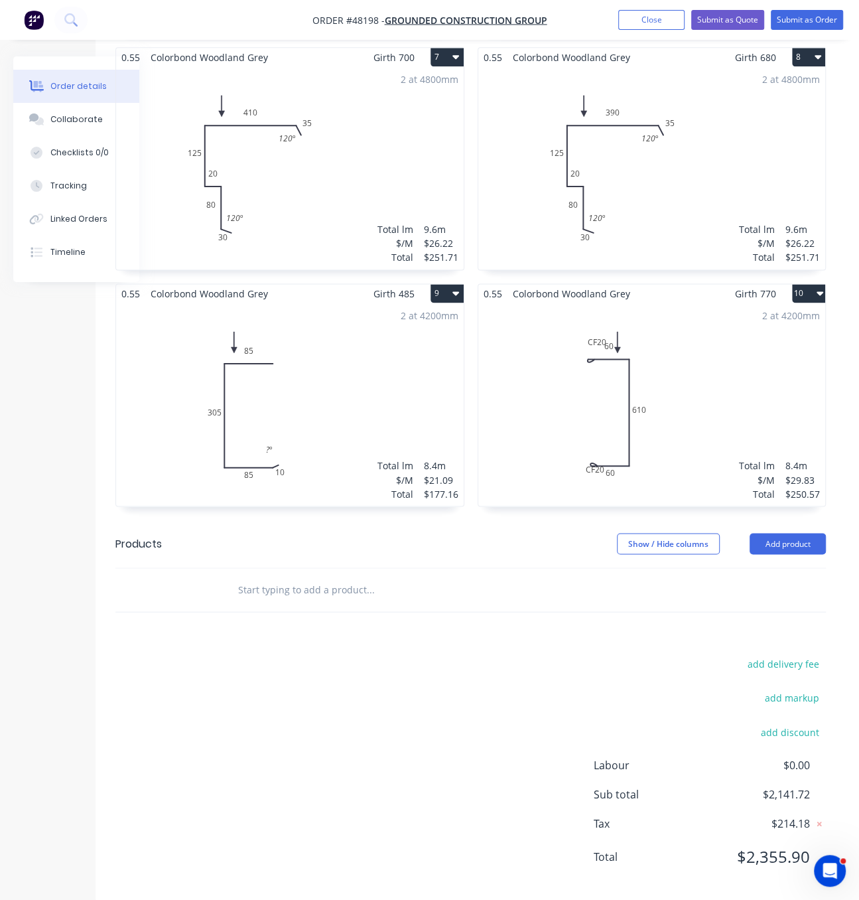
drag, startPoint x: 455, startPoint y: 686, endPoint x: 676, endPoint y: 658, distance: 222.0
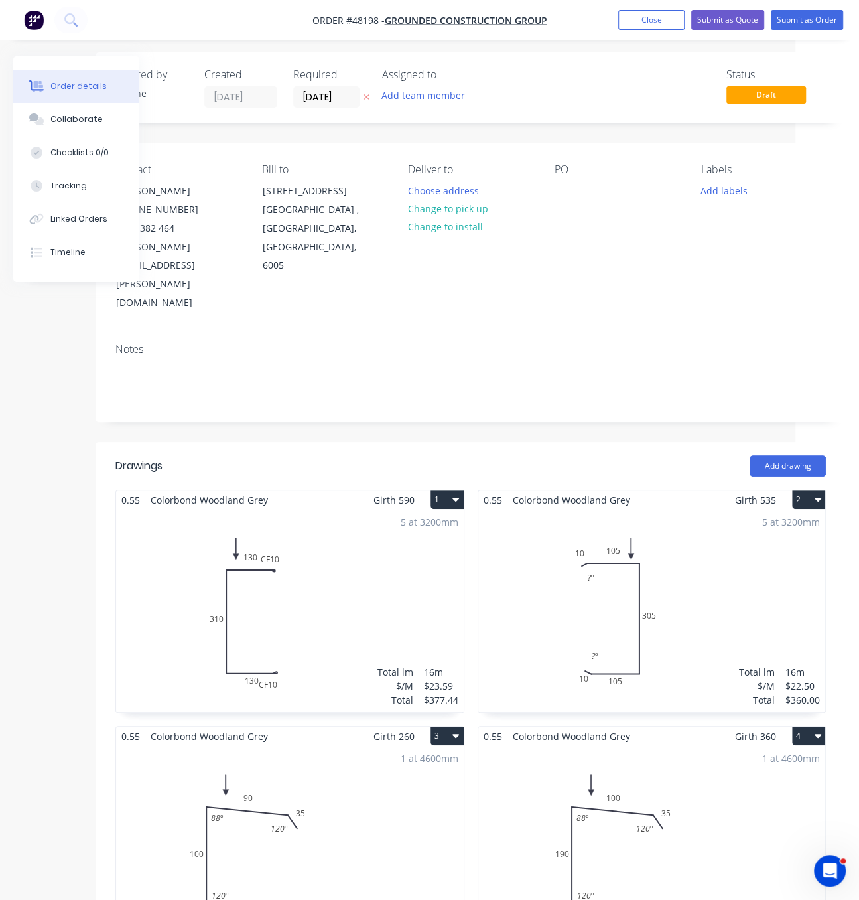
scroll to position [0, 64]
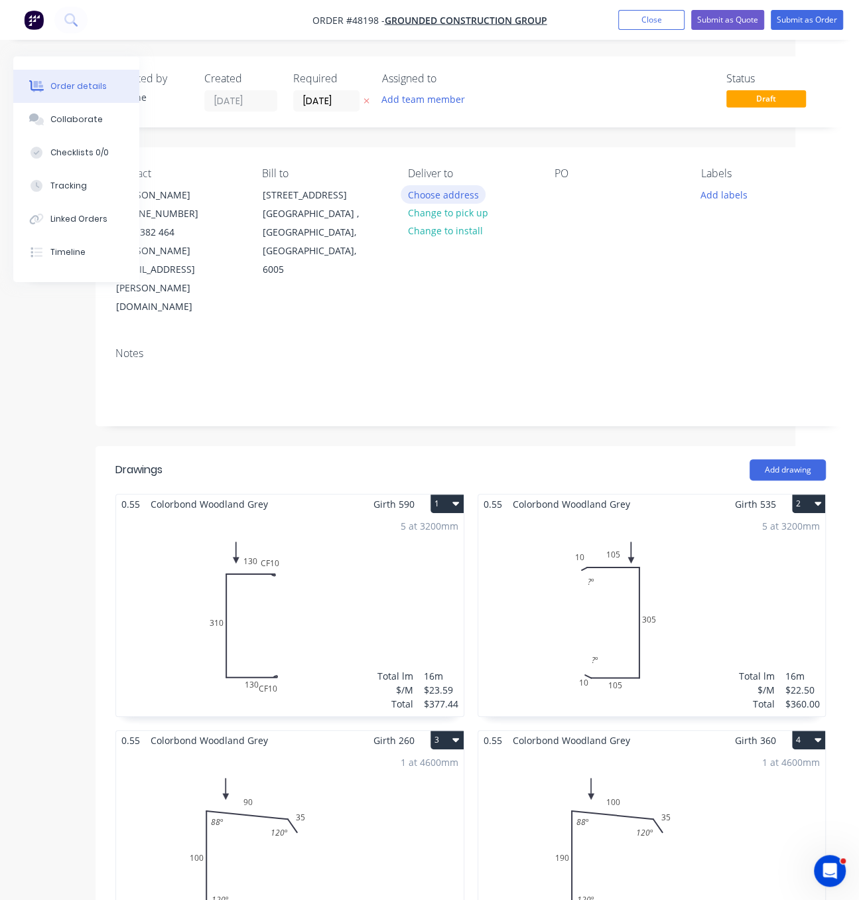
click at [449, 203] on button "Choose address" at bounding box center [443, 194] width 85 height 18
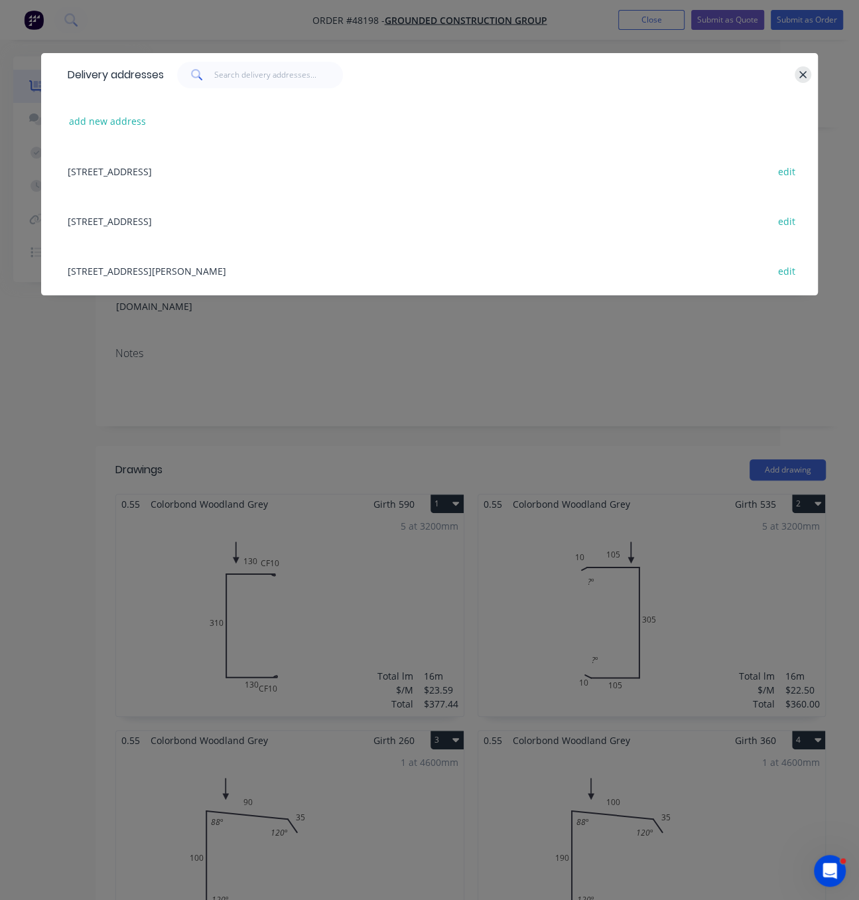
click at [802, 81] on icon "button" at bounding box center [803, 75] width 9 height 12
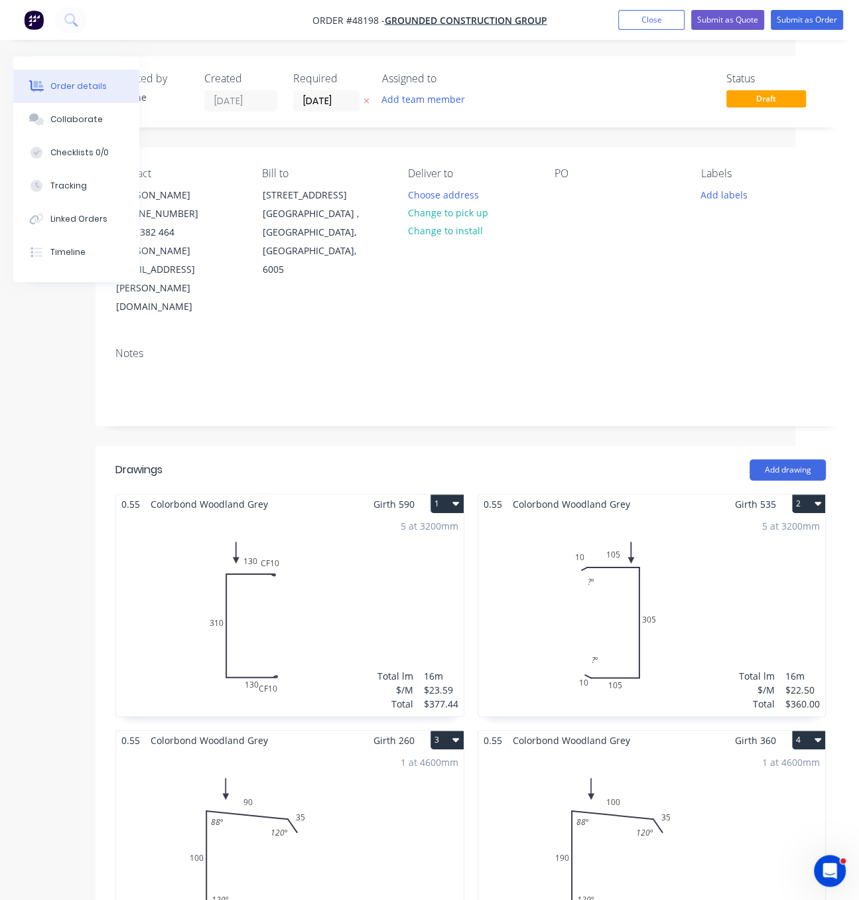
drag, startPoint x: 434, startPoint y: 409, endPoint x: 589, endPoint y: 395, distance: 155.3
drag, startPoint x: 496, startPoint y: 418, endPoint x: 583, endPoint y: 433, distance: 88.9
click at [716, 27] on button "Submit as Quote" at bounding box center [727, 20] width 73 height 20
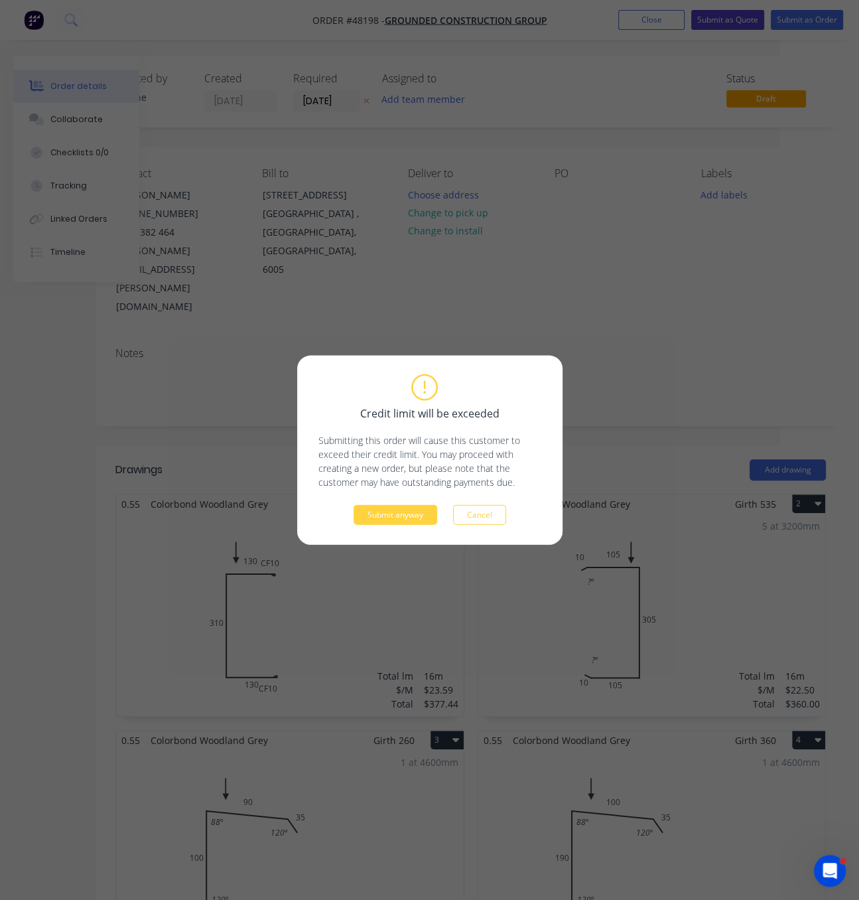
scroll to position [0, 48]
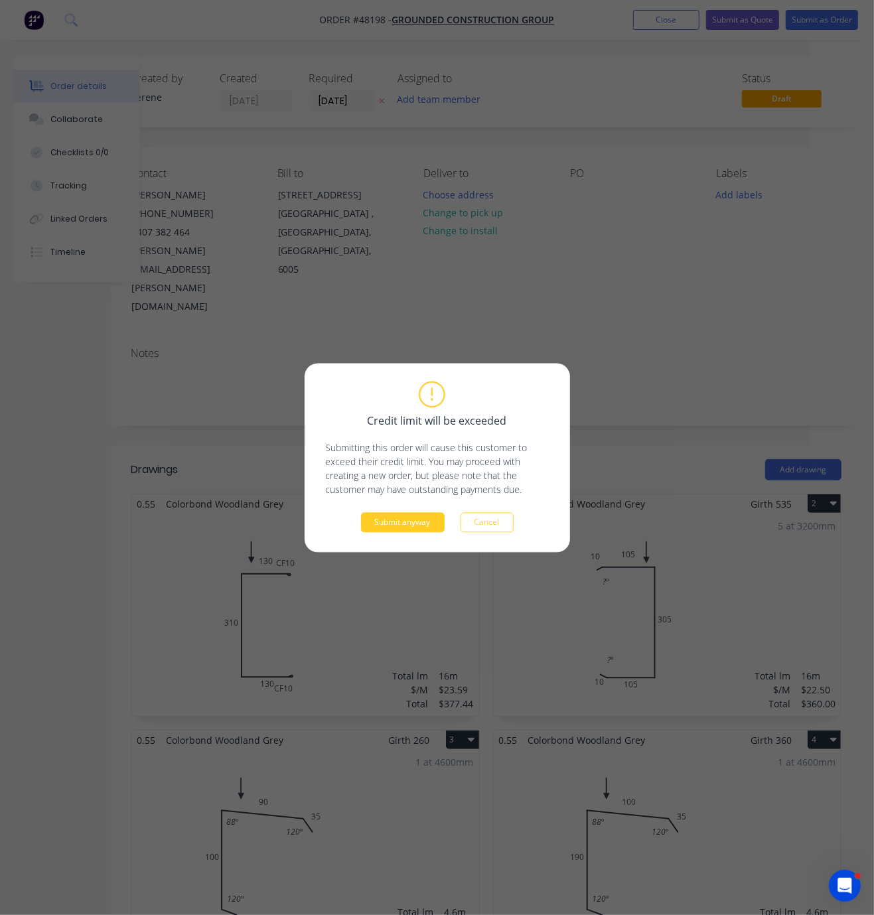
click at [404, 524] on button "Submit anyway" at bounding box center [403, 522] width 84 height 20
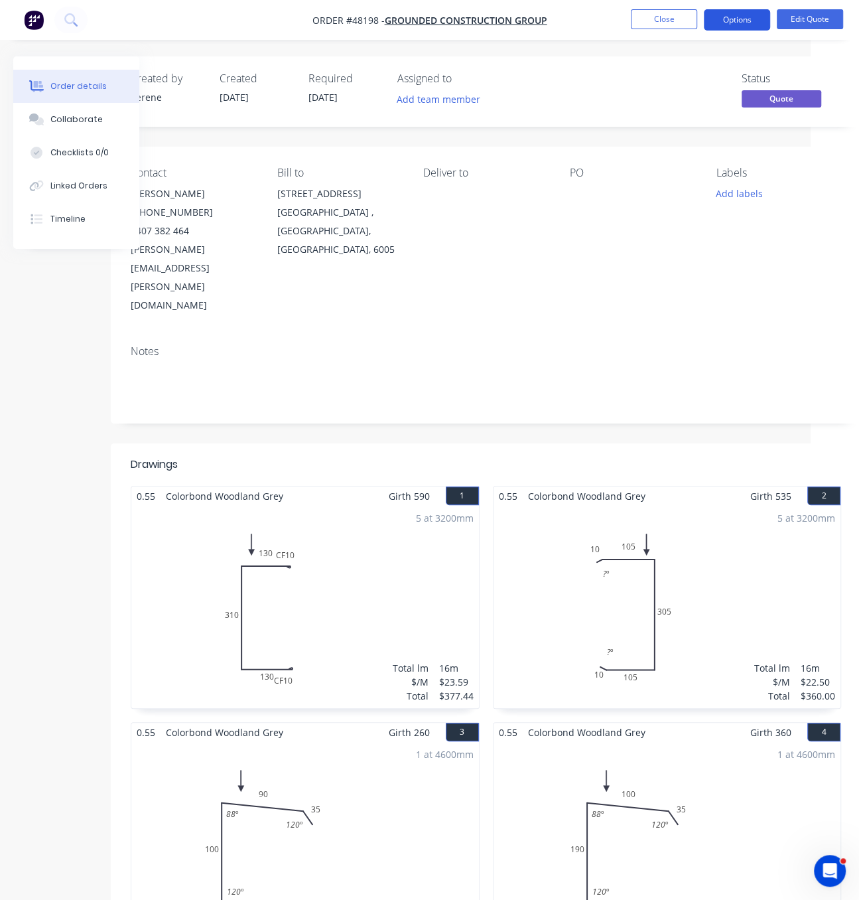
click at [743, 25] on button "Options" at bounding box center [737, 19] width 66 height 21
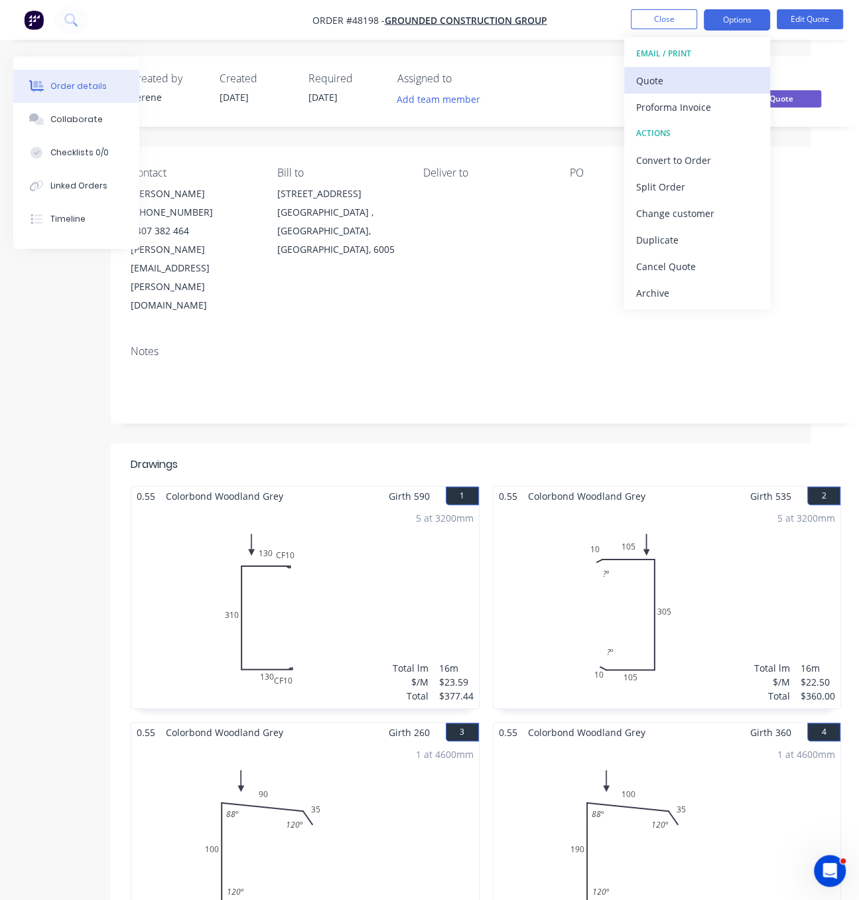
click at [705, 68] on button "Quote" at bounding box center [697, 80] width 146 height 27
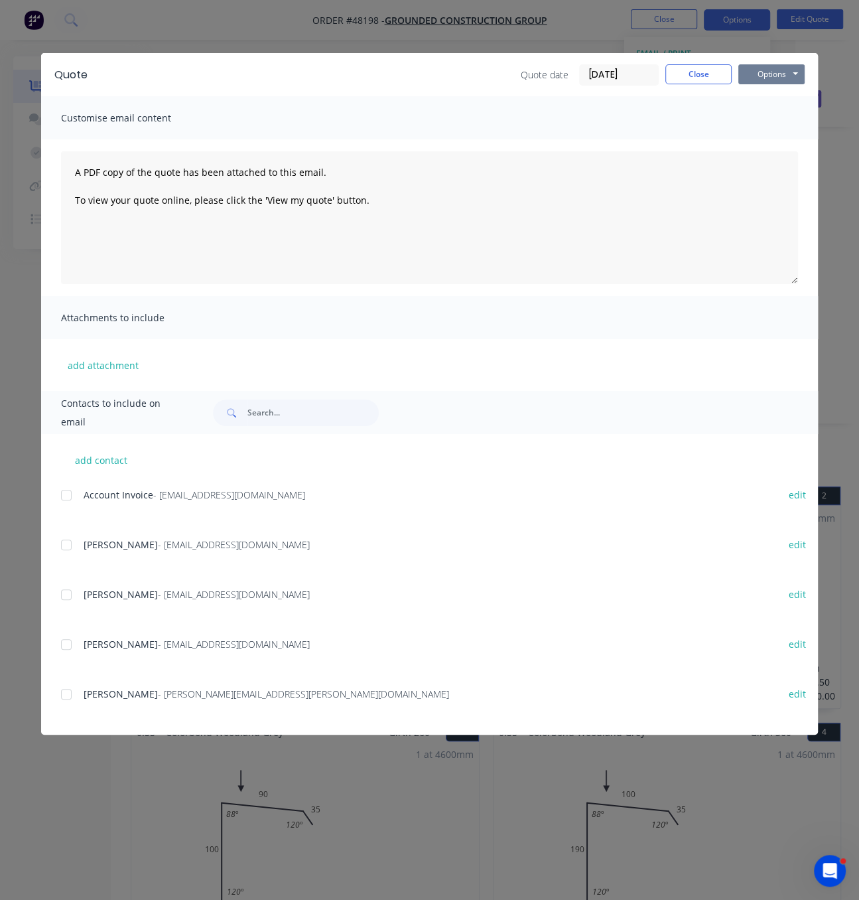
click at [753, 79] on button "Options" at bounding box center [772, 74] width 66 height 20
click at [784, 127] on button "Print" at bounding box center [781, 119] width 85 height 22
click at [705, 75] on button "Close" at bounding box center [699, 74] width 66 height 20
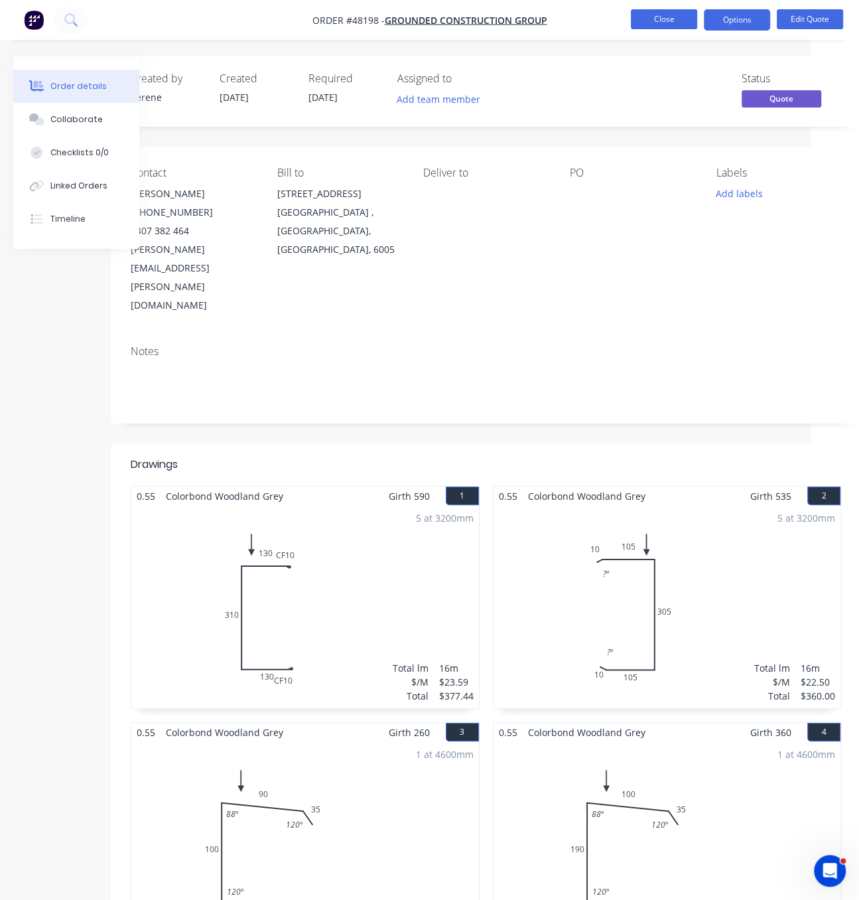
click at [669, 23] on button "Close" at bounding box center [664, 19] width 66 height 20
